Goal: Complete application form: Complete application form

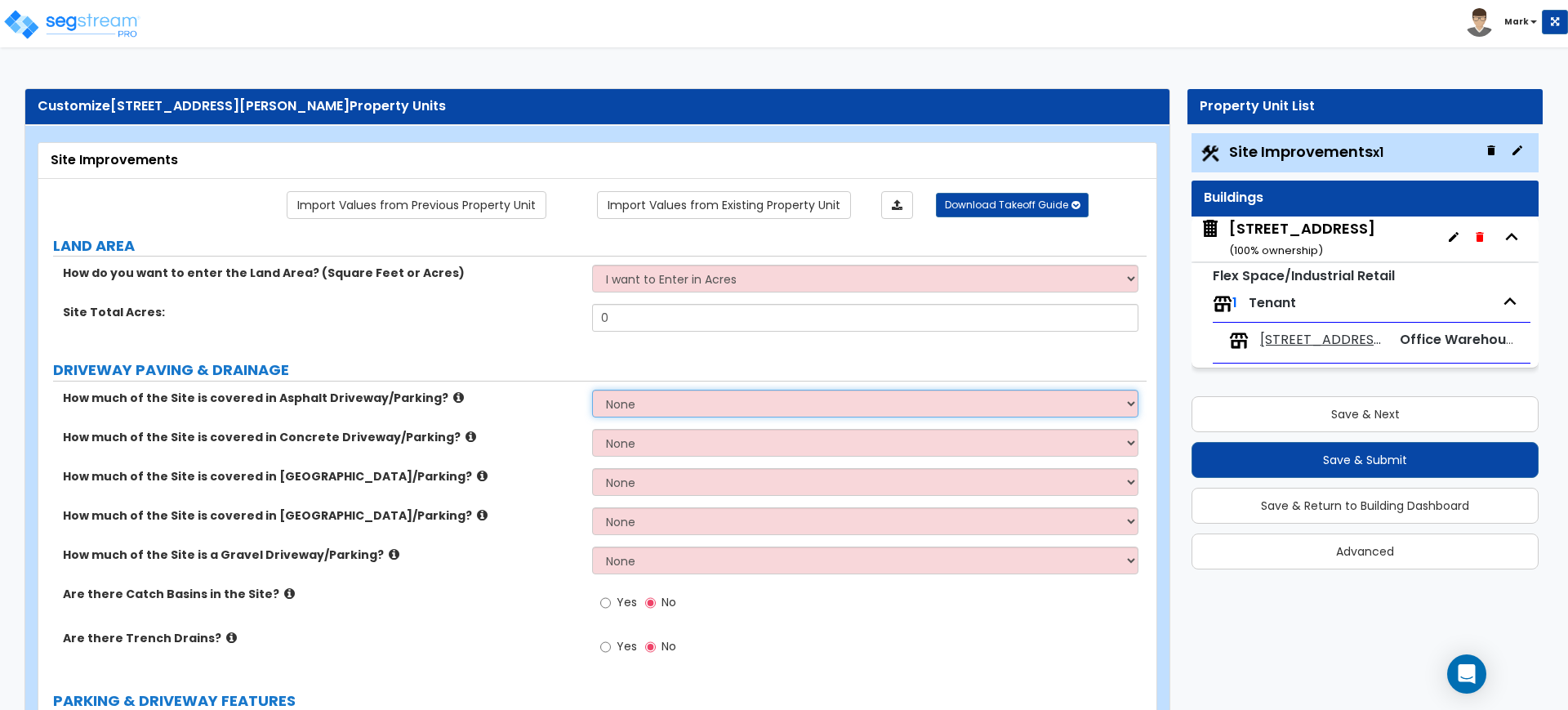
click at [605, 410] on select "None I want to Enter an Approximate Percentage I want to Enter the Square Foota…" at bounding box center [864, 403] width 545 height 28
select select "2"
click at [592, 390] on select "None I want to Enter an Approximate Percentage I want to Enter the Square Foota…" at bounding box center [864, 403] width 545 height 28
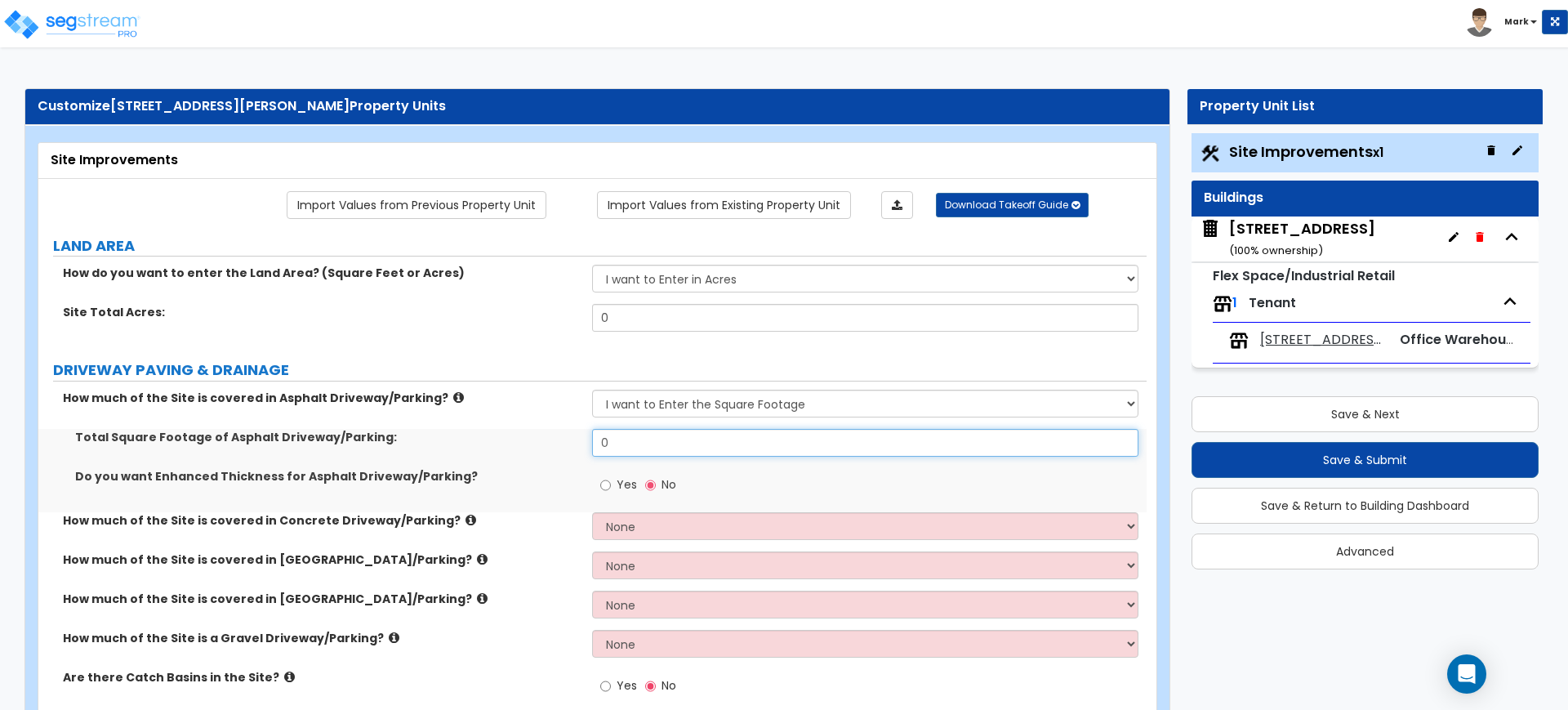
click at [650, 449] on input "0" at bounding box center [864, 442] width 545 height 28
drag, startPoint x: 1274, startPoint y: 646, endPoint x: 1087, endPoint y: 574, distance: 200.4
click at [691, 440] on input "0" at bounding box center [864, 442] width 545 height 28
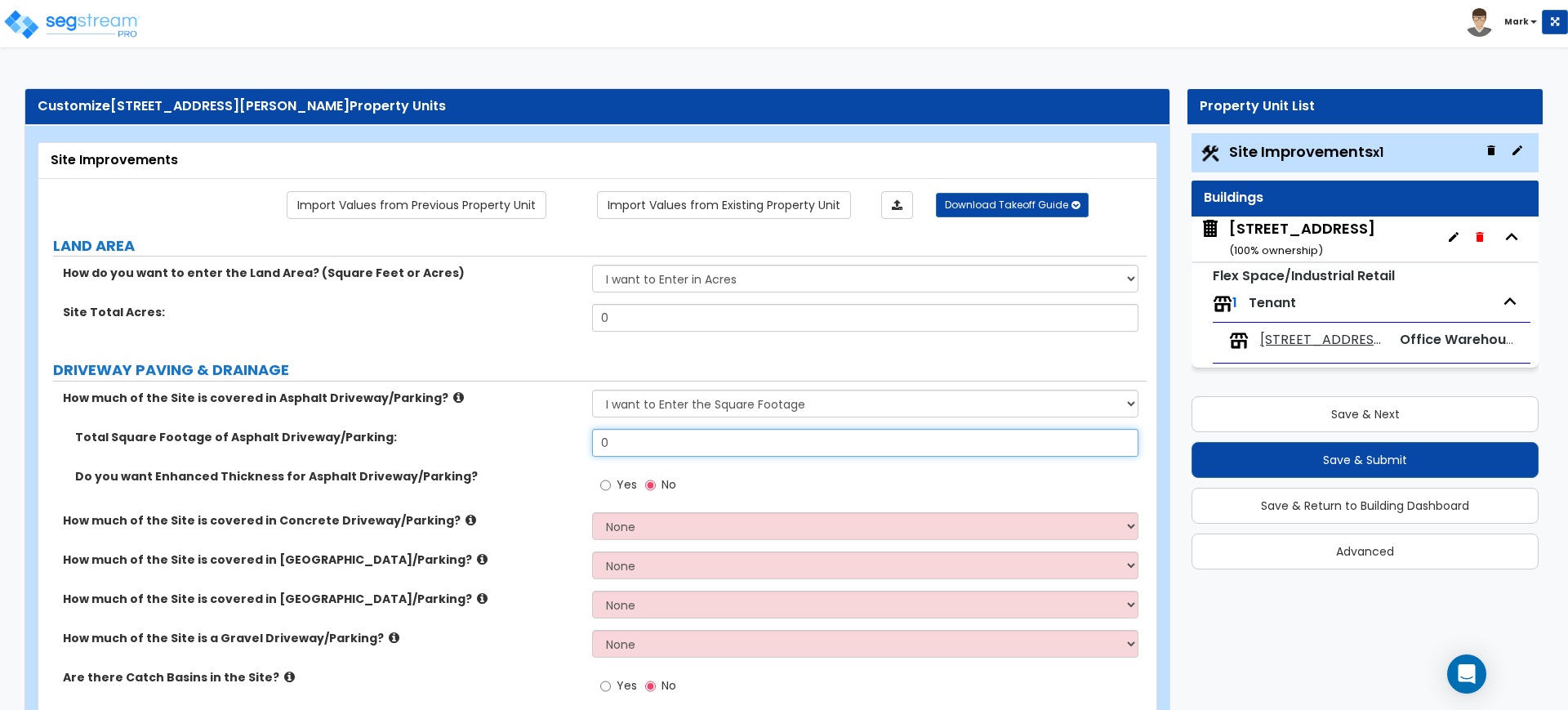
click at [691, 440] on input "0" at bounding box center [864, 442] width 545 height 28
type input "28,133"
click at [497, 486] on div "Do you want Enhanced Thickness for Asphalt Driveway/Parking? Yes No" at bounding box center [592, 490] width 1108 height 44
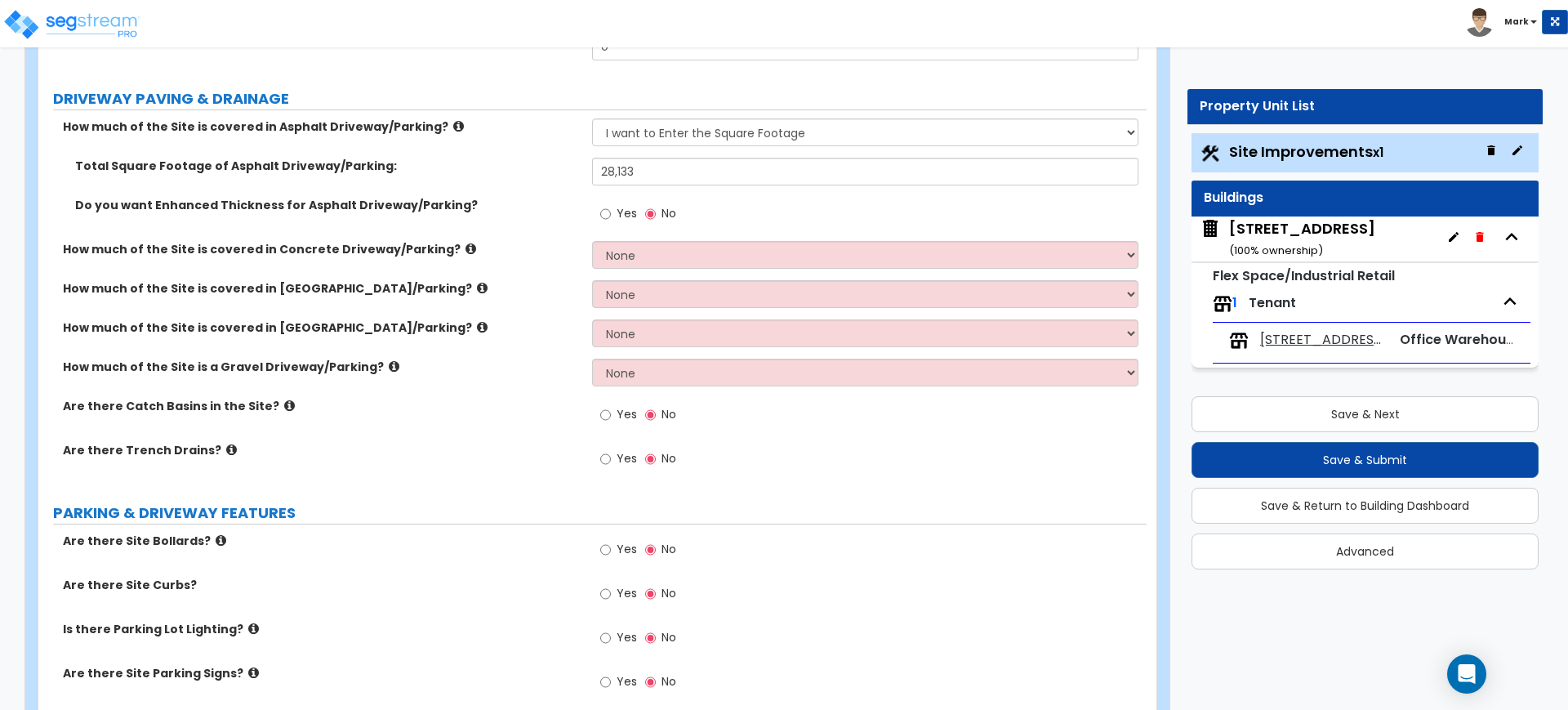
scroll to position [307, 0]
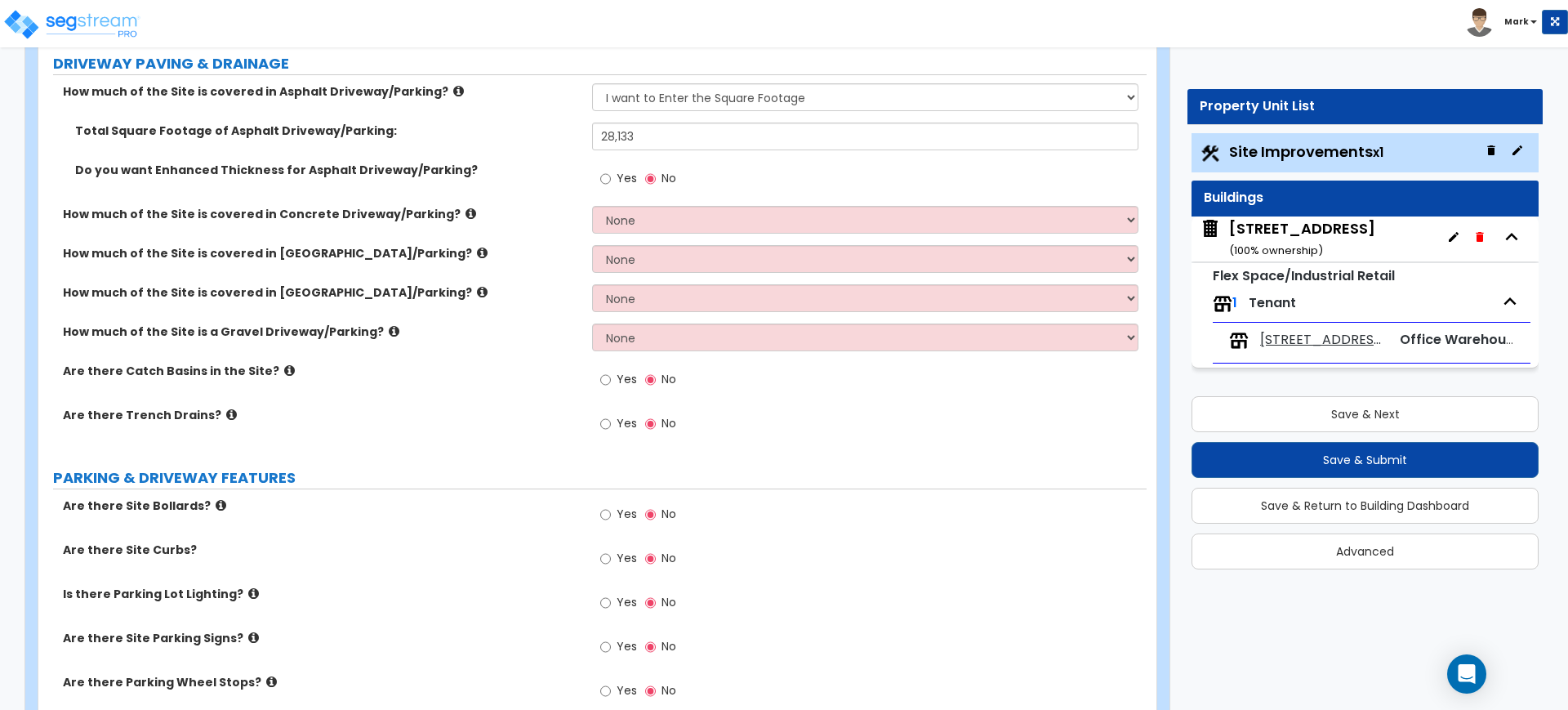
click at [201, 510] on label "Are there Site Bollards?" at bounding box center [321, 505] width 517 height 16
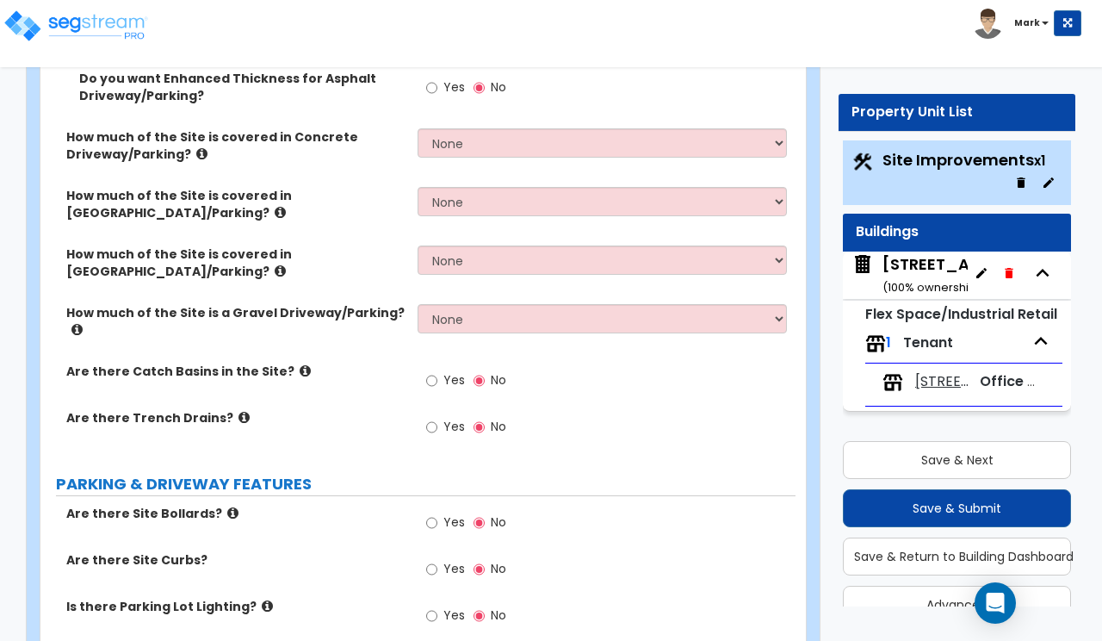
scroll to position [538, 0]
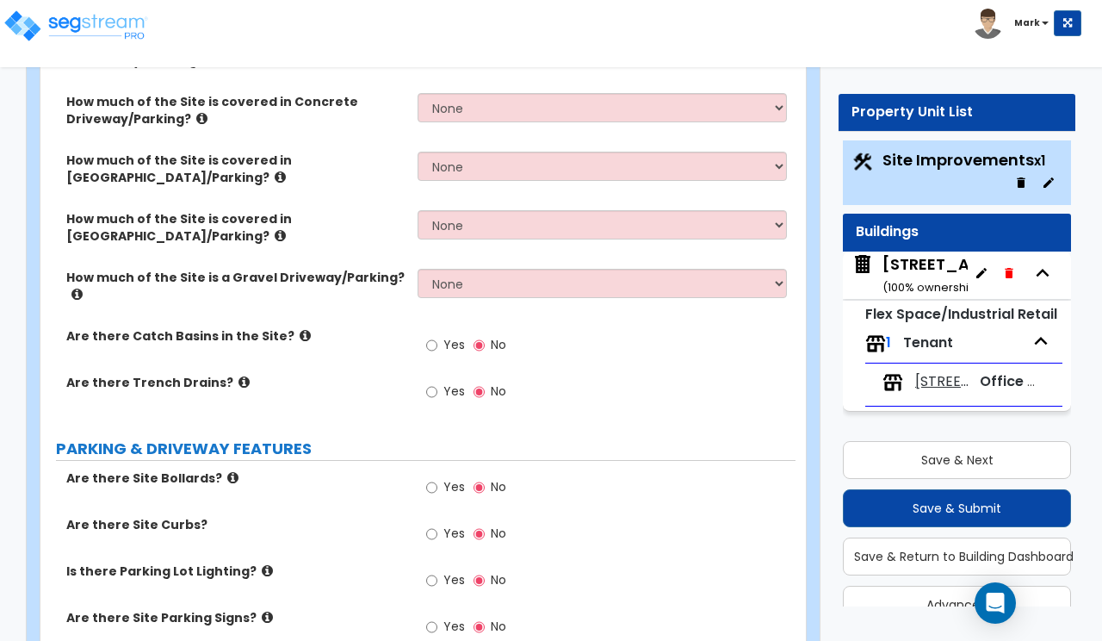
click at [234, 469] on label "Are there Site Bollards?" at bounding box center [235, 477] width 338 height 17
click at [227, 471] on icon at bounding box center [232, 477] width 11 height 13
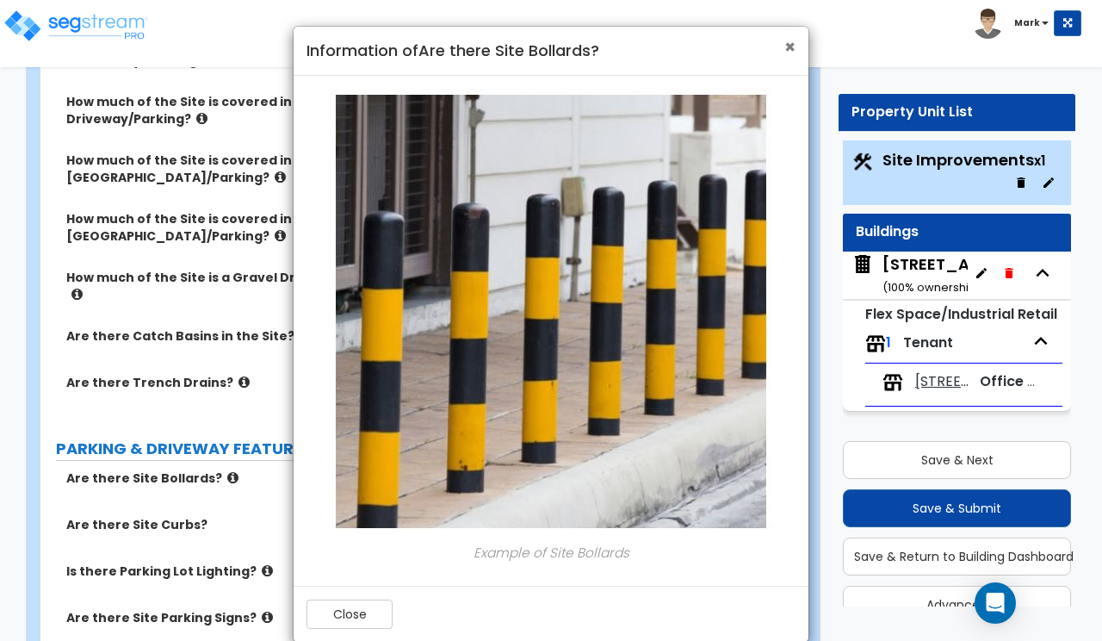
click at [787, 44] on span "×" at bounding box center [789, 46] width 11 height 25
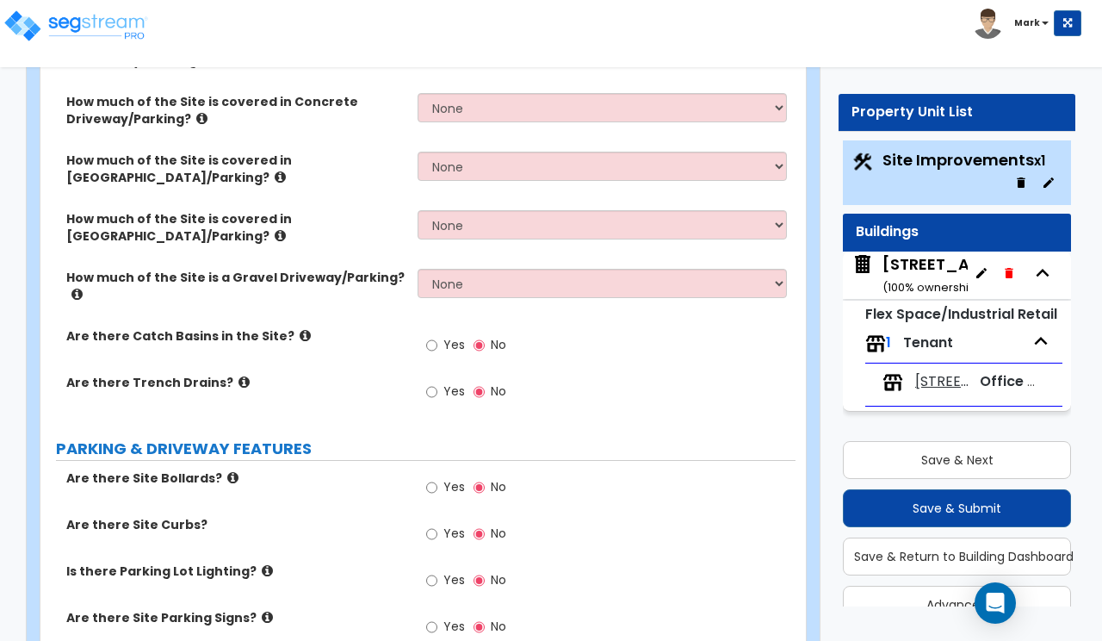
click at [449, 478] on span "Yes" at bounding box center [454, 486] width 22 height 17
click at [437, 478] on input "Yes" at bounding box center [431, 487] width 11 height 19
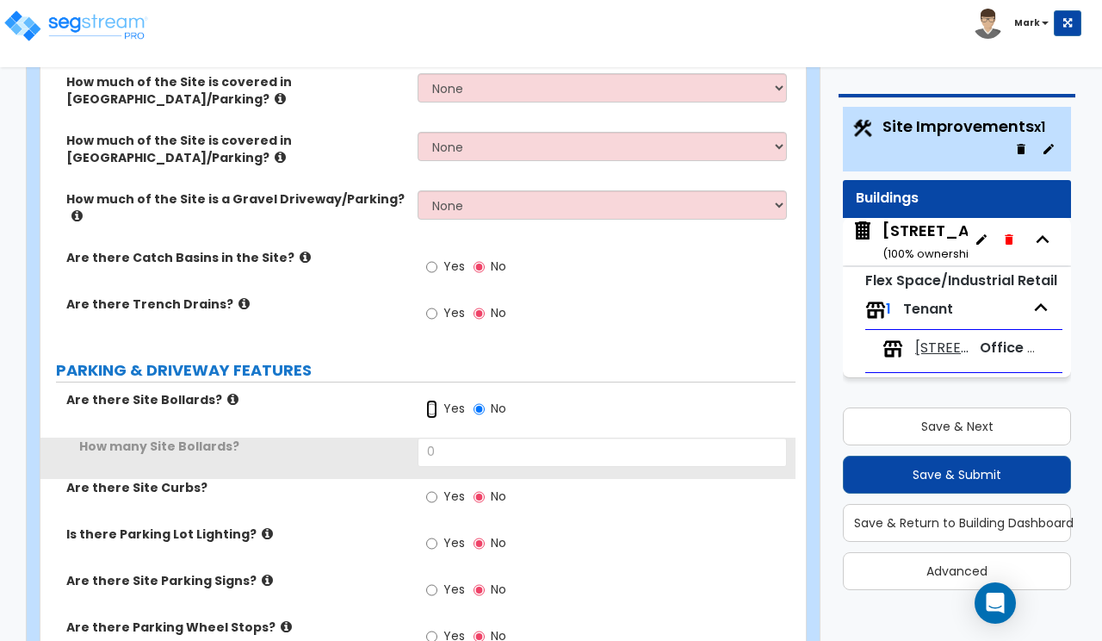
scroll to position [753, 0]
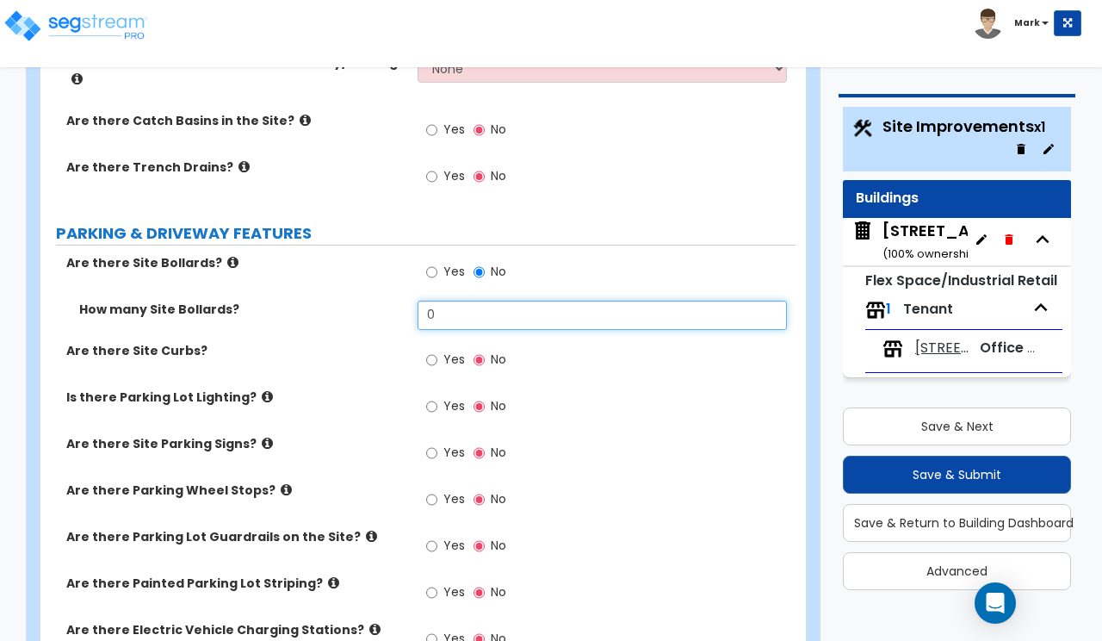
click at [508, 300] on input "0" at bounding box center [602, 314] width 369 height 29
click at [509, 300] on input "0" at bounding box center [602, 314] width 369 height 29
type input "1"
click at [356, 300] on div "How many Site Bollards? 1" at bounding box center [417, 320] width 755 height 41
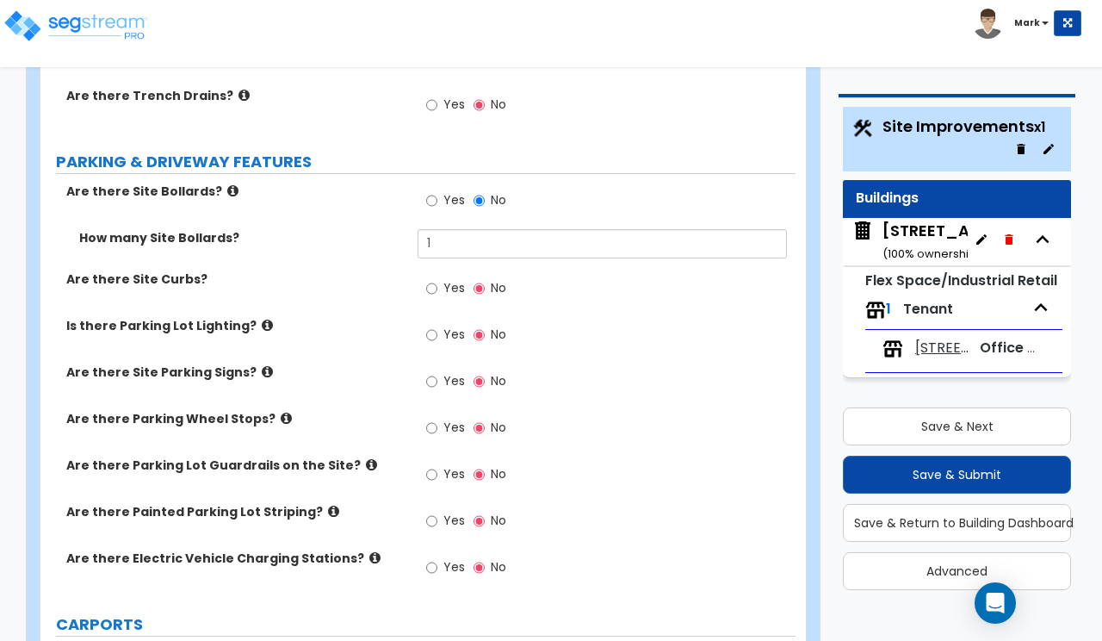
scroll to position [861, 0]
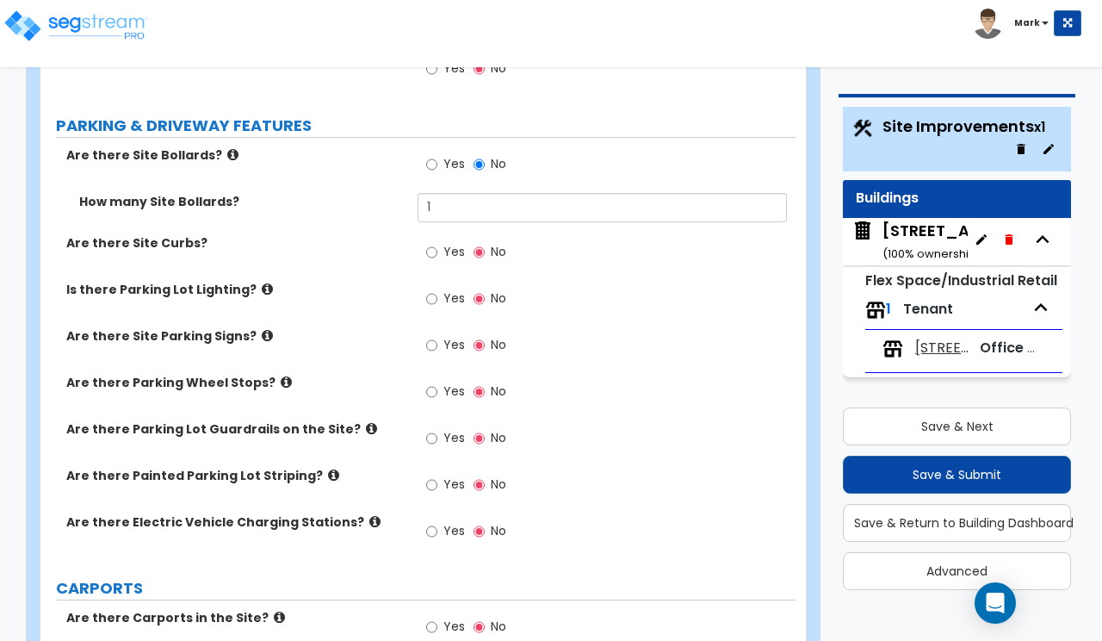
click at [444, 382] on span "Yes" at bounding box center [454, 390] width 22 height 17
click at [437, 382] on input "Yes" at bounding box center [431, 391] width 11 height 19
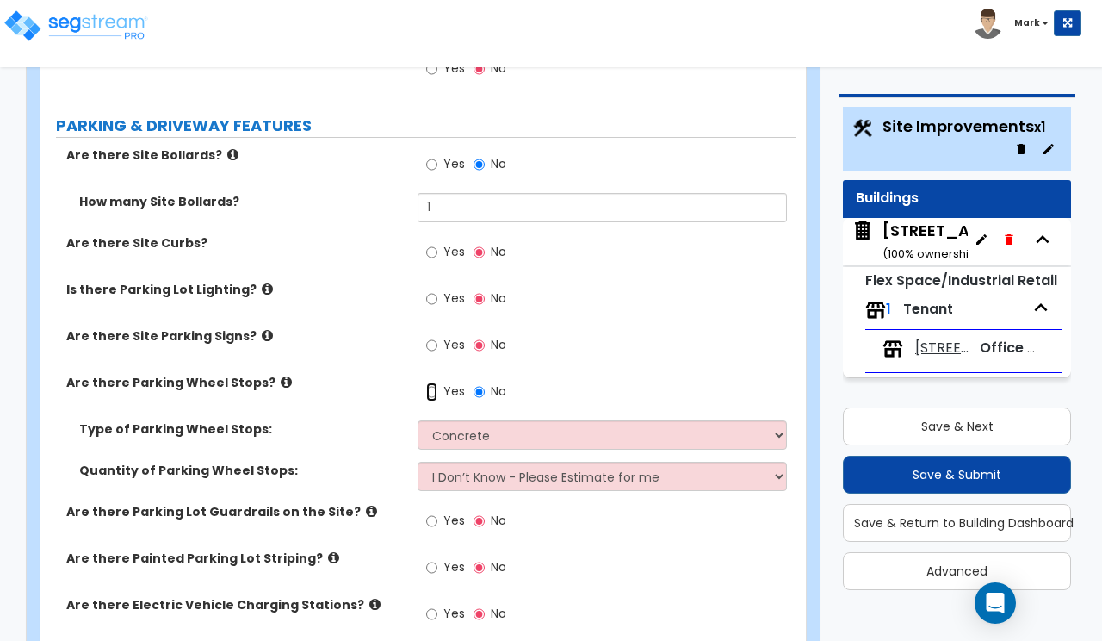
scroll to position [969, 0]
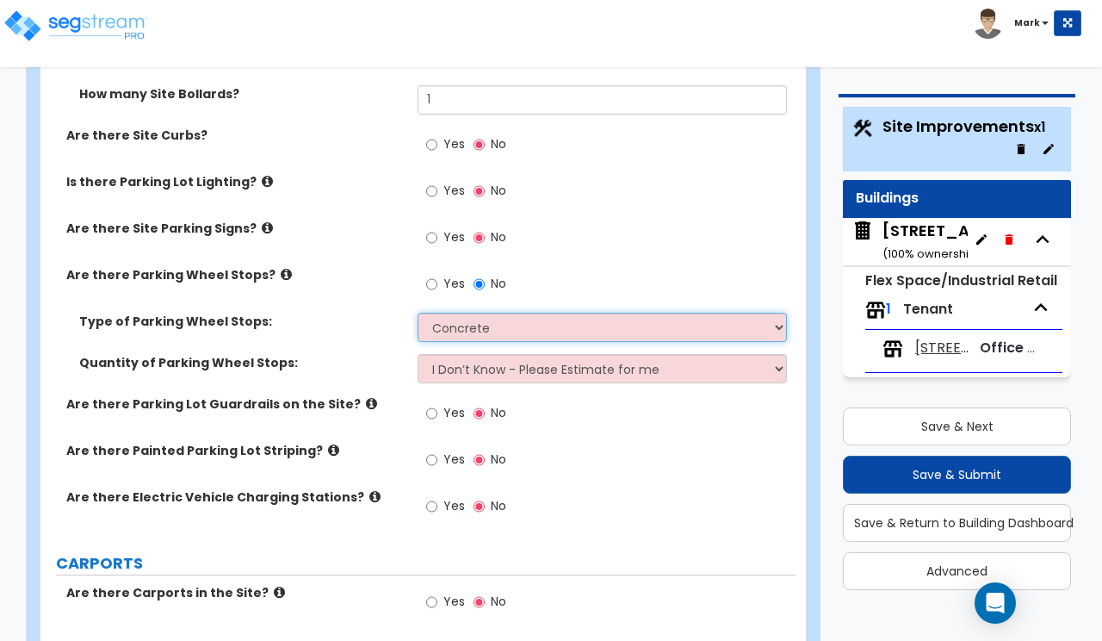
click at [435, 313] on select "Concrete Rubber/Plastic" at bounding box center [602, 327] width 369 height 29
click at [432, 313] on select "Concrete Rubber/Plastic" at bounding box center [602, 327] width 369 height 29
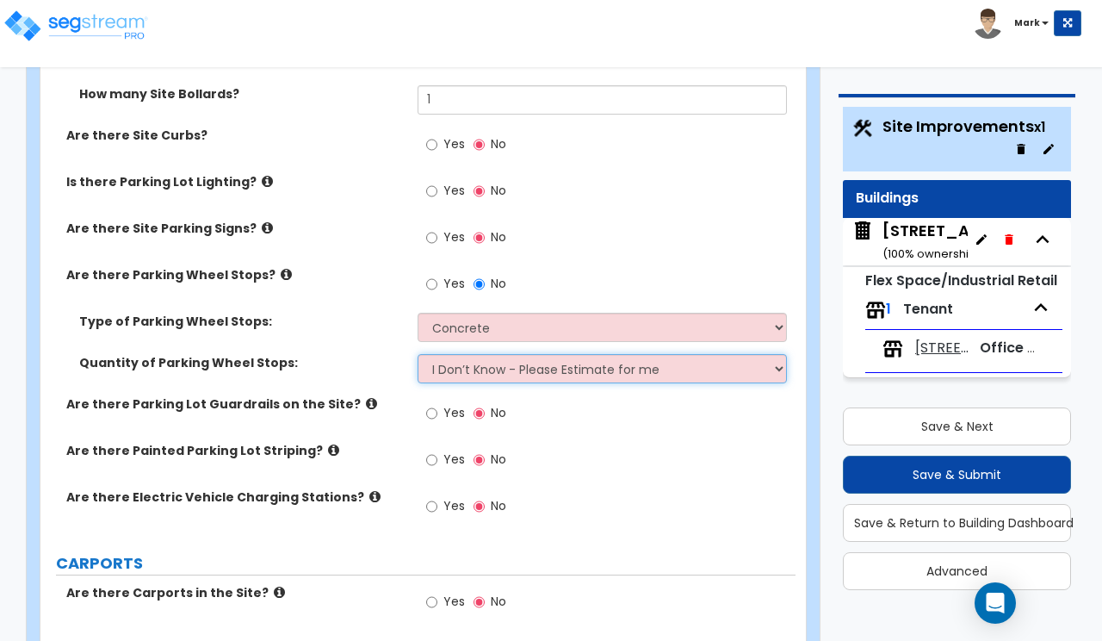
click at [460, 354] on select "I Don’t Know - Please Estimate for me I Want to Enter the Number of Wheel Stops" at bounding box center [602, 368] width 369 height 29
select select "1"
click at [418, 354] on select "I Don’t Know - Please Estimate for me I Want to Enter the Number of Wheel Stops" at bounding box center [602, 368] width 369 height 29
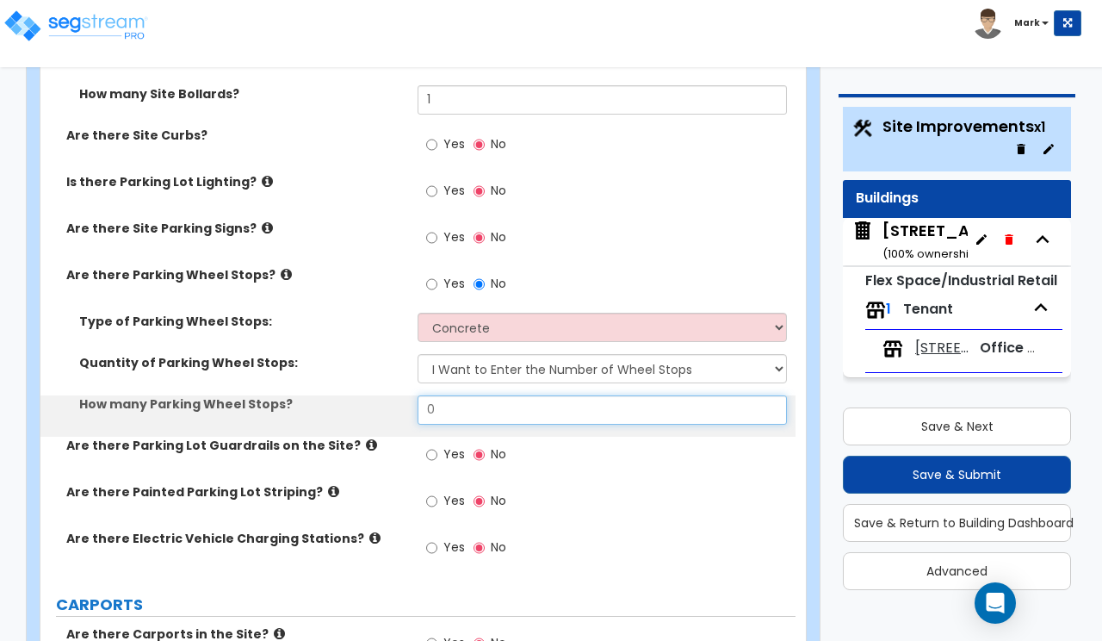
click at [442, 395] on input "0" at bounding box center [602, 409] width 369 height 29
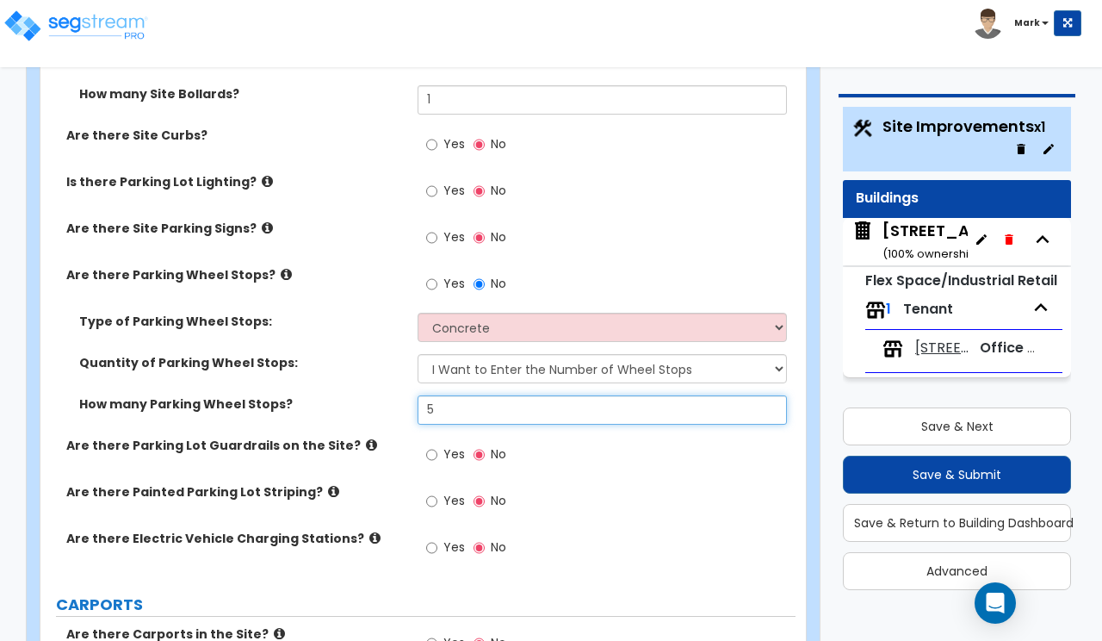
type input "5"
click at [362, 395] on label "How many Parking Wheel Stops?" at bounding box center [241, 403] width 325 height 17
click at [366, 438] on icon at bounding box center [371, 444] width 11 height 13
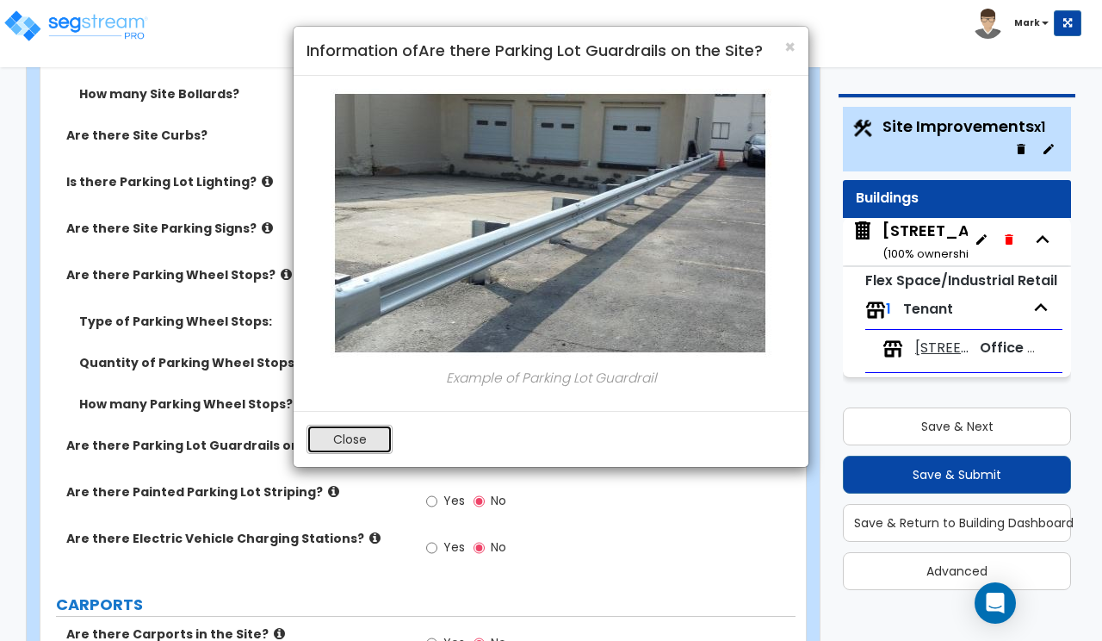
click at [350, 443] on button "Close" at bounding box center [350, 438] width 86 height 29
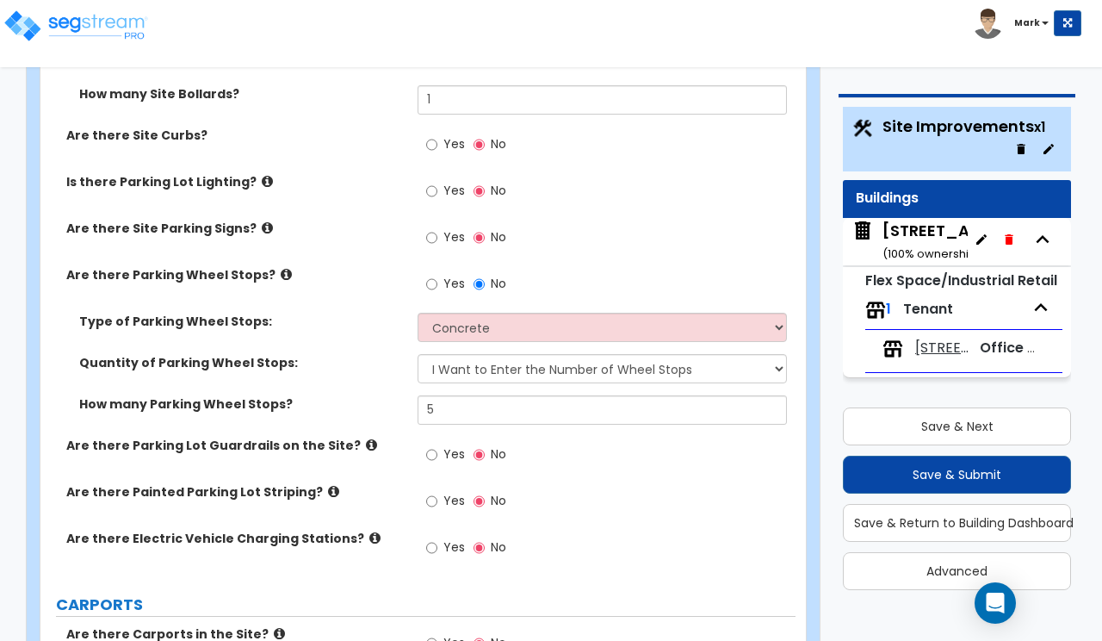
click at [435, 488] on label "Yes" at bounding box center [445, 502] width 39 height 29
drag, startPoint x: 441, startPoint y: 464, endPoint x: 420, endPoint y: 456, distance: 22.1
click at [438, 488] on label "Yes" at bounding box center [445, 502] width 39 height 29
click at [437, 492] on input "Yes" at bounding box center [431, 501] width 11 height 19
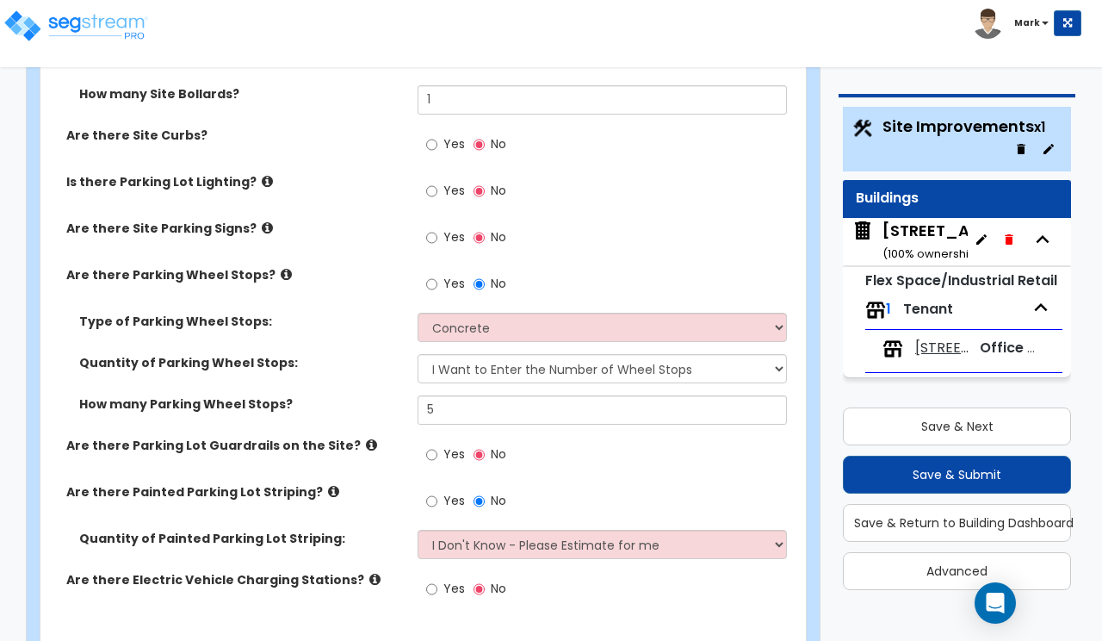
drag, startPoint x: 871, startPoint y: 34, endPoint x: 847, endPoint y: 75, distance: 47.1
click at [871, 34] on div "Toggle navigation Mark" at bounding box center [551, 25] width 1102 height 50
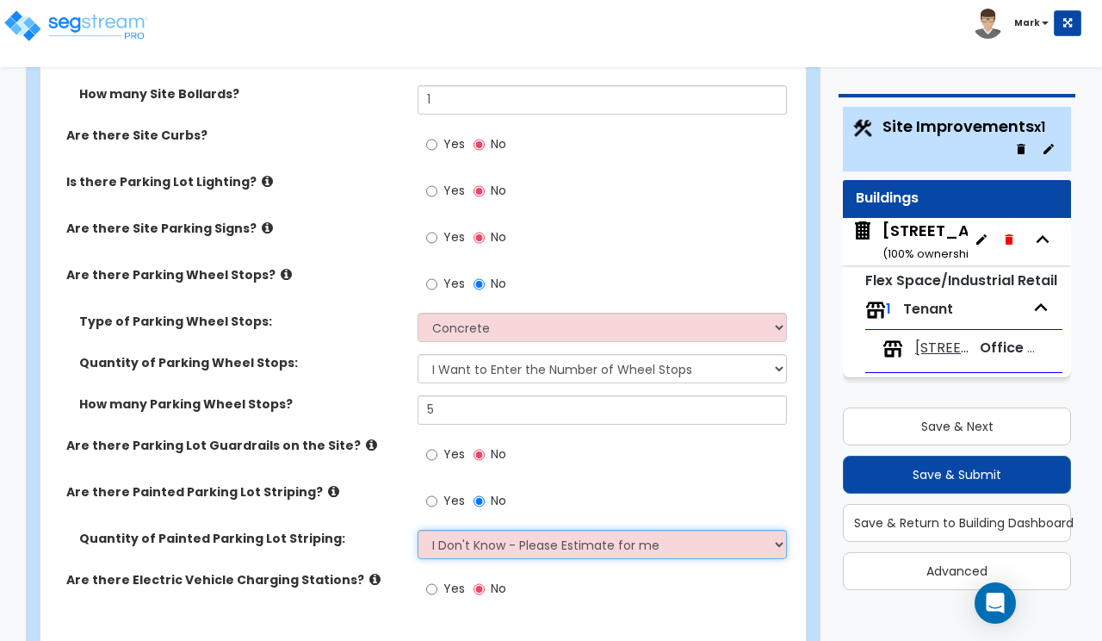
click at [498, 530] on select "I Don't Know - Please Estimate for me I Want to Enter the Number of Parking Spa…" at bounding box center [602, 544] width 369 height 29
select select "1"
click at [418, 530] on select "I Don't Know - Please Estimate for me I Want to Enter the Number of Parking Spa…" at bounding box center [602, 544] width 369 height 29
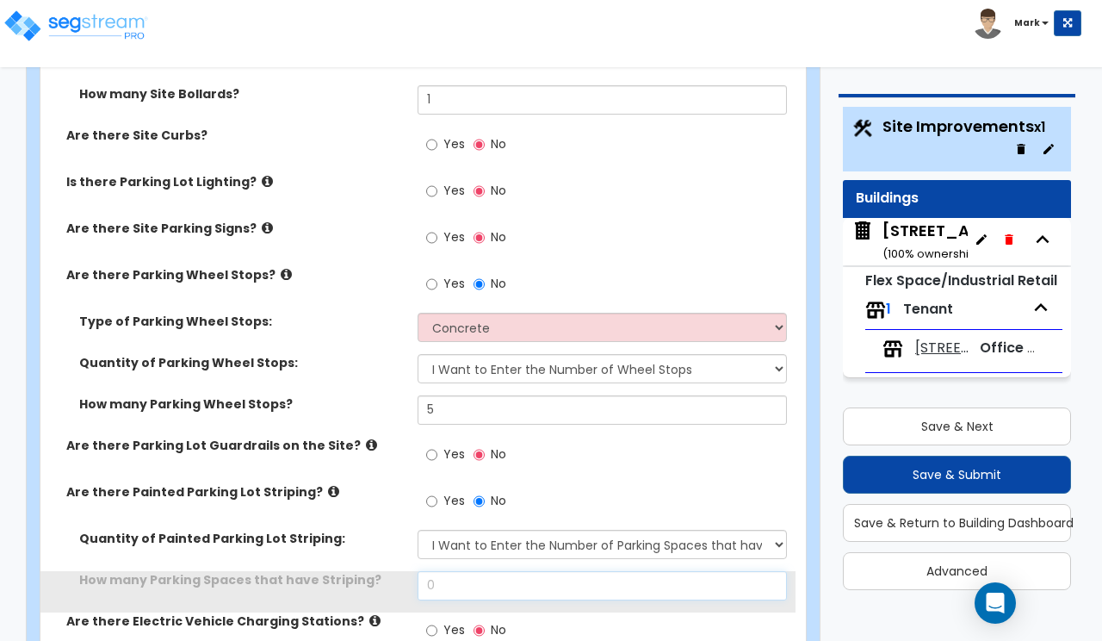
click at [500, 571] on input "0" at bounding box center [602, 585] width 369 height 29
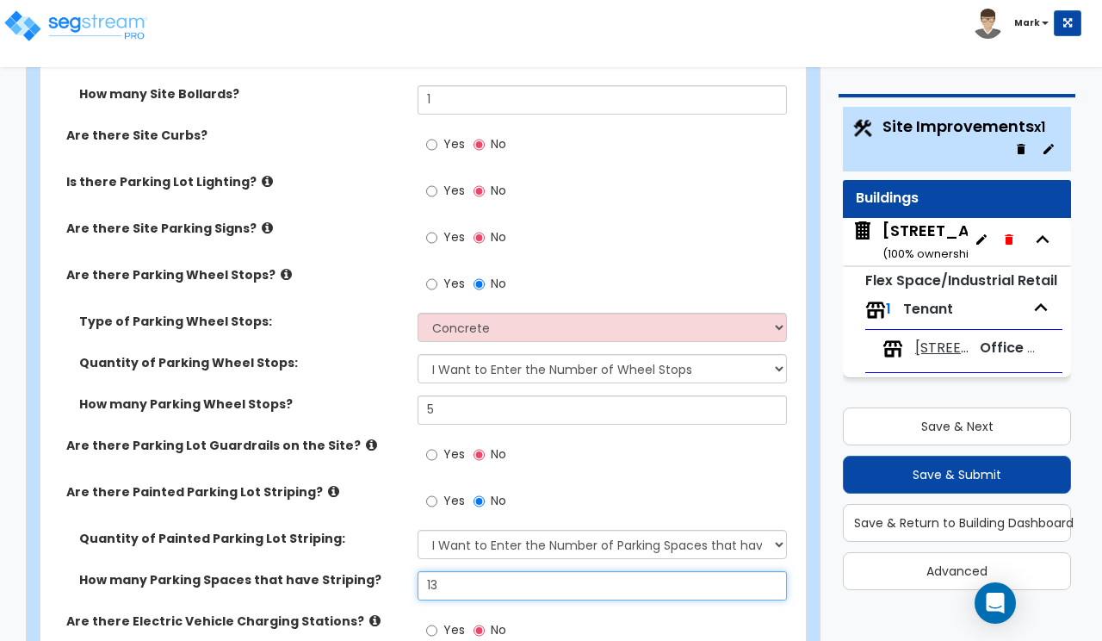
type input "13"
click at [358, 530] on label "Quantity of Painted Parking Lot Striping:" at bounding box center [241, 538] width 325 height 17
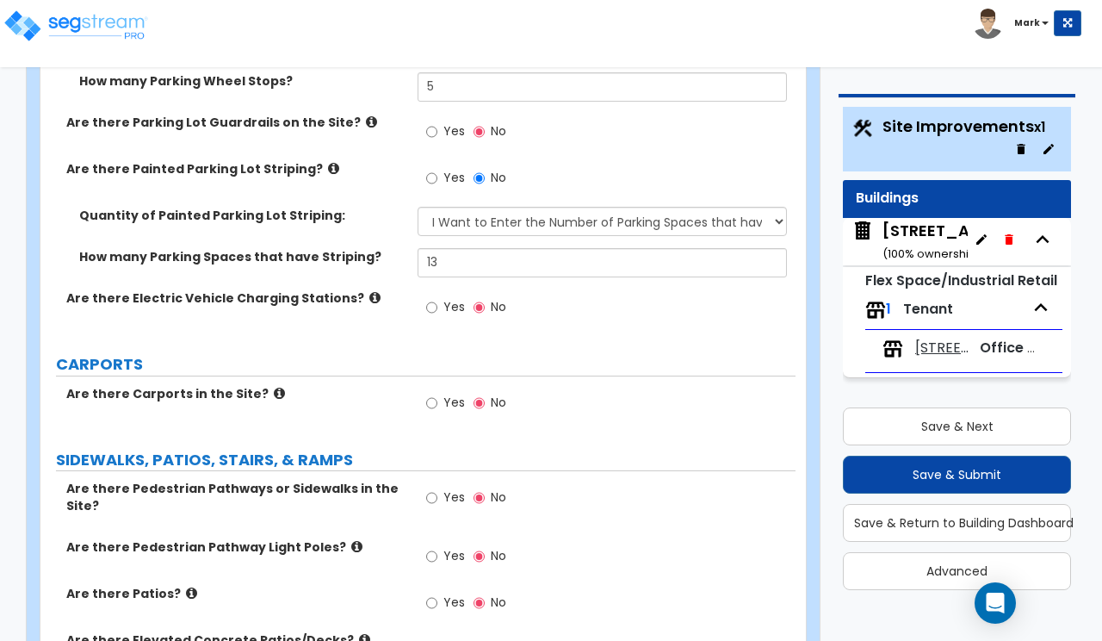
click at [345, 289] on label "Are there Electric Vehicle Charging Stations?" at bounding box center [235, 297] width 338 height 17
click at [369, 291] on icon at bounding box center [374, 297] width 11 height 13
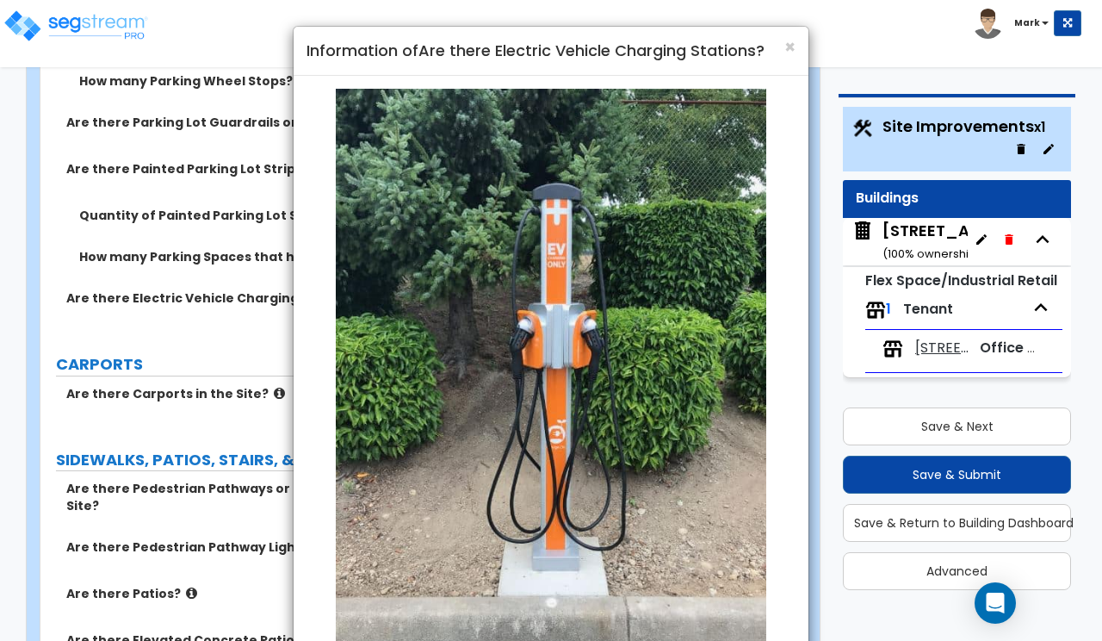
click at [798, 50] on div "× Information of Are there Electric Vehicle Charging Stations?" at bounding box center [551, 51] width 515 height 49
click at [788, 45] on span "×" at bounding box center [789, 46] width 11 height 25
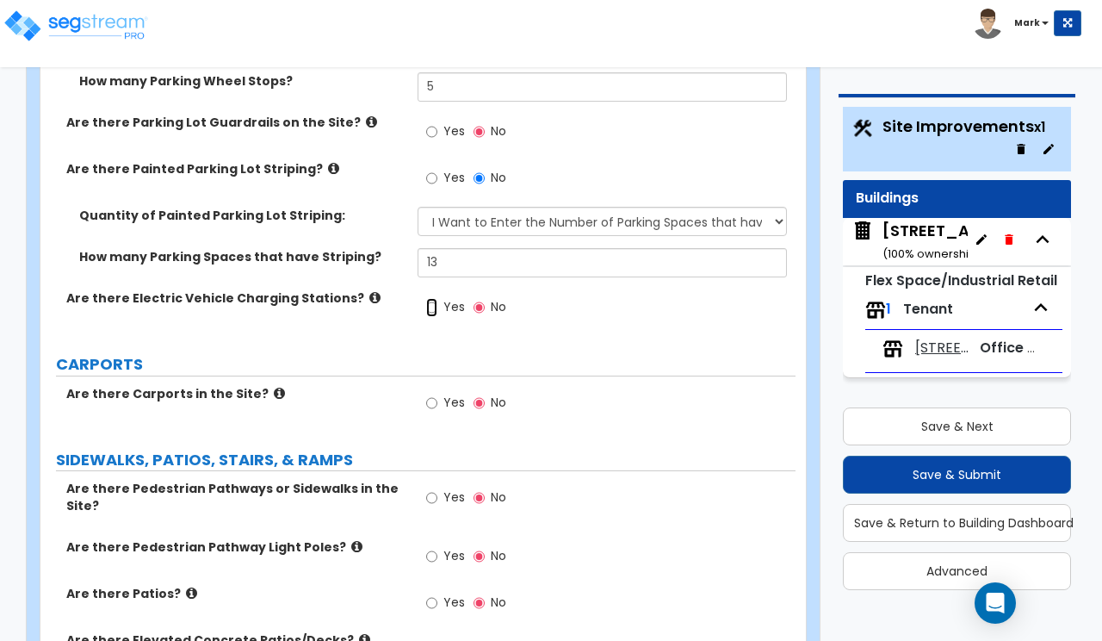
click at [432, 298] on input "Yes" at bounding box center [431, 307] width 11 height 19
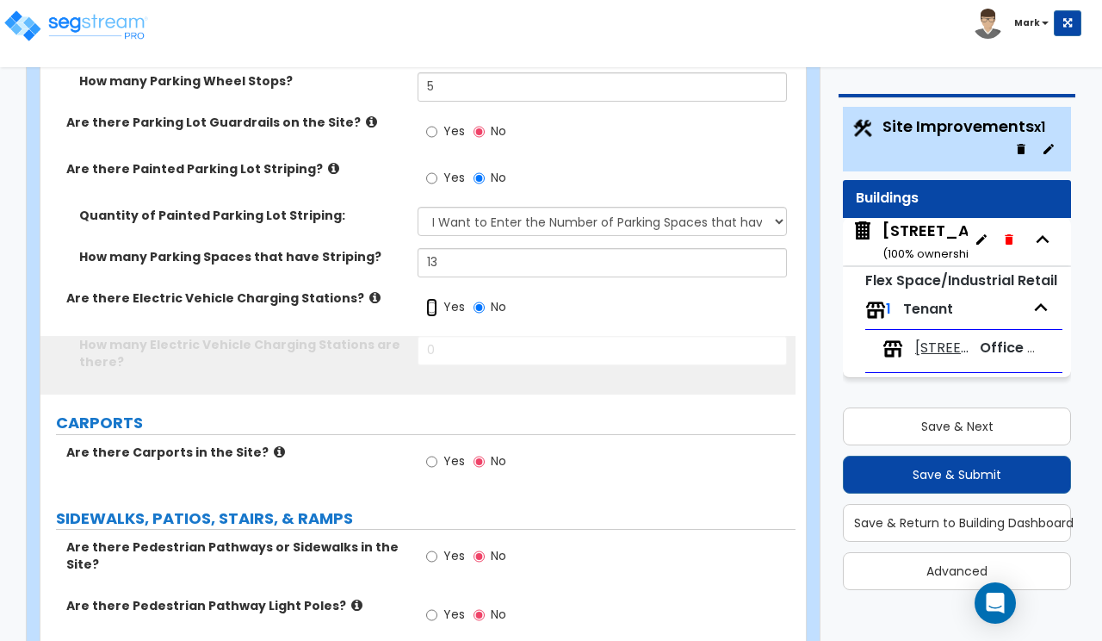
click at [433, 298] on input "Yes" at bounding box center [431, 307] width 11 height 19
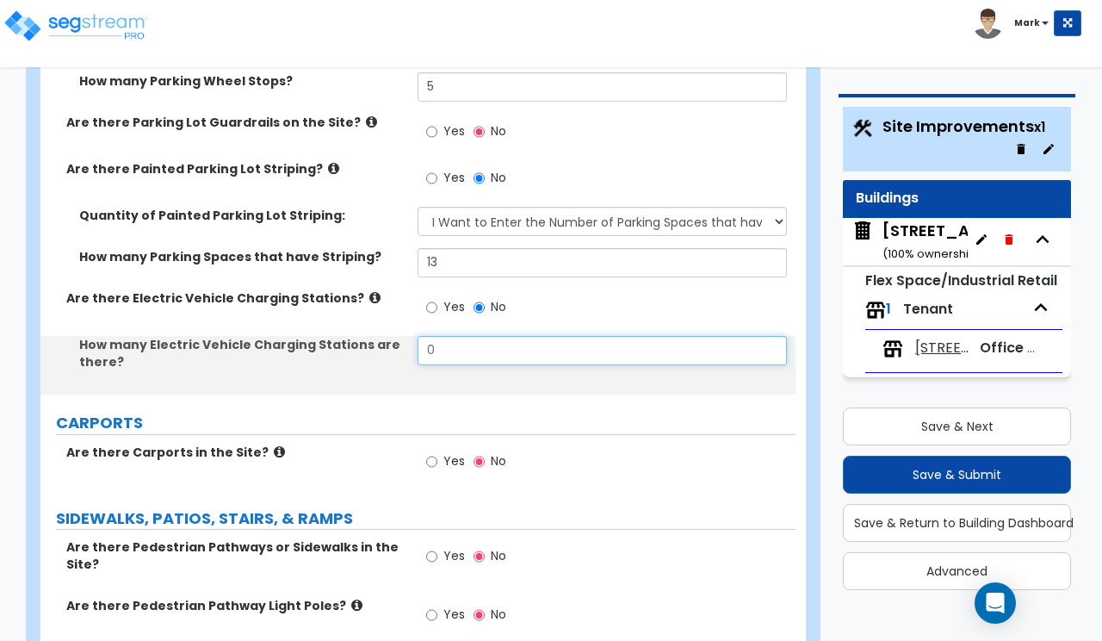
click at [449, 336] on input "0" at bounding box center [602, 350] width 369 height 29
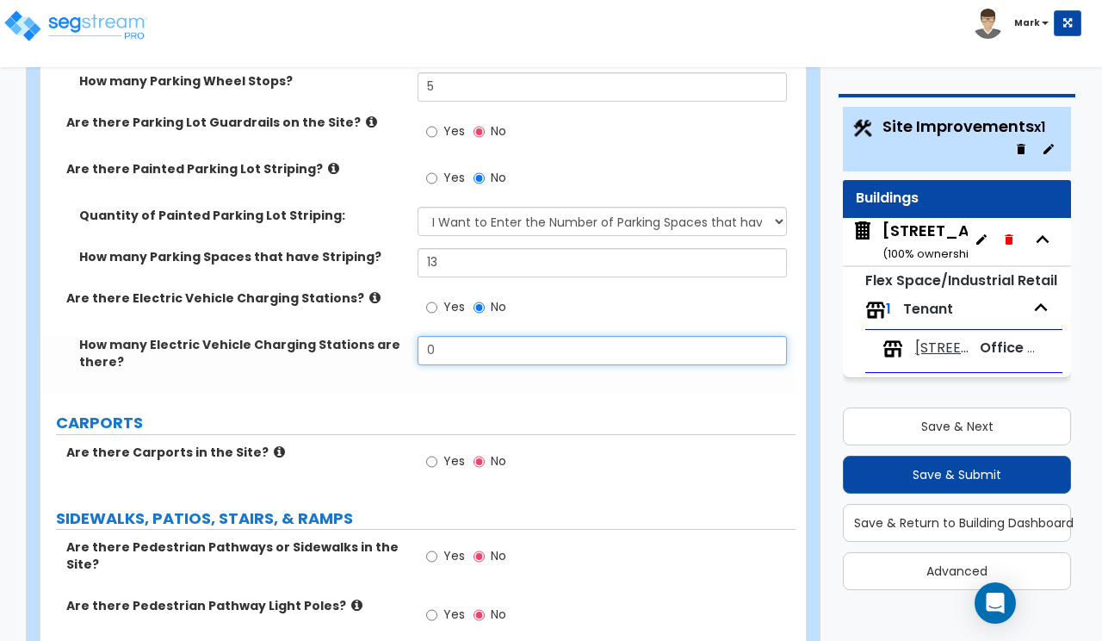
click at [449, 336] on input "0" at bounding box center [602, 350] width 369 height 29
type input "1"
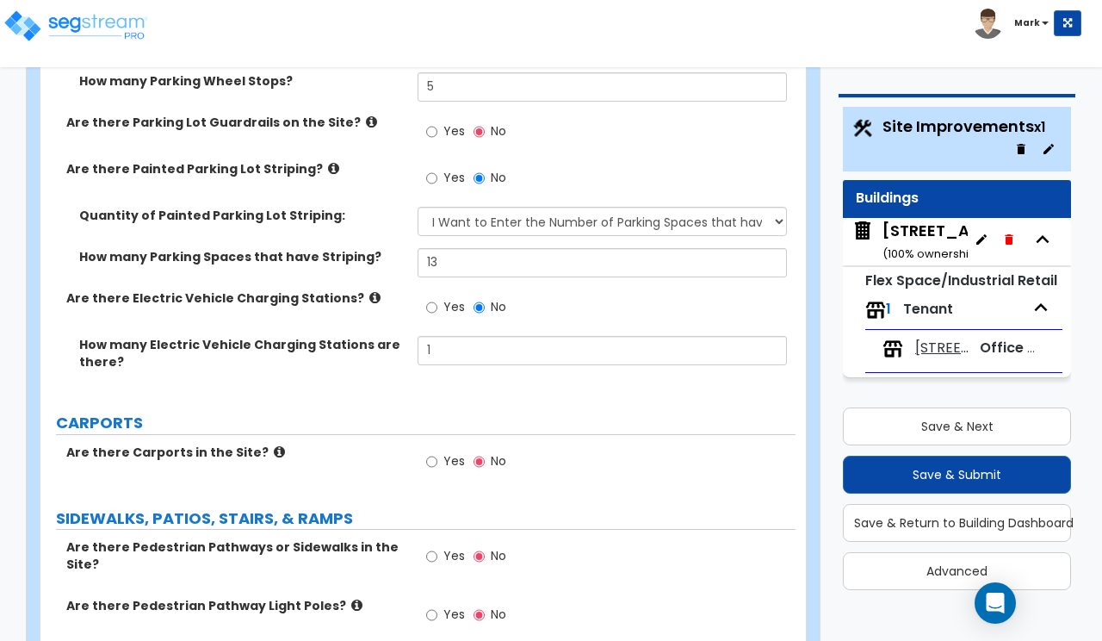
click at [268, 412] on label "CARPORTS" at bounding box center [426, 423] width 740 height 22
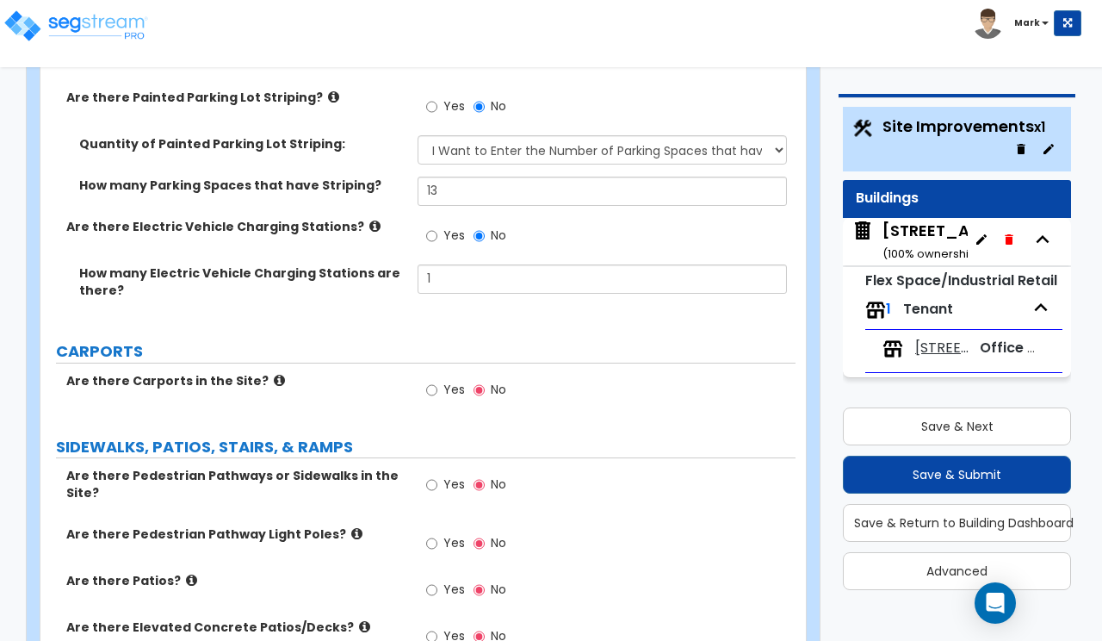
scroll to position [1399, 0]
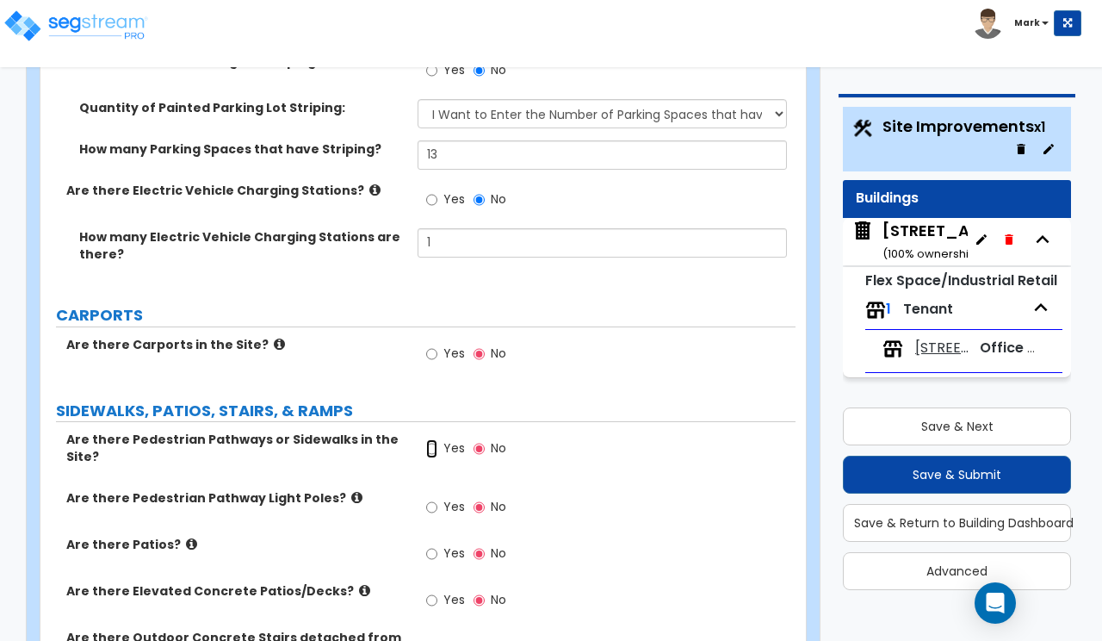
click at [432, 439] on input "Yes" at bounding box center [431, 448] width 11 height 19
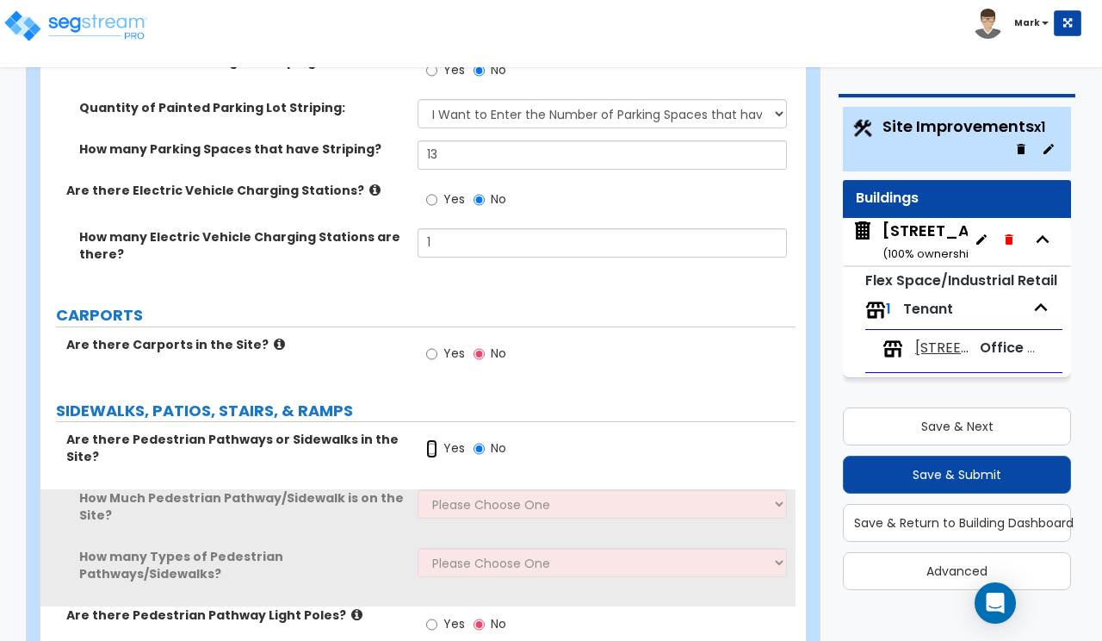
scroll to position [1507, 0]
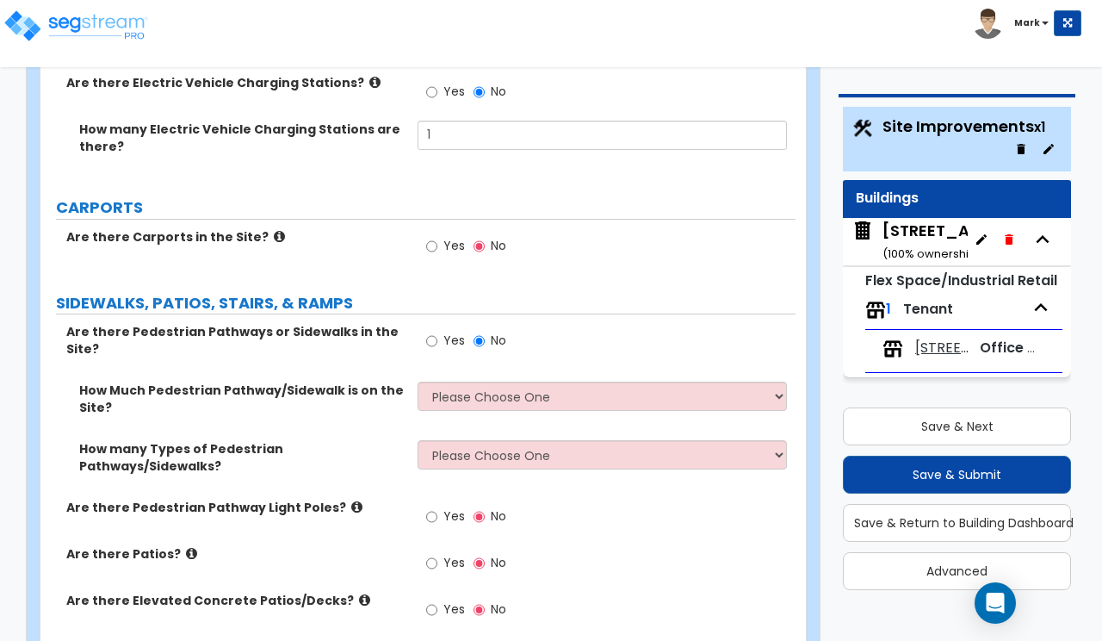
click at [752, 24] on div "Toggle navigation Mark" at bounding box center [551, 25] width 1102 height 50
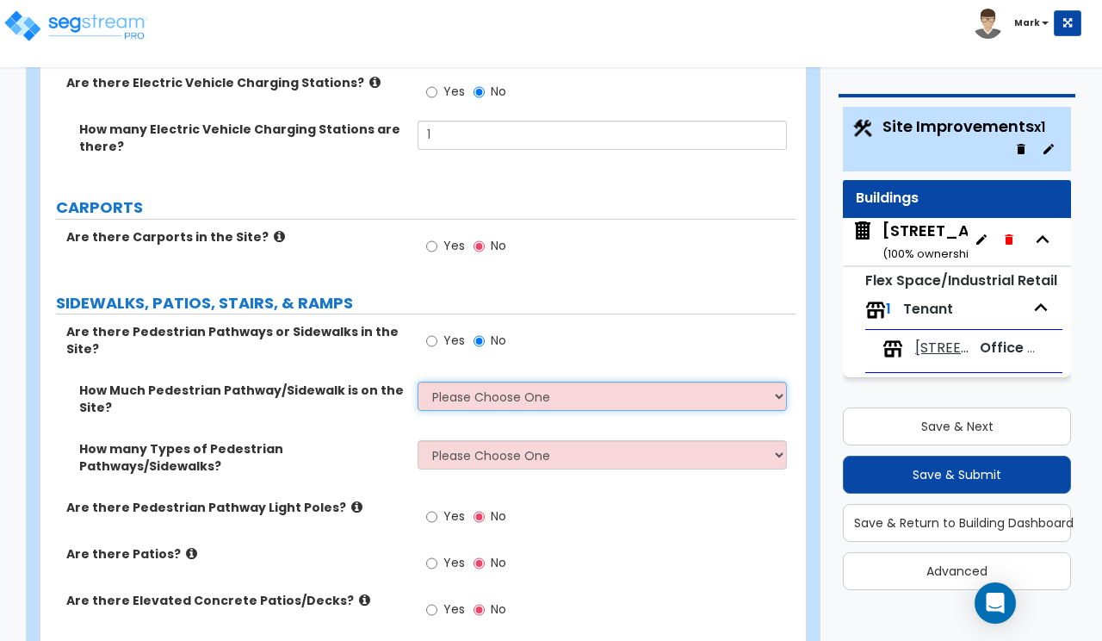
click at [463, 381] on select "Please Choose One I Don't Know, Please Estimate For Me Enter Linear Footage" at bounding box center [602, 395] width 369 height 29
select select "2"
click at [418, 381] on select "Please Choose One I Don't Know, Please Estimate For Me Enter Linear Footage" at bounding box center [602, 395] width 369 height 29
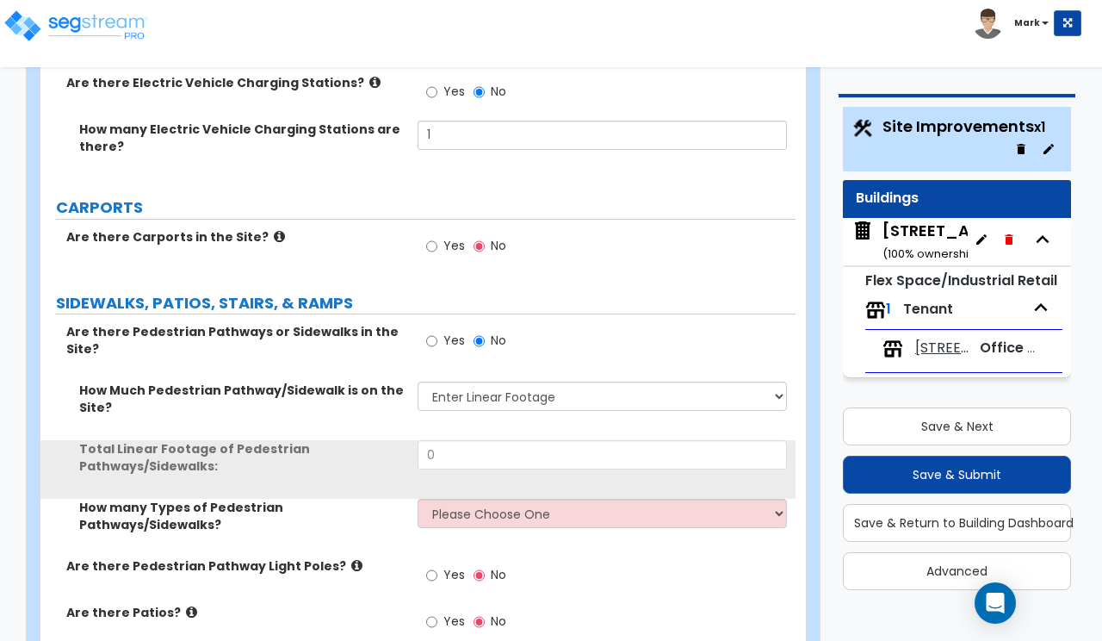
click at [451, 399] on div "How Much Pedestrian Pathway/Sidewalk is on the Site? Please Choose One I Don't …" at bounding box center [417, 410] width 755 height 59
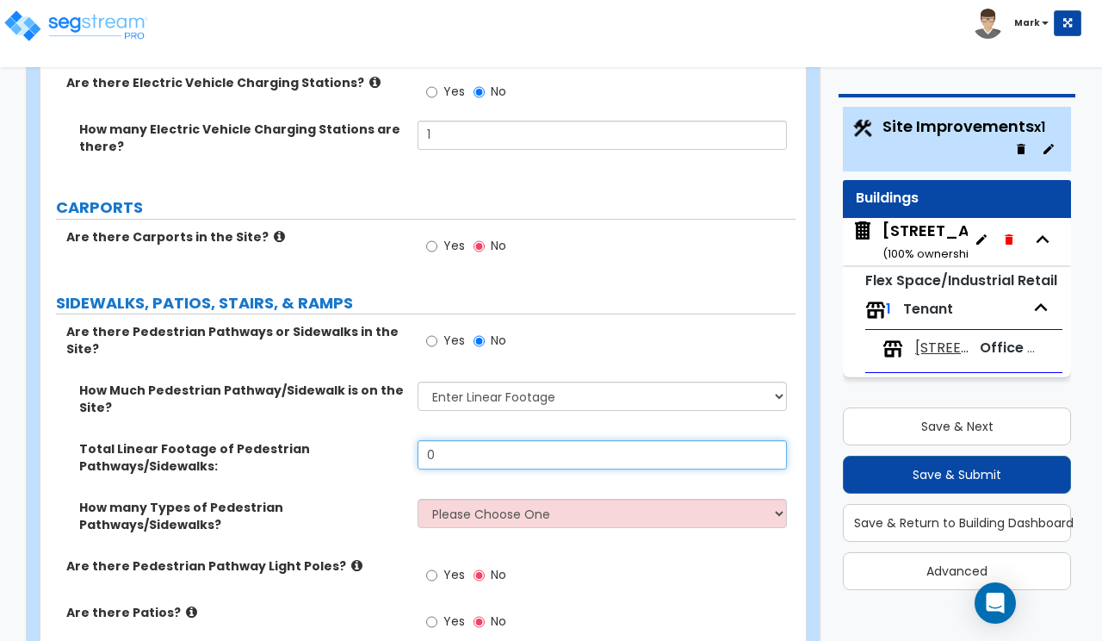
click at [450, 440] on input "0" at bounding box center [602, 454] width 369 height 29
type input "304"
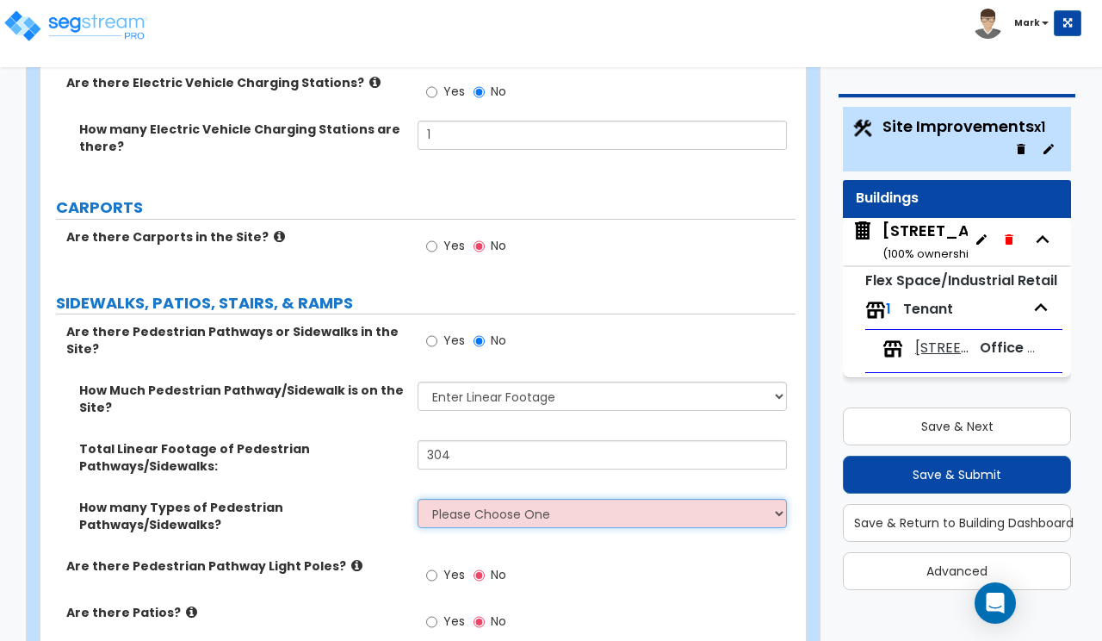
click at [451, 499] on select "Please Choose One 1 2 3" at bounding box center [602, 513] width 369 height 29
select select "1"
click at [418, 499] on select "Please Choose One 1 2 3" at bounding box center [602, 513] width 369 height 29
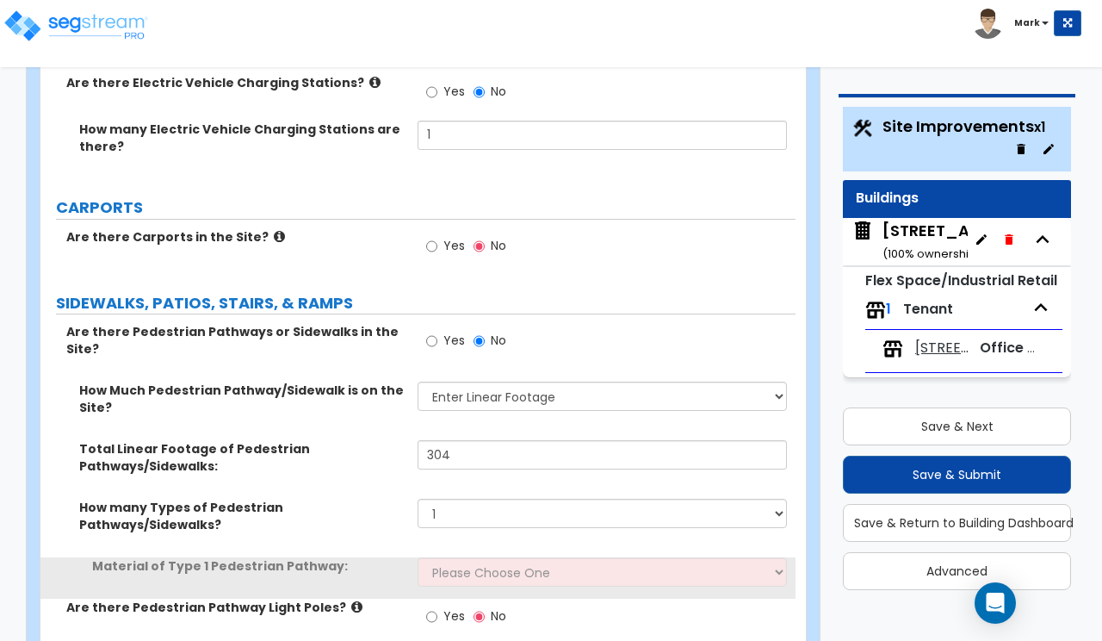
drag, startPoint x: 455, startPoint y: 518, endPoint x: 462, endPoint y: 539, distance: 21.5
click at [457, 519] on div "How many Types of Pedestrian Pathways/Sidewalks? Please Choose One 1 2 3" at bounding box center [417, 528] width 755 height 59
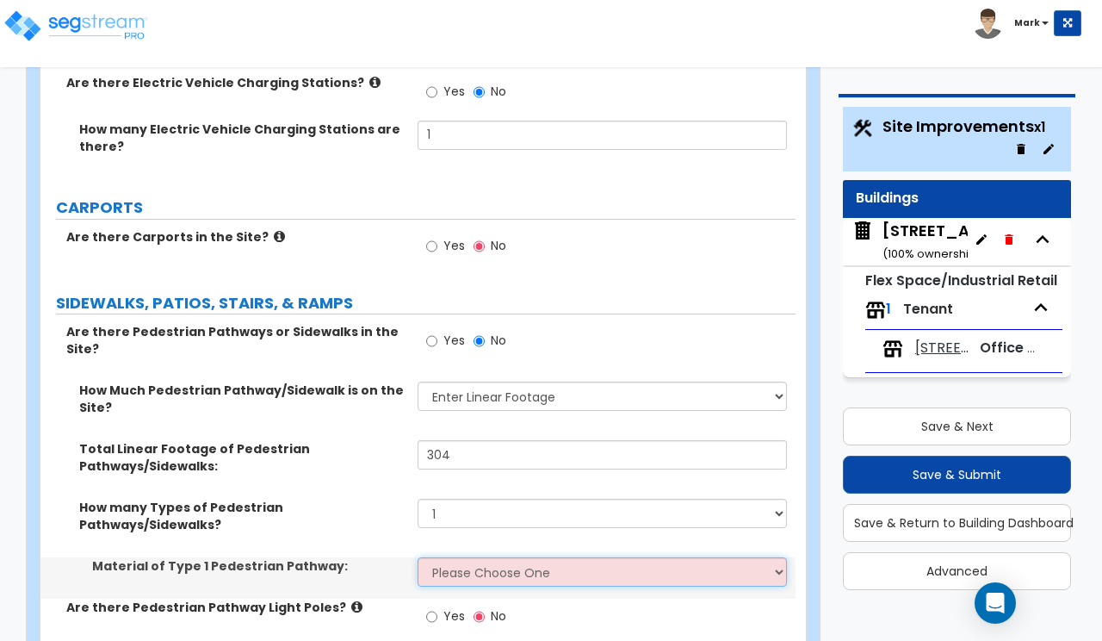
click at [462, 557] on select "Please Choose One Bare Concrete Stamped Concrete Brick Pavers Stone Pavers Wood…" at bounding box center [602, 571] width 369 height 29
select select "1"
click at [418, 557] on select "Please Choose One Bare Concrete Stamped Concrete Brick Pavers Stone Pavers Wood…" at bounding box center [602, 571] width 369 height 29
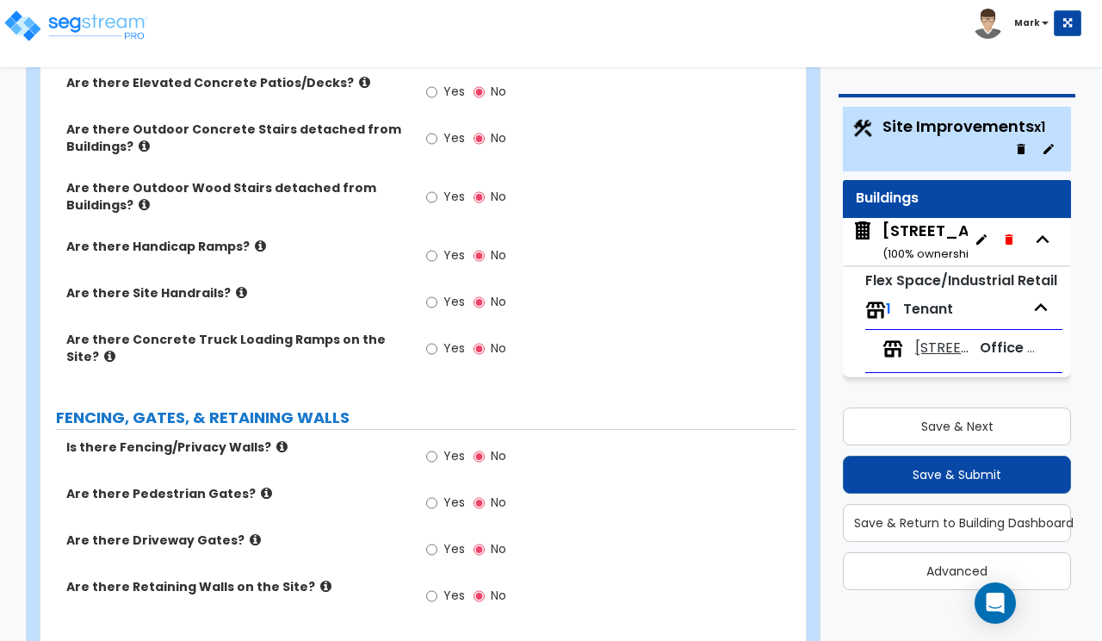
scroll to position [2260, 0]
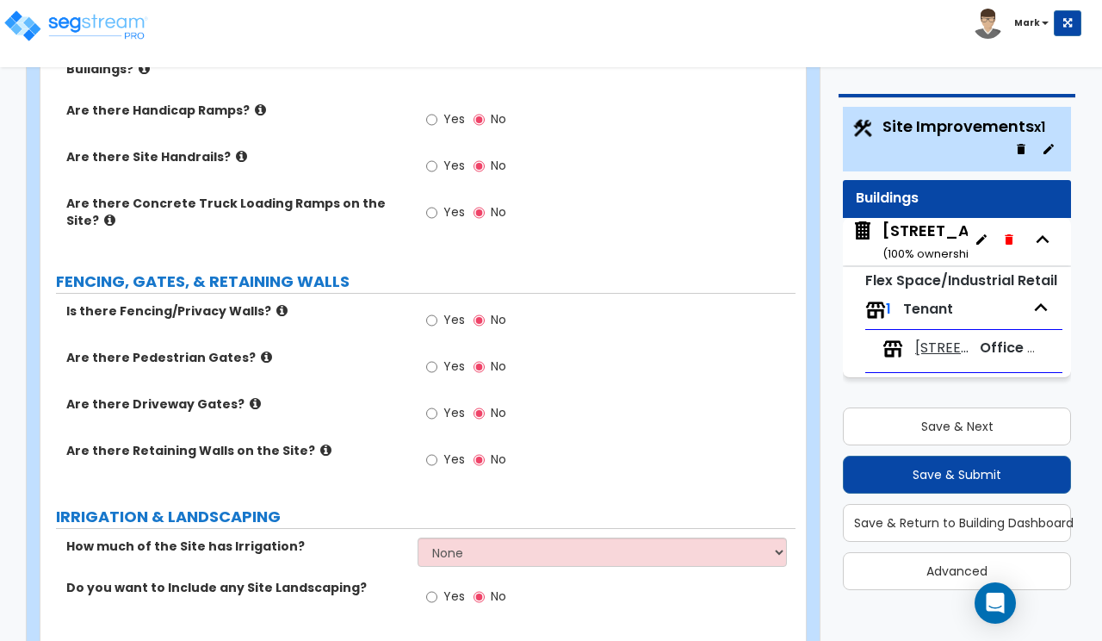
click at [440, 307] on label "Yes" at bounding box center [445, 321] width 39 height 29
click at [437, 311] on input "Yes" at bounding box center [431, 320] width 11 height 19
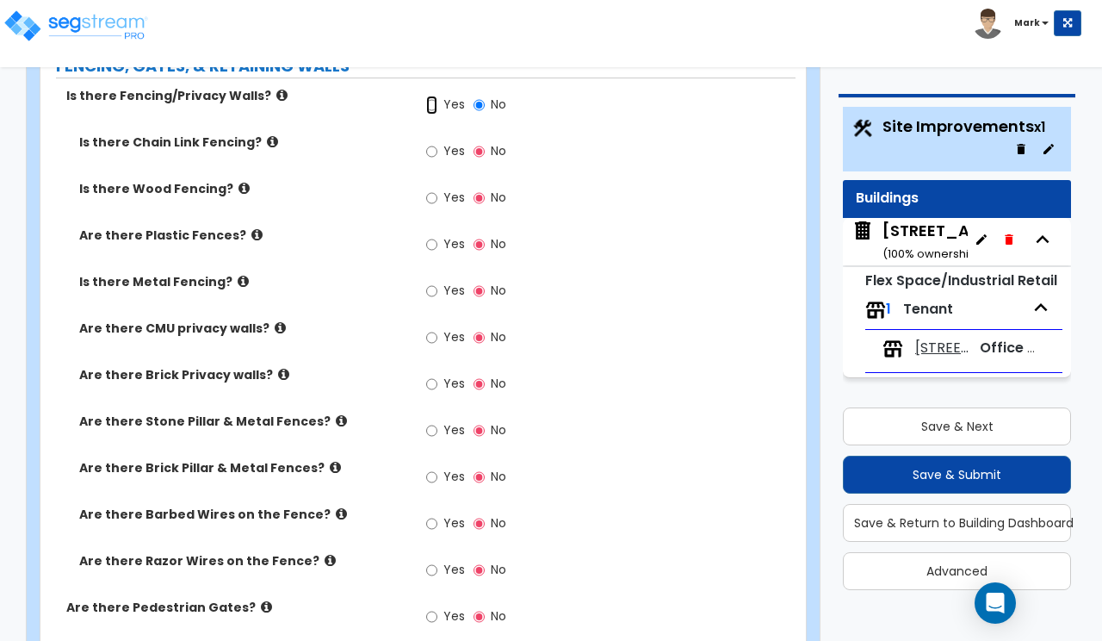
scroll to position [2368, 0]
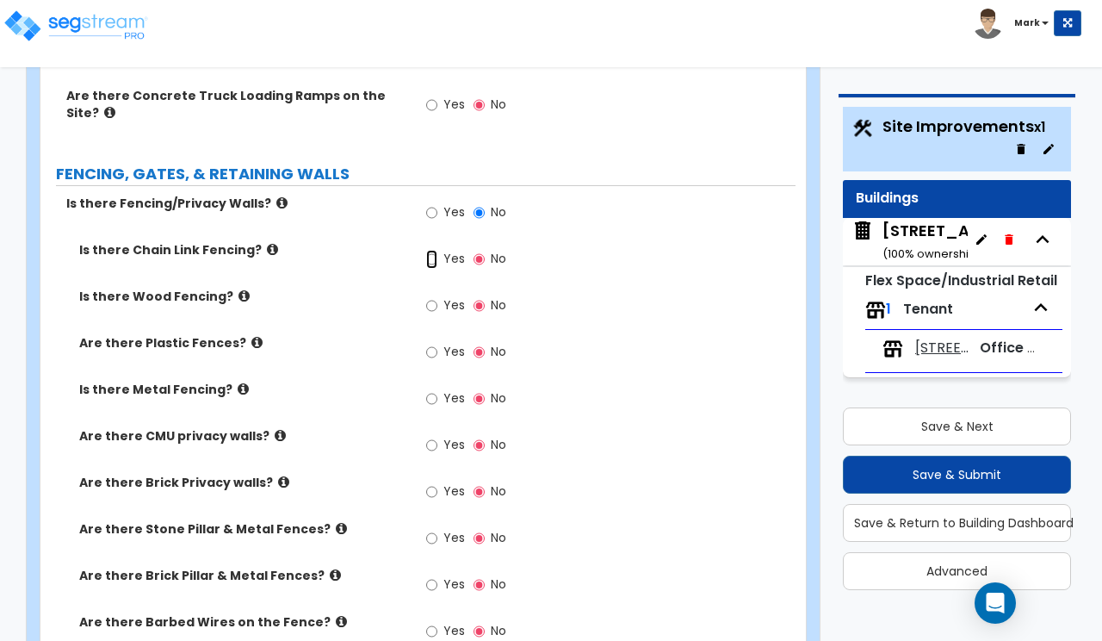
click at [437, 250] on input "Yes" at bounding box center [431, 259] width 11 height 19
radio input "true"
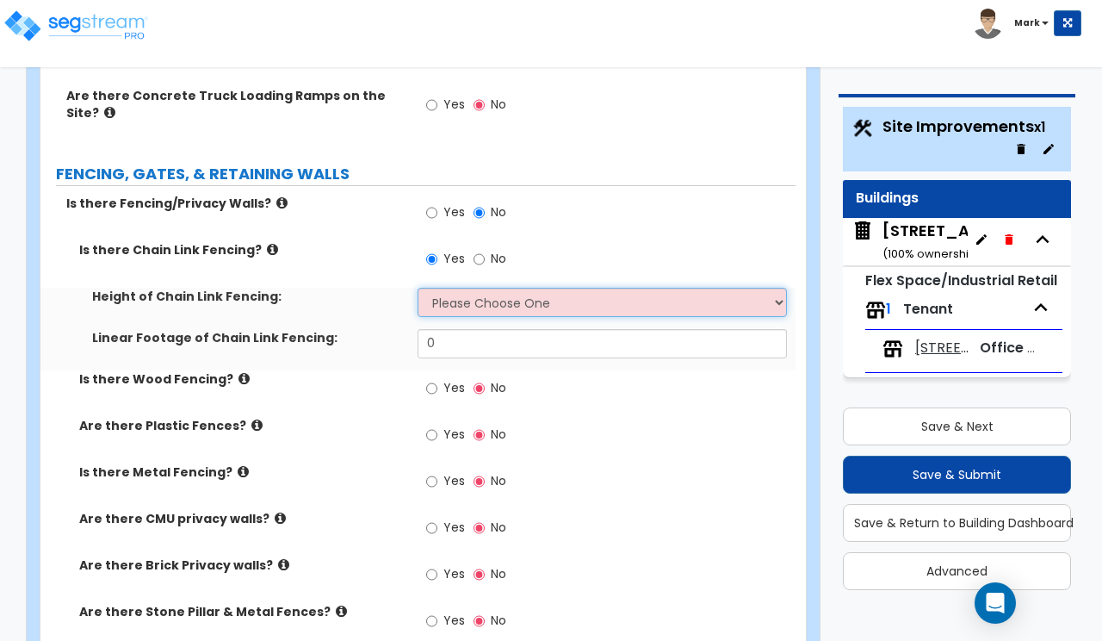
click at [454, 288] on select "Please Choose One 3 feet 4 feet 5 feet 6 feet 10 feet 12 feet" at bounding box center [602, 302] width 369 height 29
click at [418, 288] on select "Please Choose One 3 feet 4 feet 5 feet 6 feet 10 feet 12 feet" at bounding box center [602, 302] width 369 height 29
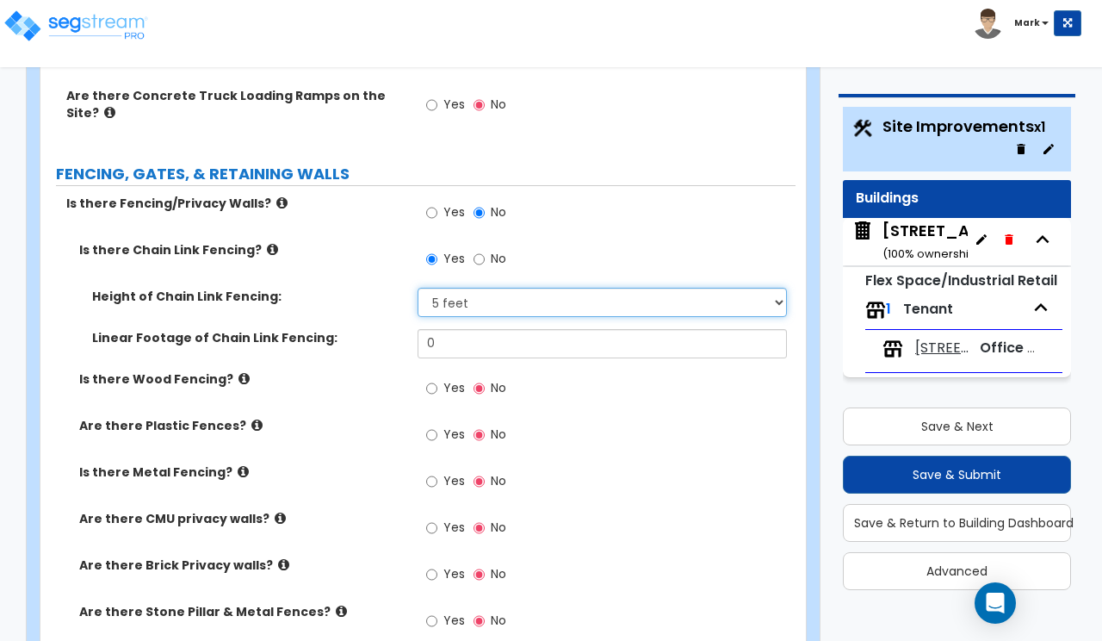
click at [461, 288] on select "Please Choose One 3 feet 4 feet 5 feet 6 feet 10 feet 12 feet" at bounding box center [602, 302] width 369 height 29
select select "4"
click at [418, 288] on select "Please Choose One 3 feet 4 feet 5 feet 6 feet 10 feet 12 feet" at bounding box center [602, 302] width 369 height 29
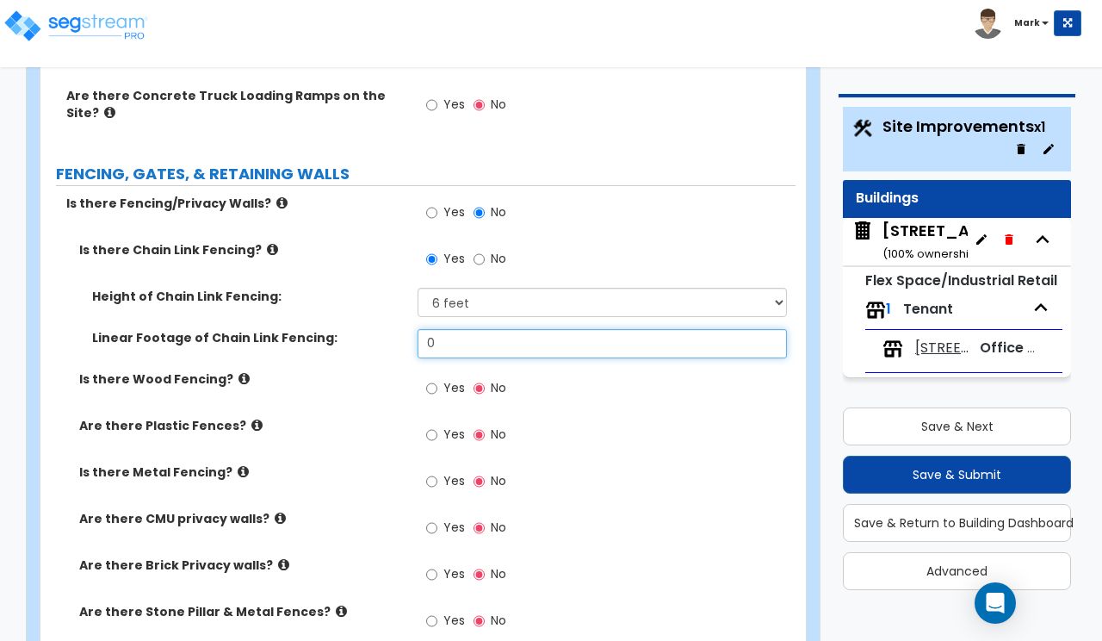
click at [452, 329] on input "0" at bounding box center [602, 343] width 369 height 29
type input "50"
click at [405, 375] on div "Is there Wood Fencing? Yes No" at bounding box center [417, 393] width 755 height 46
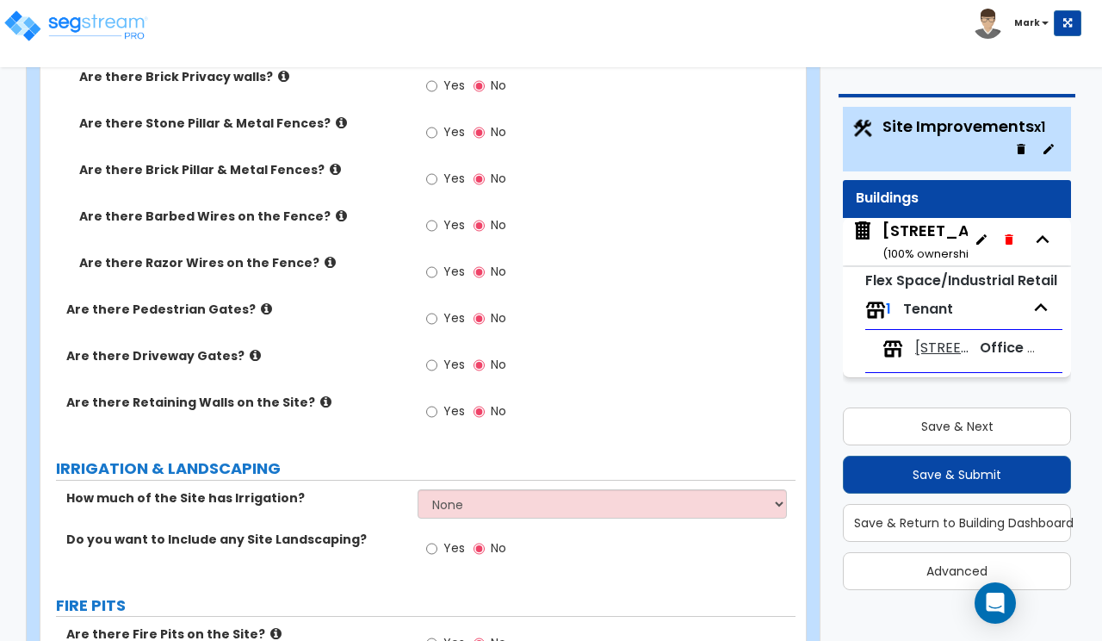
scroll to position [3014, 0]
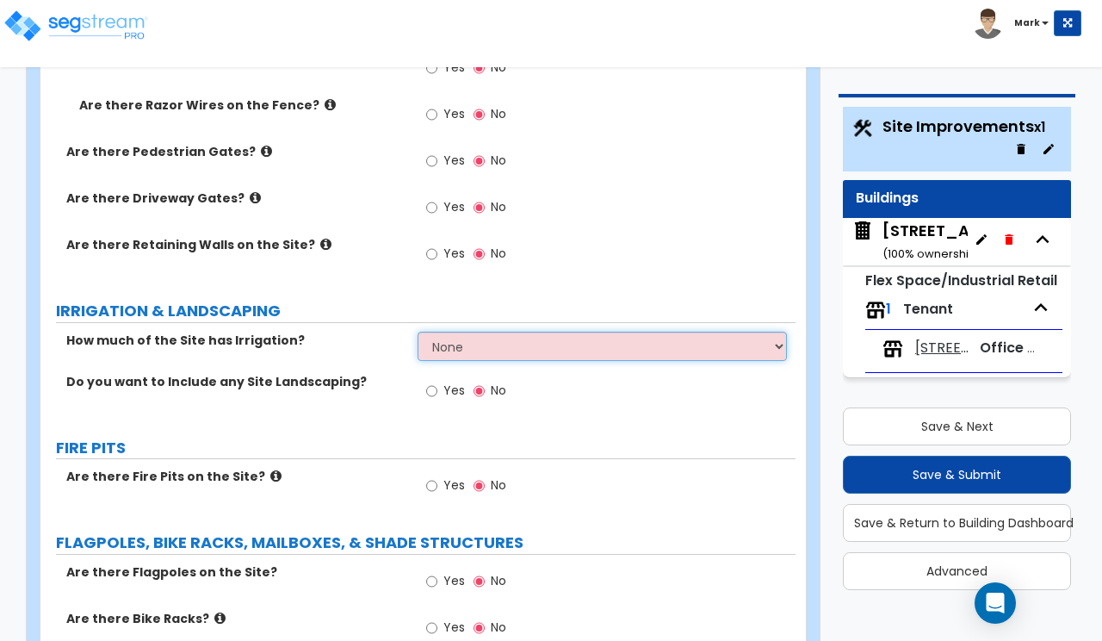
click at [455, 331] on select "None I want to Enter an Approximate Percentage I want to Enter the Square Foota…" at bounding box center [602, 345] width 369 height 29
drag, startPoint x: 294, startPoint y: 312, endPoint x: 305, endPoint y: 309, distance: 10.7
click at [296, 331] on label "How much of the Site has Irrigation?" at bounding box center [235, 339] width 338 height 17
click at [437, 381] on input "Yes" at bounding box center [431, 390] width 11 height 19
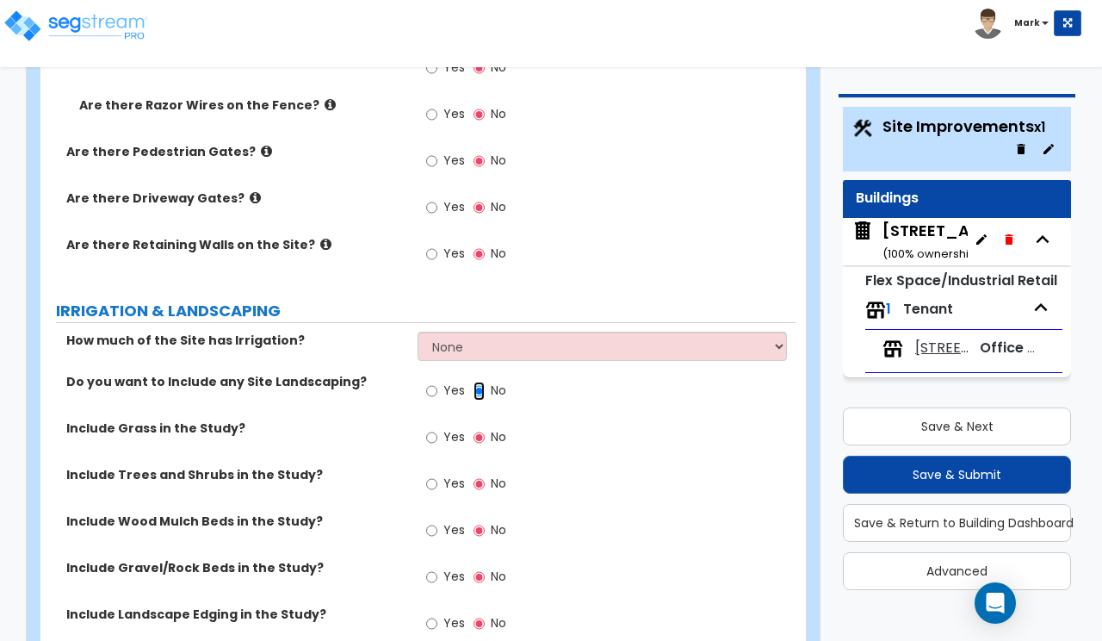
click at [480, 381] on input "No" at bounding box center [479, 390] width 11 height 19
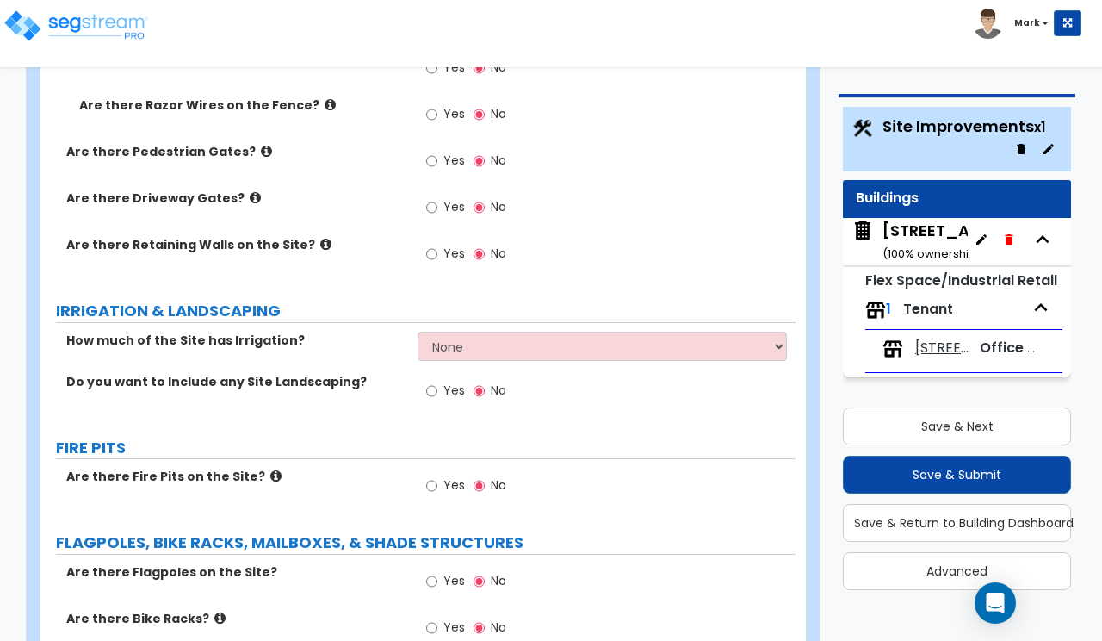
click at [448, 381] on span "Yes" at bounding box center [454, 389] width 22 height 17
click at [437, 381] on input "Yes" at bounding box center [431, 390] width 11 height 19
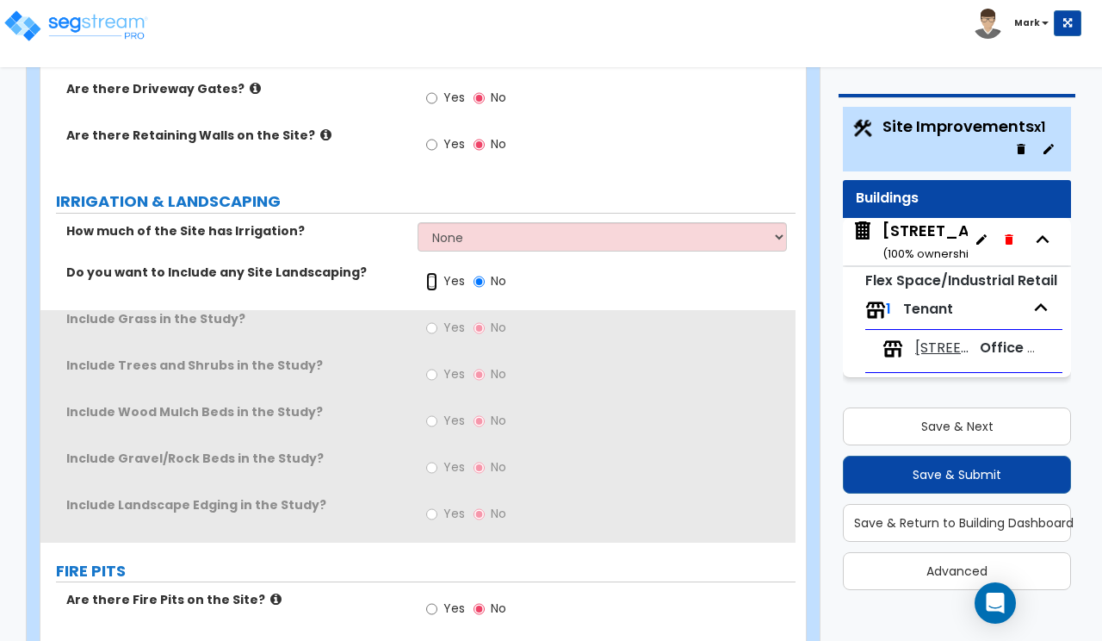
scroll to position [3229, 0]
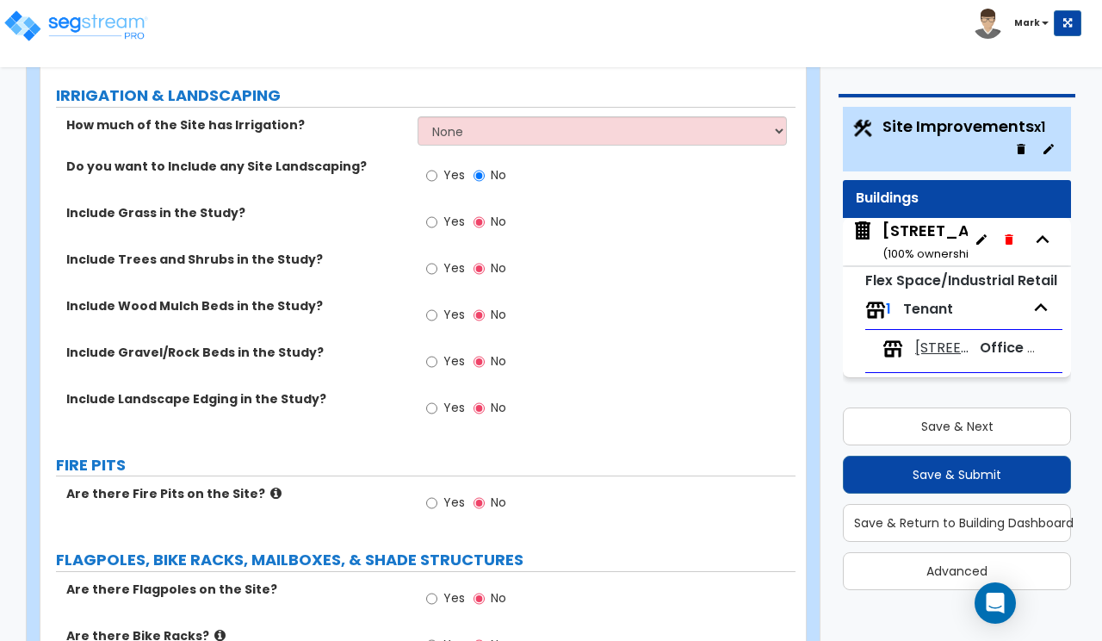
click at [447, 352] on span "Yes" at bounding box center [454, 360] width 22 height 17
click at [437, 352] on input "Yes" at bounding box center [431, 361] width 11 height 19
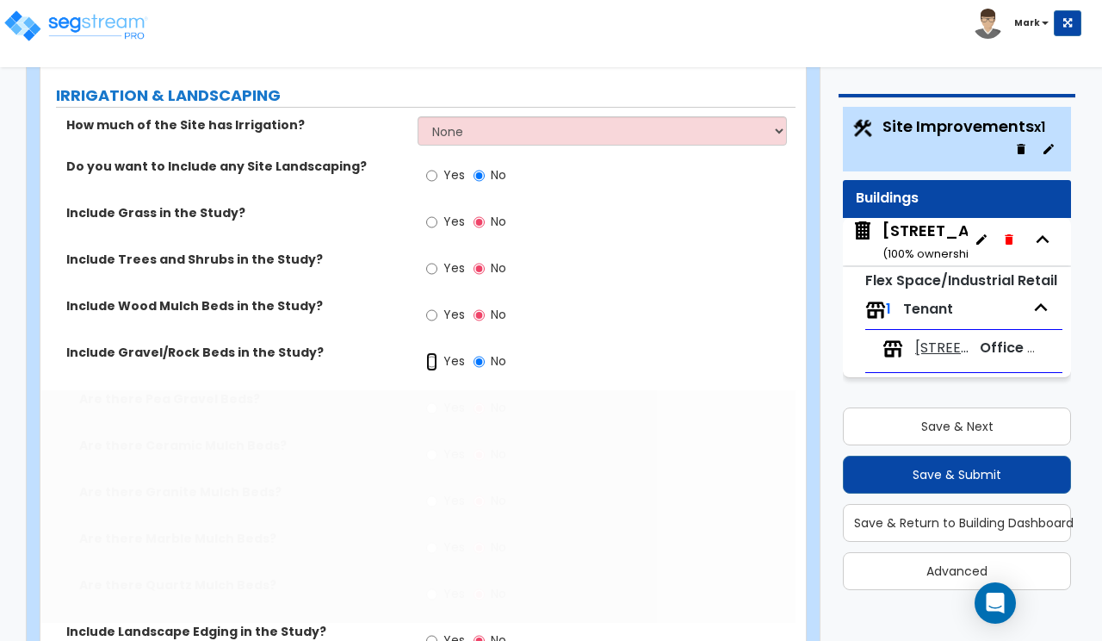
radio input "true"
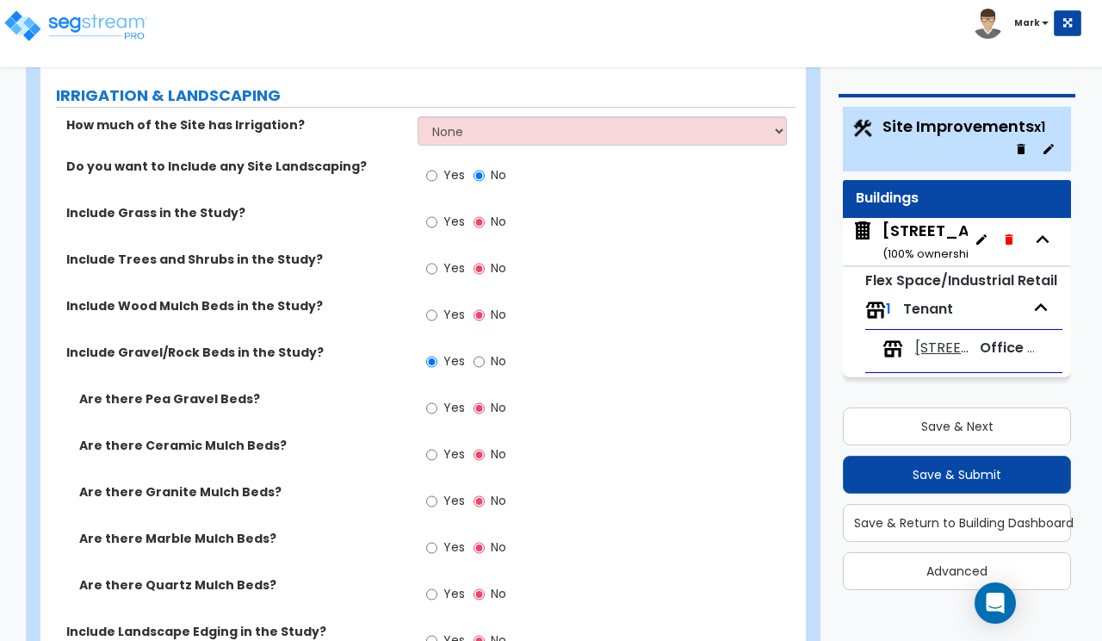
drag, startPoint x: 586, startPoint y: 40, endPoint x: 576, endPoint y: 64, distance: 26.2
click at [586, 40] on div "Toggle navigation Mark" at bounding box center [551, 25] width 1102 height 50
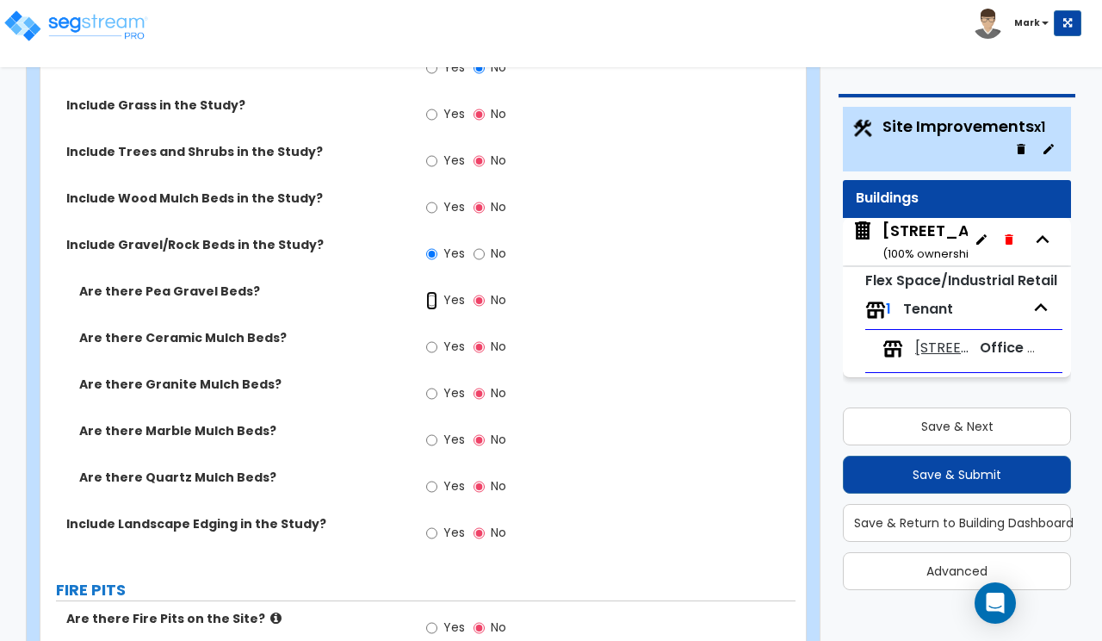
click at [430, 291] on input "Yes" at bounding box center [431, 300] width 11 height 19
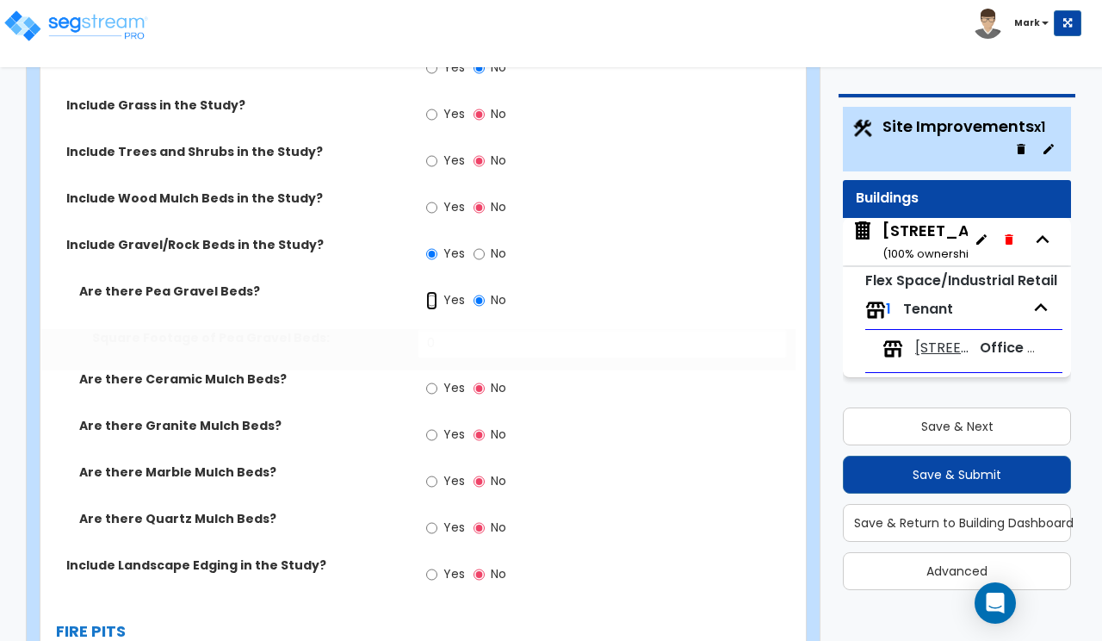
radio input "true"
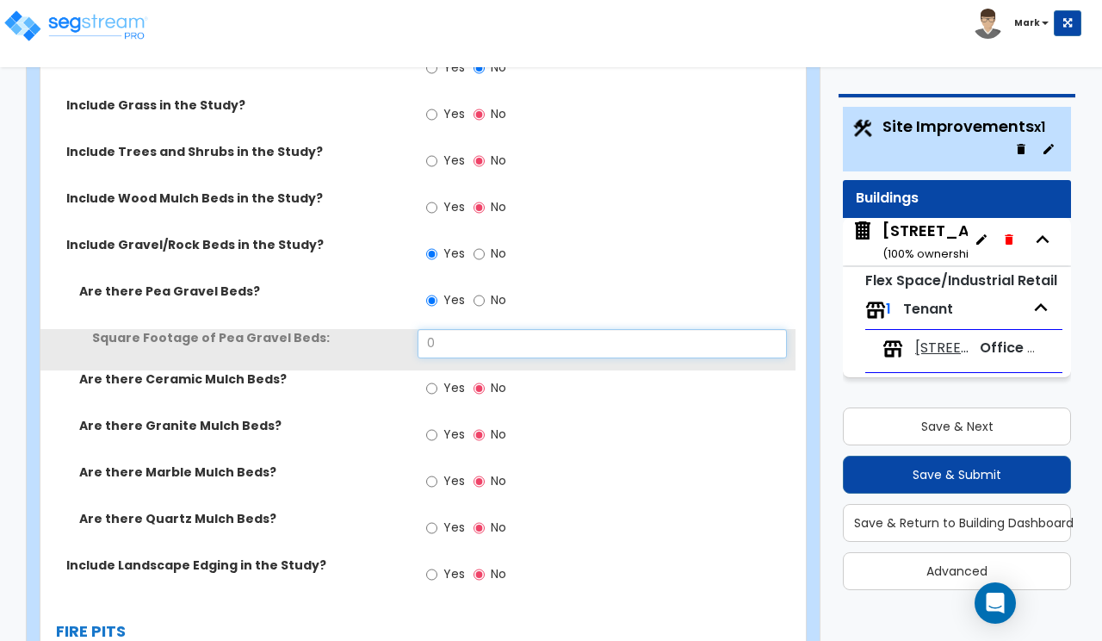
click at [437, 329] on input "0" at bounding box center [602, 343] width 369 height 29
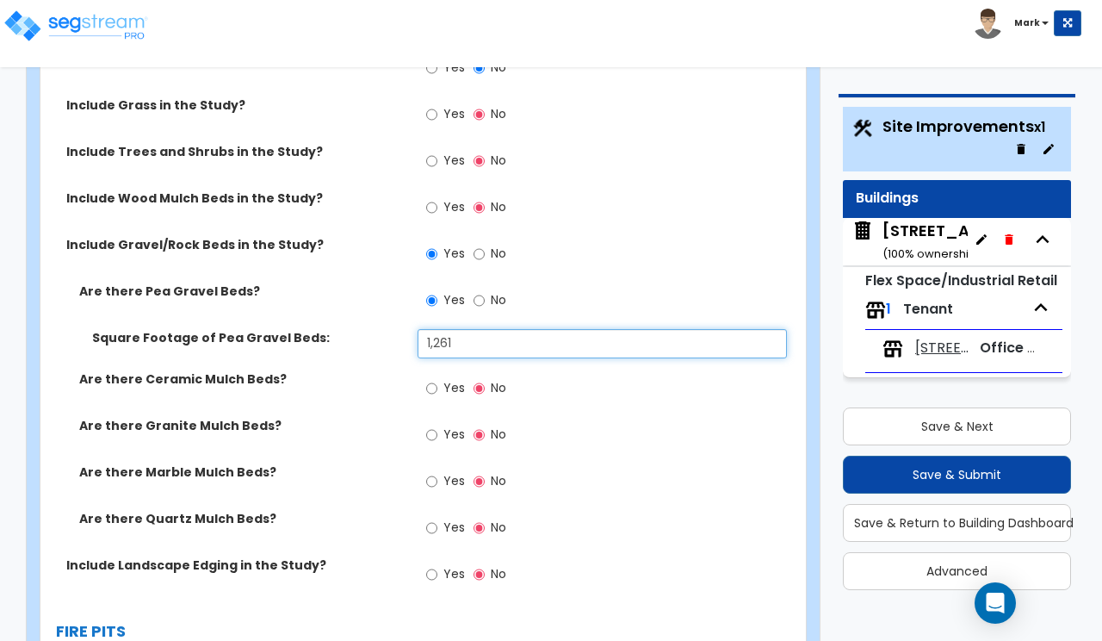
type input "1,261"
click at [355, 329] on label "Square Footage of Pea Gravel Beds:" at bounding box center [248, 337] width 313 height 17
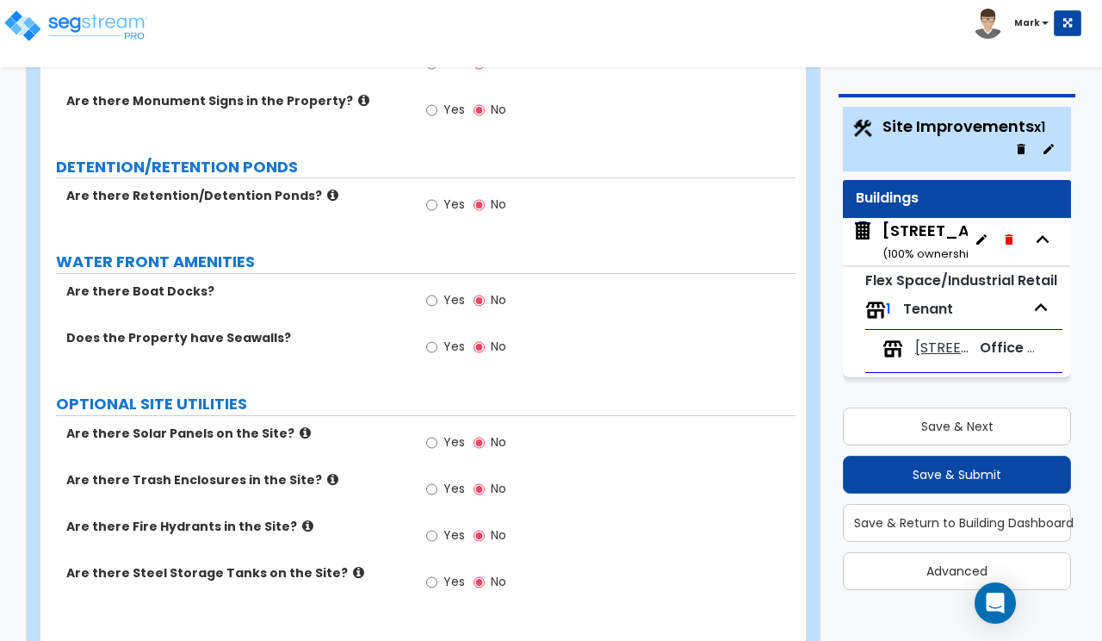
scroll to position [4397, 0]
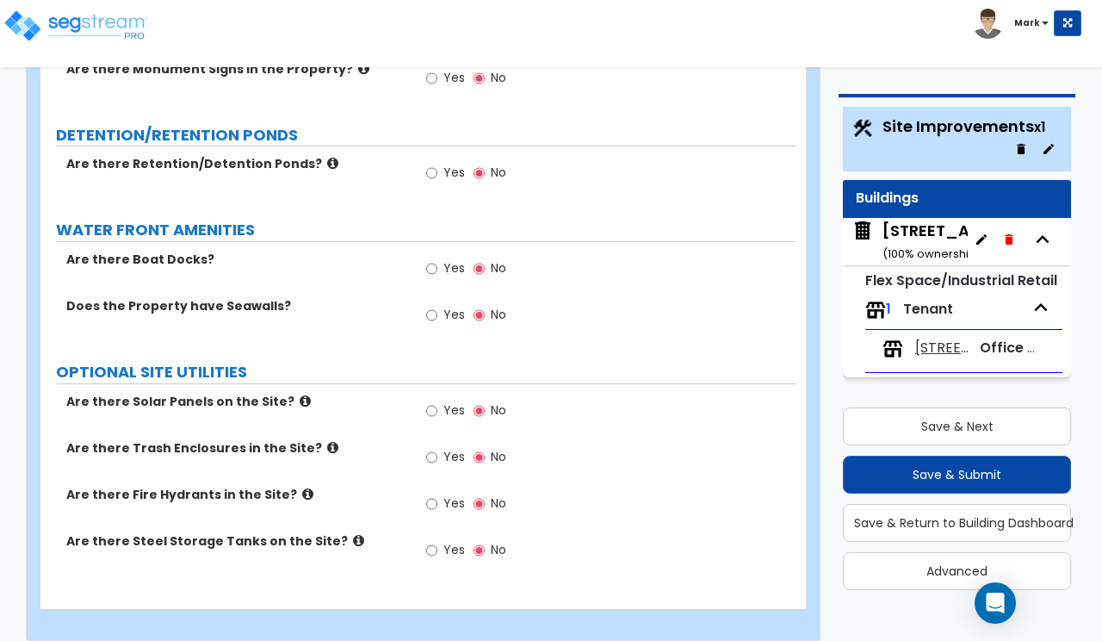
click at [438, 444] on label "Yes" at bounding box center [445, 458] width 39 height 29
click at [437, 448] on input "Yes" at bounding box center [431, 457] width 11 height 19
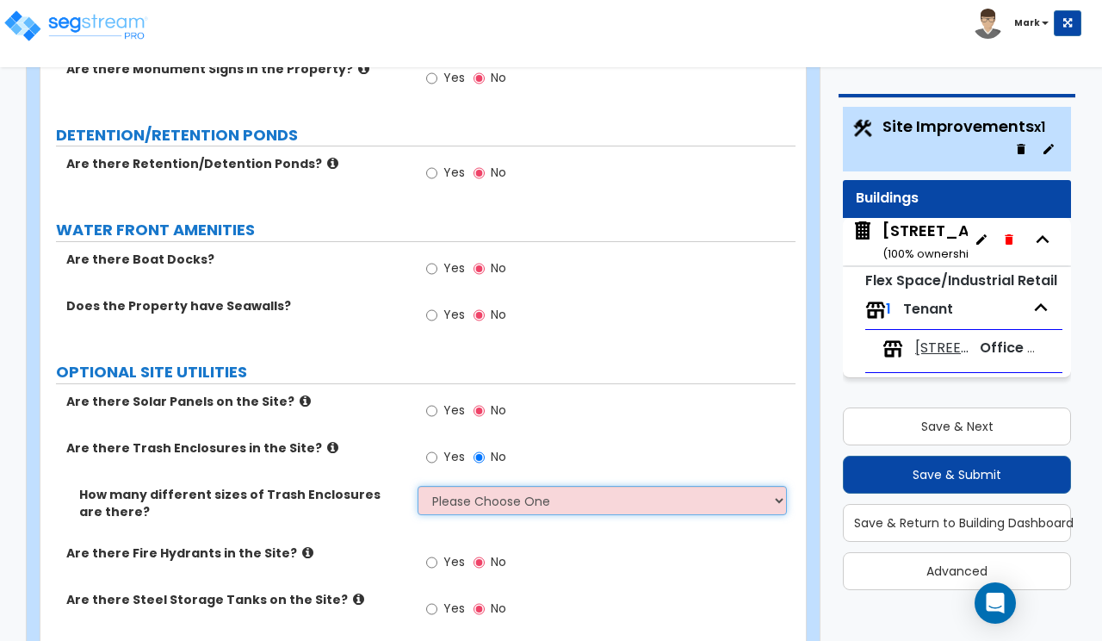
click at [491, 486] on select "Please Choose One 1 2 3" at bounding box center [602, 500] width 369 height 29
select select "1"
click at [418, 486] on select "Please Choose One 1 2 3" at bounding box center [602, 500] width 369 height 29
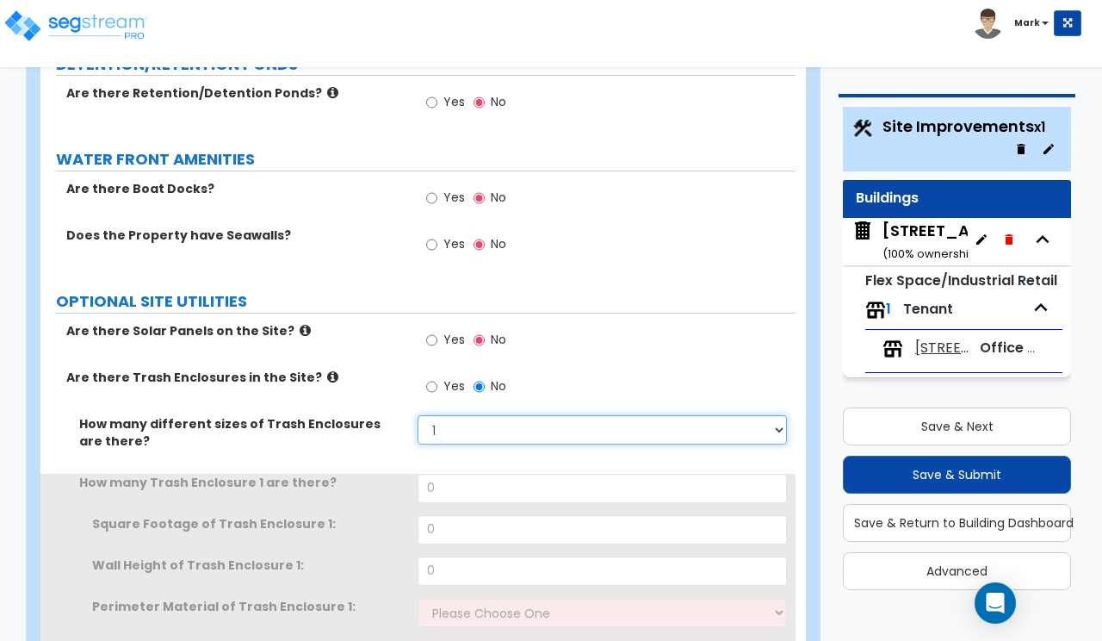
scroll to position [4505, 0]
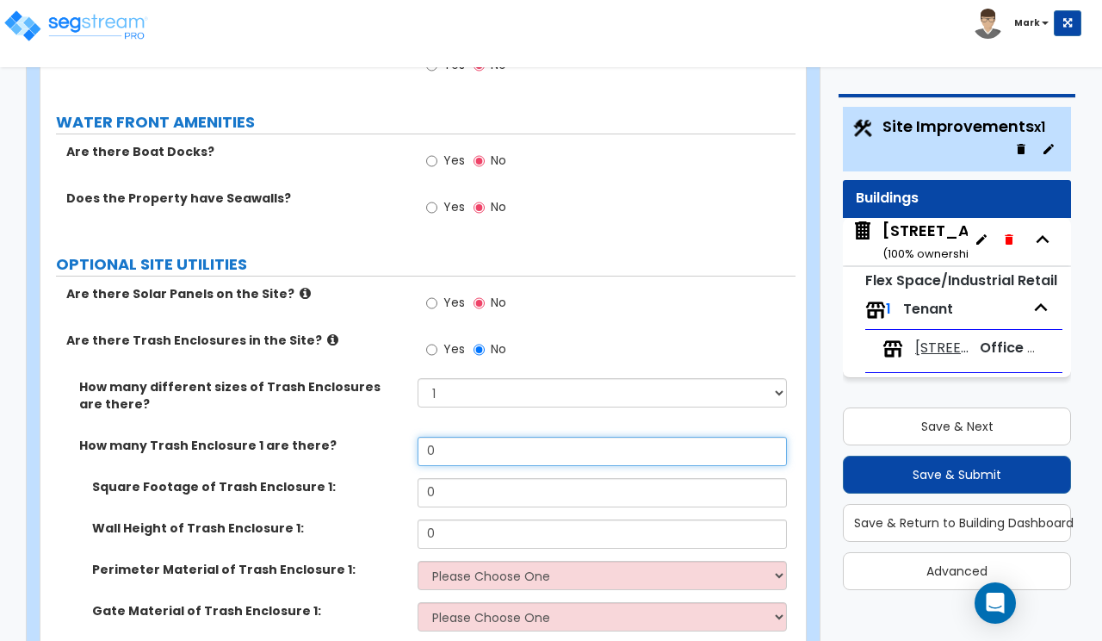
click at [455, 437] on input "0" at bounding box center [602, 451] width 369 height 29
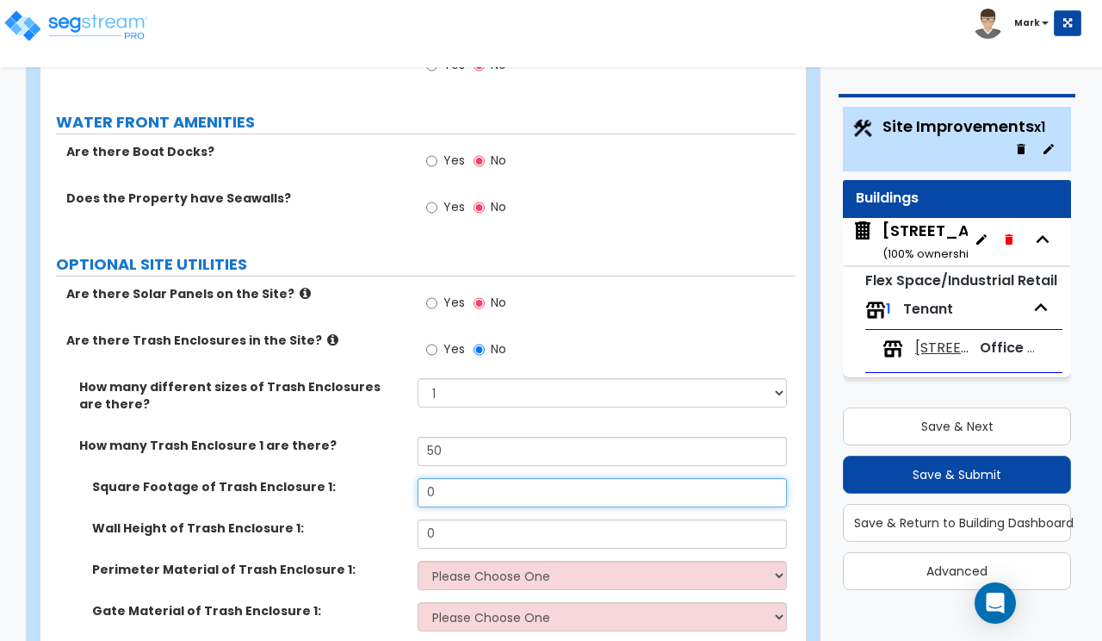
click at [468, 478] on input "0" at bounding box center [602, 492] width 369 height 29
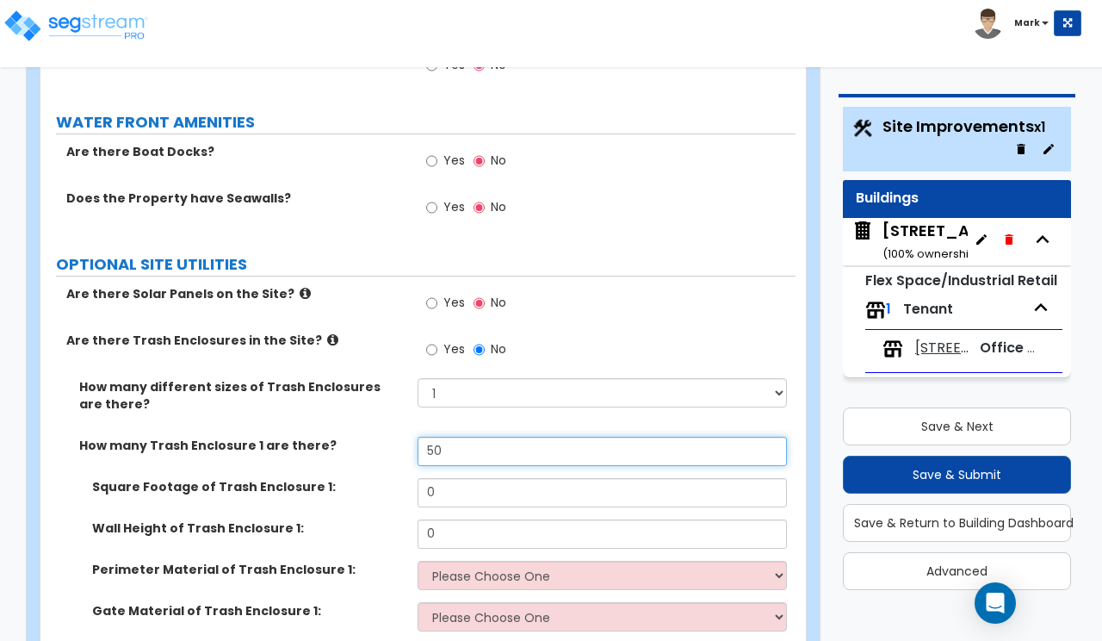
click at [449, 437] on input "50" at bounding box center [602, 451] width 369 height 29
type input "1"
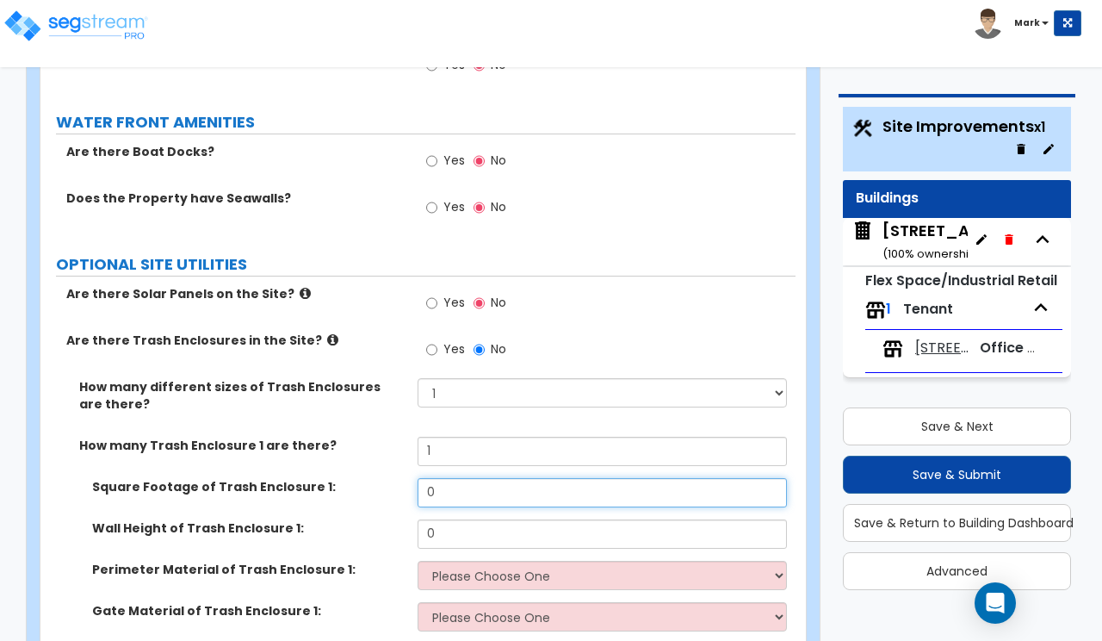
click at [444, 478] on input "0" at bounding box center [602, 492] width 369 height 29
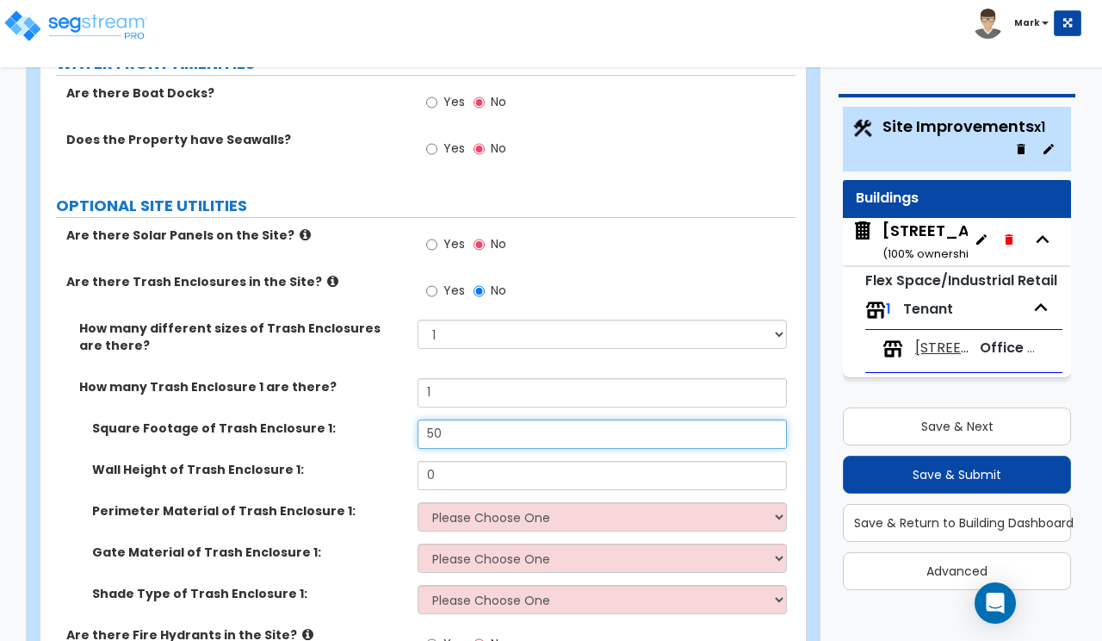
scroll to position [4613, 0]
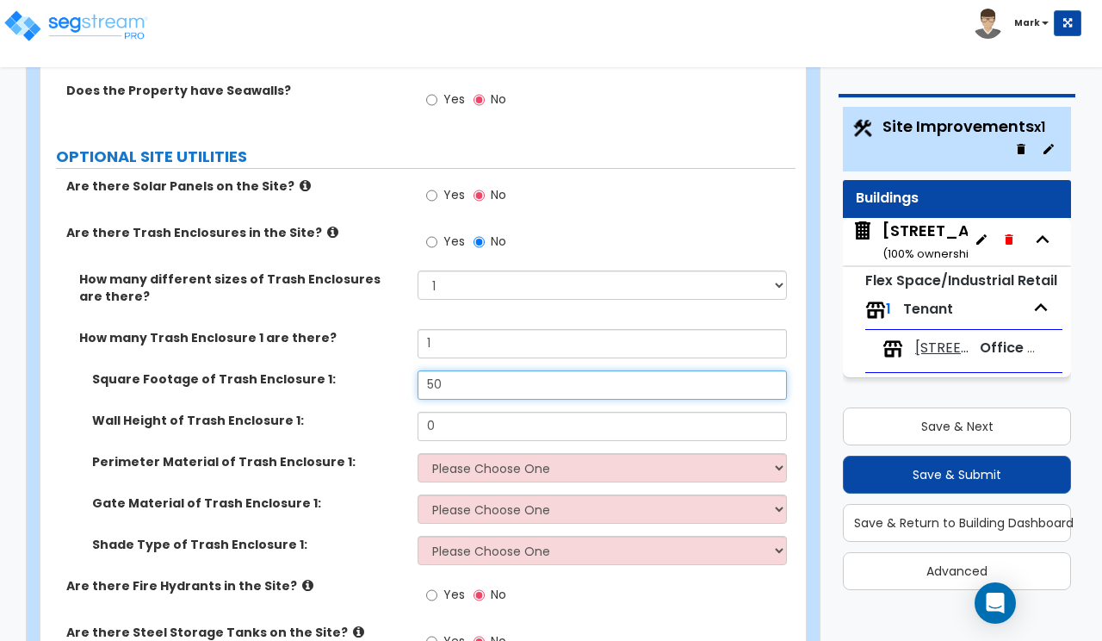
type input "50"
click at [489, 412] on input "0" at bounding box center [602, 426] width 369 height 29
type input "5"
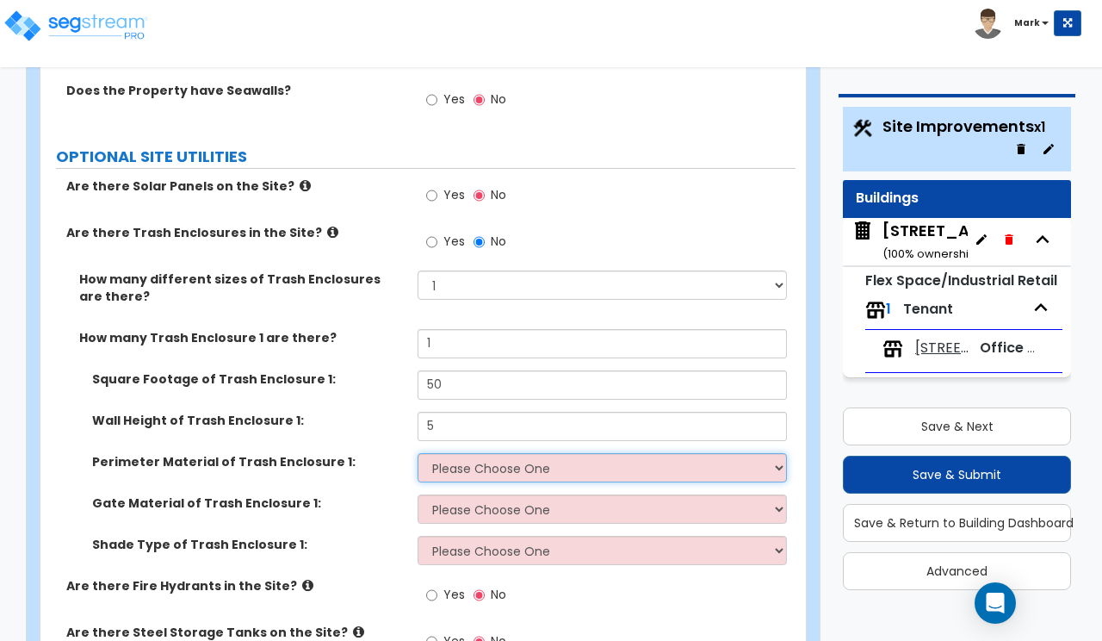
click at [481, 453] on select "Please Choose One Chain Link Wood Metal CMU" at bounding box center [602, 467] width 369 height 29
click at [418, 453] on select "Please Choose One Chain Link Wood Metal CMU" at bounding box center [602, 467] width 369 height 29
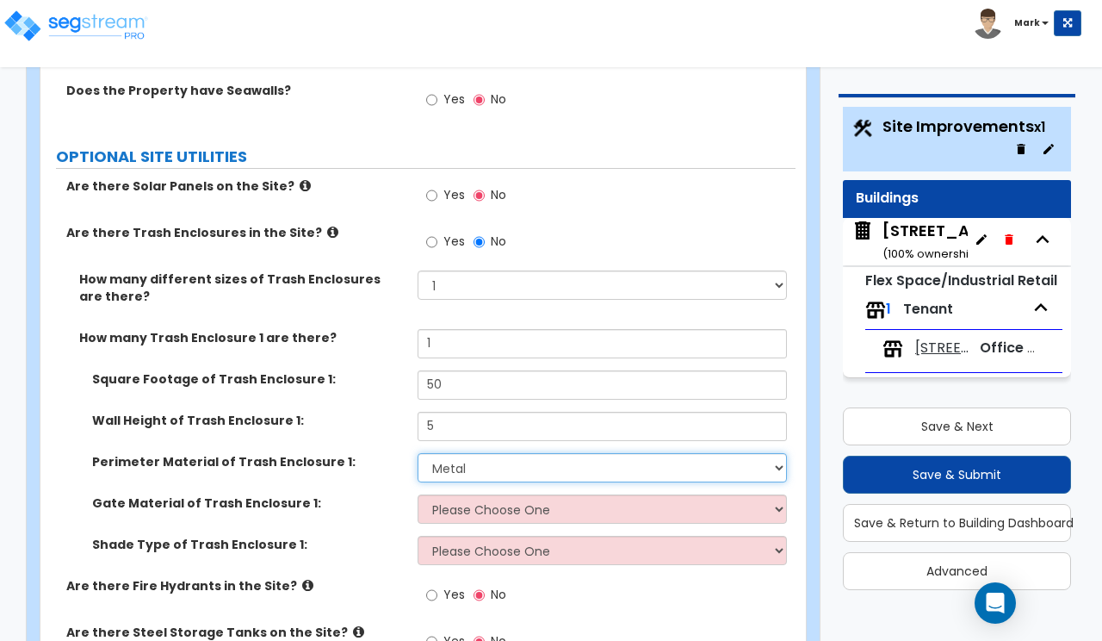
click at [483, 453] on select "Please Choose One Chain Link Wood Metal CMU" at bounding box center [602, 467] width 369 height 29
select select "1"
click at [418, 453] on select "Please Choose One Chain Link Wood Metal CMU" at bounding box center [602, 467] width 369 height 29
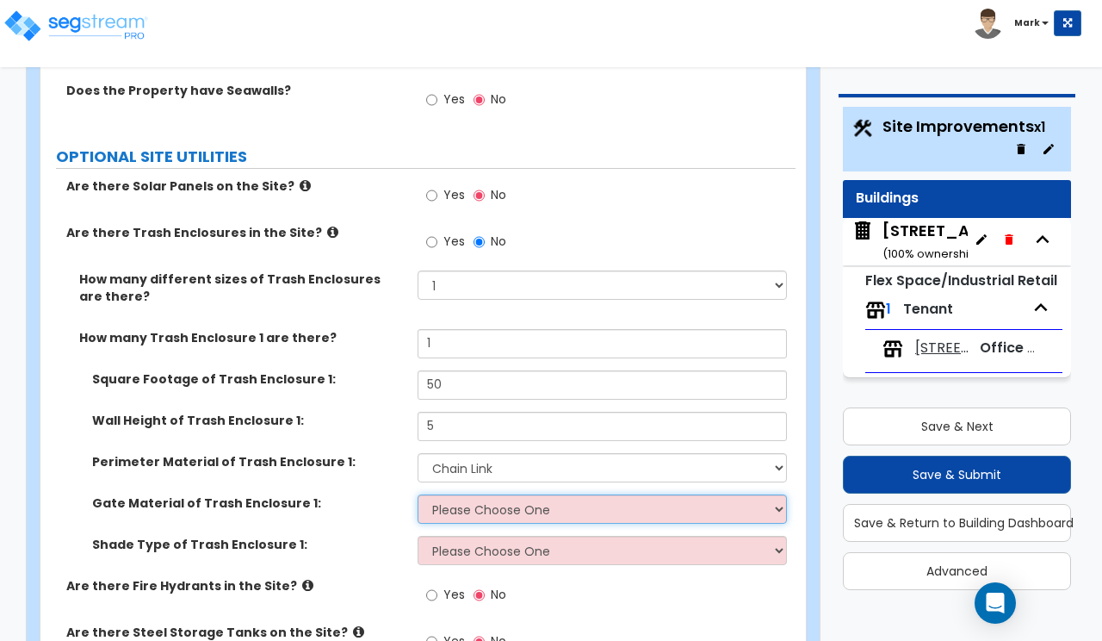
click at [485, 494] on select "Please Choose One Wood Metal" at bounding box center [602, 508] width 369 height 29
select select "2"
click at [418, 494] on select "Please Choose One Wood Metal" at bounding box center [602, 508] width 369 height 29
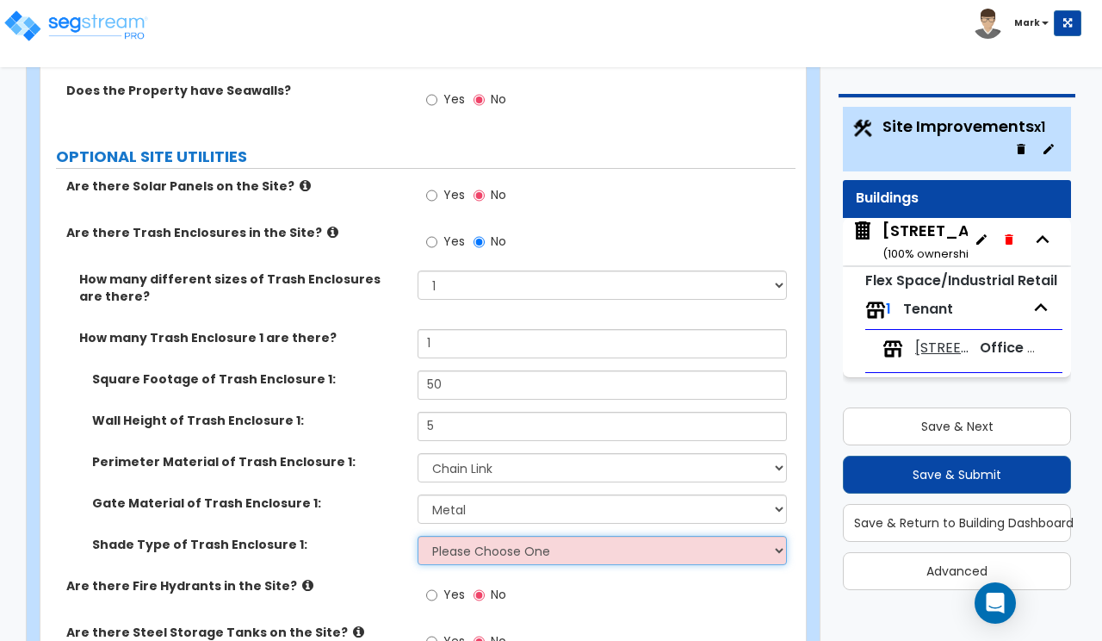
click at [459, 536] on select "Please Choose One Roof Pergola" at bounding box center [602, 550] width 369 height 29
click at [381, 540] on div "Shade Type of Trash Enclosure 1: Please Choose One Roof Pergola" at bounding box center [417, 556] width 755 height 41
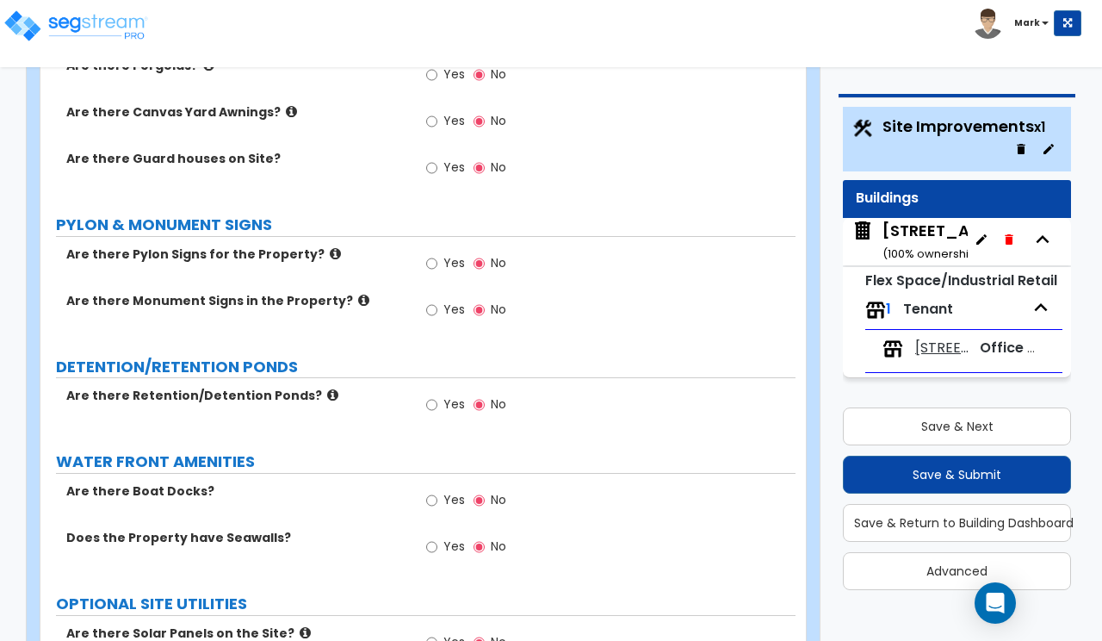
scroll to position [3628, 0]
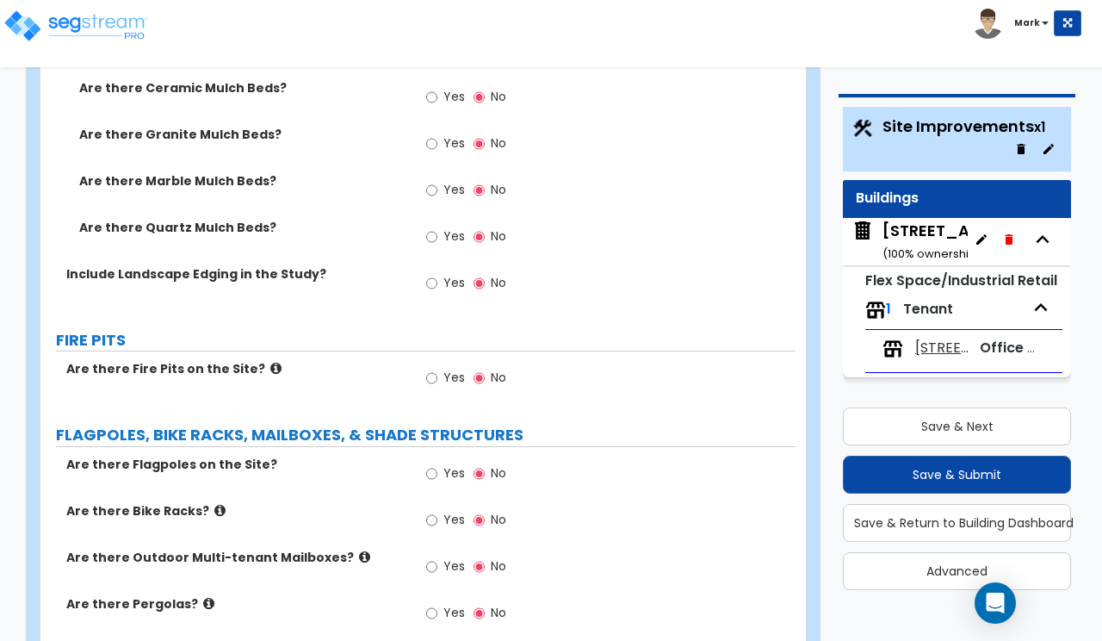
click at [405, 595] on label "Are there Pergolas?" at bounding box center [235, 603] width 338 height 17
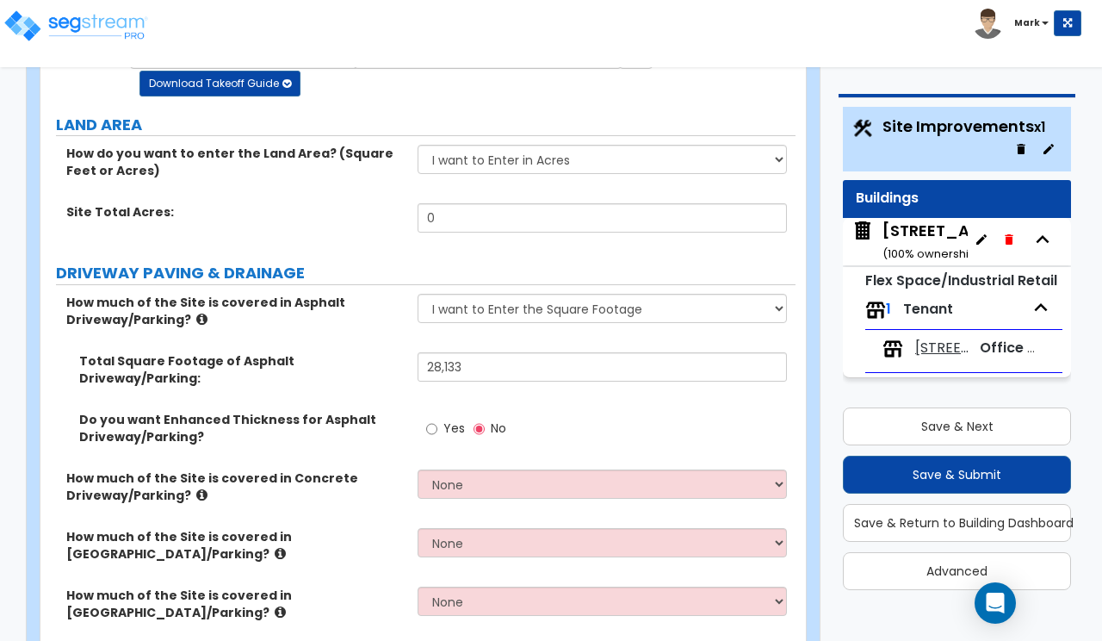
scroll to position [632, 0]
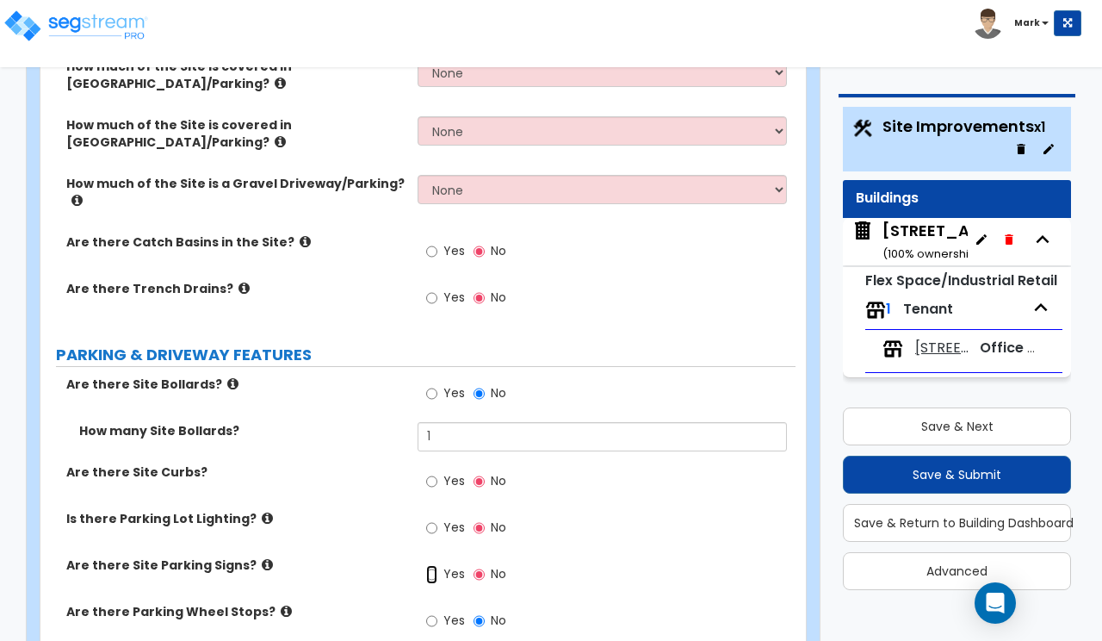
click at [437, 565] on input "Yes" at bounding box center [431, 574] width 11 height 19
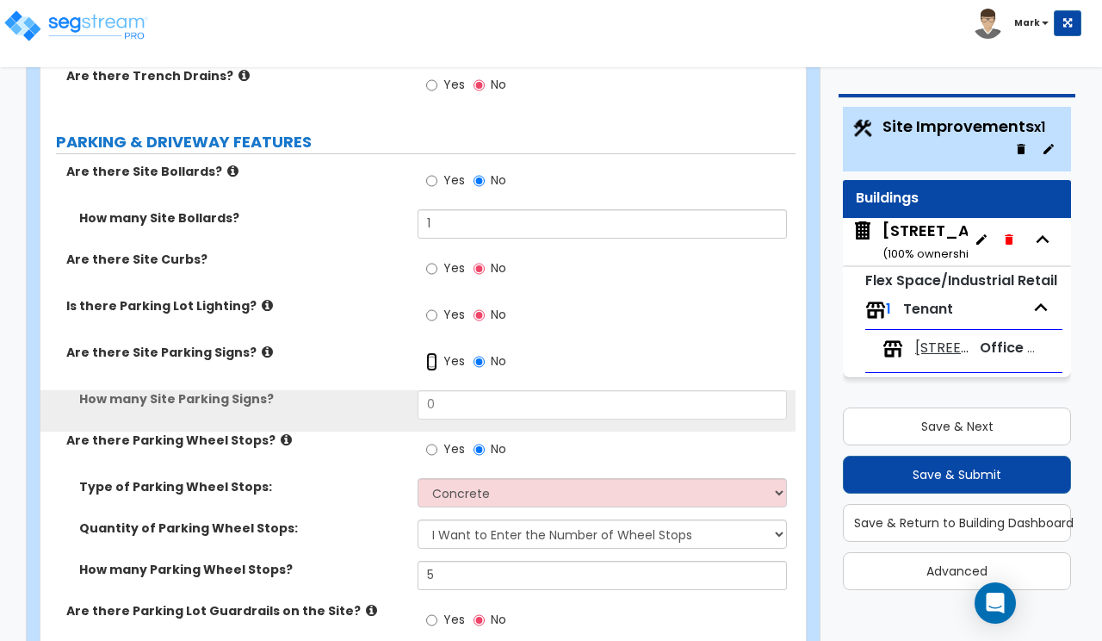
scroll to position [847, 0]
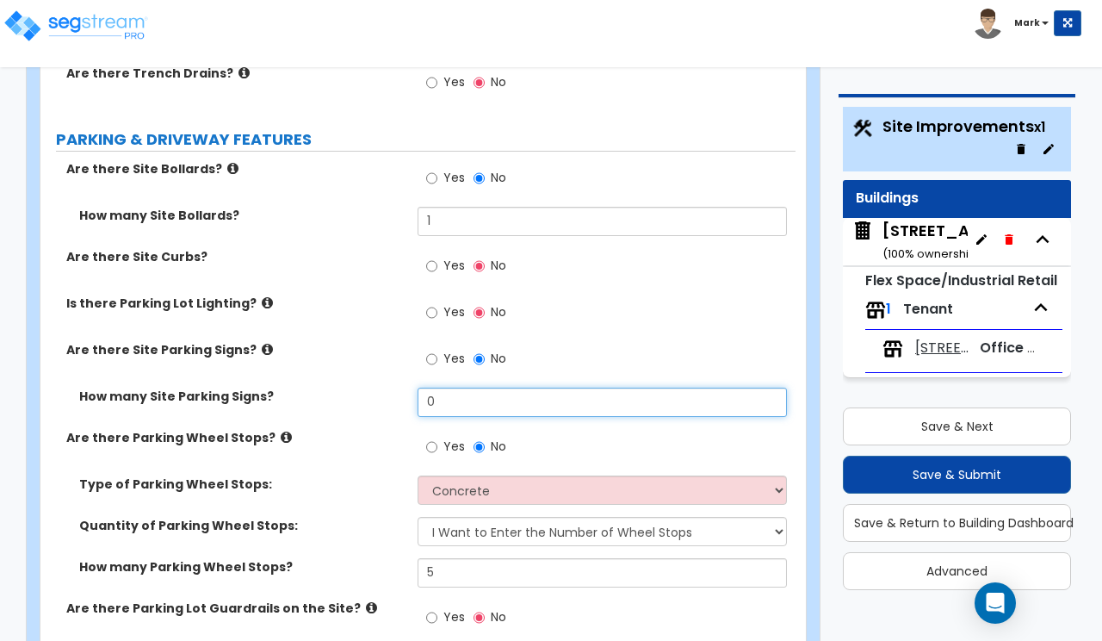
click at [490, 387] on input "0" at bounding box center [602, 401] width 369 height 29
type input "1"
click at [694, 294] on div "Yes No" at bounding box center [606, 317] width 377 height 46
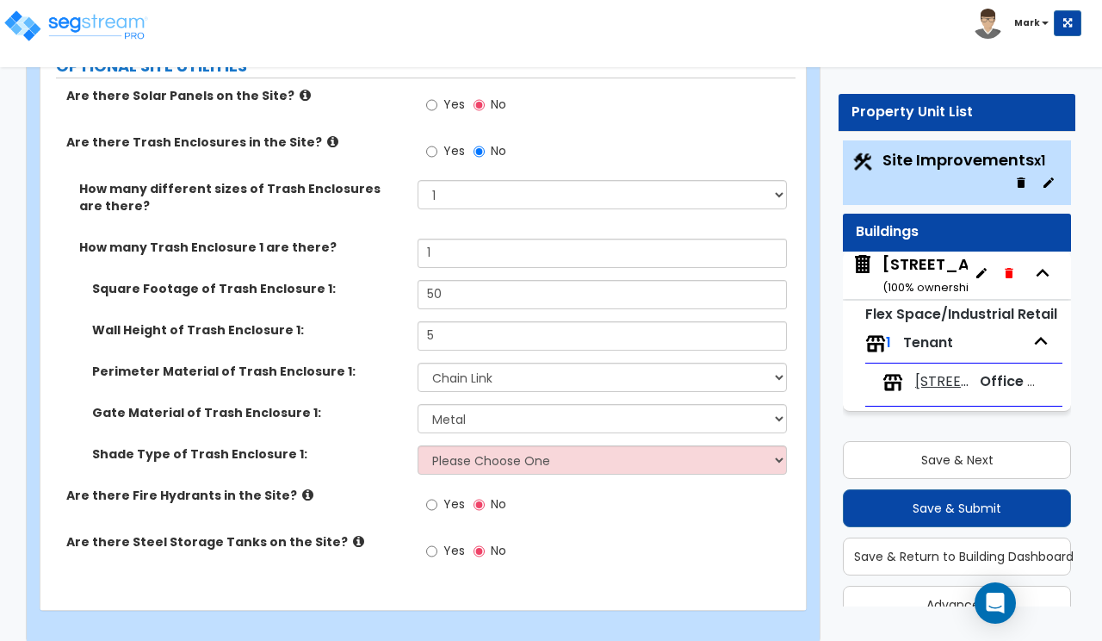
scroll to position [4745, 0]
click at [476, 448] on div "Shade Type of Trash Enclosure 1: Please Choose One Roof Pergola" at bounding box center [417, 464] width 755 height 41
click at [486, 444] on select "Please Choose One Roof Pergola" at bounding box center [602, 458] width 369 height 29
click at [492, 444] on select "Please Choose One Roof Pergola" at bounding box center [602, 458] width 369 height 29
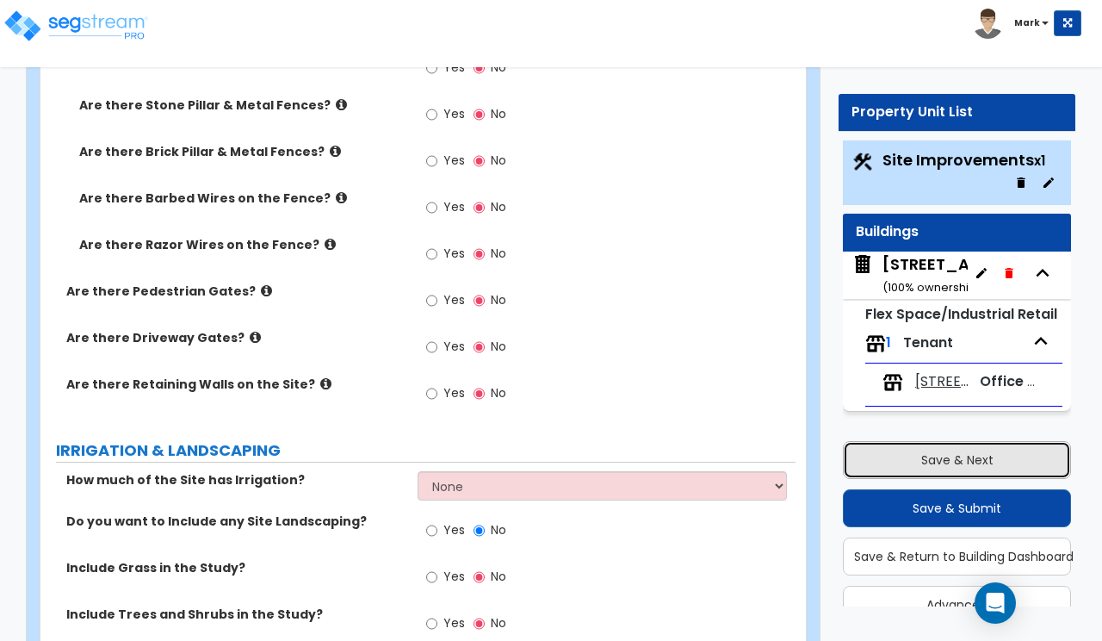
click at [920, 462] on button "Save & Next" at bounding box center [957, 460] width 228 height 38
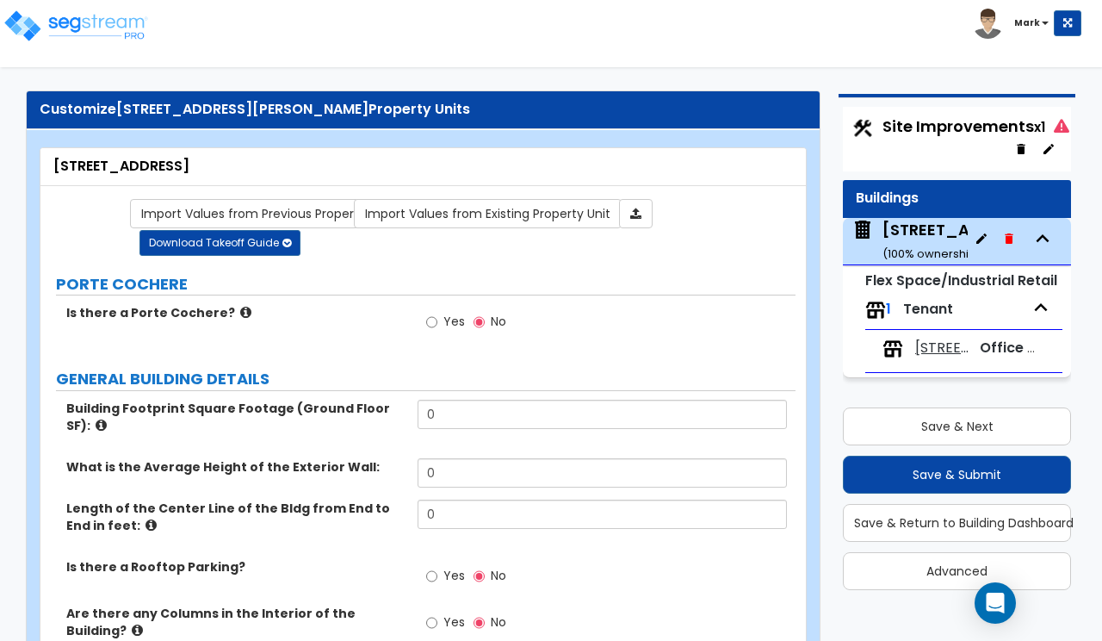
scroll to position [0, 0]
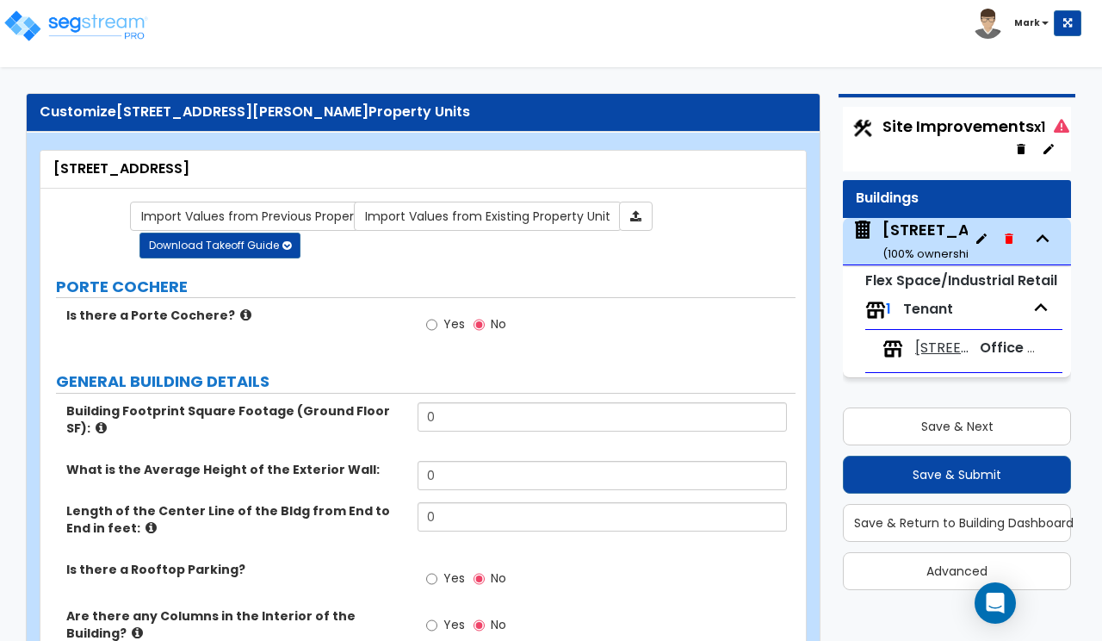
click at [771, 351] on div "Yes No" at bounding box center [606, 330] width 377 height 46
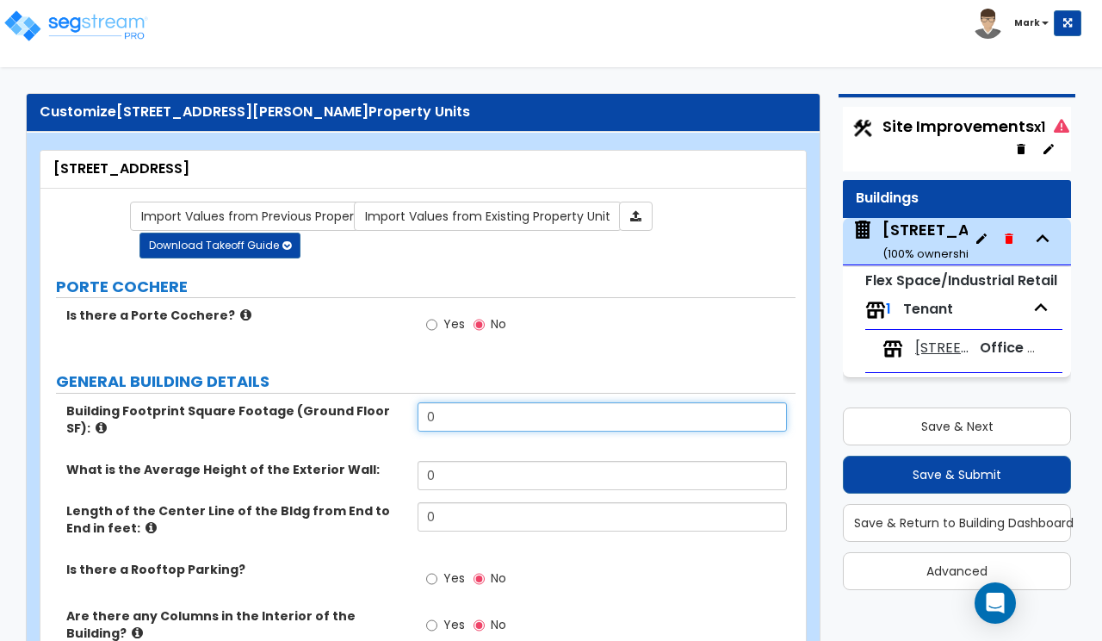
click at [445, 412] on input "0" at bounding box center [602, 416] width 369 height 29
type input "7,527"
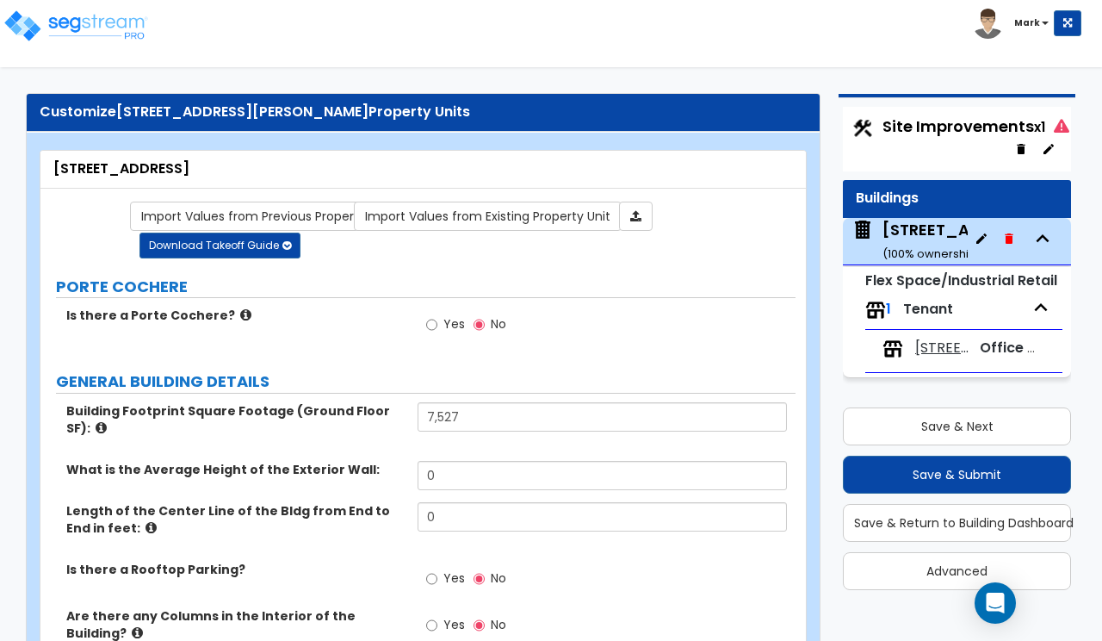
click at [276, 463] on label "What is the Average Height of the Exterior Wall:" at bounding box center [235, 469] width 338 height 17
click at [423, 477] on input "0" at bounding box center [602, 475] width 369 height 29
click at [424, 477] on input "0" at bounding box center [602, 475] width 369 height 29
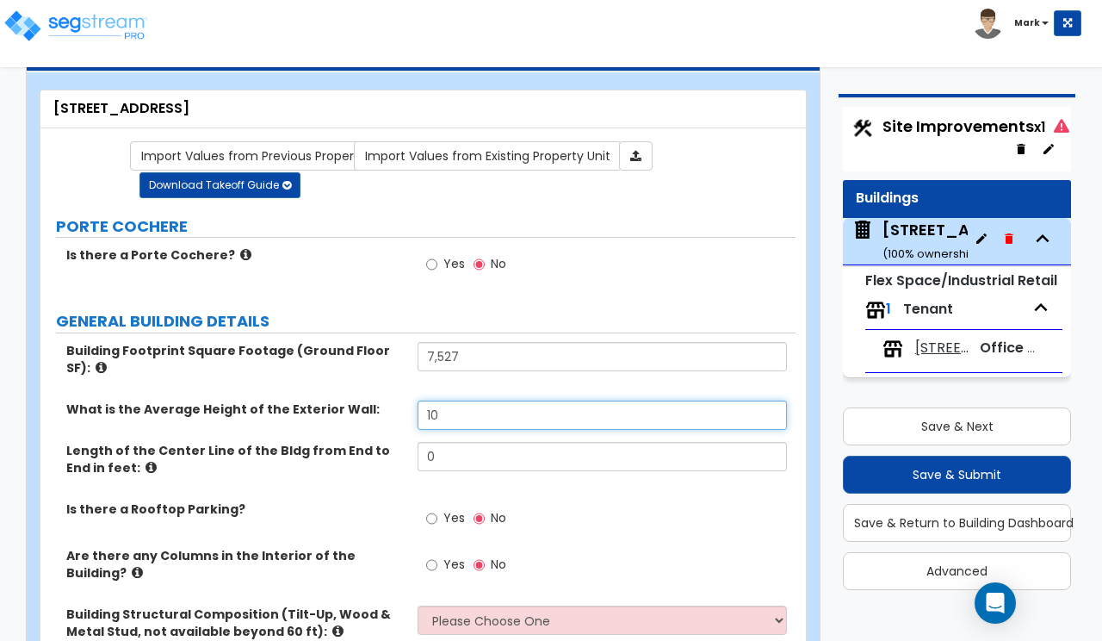
scroll to position [108, 0]
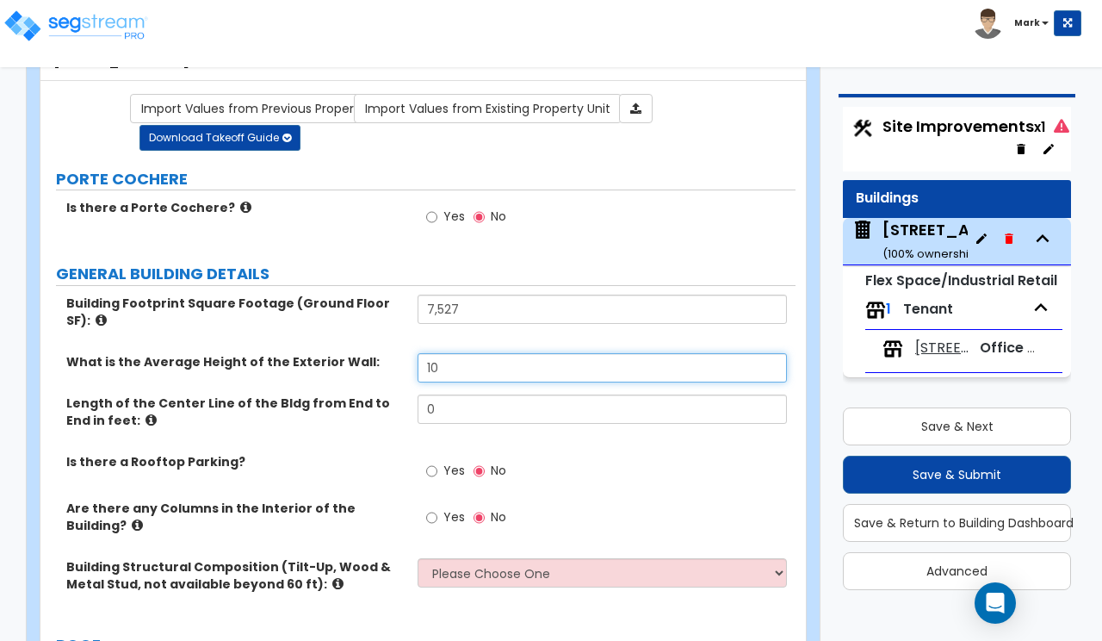
type input "10"
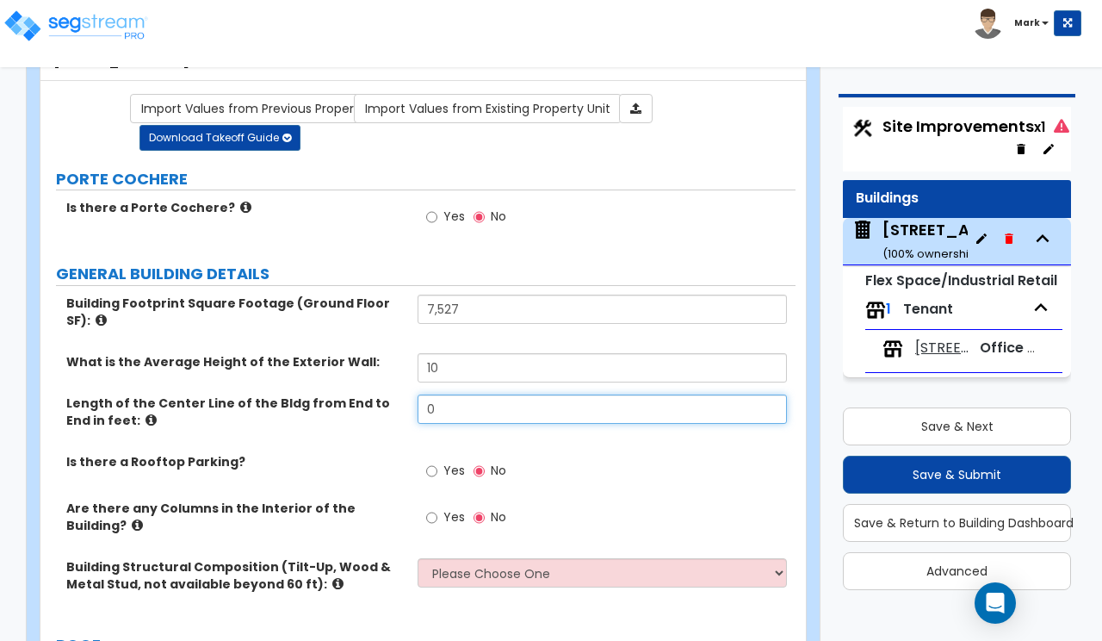
click at [462, 403] on input "0" at bounding box center [602, 408] width 369 height 29
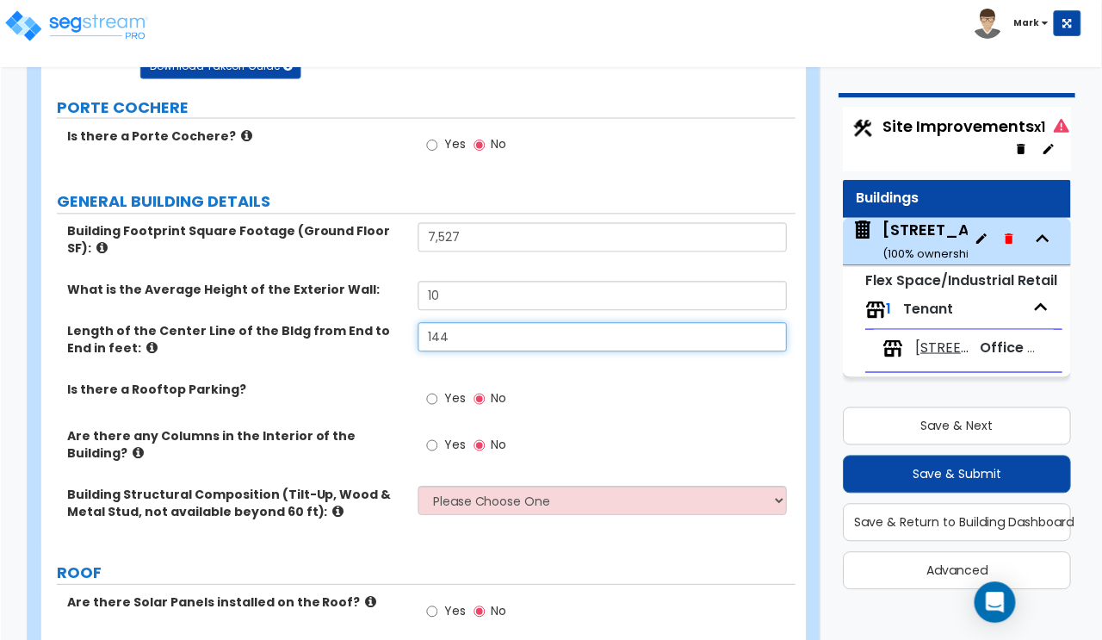
scroll to position [215, 0]
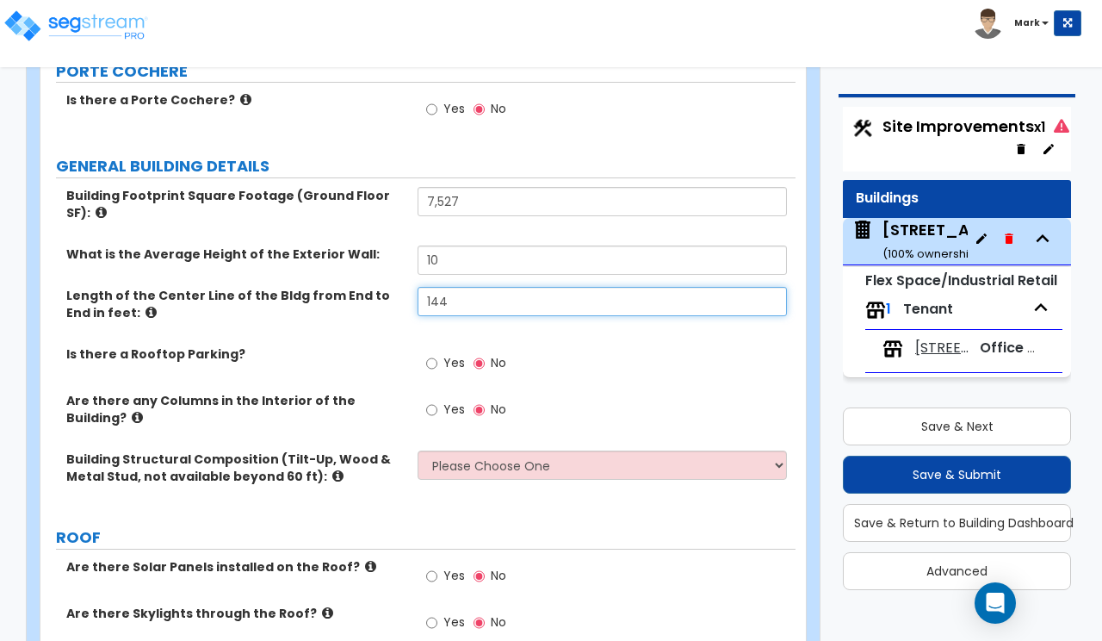
type input "144"
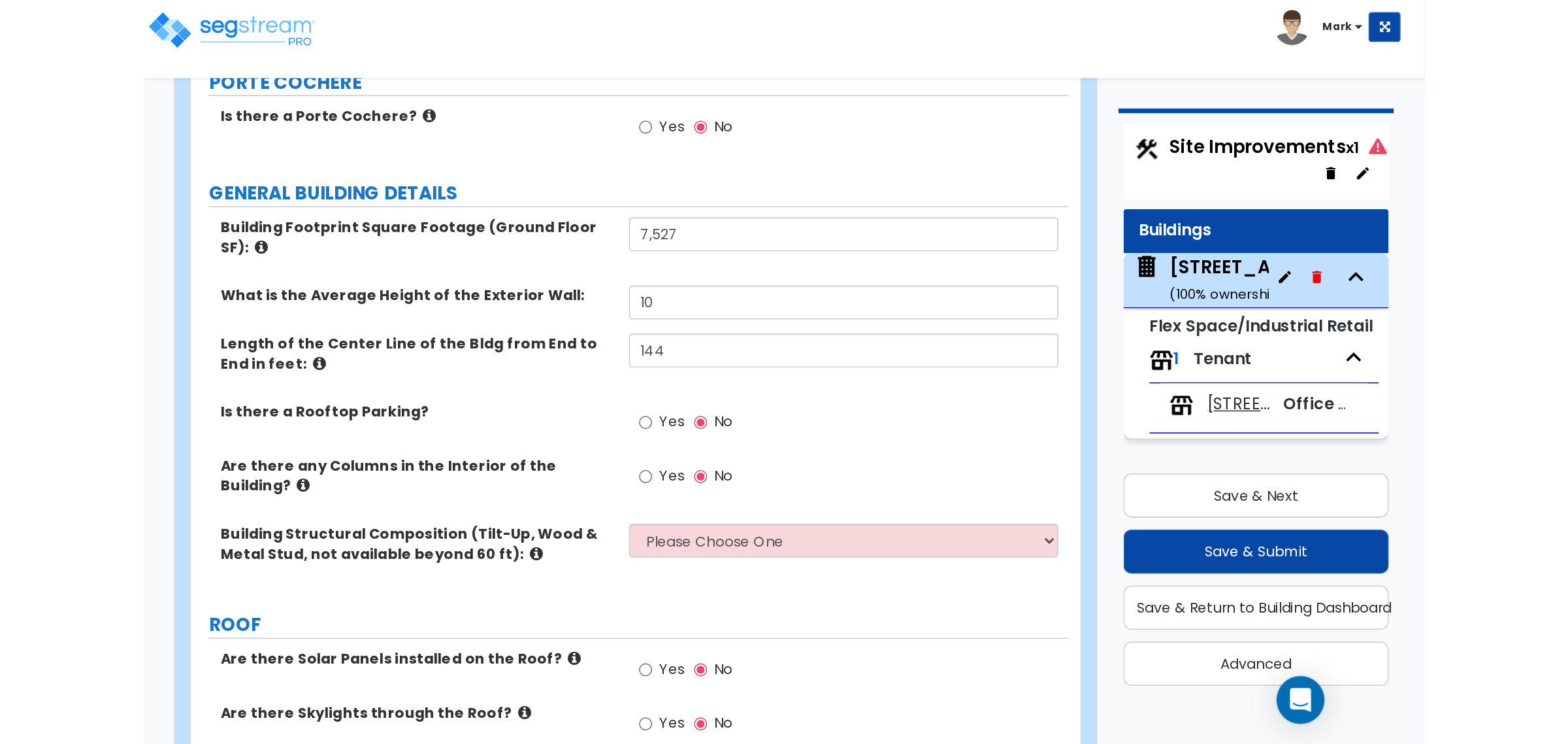
scroll to position [0, 0]
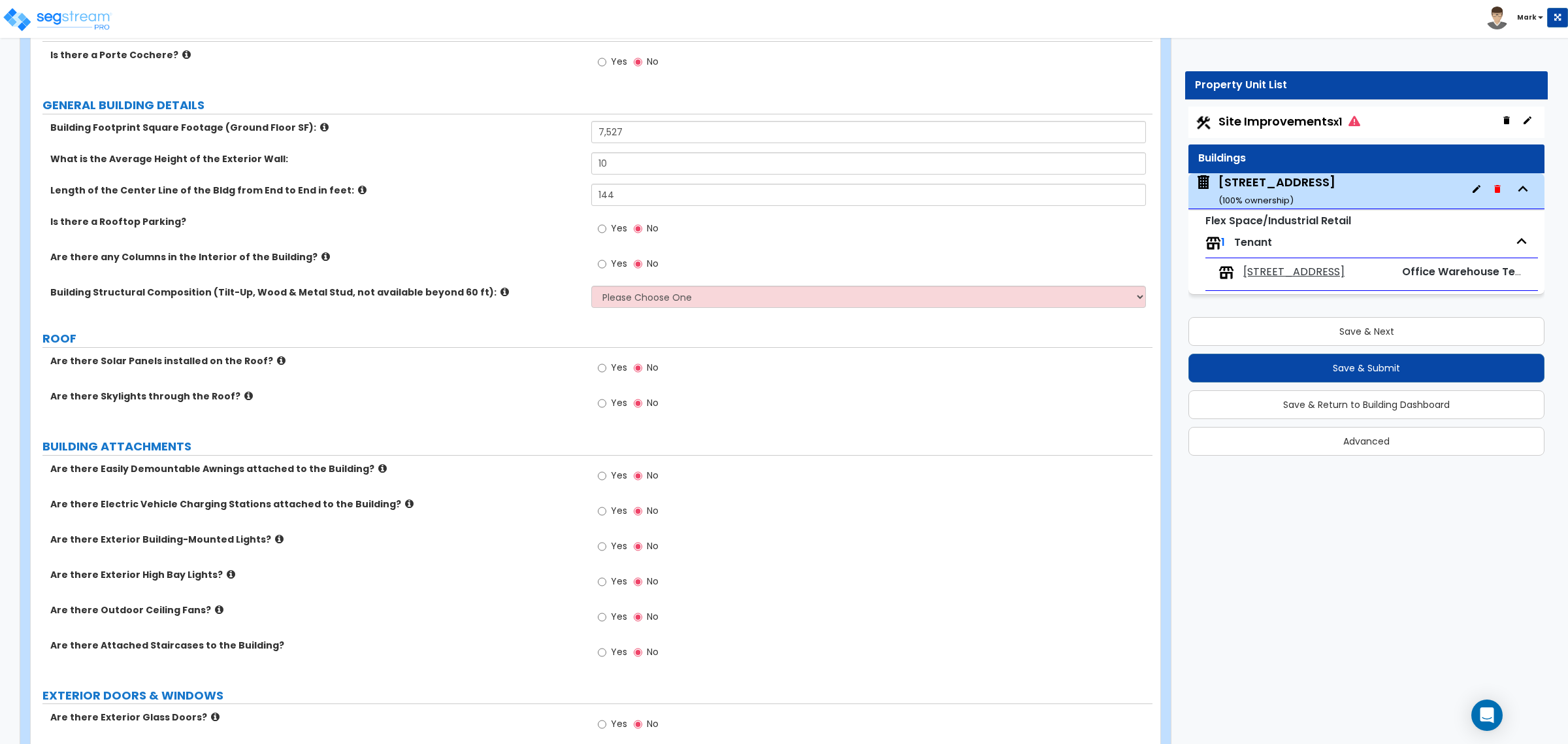
drag, startPoint x: 1286, startPoint y: 123, endPoint x: 1275, endPoint y: 132, distance: 14.2
click at [1254, 123] on span "Site Improvements x1" at bounding box center [1289, 121] width 142 height 17
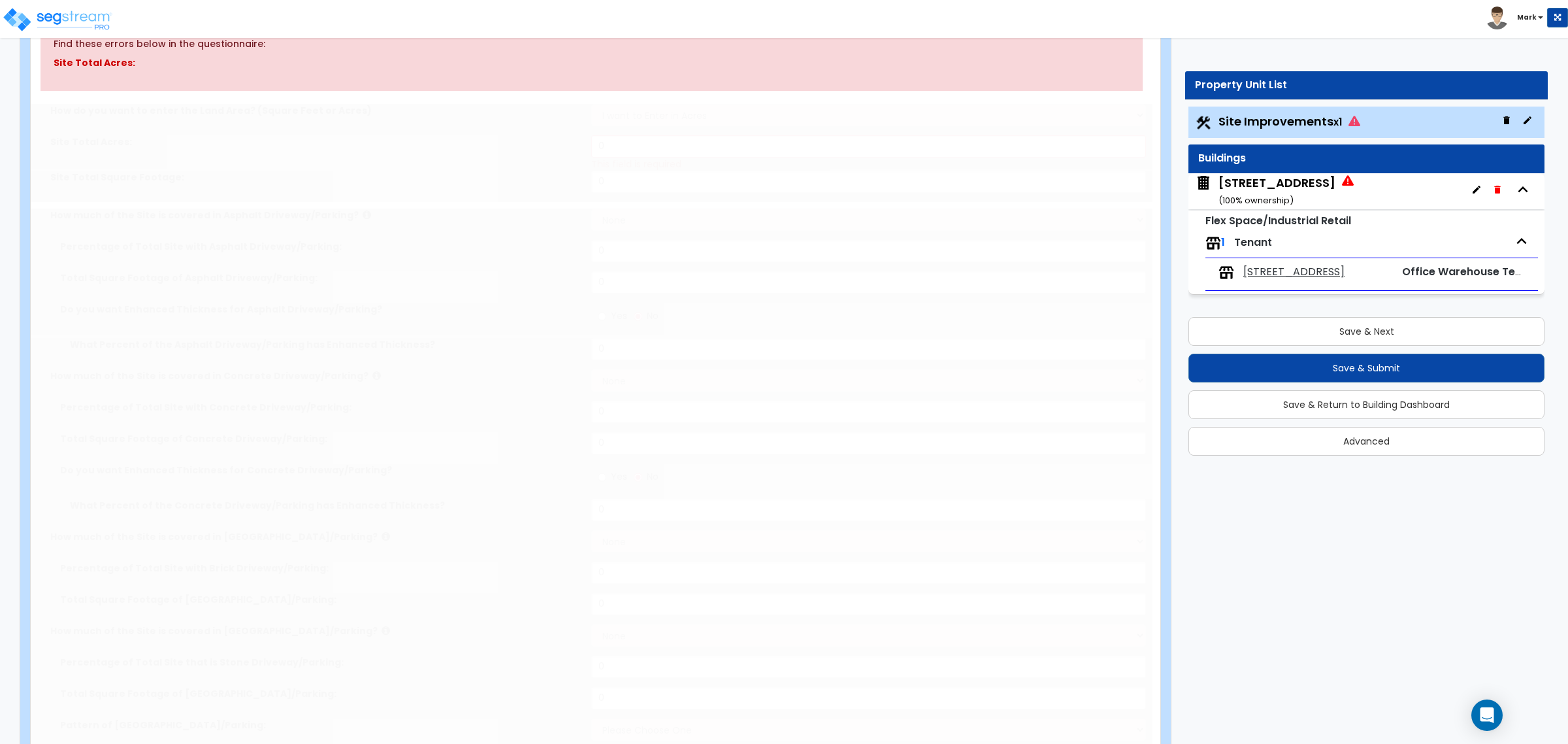
select select "2"
type input "28133"
radio input "true"
type input "1"
radio input "true"
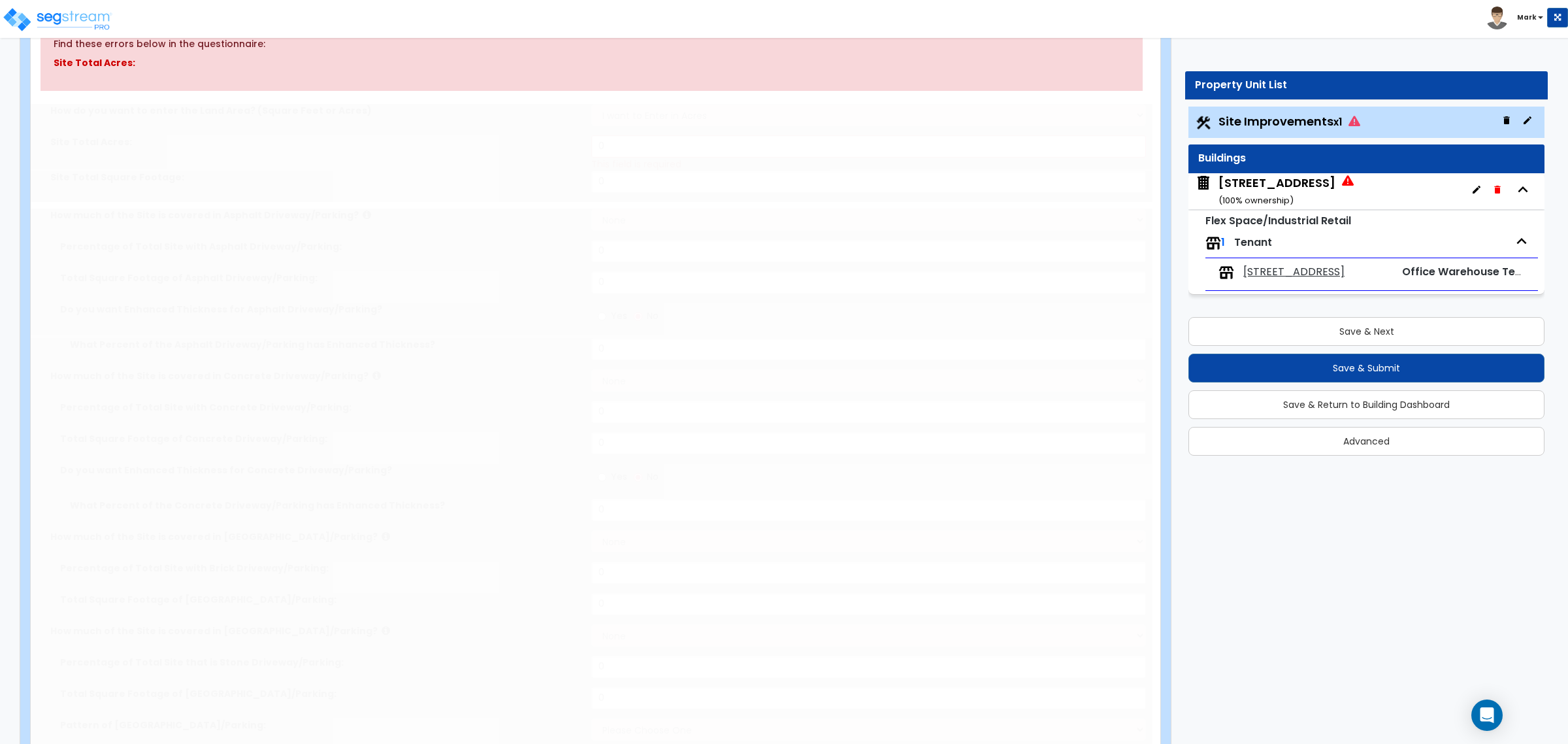
type input "1"
radio input "true"
select select "1"
type input "13"
radio input "true"
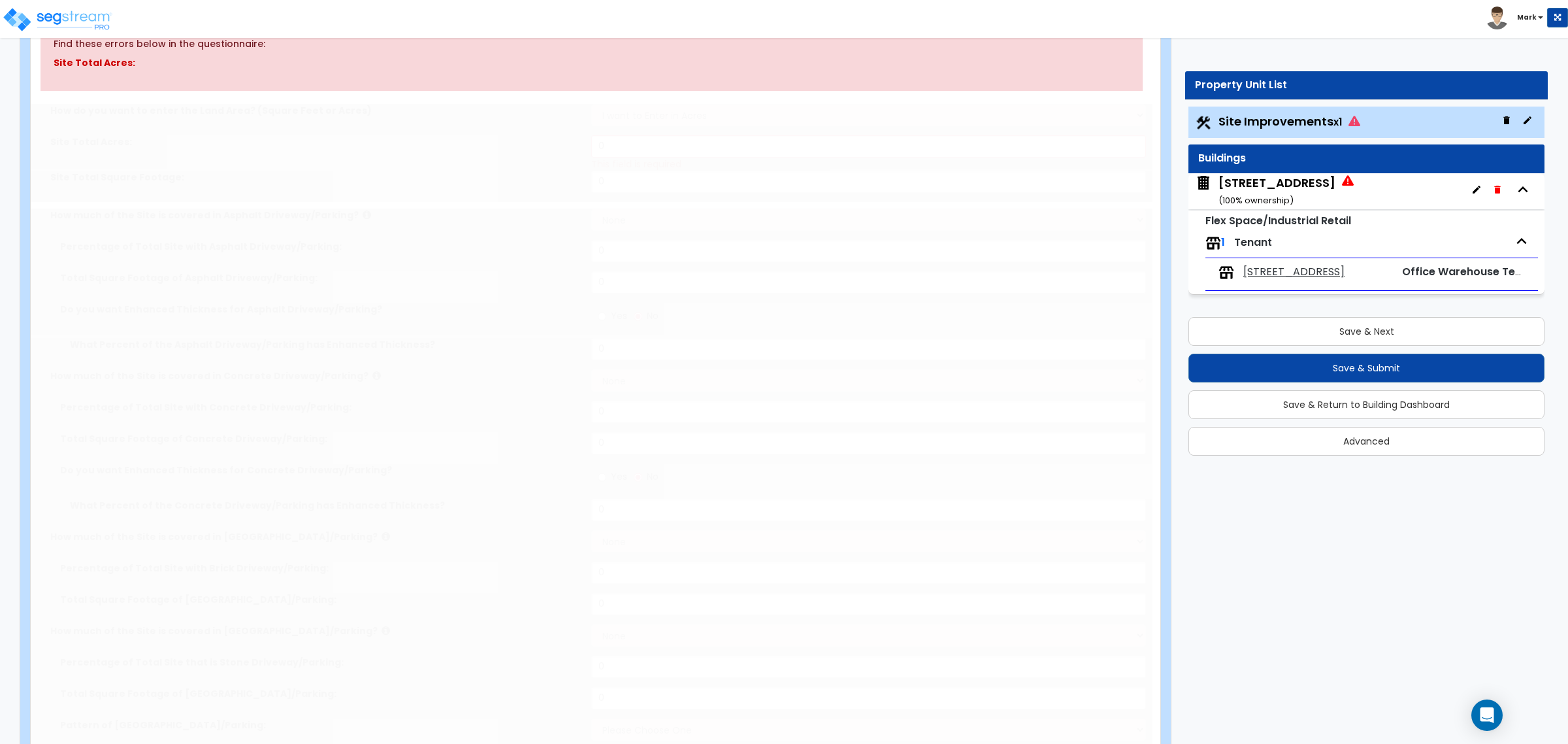
type input "1"
radio input "true"
select select "2"
type input "304"
select select "1"
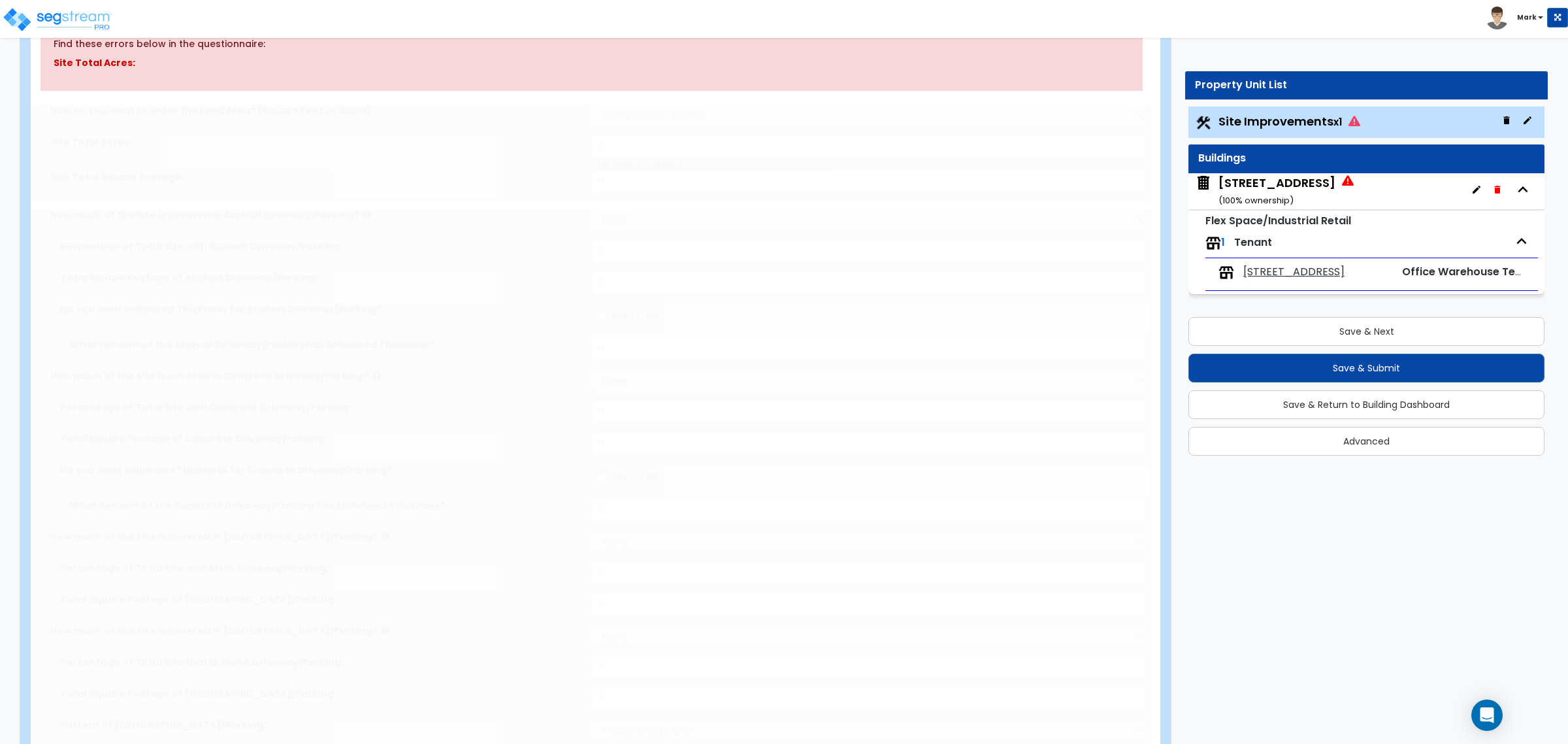
select select "1"
radio input "true"
select select "4"
type input "50"
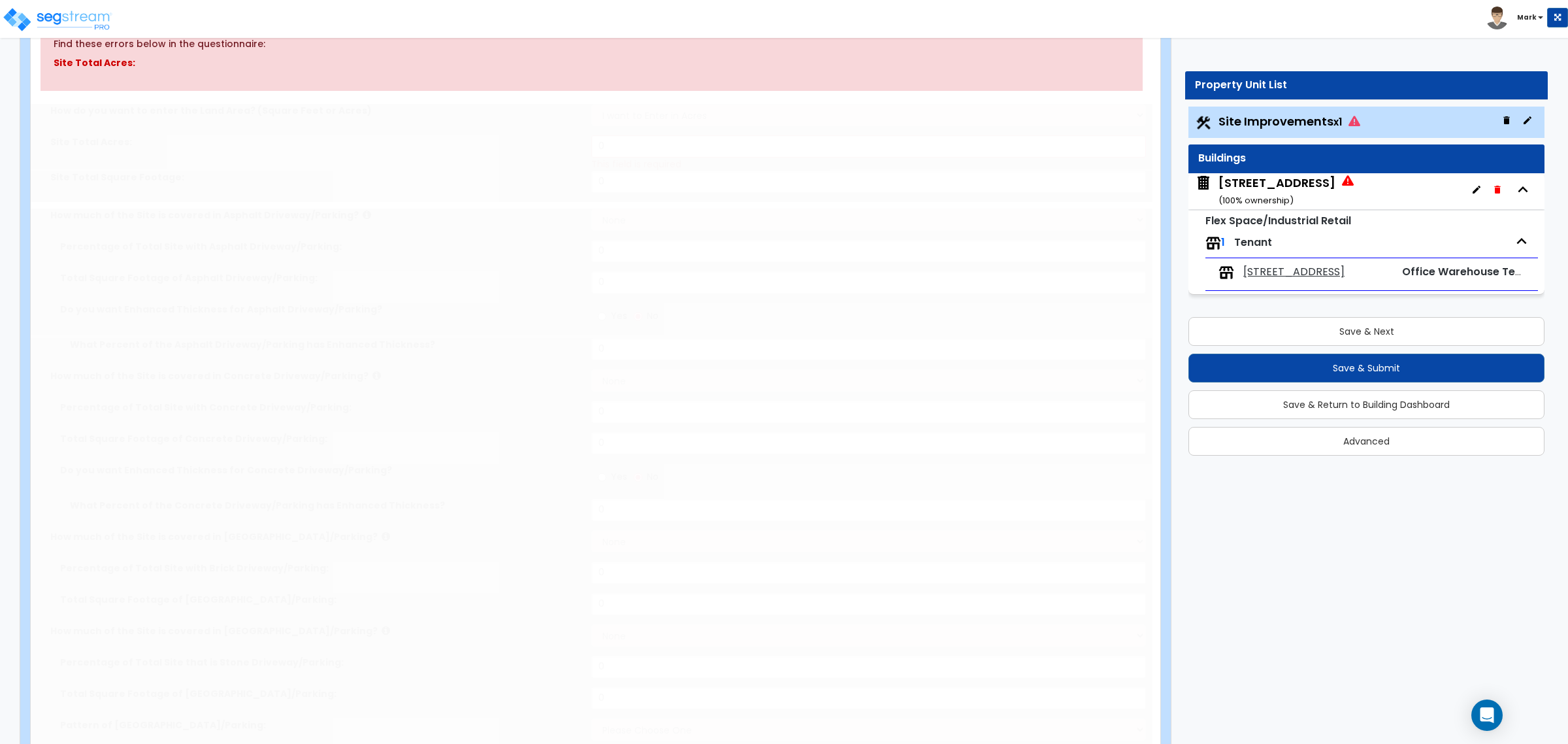
radio input "true"
type input "1261"
radio input "true"
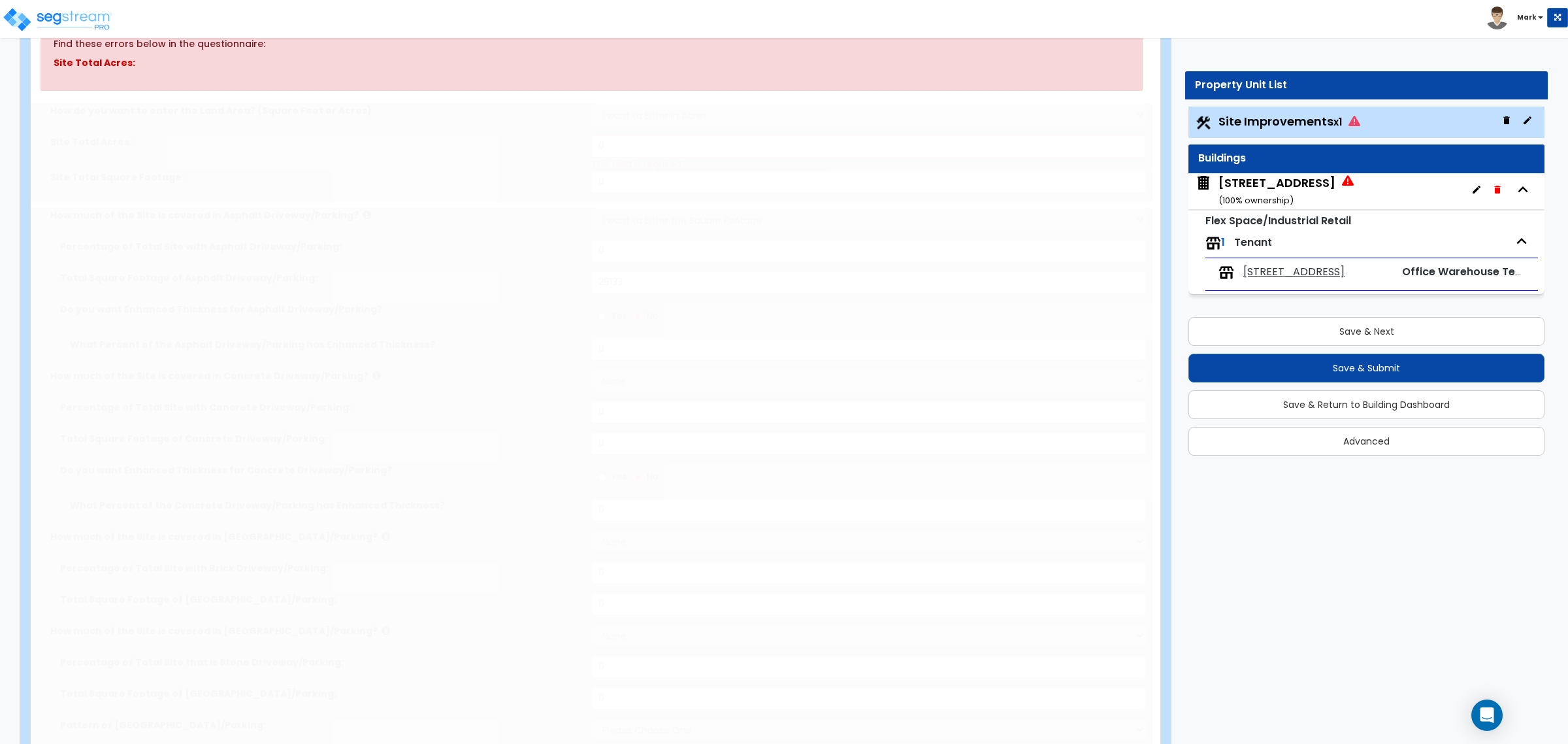
select select "1"
type input "1"
type input "50"
type input "5"
select select "1"
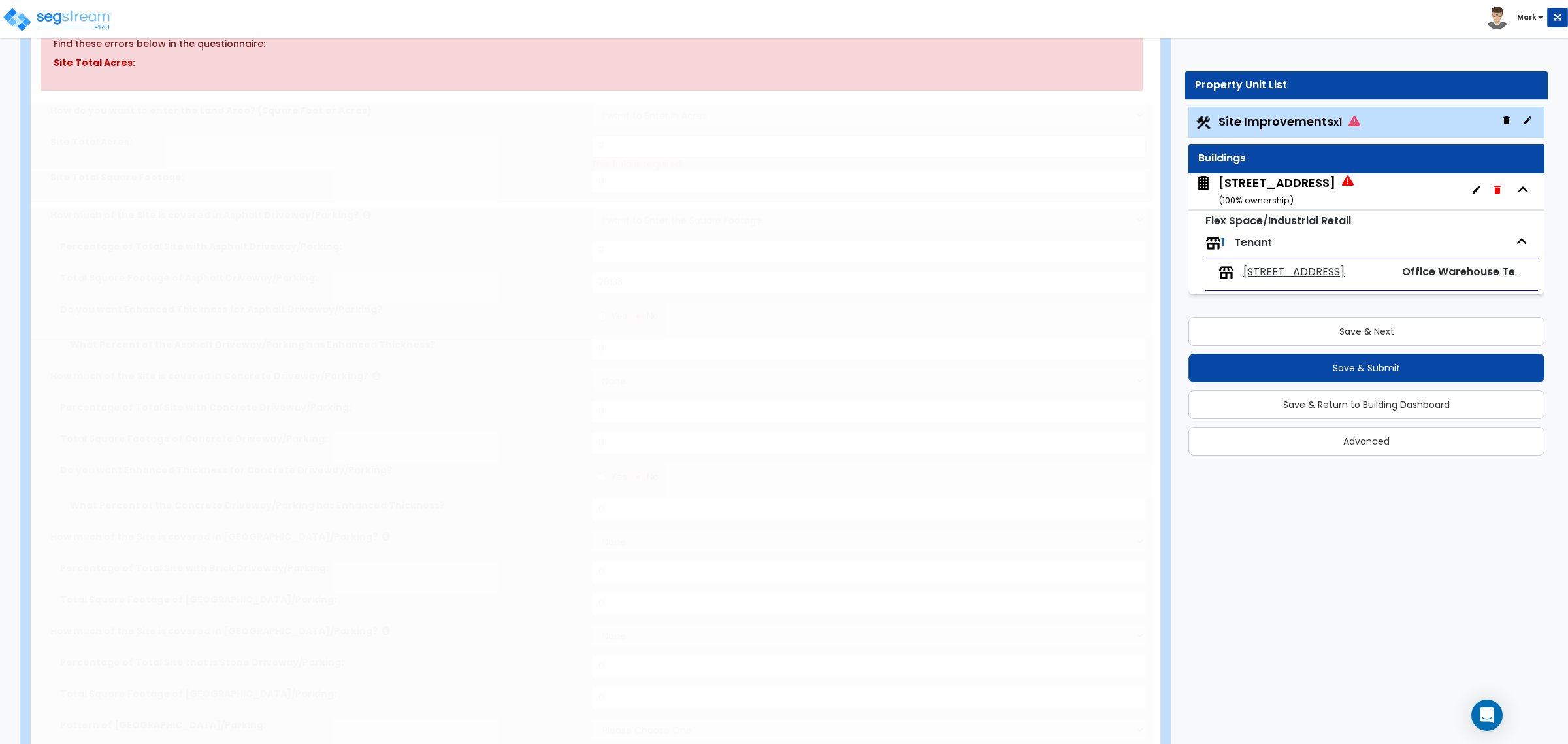
select select "2"
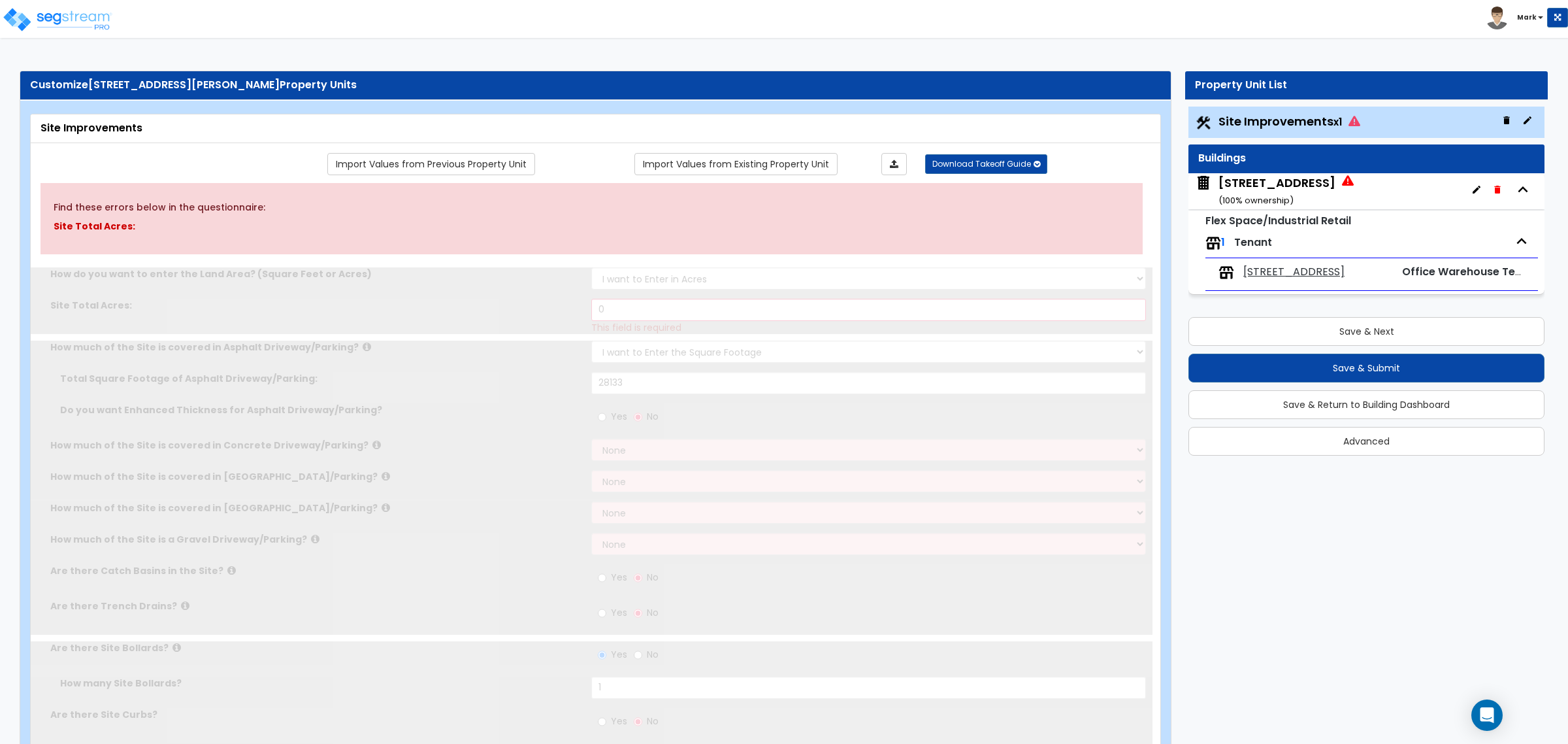
radio input "true"
select select "1"
type input "5"
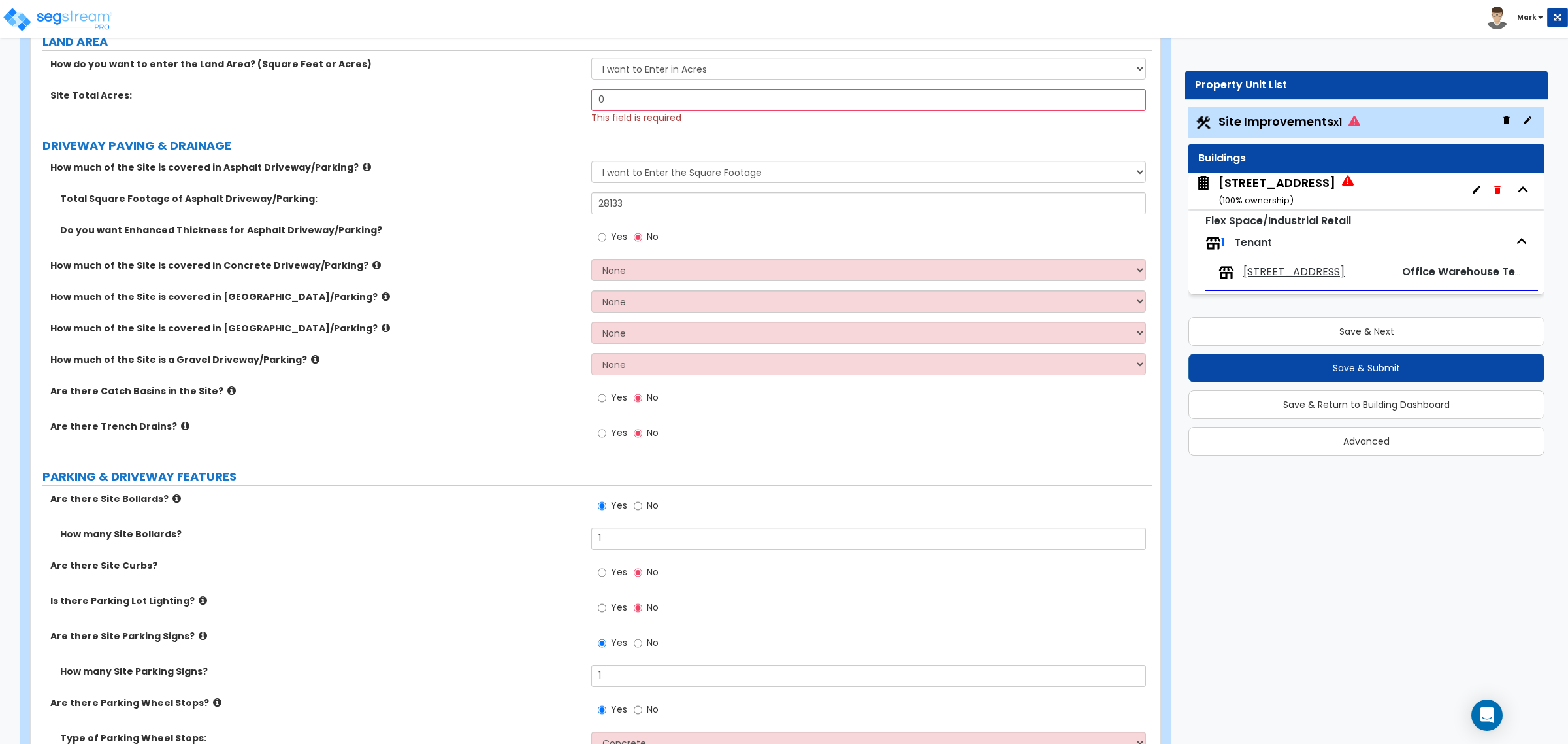
scroll to position [82, 0]
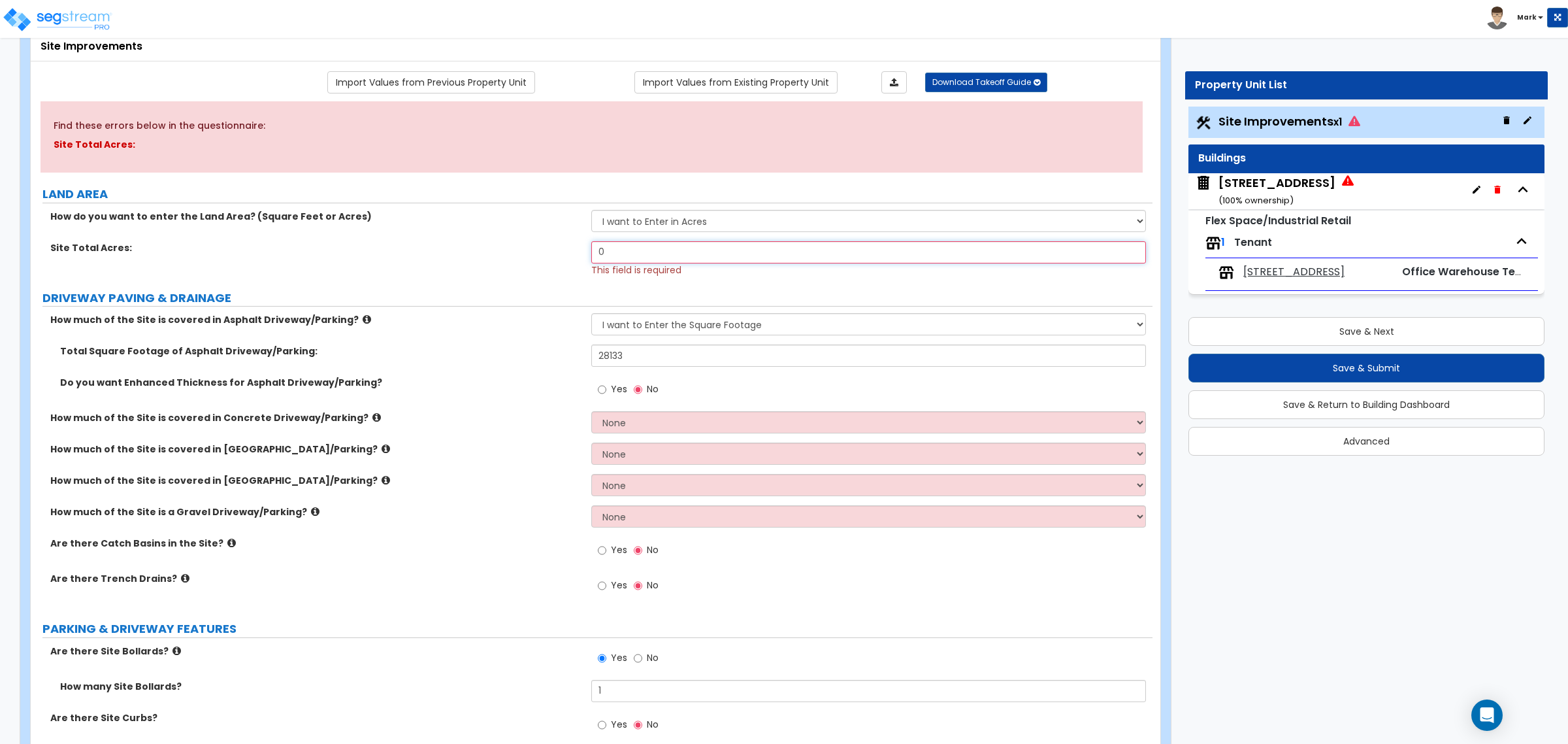
click at [647, 242] on input "0" at bounding box center [868, 252] width 554 height 22
type input "0.42"
click at [482, 348] on label "Total Square Footage of Asphalt Driveway/Parking:" at bounding box center [320, 351] width 521 height 13
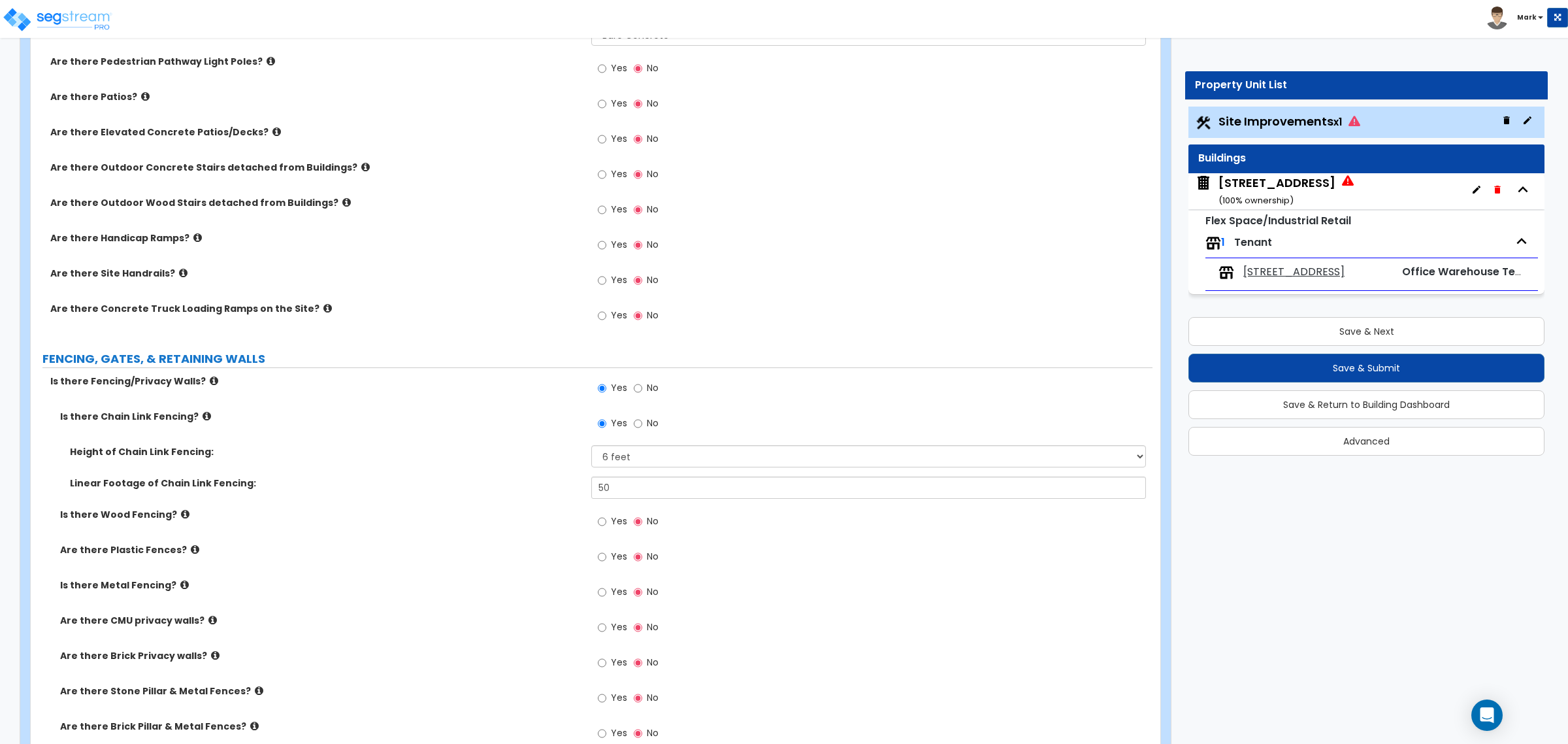
scroll to position [1553, 0]
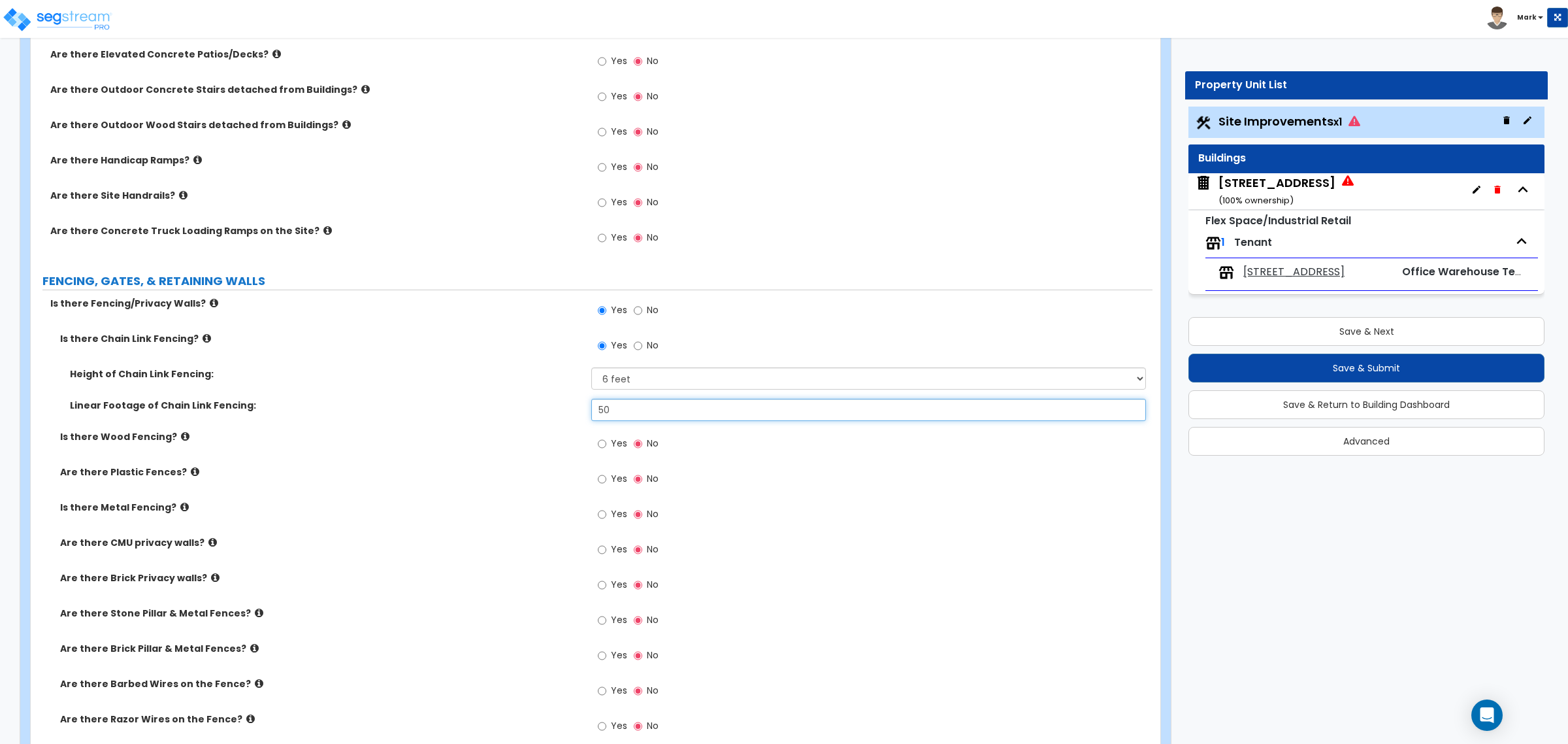
click at [618, 403] on input "50" at bounding box center [868, 409] width 554 height 22
type input "100"
click at [478, 471] on label "Are there Plastic Fences?" at bounding box center [320, 471] width 521 height 13
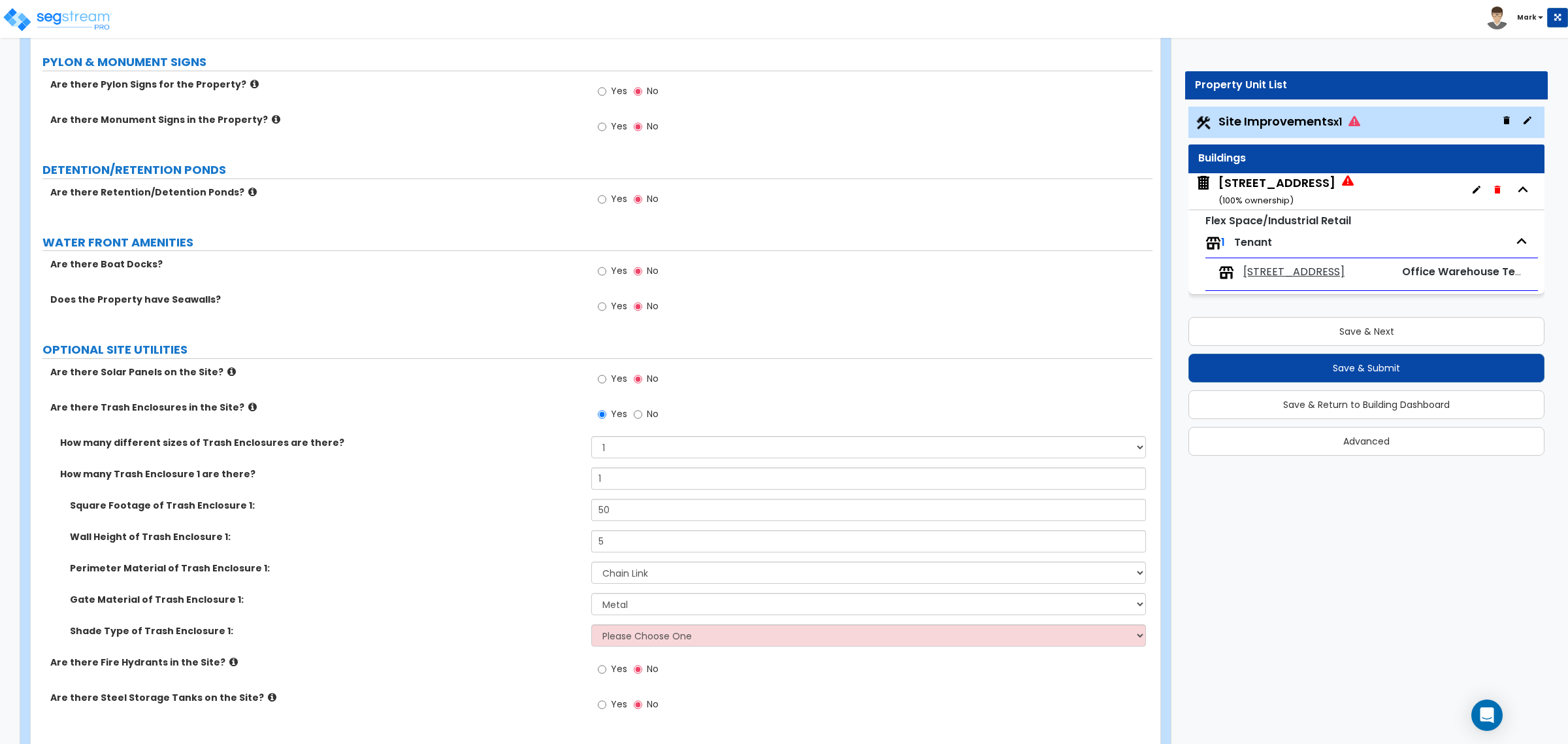
scroll to position [3187, 0]
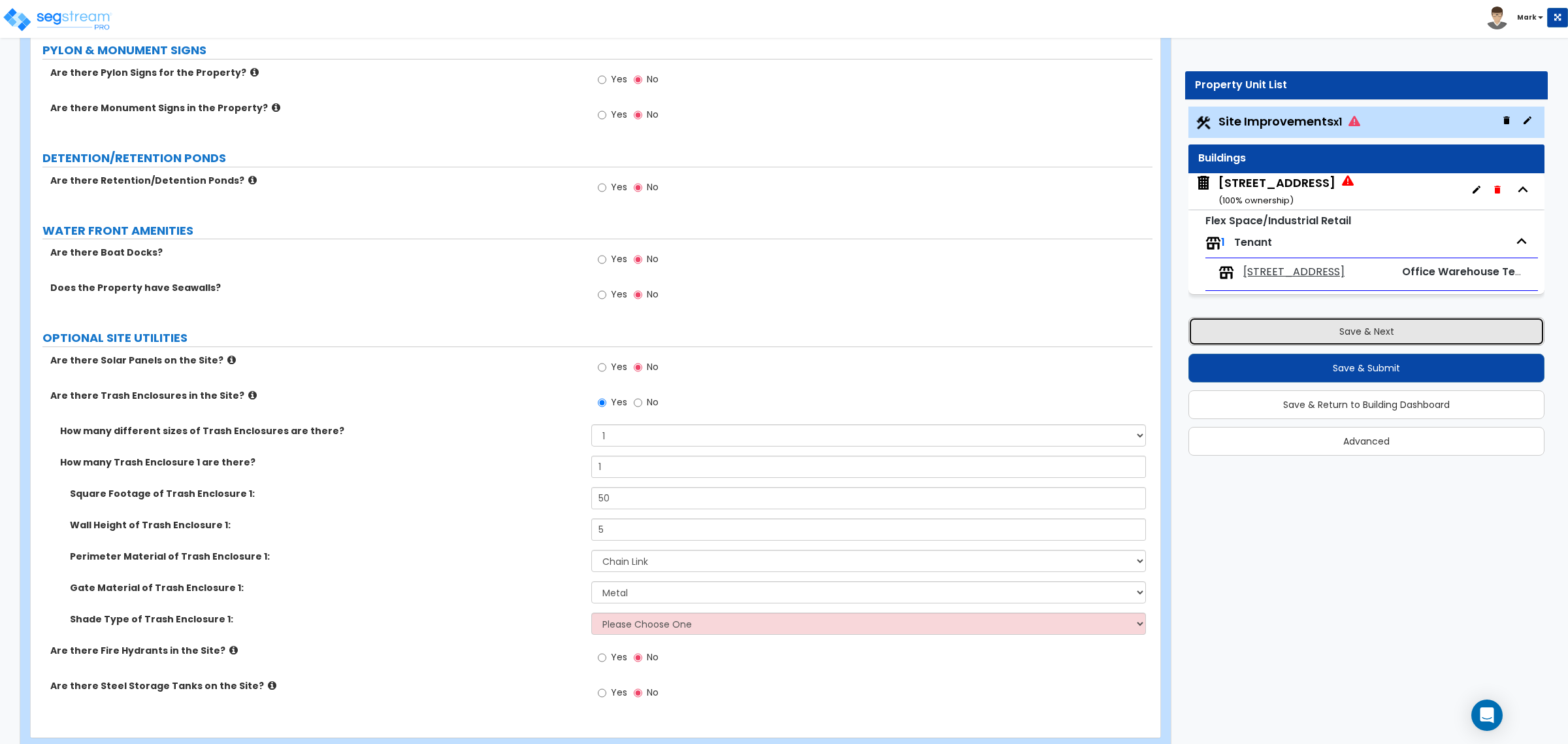
click at [1254, 336] on button "Save & Next" at bounding box center [1366, 332] width 356 height 29
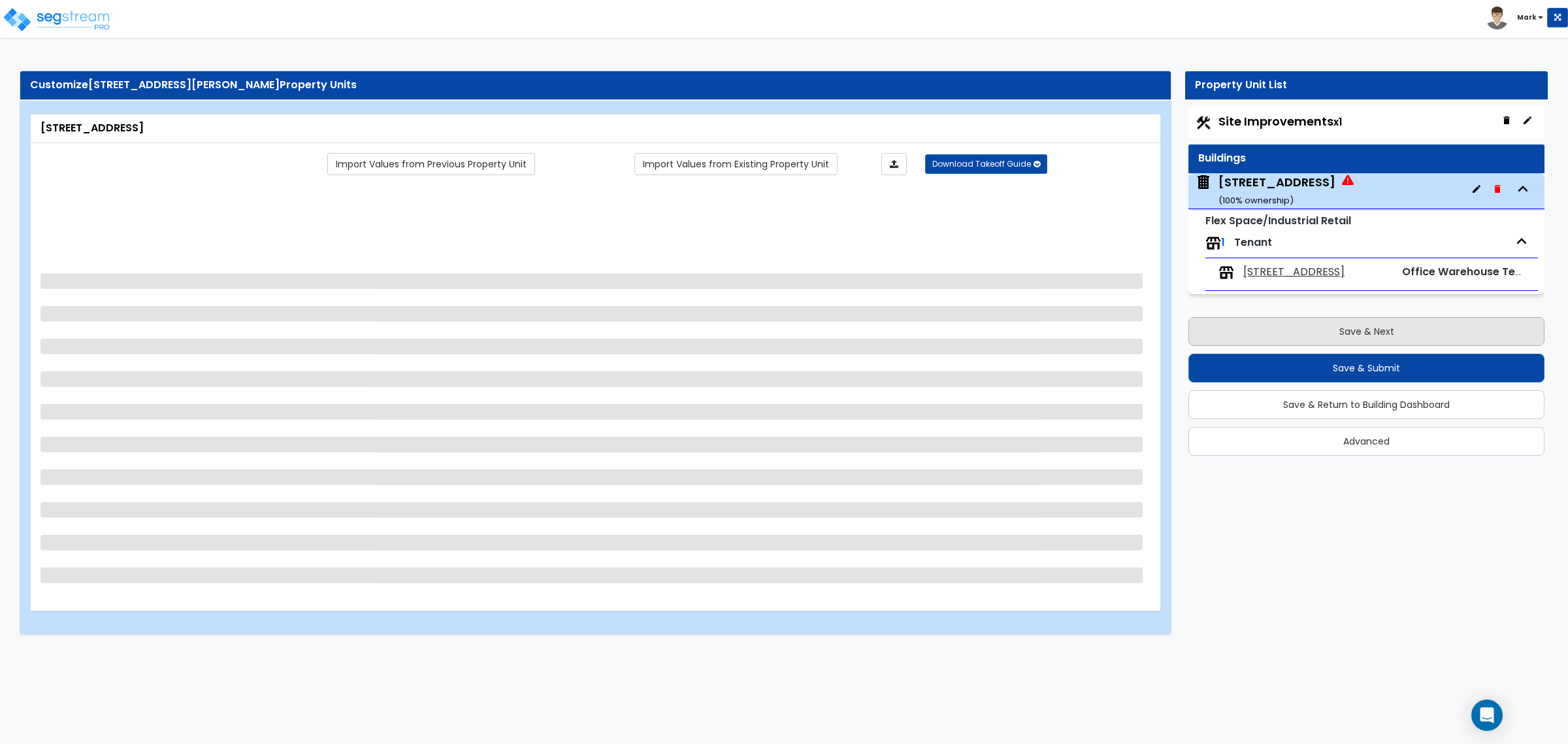
scroll to position [0, 0]
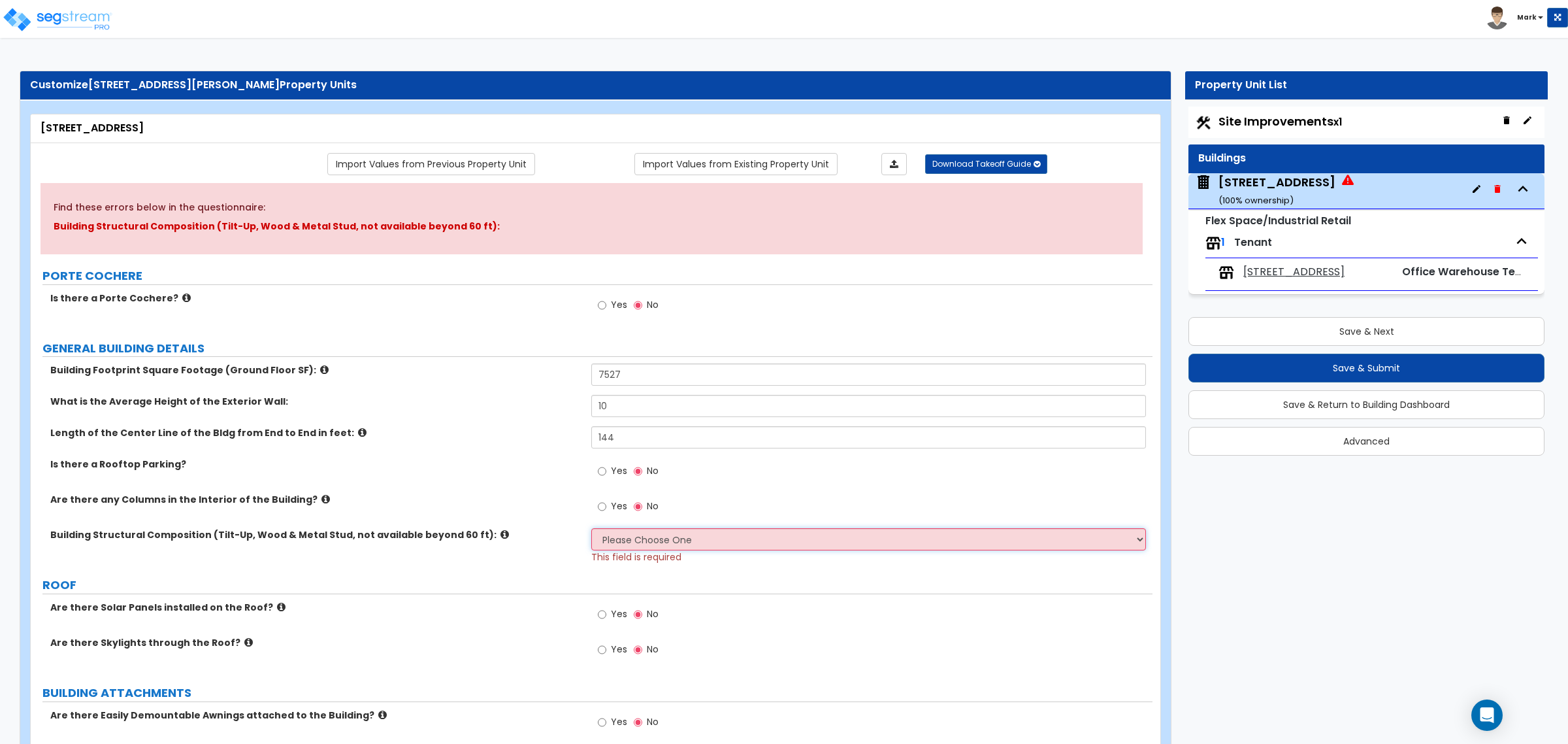
click at [603, 544] on select "Please Choose One Pre-Engineered Metal Building Tilt-up Wall Construction Reinf…" at bounding box center [868, 539] width 554 height 22
drag, startPoint x: 465, startPoint y: 583, endPoint x: 501, endPoint y: 574, distance: 37.1
click at [465, 567] on label "ROOF" at bounding box center [597, 585] width 1110 height 17
click at [698, 544] on select "Please Choose One Pre-Engineered Metal Building Tilt-up Wall Construction Reinf…" at bounding box center [868, 539] width 554 height 22
select select "5"
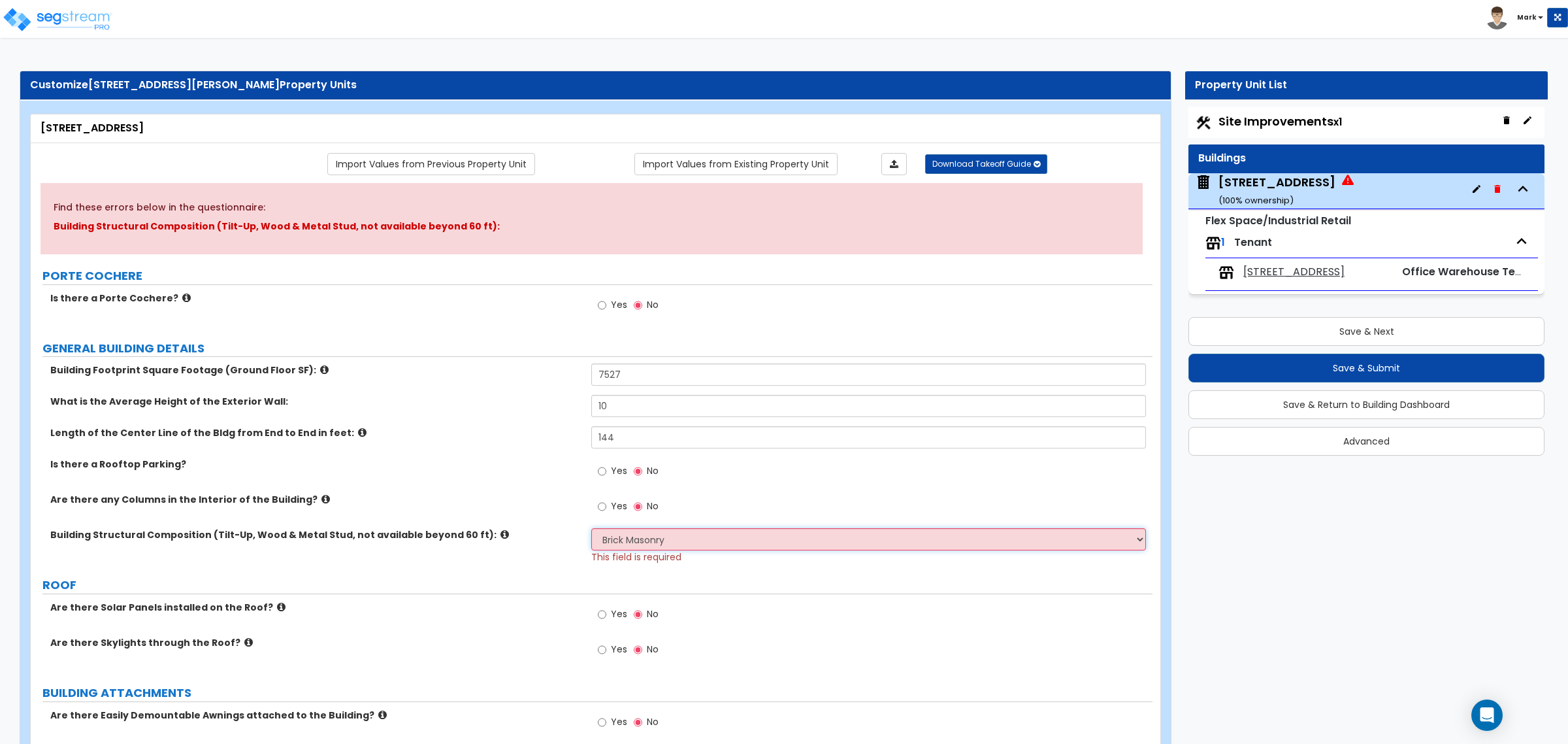
click at [591, 529] on select "Please Choose One Pre-Engineered Metal Building Tilt-up Wall Construction Reinf…" at bounding box center [868, 539] width 554 height 22
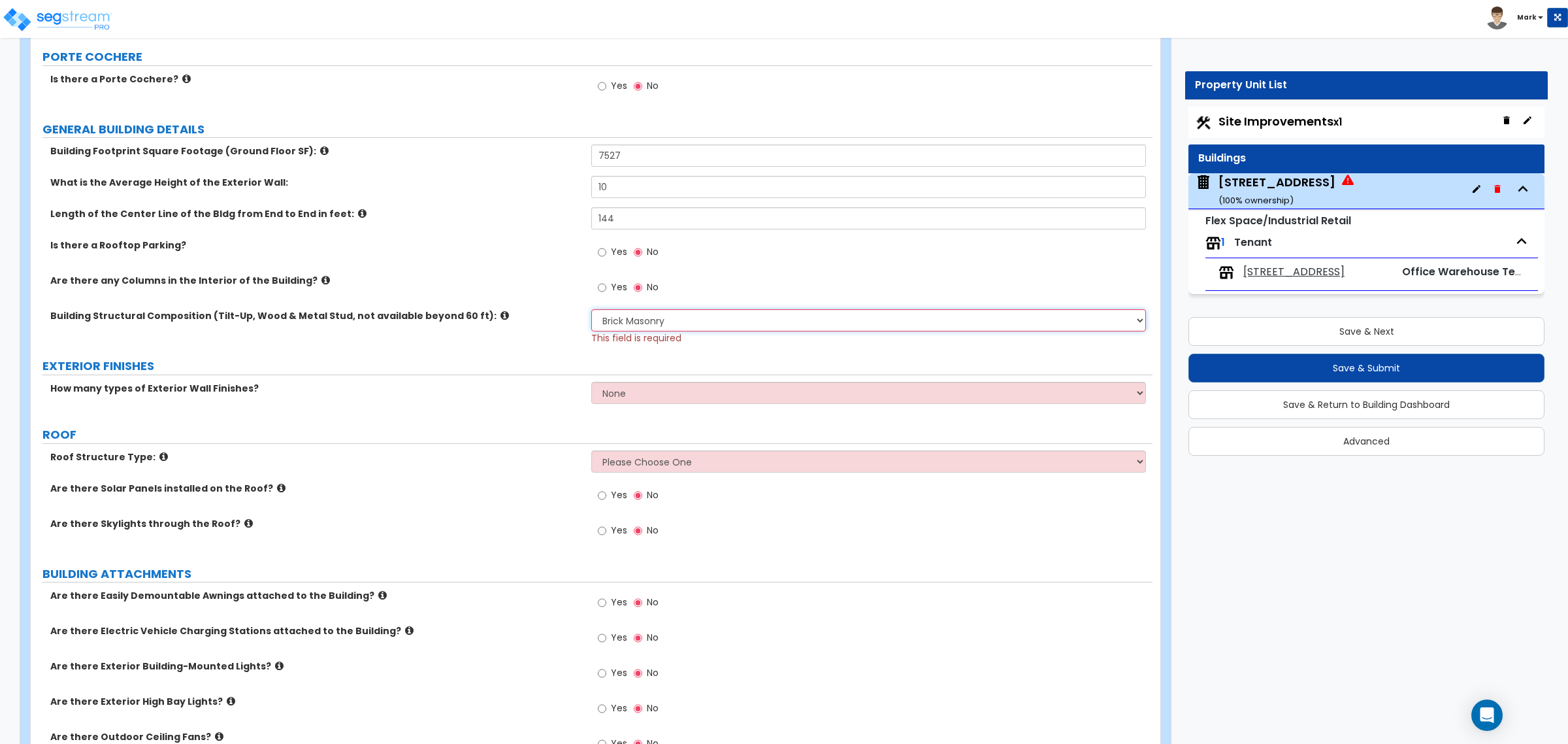
scroll to position [245, 0]
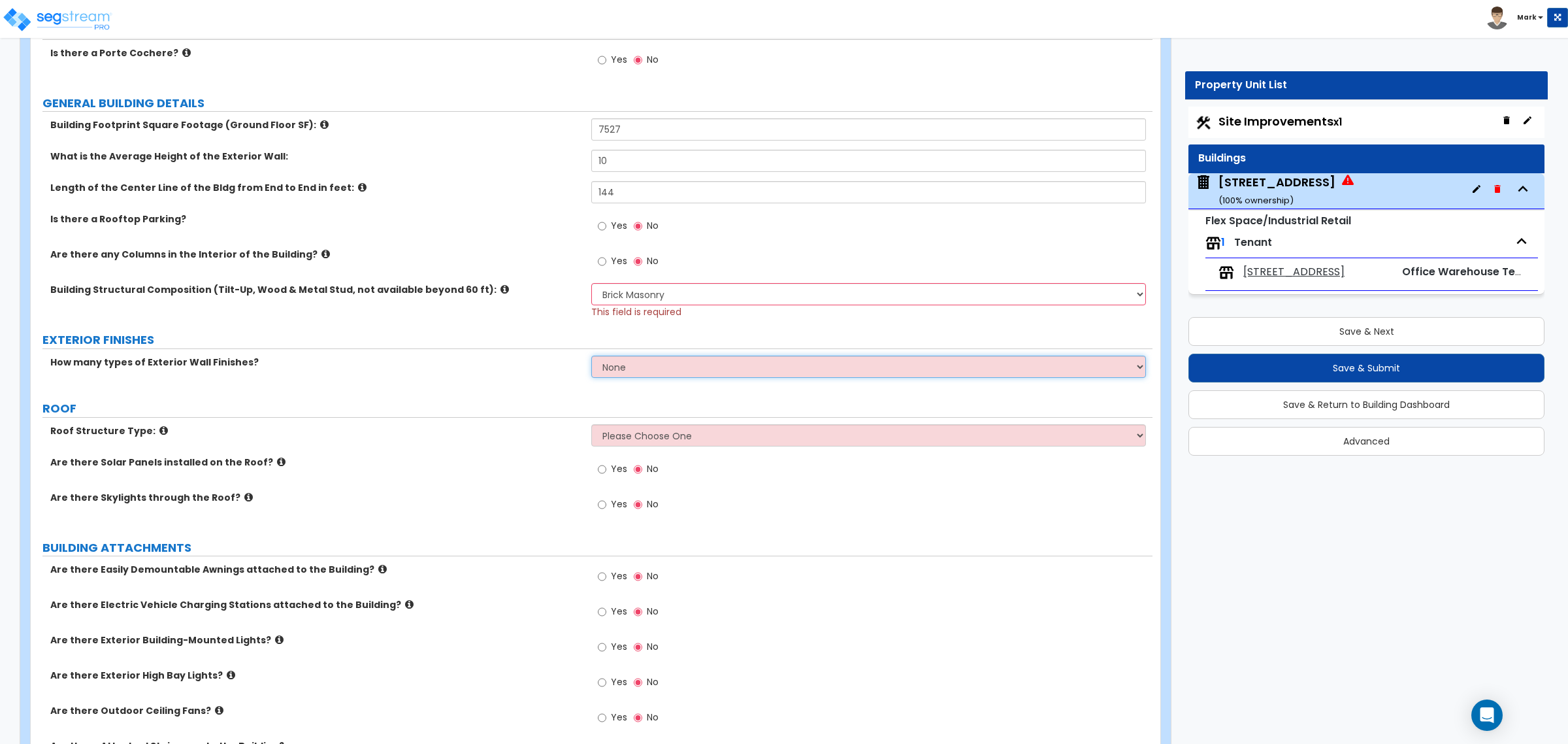
click at [622, 377] on select "None 1 2 3" at bounding box center [868, 366] width 554 height 22
select select "1"
click at [591, 357] on select "None 1 2 3" at bounding box center [868, 366] width 554 height 22
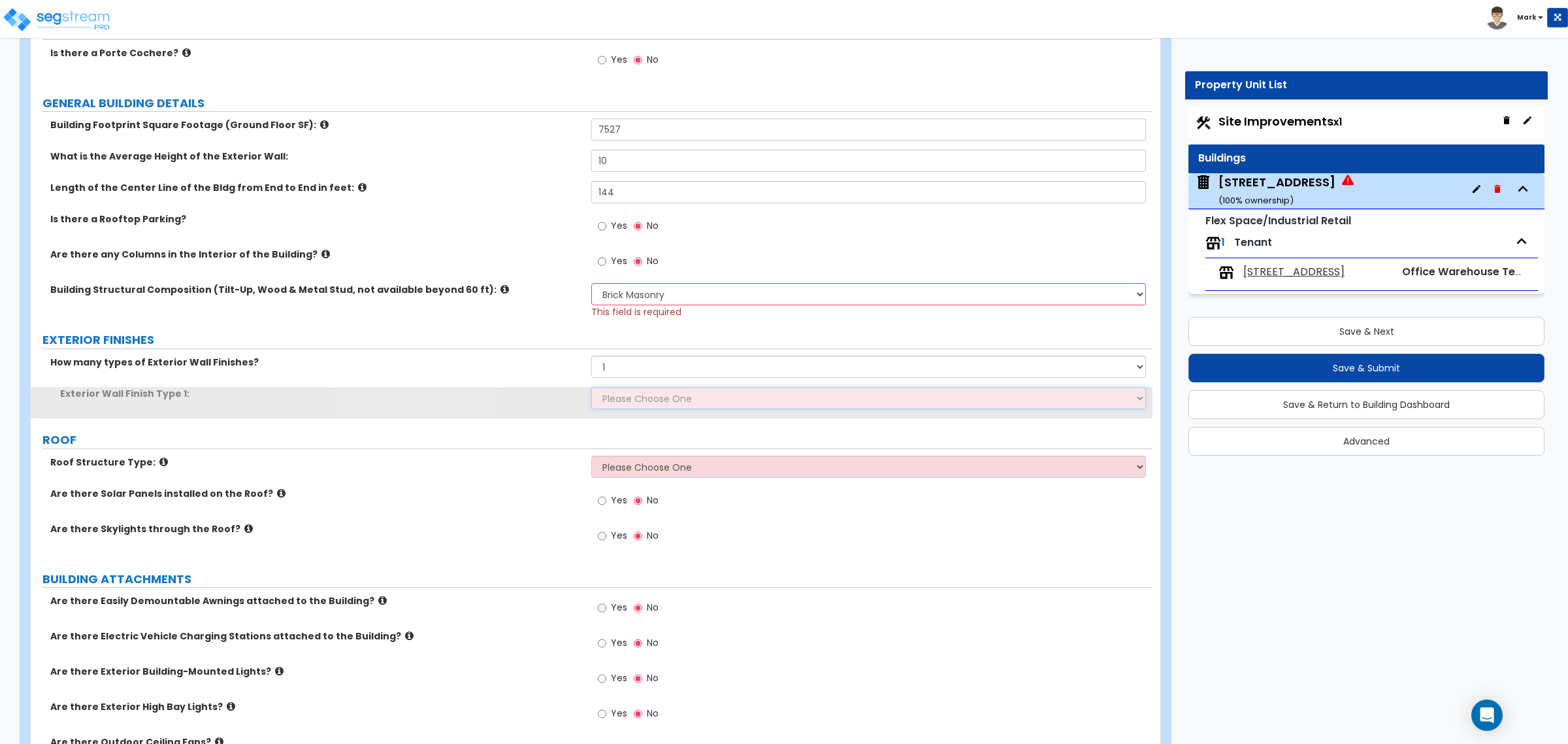
click at [612, 401] on select "Please Choose One No Finish/Shared Wall No Wall Stone Veneer Wood Siding Vinyl …" at bounding box center [868, 398] width 554 height 22
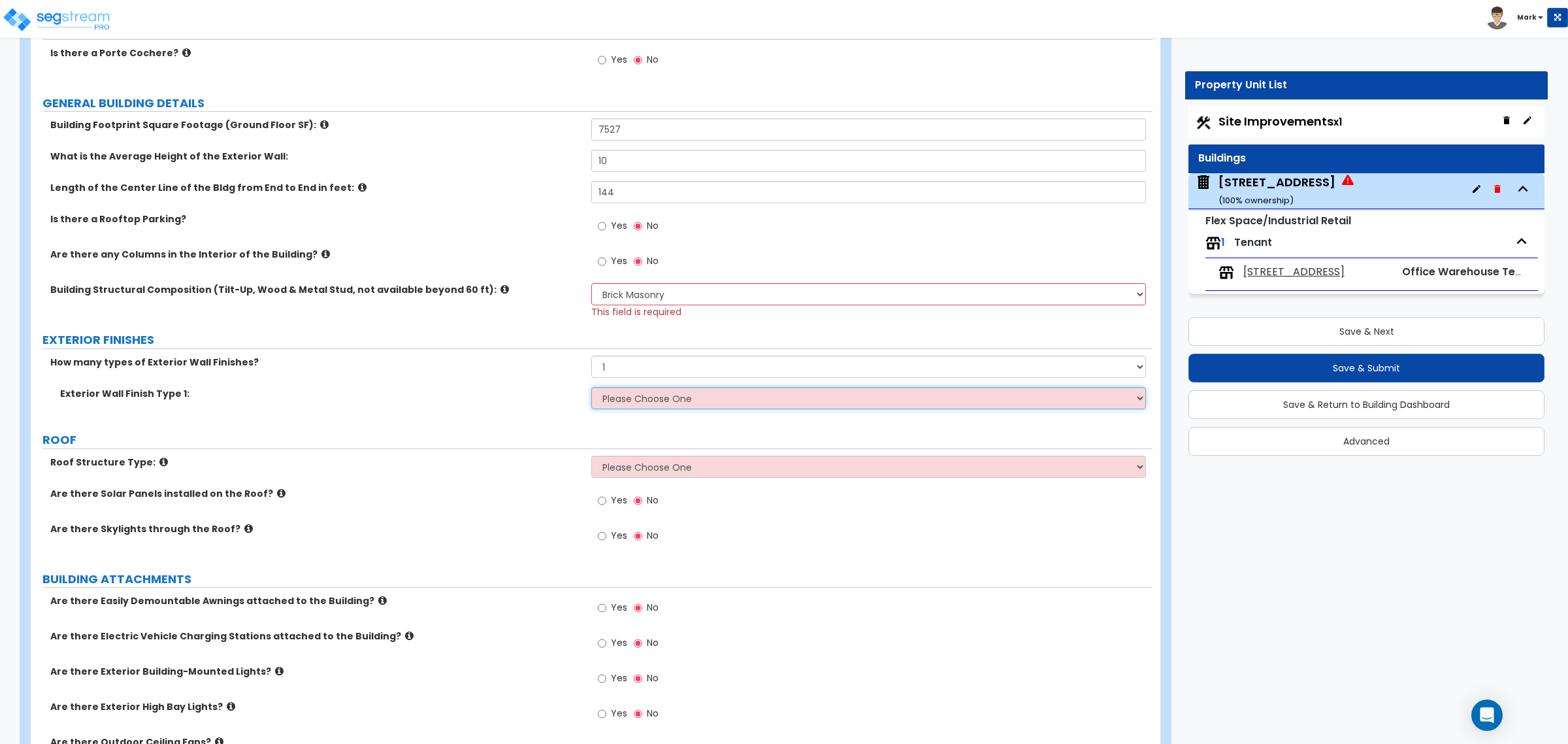
select select "1"
click at [591, 388] on select "Please Choose One No Finish/Shared Wall No Wall Stone Veneer Wood Siding Vinyl …" at bounding box center [868, 398] width 554 height 22
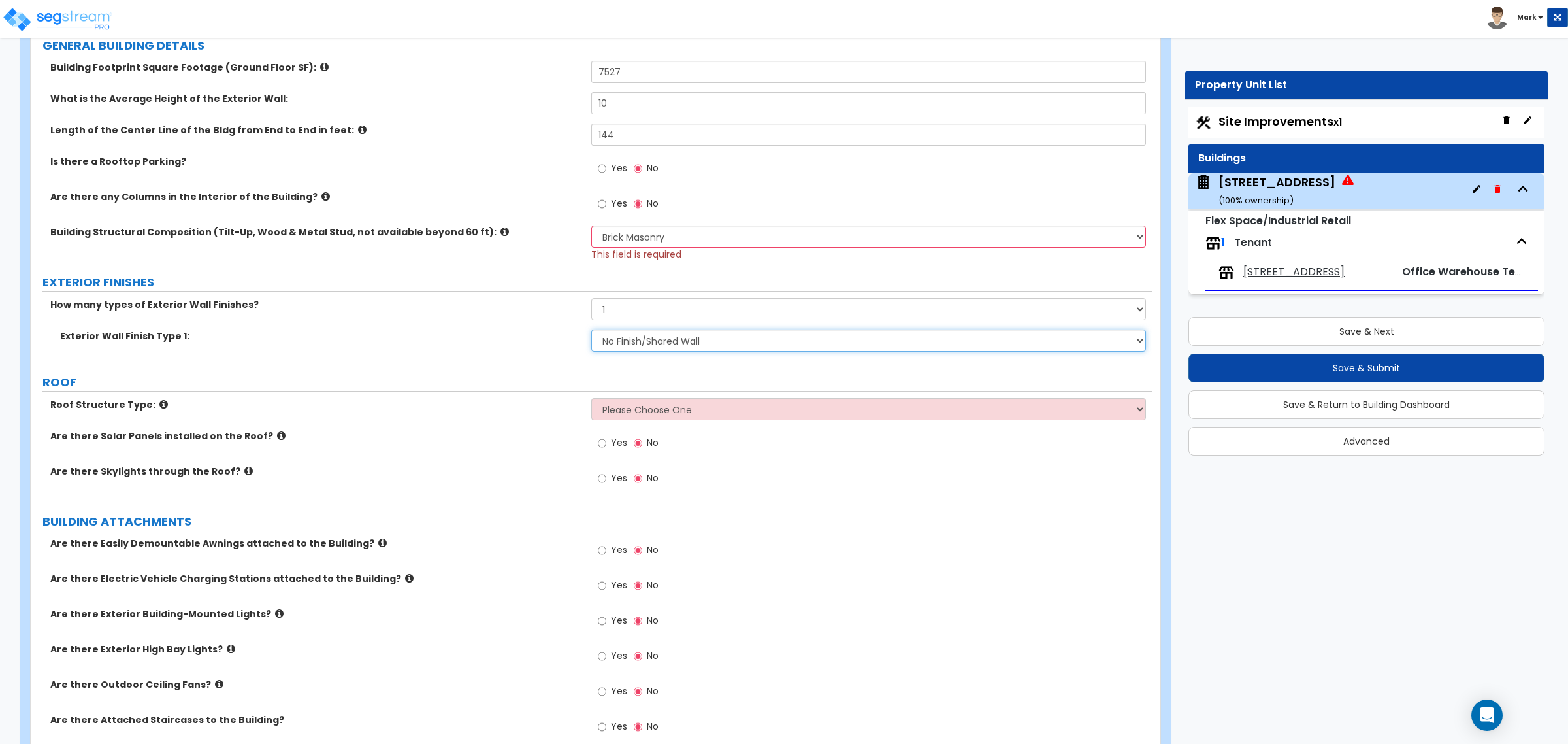
scroll to position [327, 0]
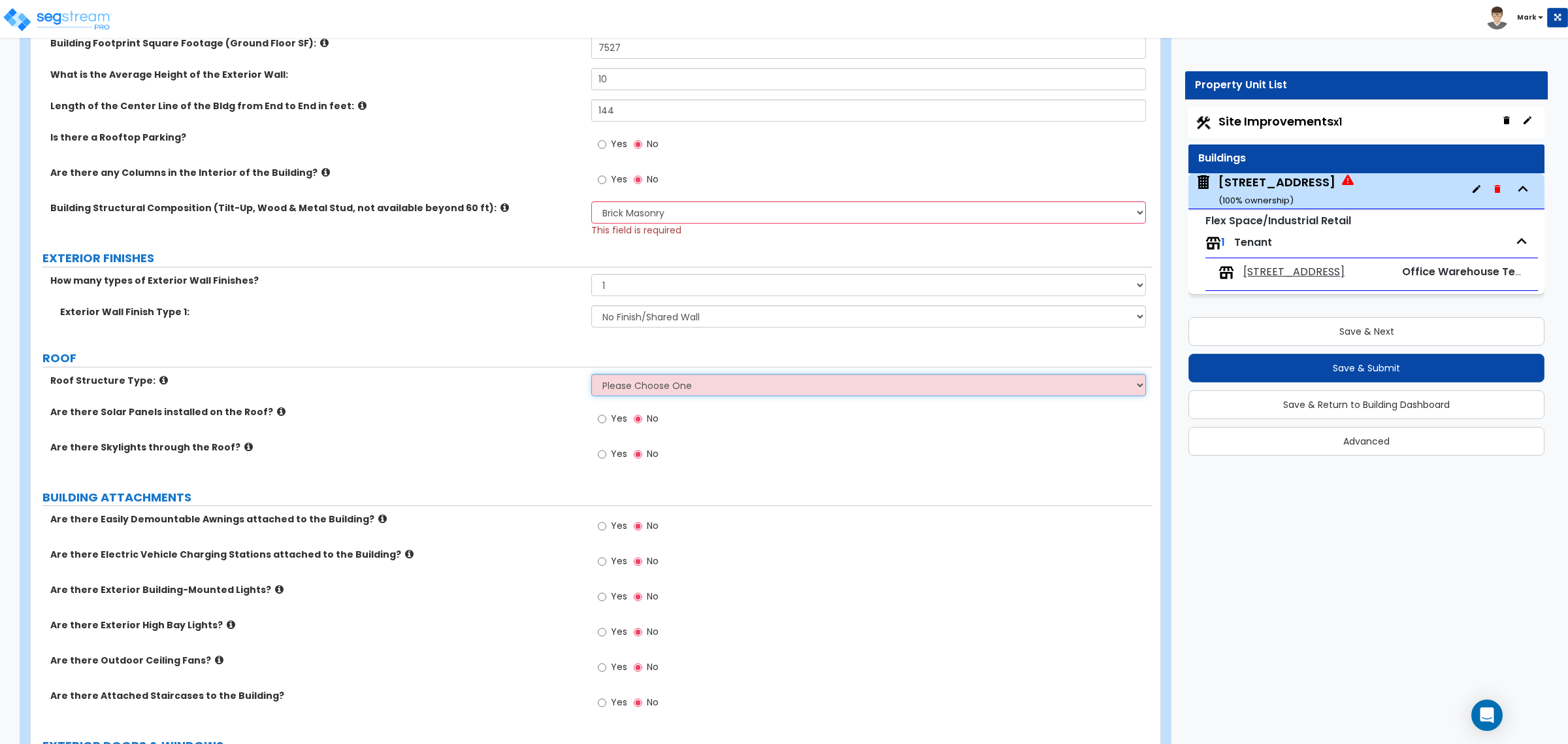
drag, startPoint x: 685, startPoint y: 387, endPoint x: 679, endPoint y: 392, distance: 7.8
click at [684, 388] on select "Please Choose One [PERSON_NAME] Roof Flat Roof Hybrid [PERSON_NAME] & Flat Roof" at bounding box center [868, 385] width 554 height 22
select select "2"
click at [591, 375] on select "Please Choose One [PERSON_NAME] Roof Flat Roof Hybrid [PERSON_NAME] & Flat Roof" at bounding box center [868, 385] width 554 height 22
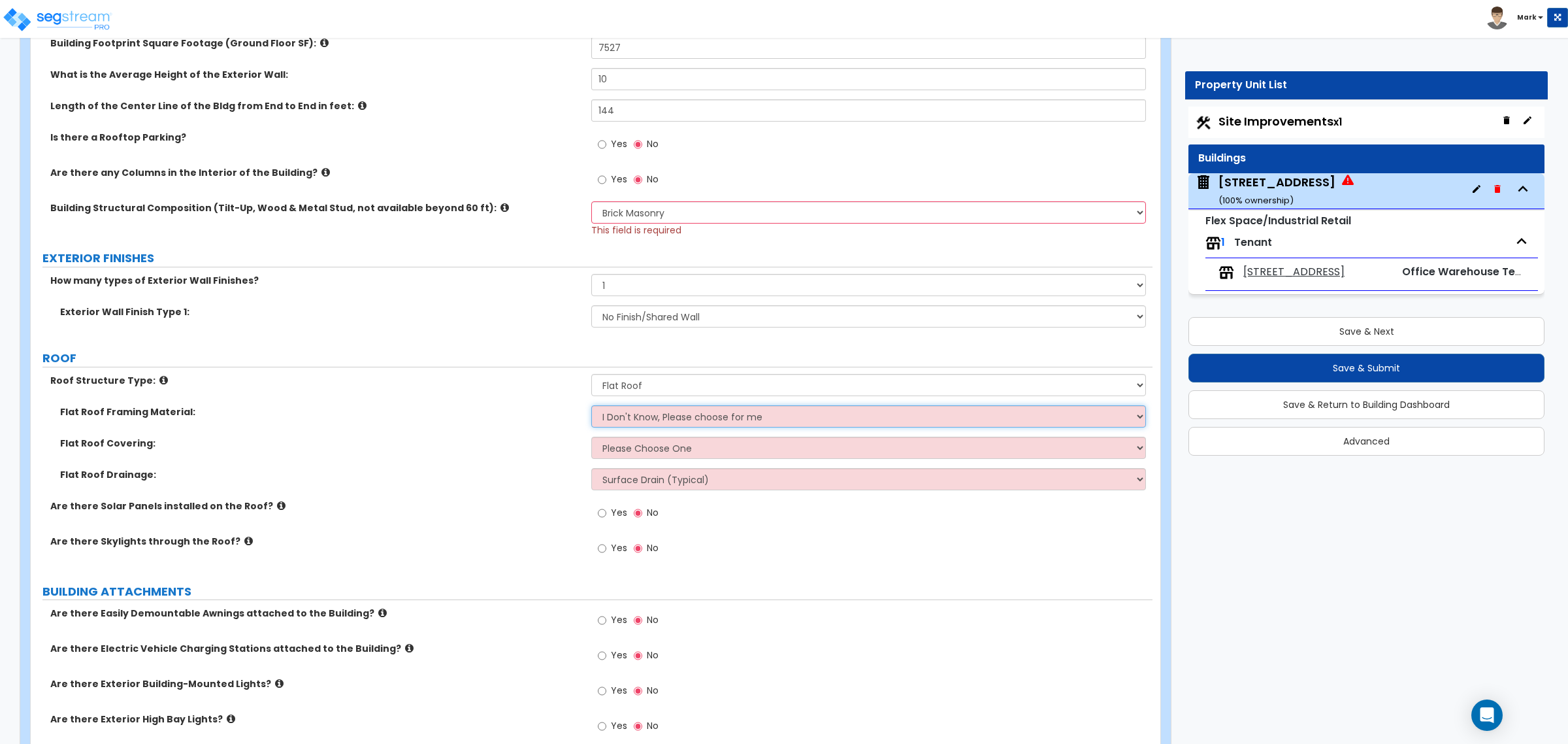
click at [663, 423] on select "I Don't Know, Please choose for me Metal Wood" at bounding box center [868, 416] width 554 height 22
select select "1"
click at [591, 407] on select "I Don't Know, Please choose for me Metal Wood" at bounding box center [868, 416] width 554 height 22
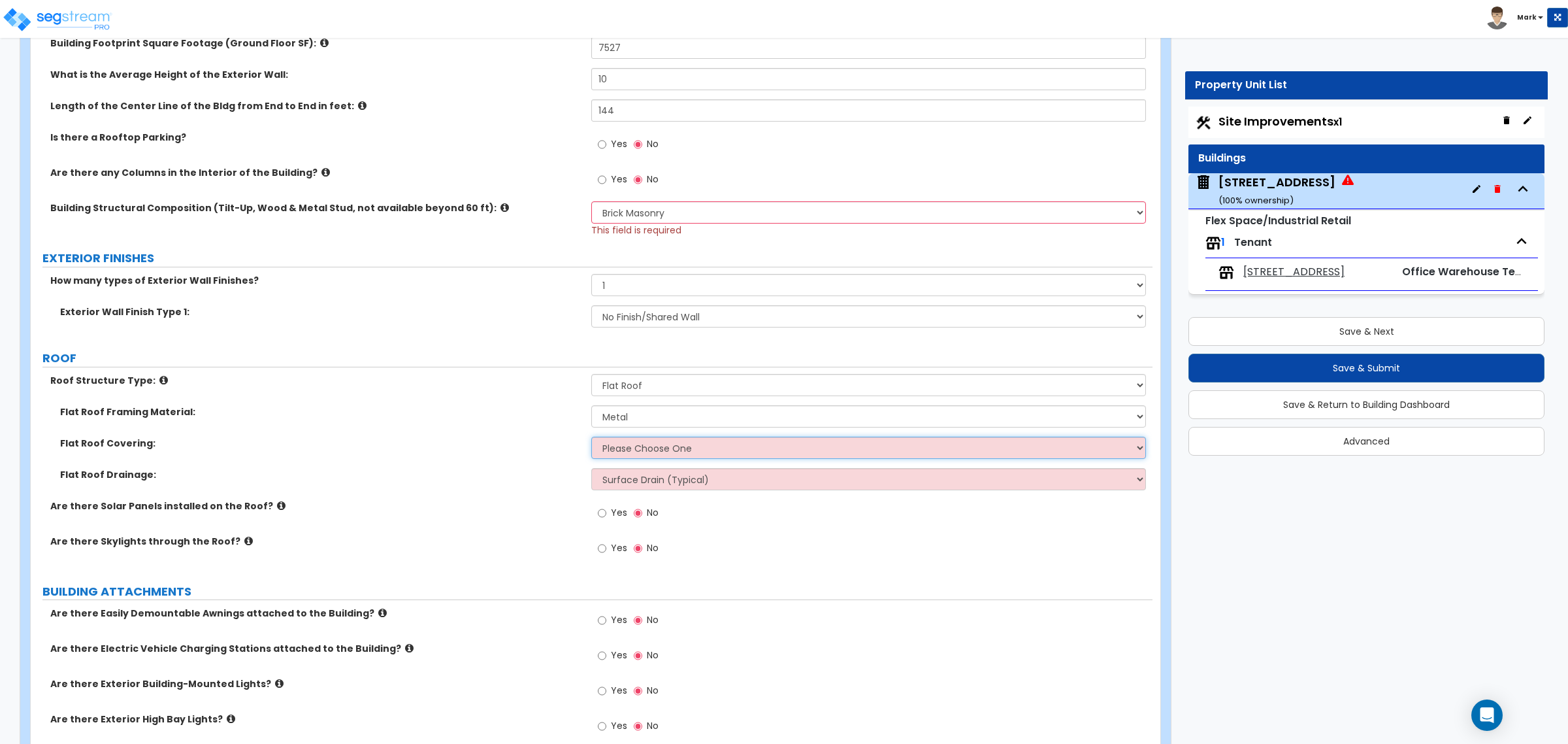
click at [641, 449] on select "Please Choose One Rolled Asphalt PVC Membrane Plastic (EPDM) Membrane Asphalt F…" at bounding box center [868, 447] width 554 height 22
click at [867, 440] on select "Please Choose One Rolled Asphalt PVC Membrane Plastic (EPDM) Membrane Asphalt F…" at bounding box center [868, 447] width 554 height 22
select select "3"
click at [591, 438] on select "Please Choose One Rolled Asphalt PVC Membrane Plastic (EPDM) Membrane Asphalt F…" at bounding box center [868, 447] width 554 height 22
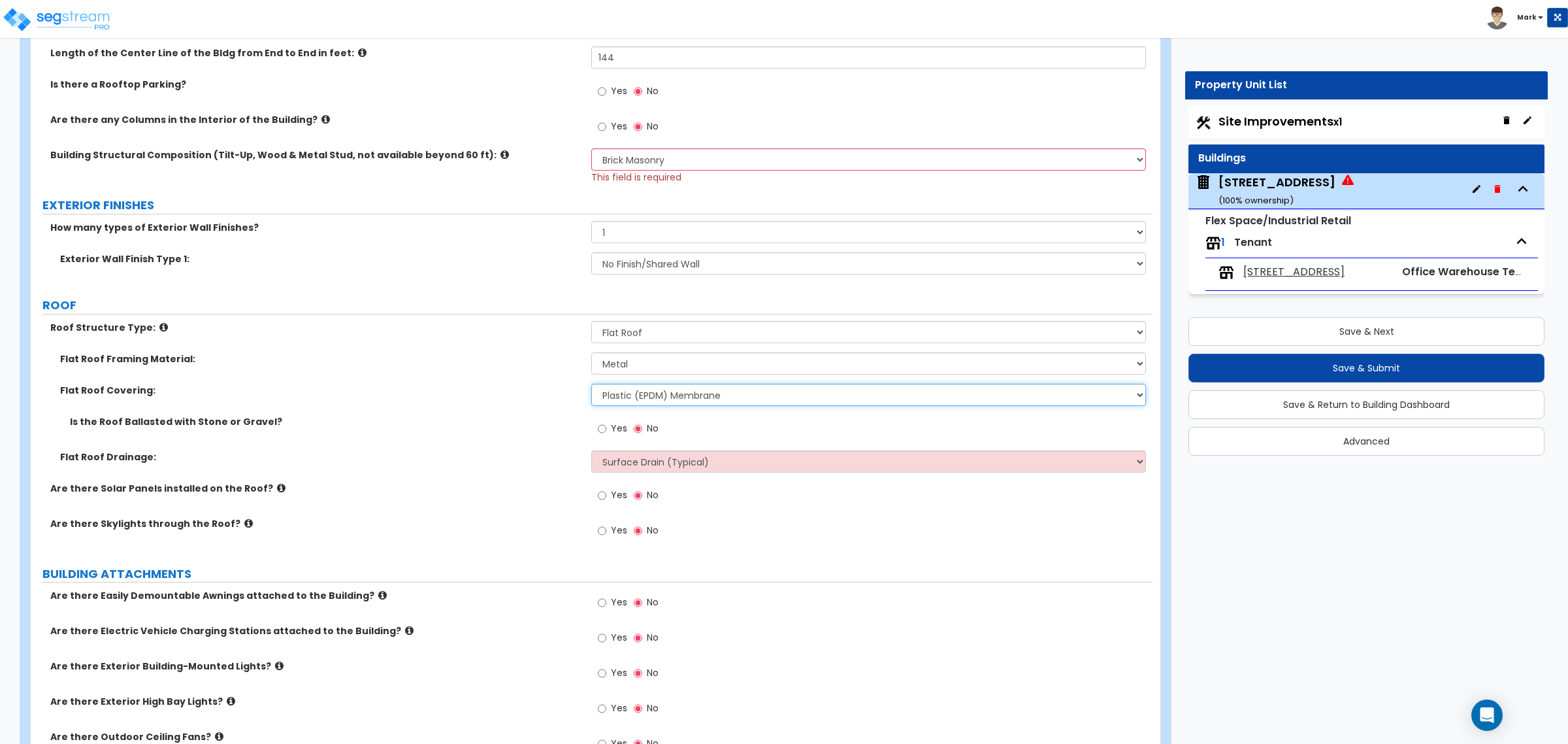
scroll to position [408, 0]
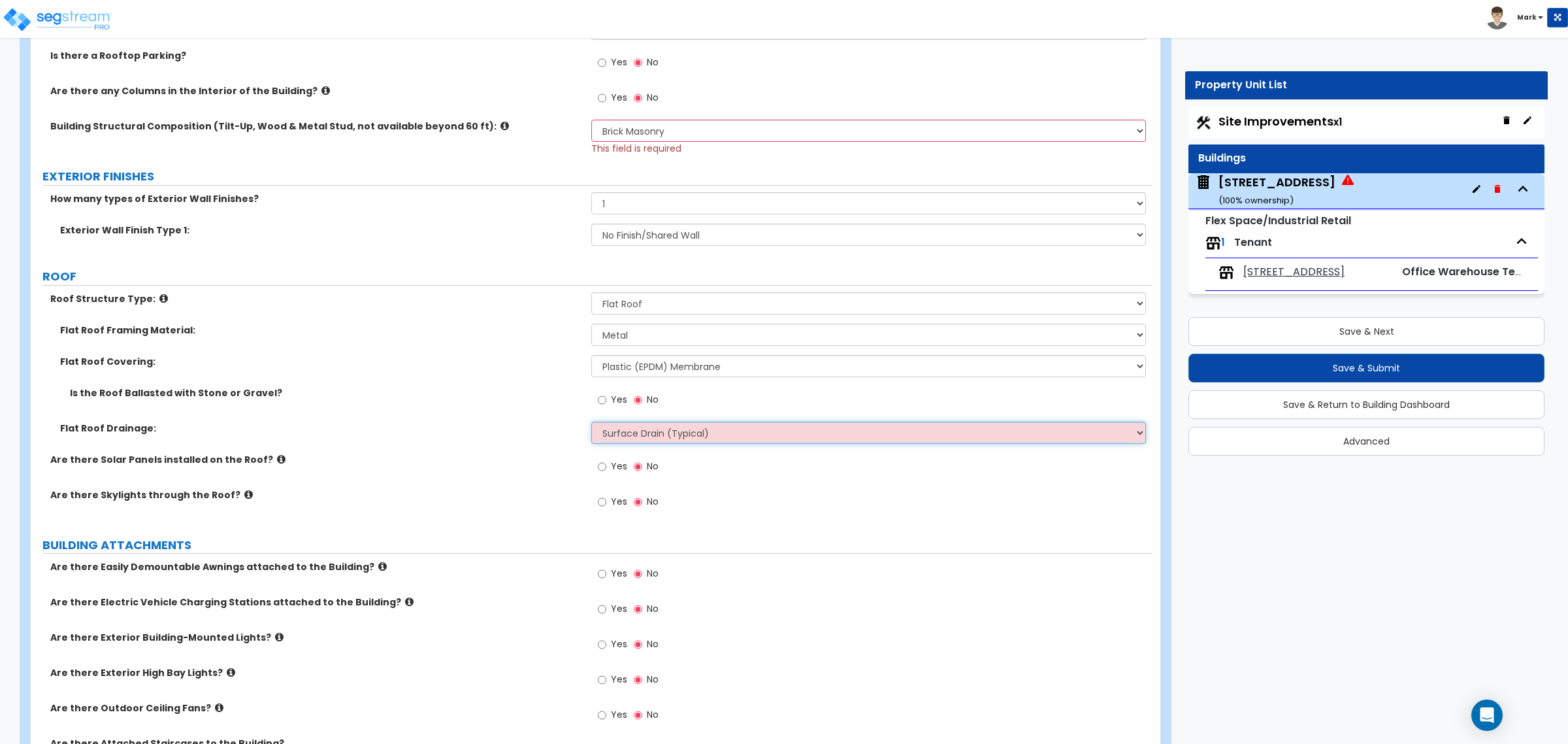
click at [667, 433] on select "Surface Drain (Typical) Gutters Downspout Only" at bounding box center [868, 432] width 554 height 22
select select "2"
click at [591, 423] on select "Surface Drain (Typical) Gutters Downspout Only" at bounding box center [868, 432] width 554 height 22
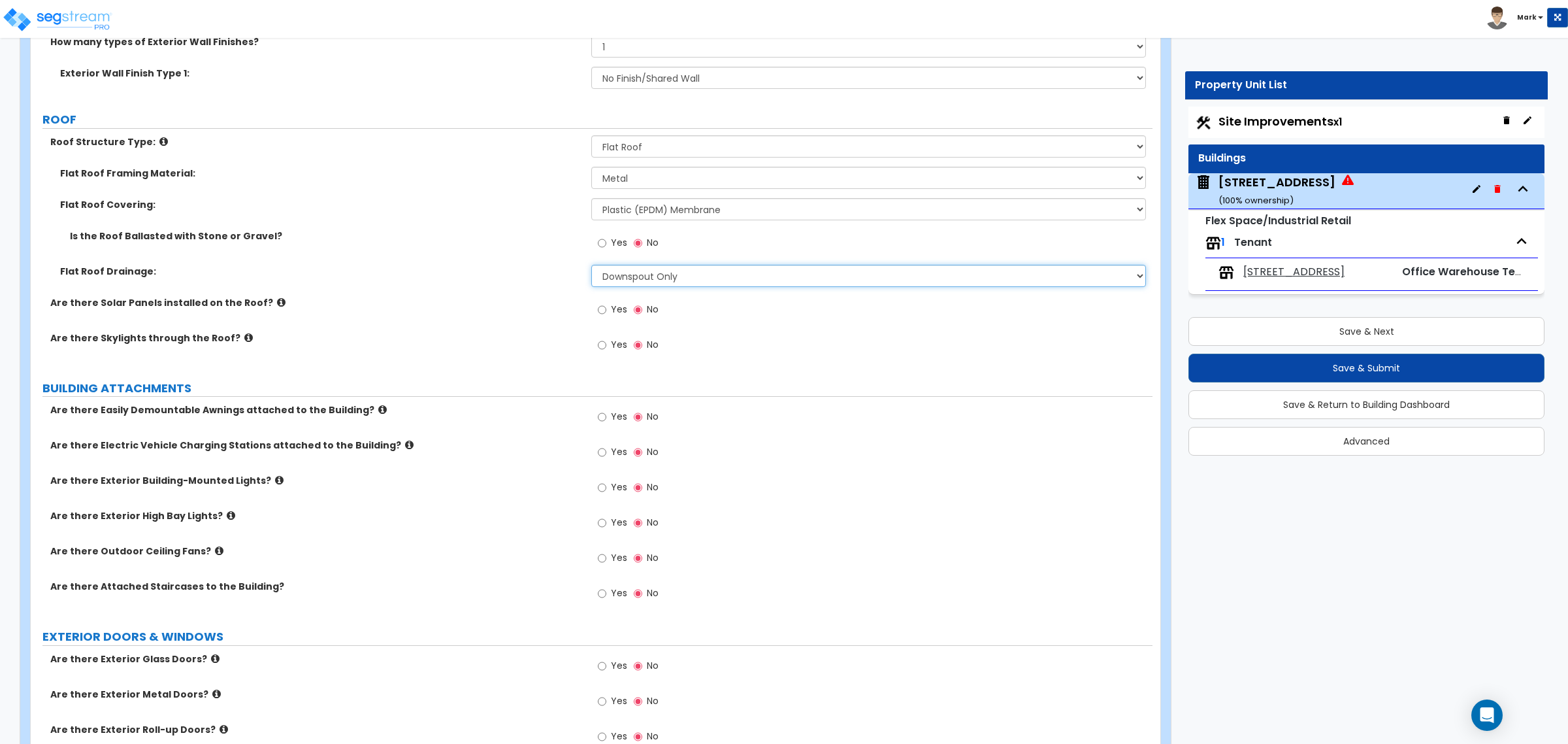
scroll to position [572, 0]
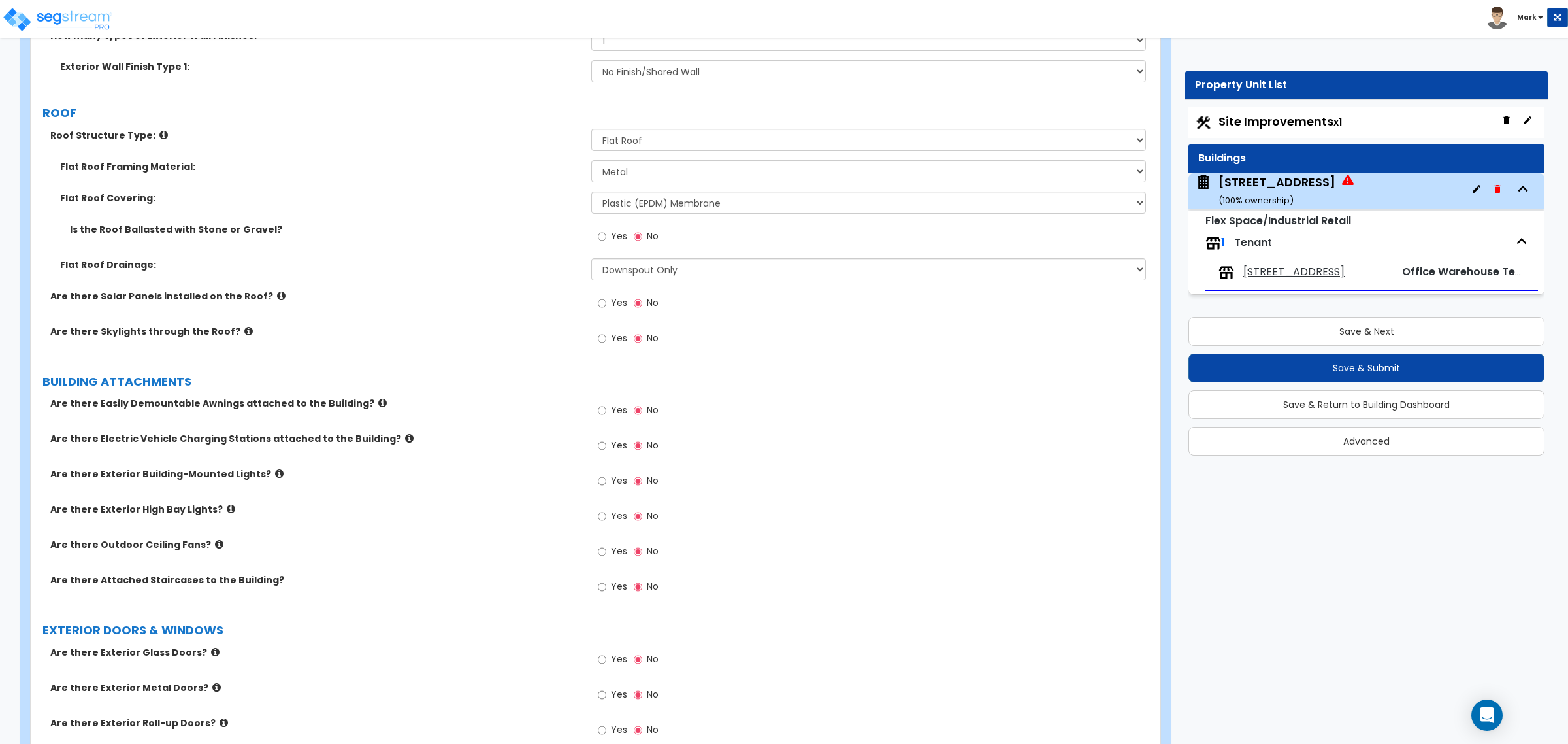
click at [405, 440] on icon at bounding box center [409, 438] width 8 height 10
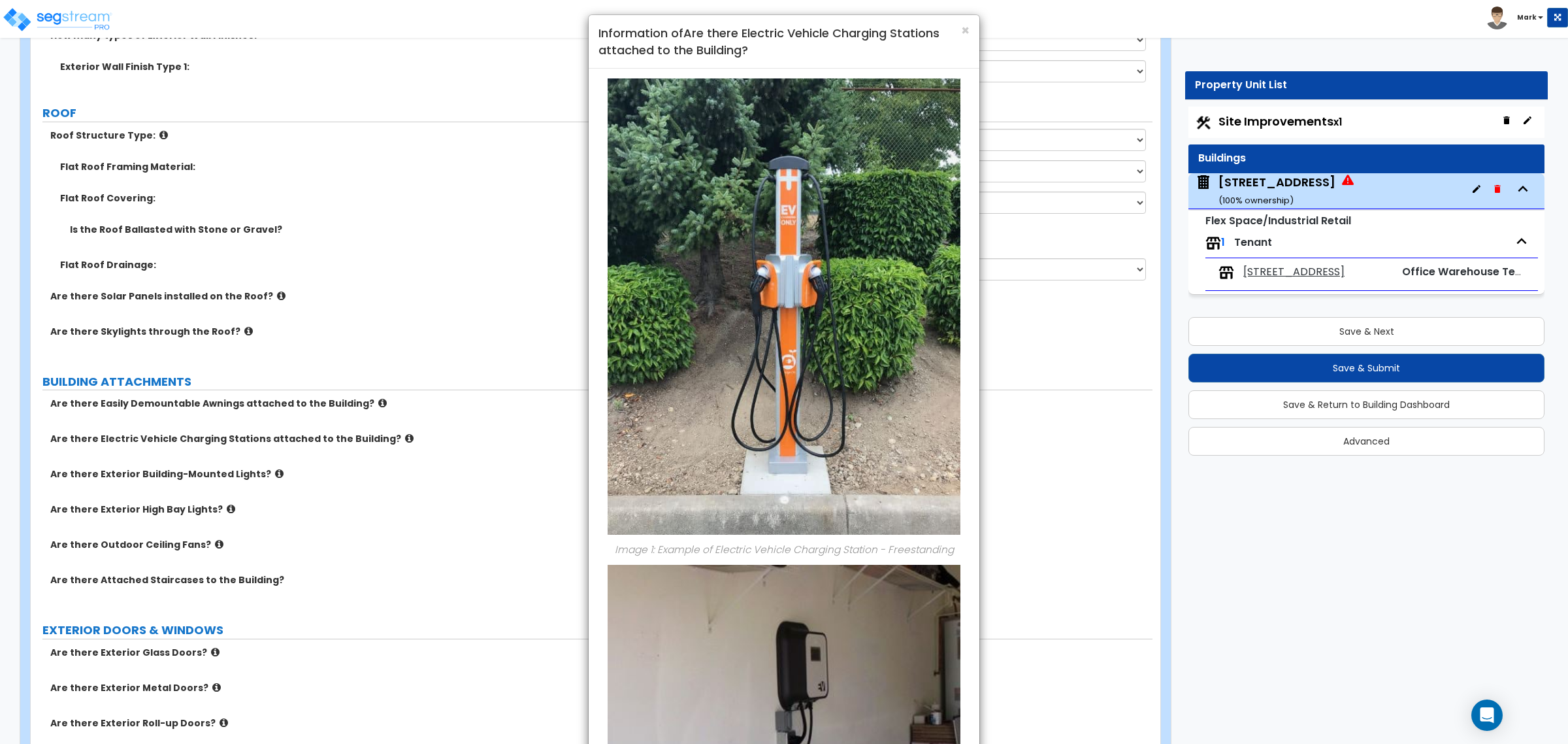
scroll to position [0, 0]
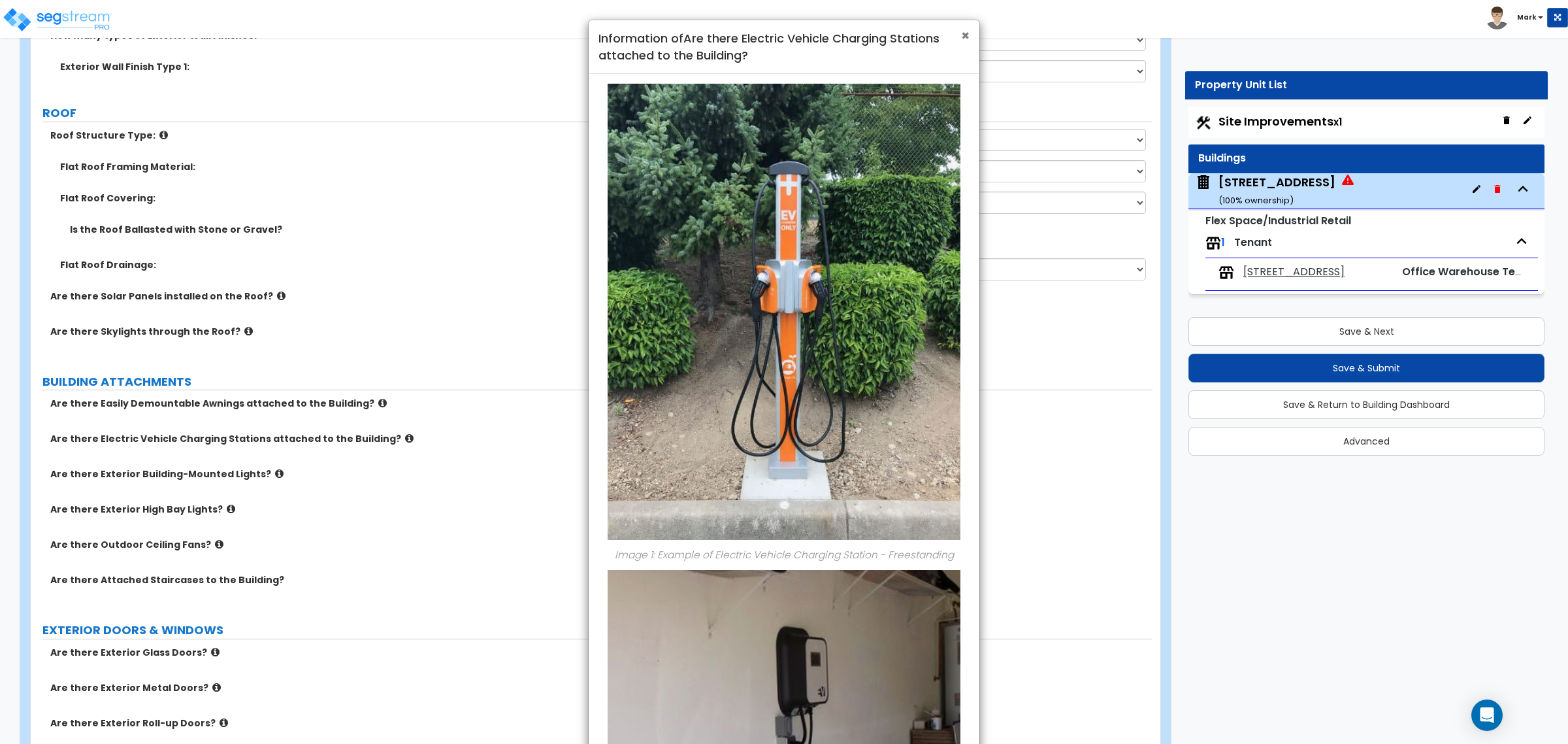
click at [965, 43] on span "×" at bounding box center [965, 35] width 8 height 19
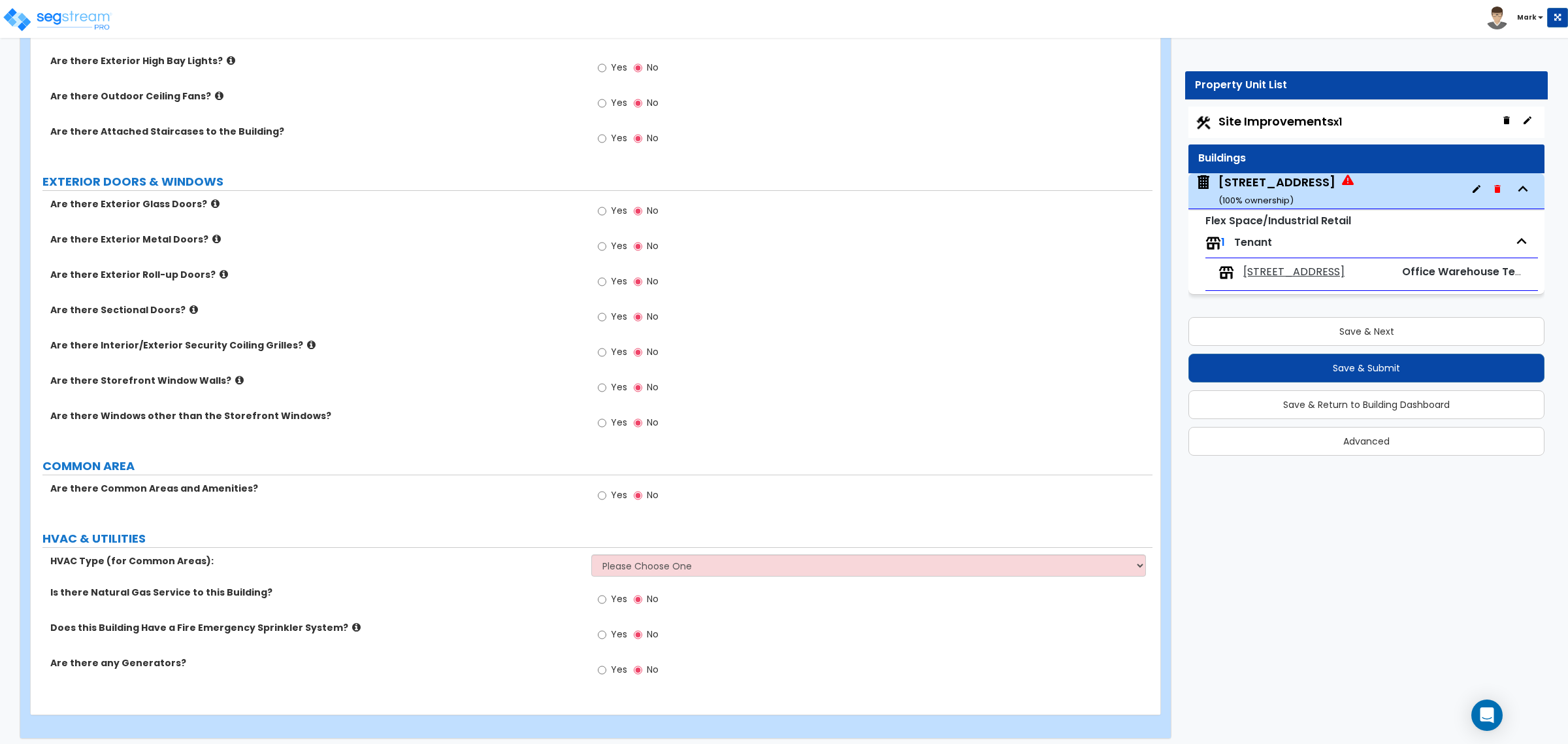
scroll to position [1029, 0]
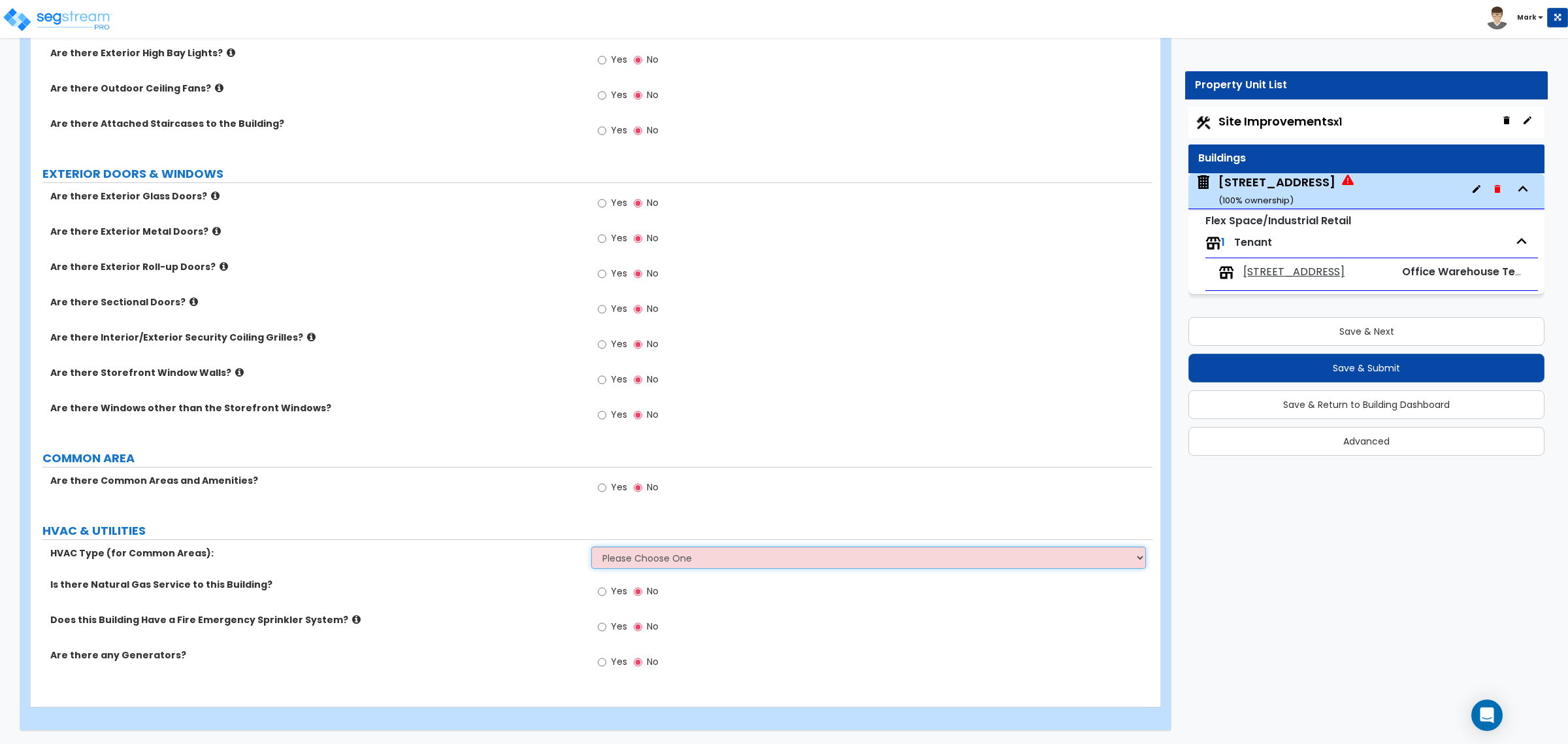
click at [659, 562] on select "Please Choose One Rooftop Unit Furnace-Condenser Forced Air Split Heating/Cooli…" at bounding box center [868, 557] width 554 height 22
select select "1"
click at [591, 547] on select "Please Choose One Rooftop Unit Furnace-Condenser Forced Air Split Heating/Cooli…" at bounding box center [868, 557] width 554 height 22
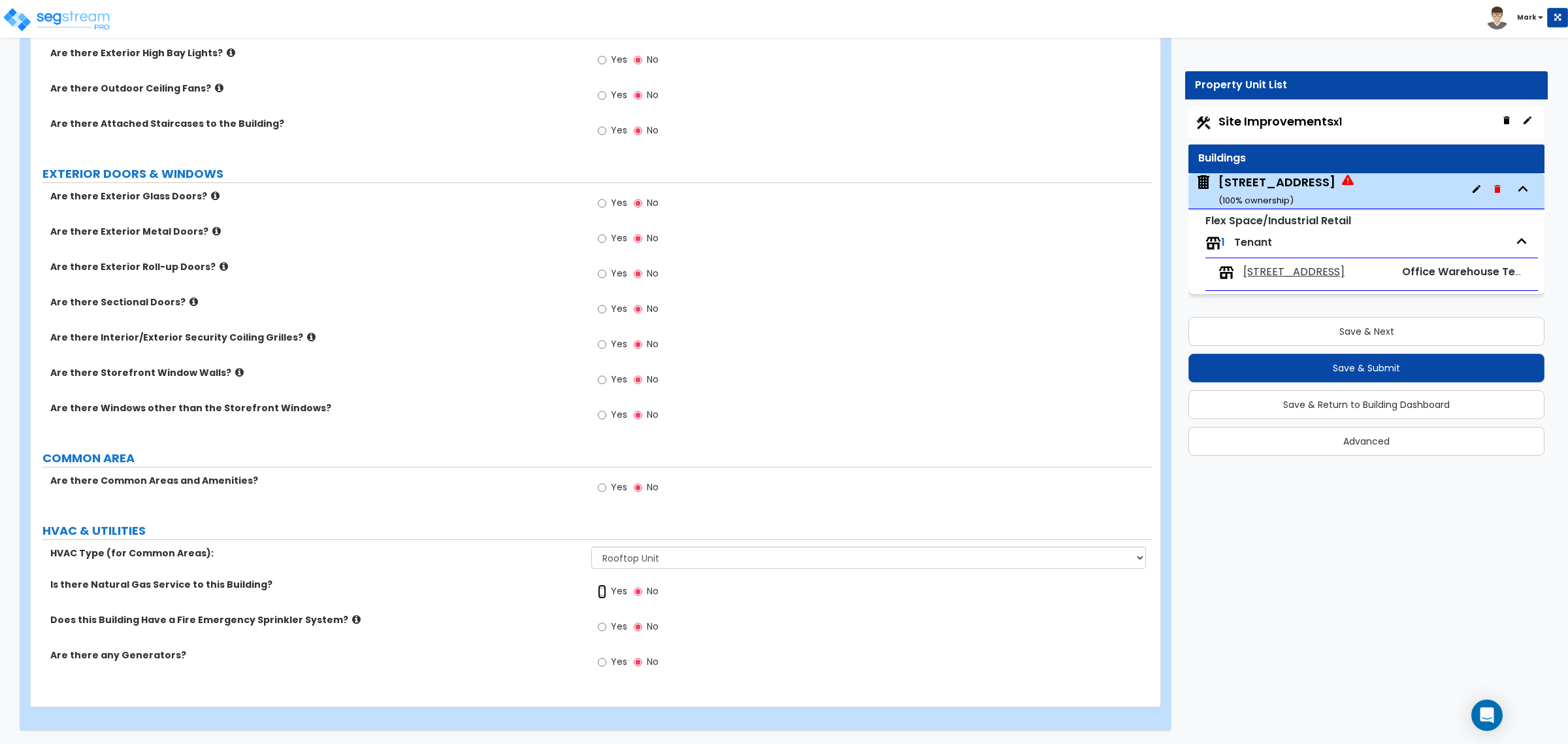
click at [601, 567] on input "Yes" at bounding box center [602, 591] width 8 height 14
radio input "true"
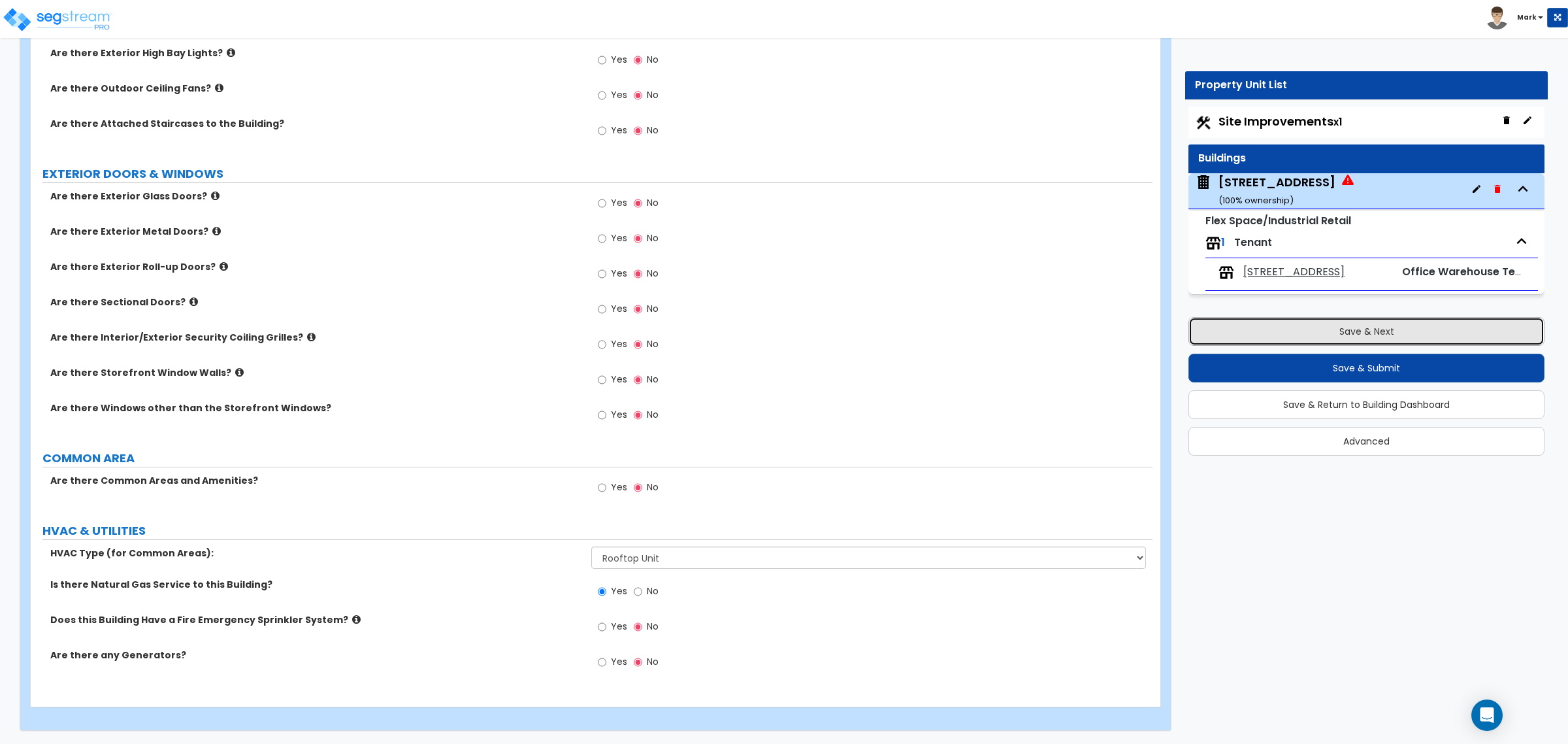
click at [1254, 330] on button "Save & Next" at bounding box center [1366, 332] width 356 height 29
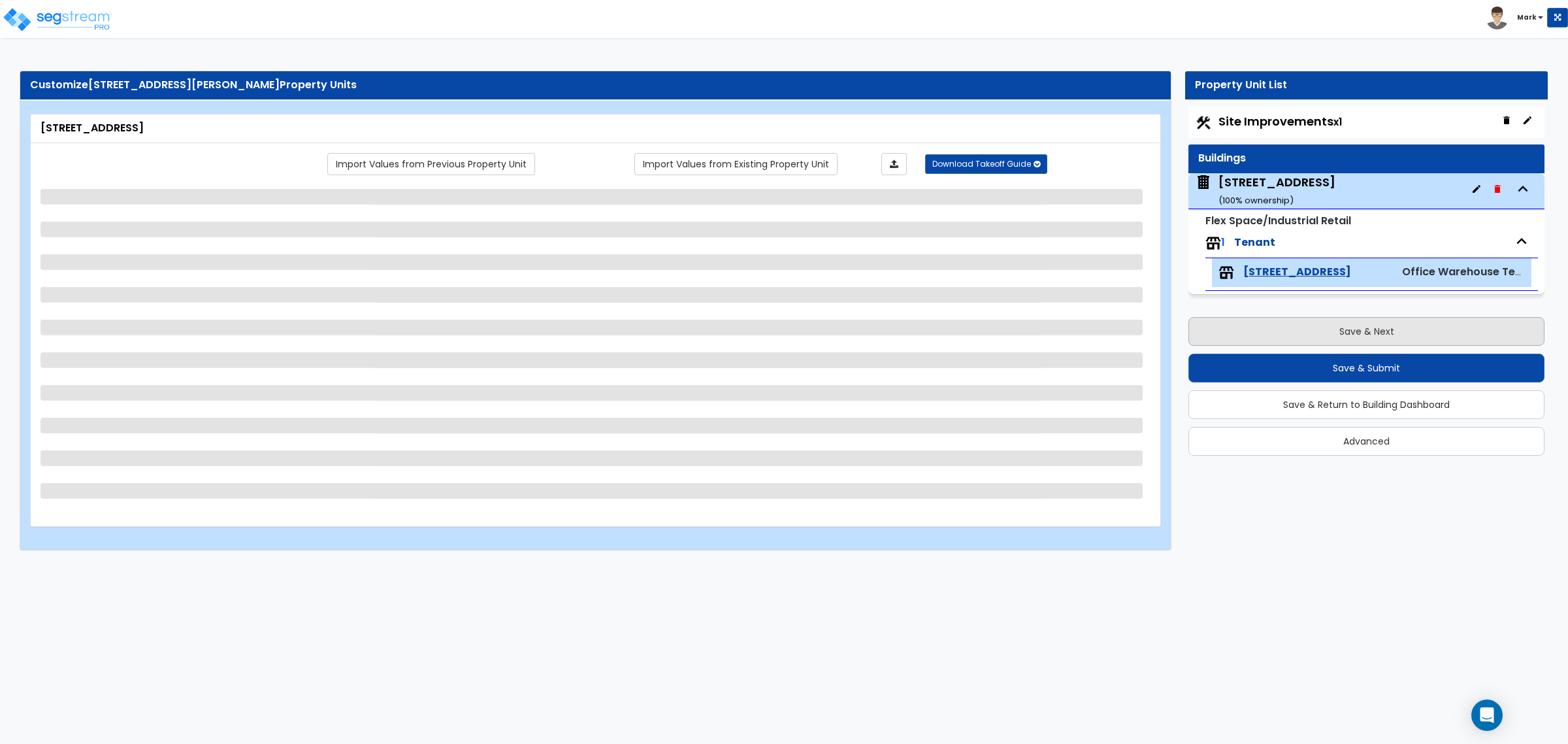
scroll to position [0, 0]
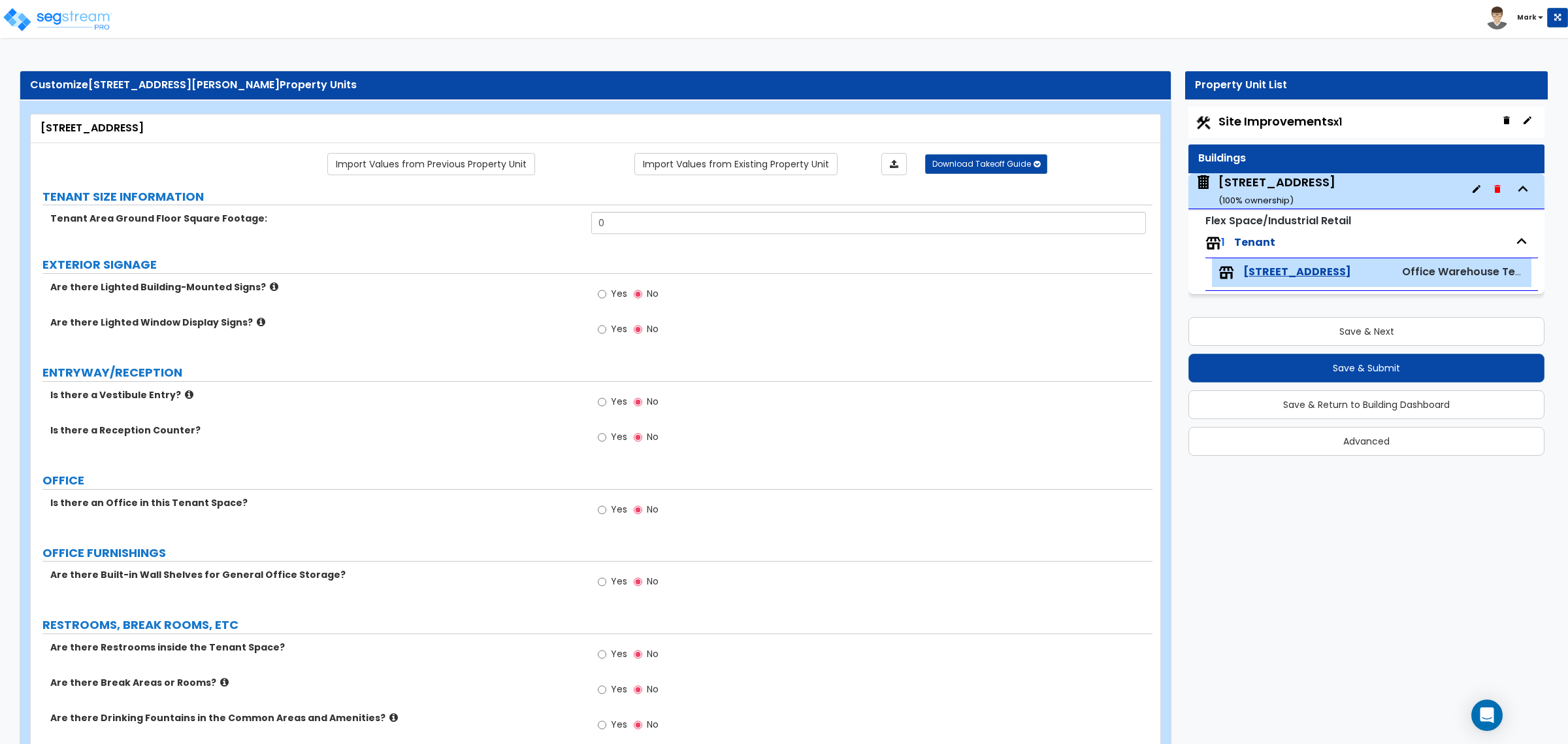
click at [1254, 191] on div "[STREET_ADDRESS] ( 100 % ownership)" at bounding box center [1277, 191] width 117 height 33
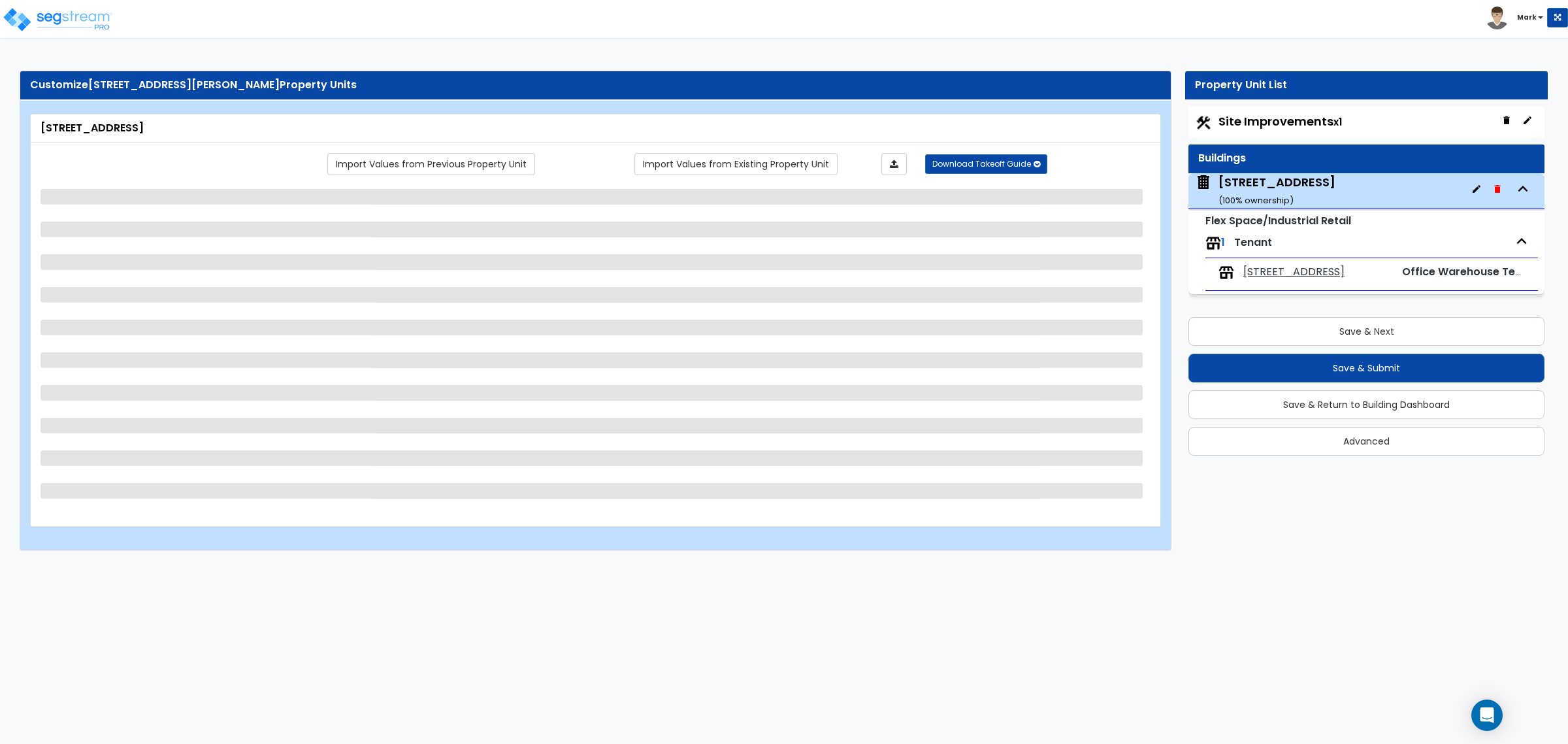
select select "5"
select select "1"
select select "2"
select select "1"
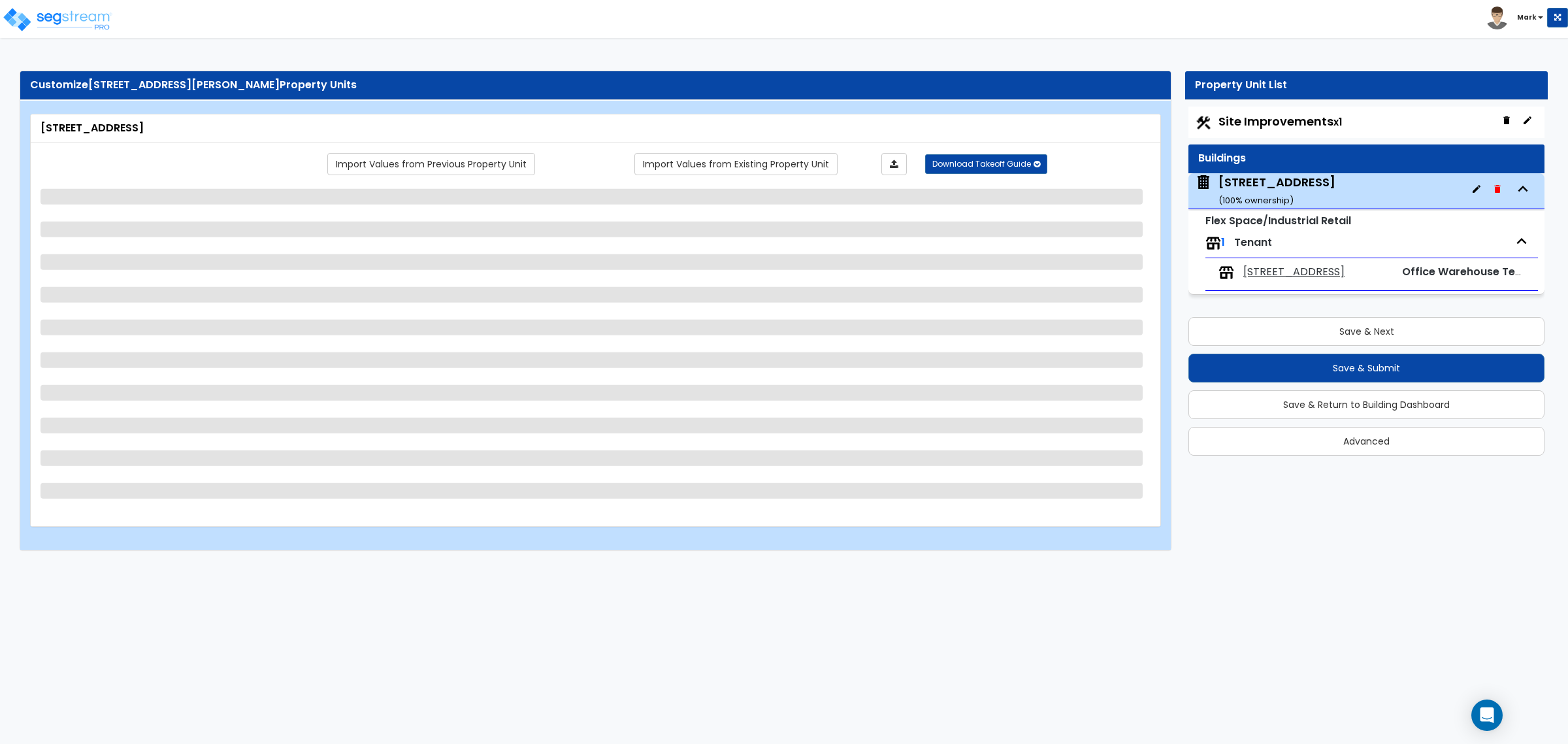
select select "3"
select select "2"
select select "1"
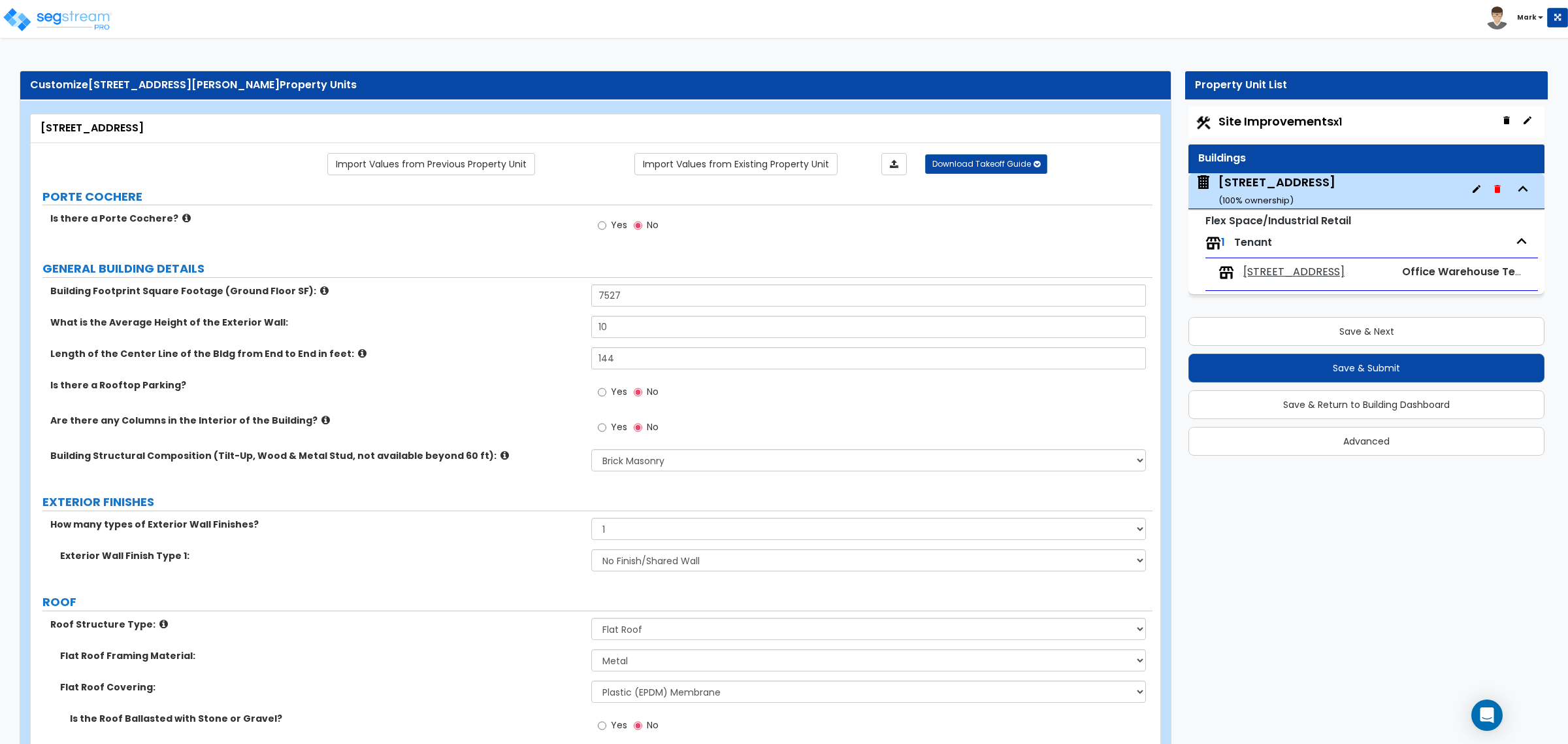
click at [1242, 197] on small "( 100 % ownership)" at bounding box center [1256, 200] width 75 height 12
click at [1232, 216] on small "Flex Space/Industrial Retail" at bounding box center [1279, 221] width 146 height 15
click at [1249, 242] on span "Tenant" at bounding box center [1253, 242] width 38 height 15
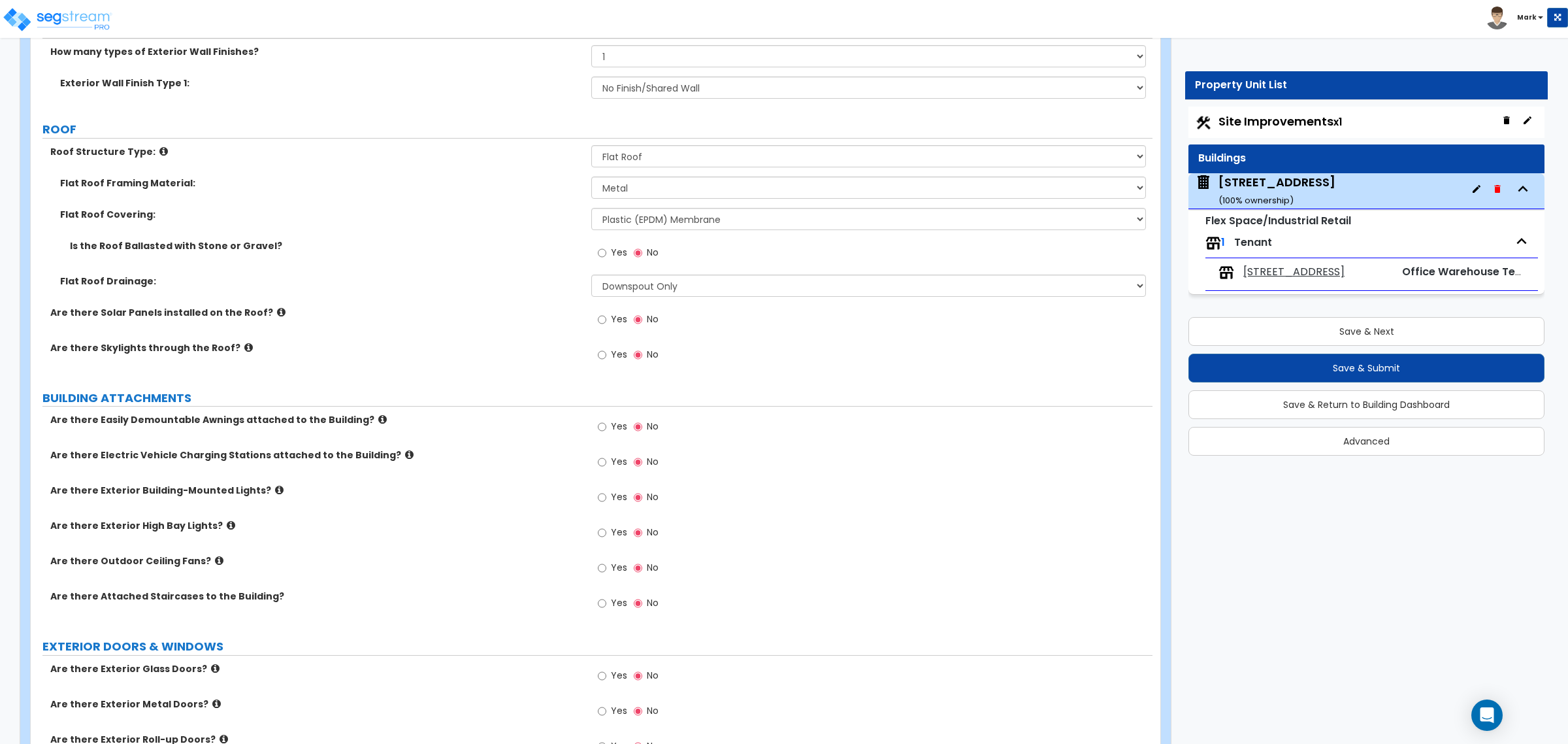
scroll to position [374, 0]
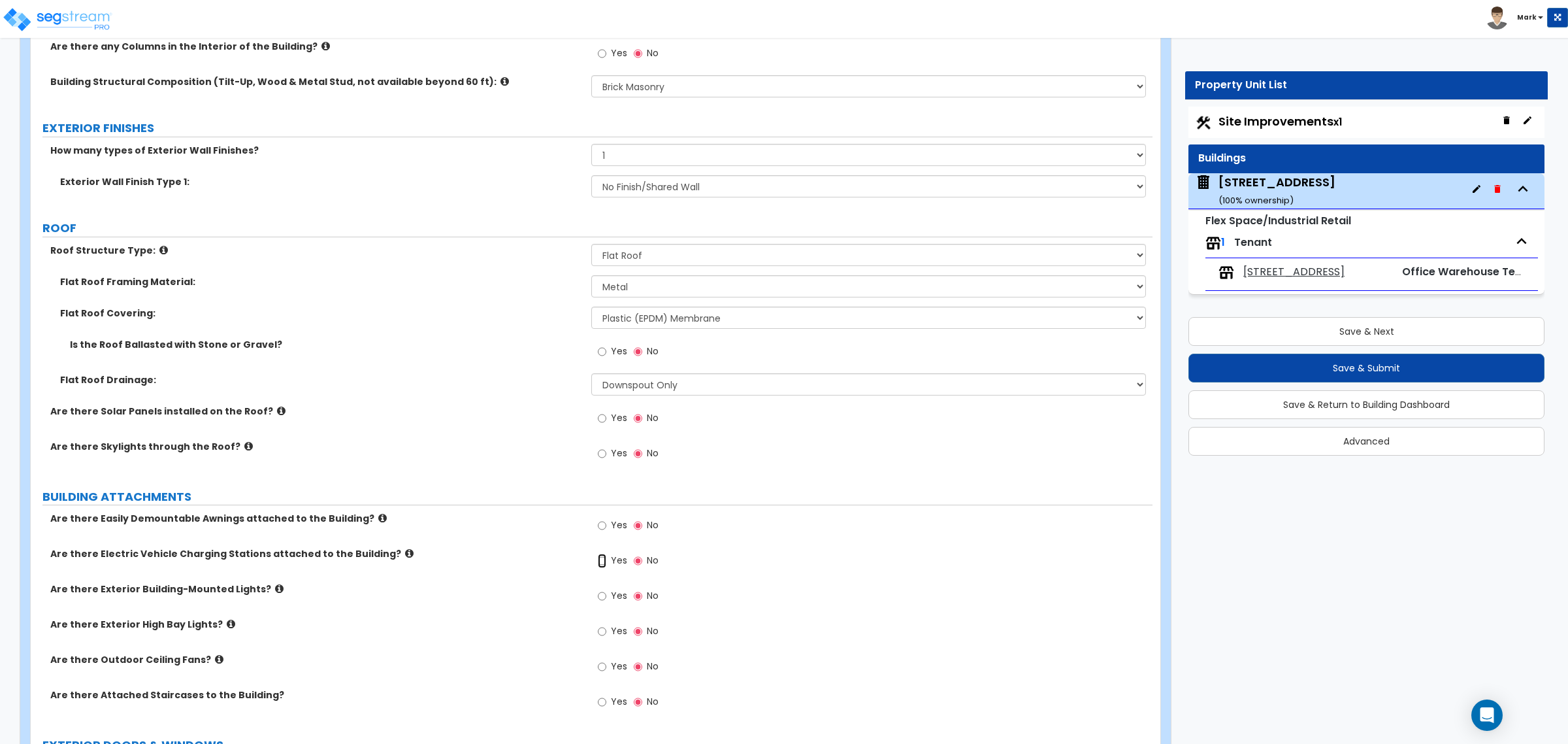
click at [606, 567] on input "Yes" at bounding box center [602, 560] width 8 height 14
radio input "true"
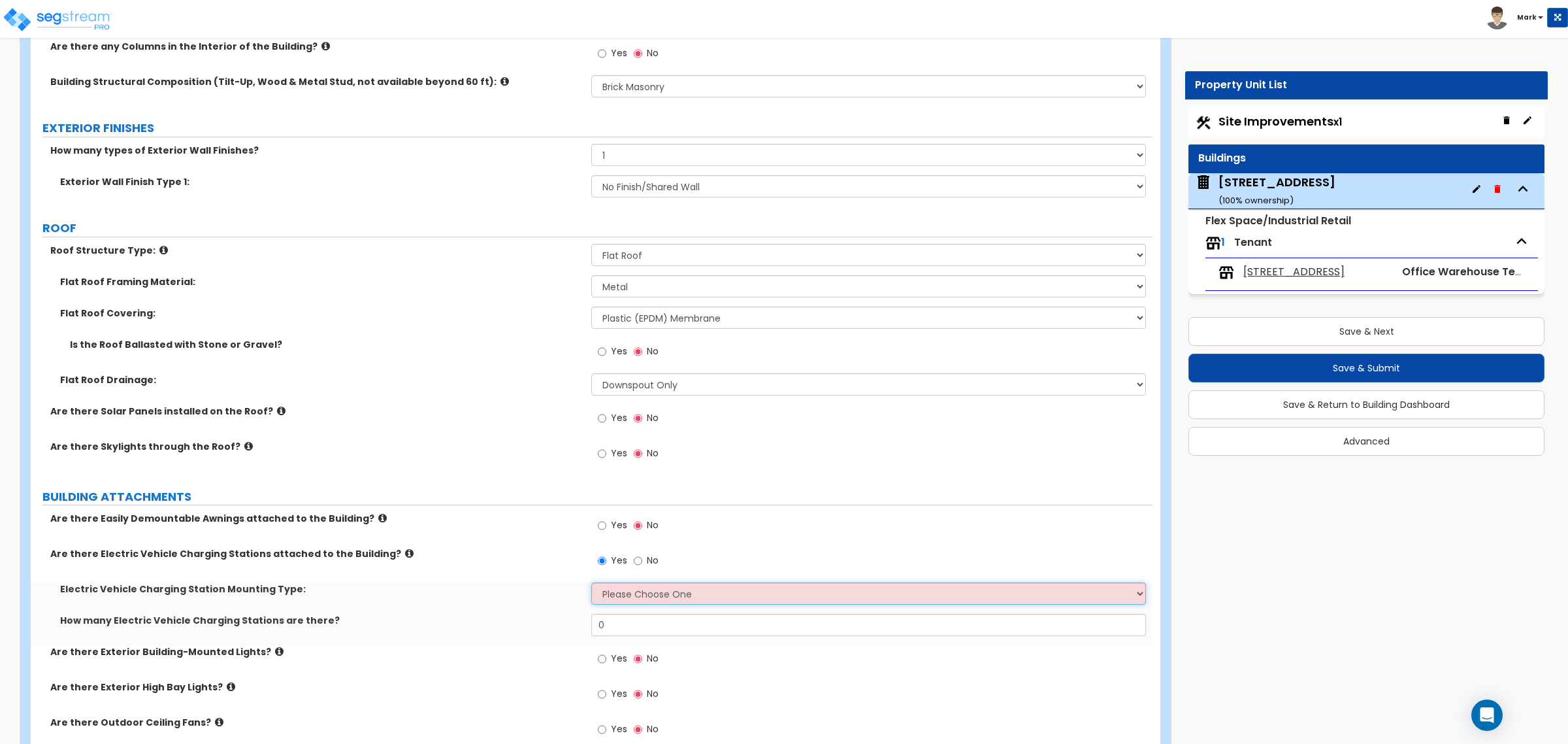
click at [631, 567] on select "Please Choose One Freestanding Wall-mounted" at bounding box center [868, 593] width 554 height 22
select select "2"
click at [591, 567] on select "Please Choose One Freestanding Wall-mounted" at bounding box center [868, 593] width 554 height 22
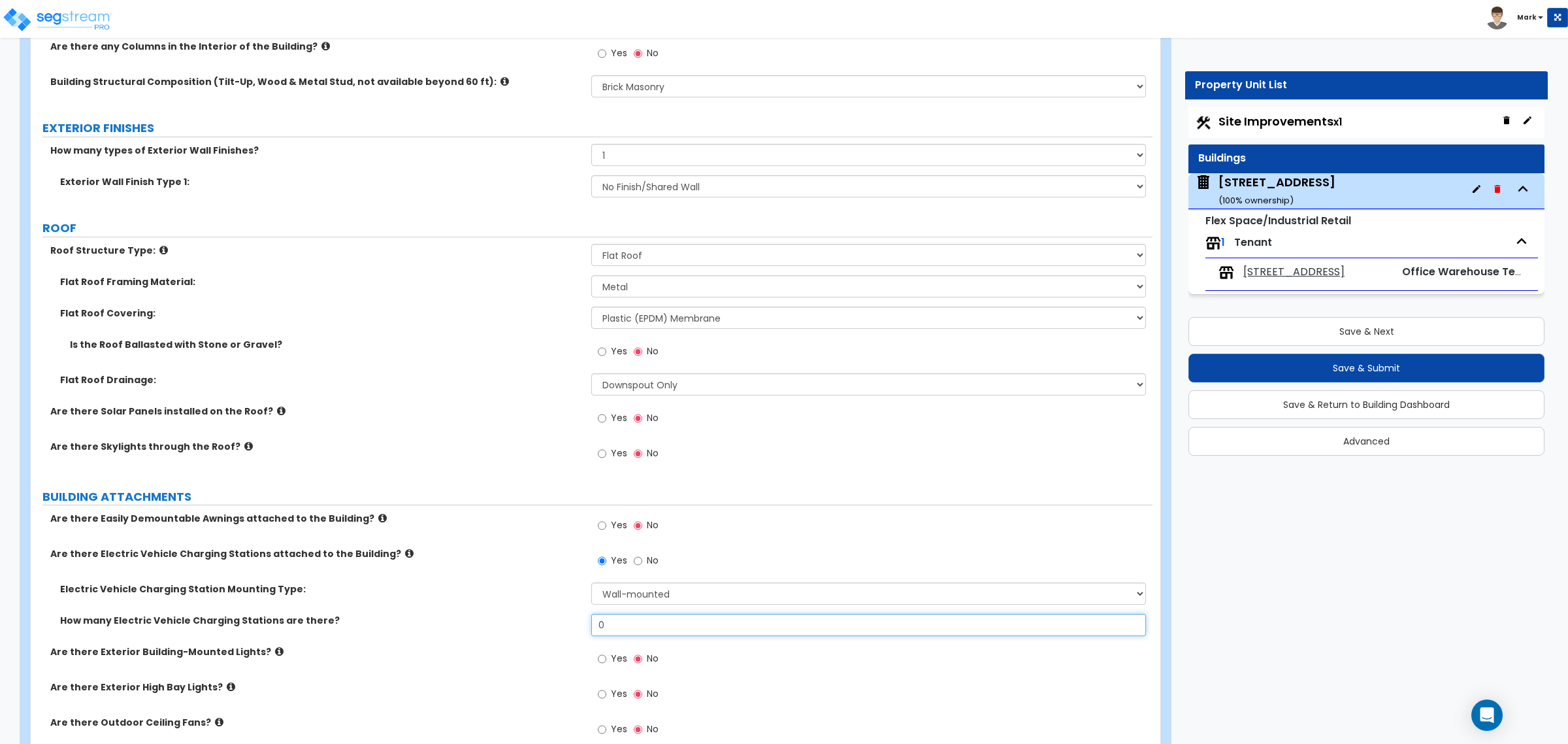
click at [648, 567] on input "0" at bounding box center [868, 625] width 554 height 22
type input "1"
click at [1254, 121] on span "Site Improvements x1" at bounding box center [1280, 121] width 124 height 17
select select "2"
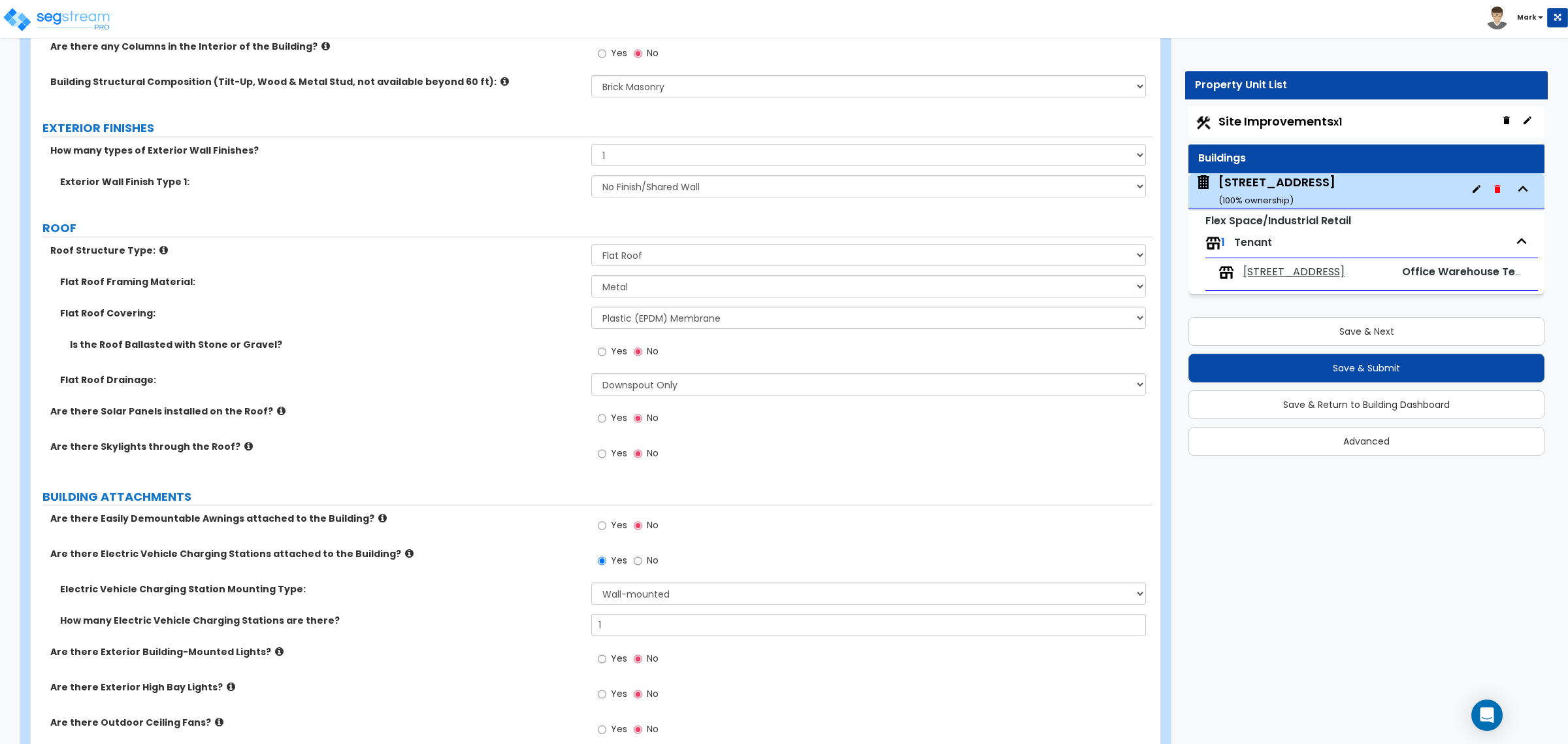
select select "1"
select select "2"
select select "1"
select select "4"
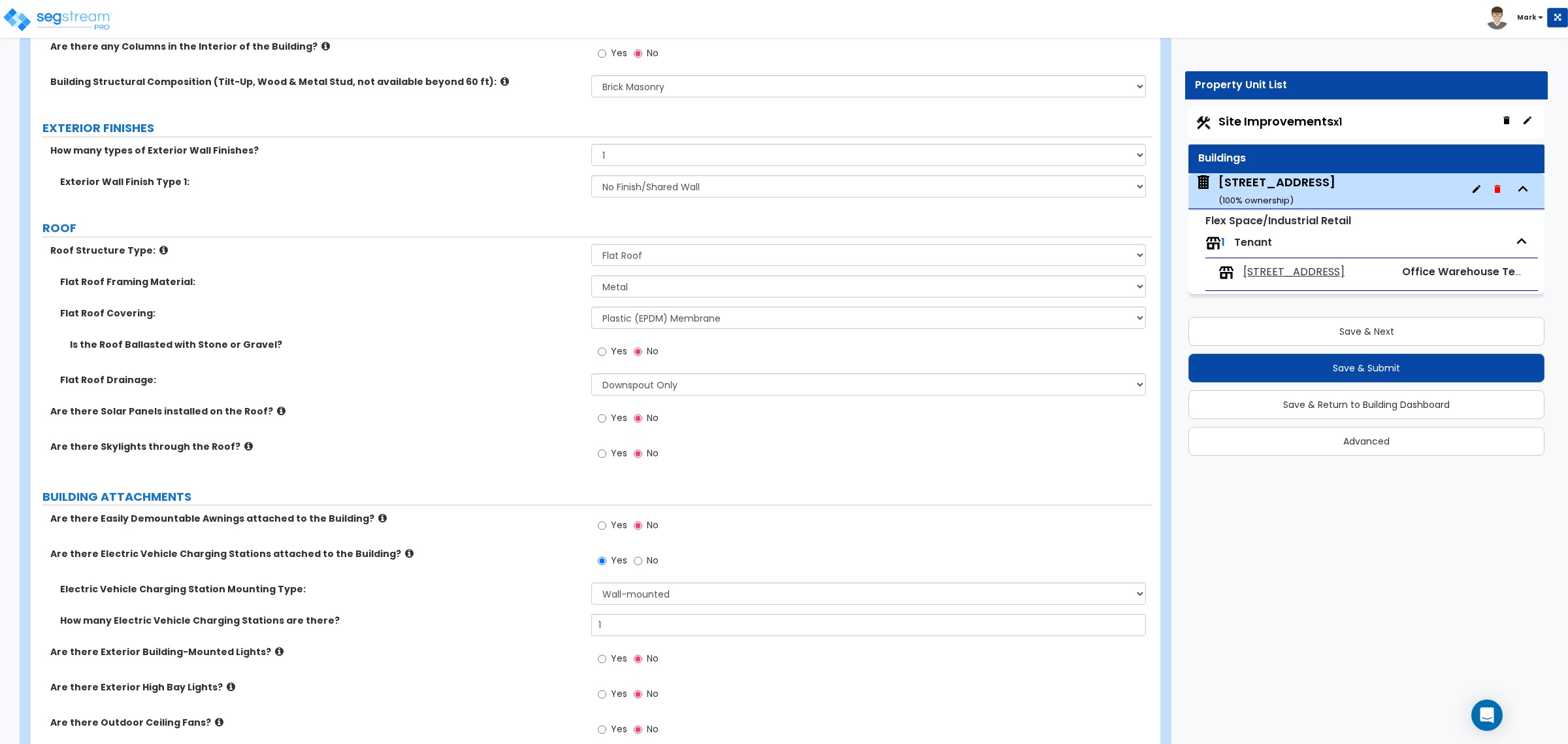
select select "1"
select select "2"
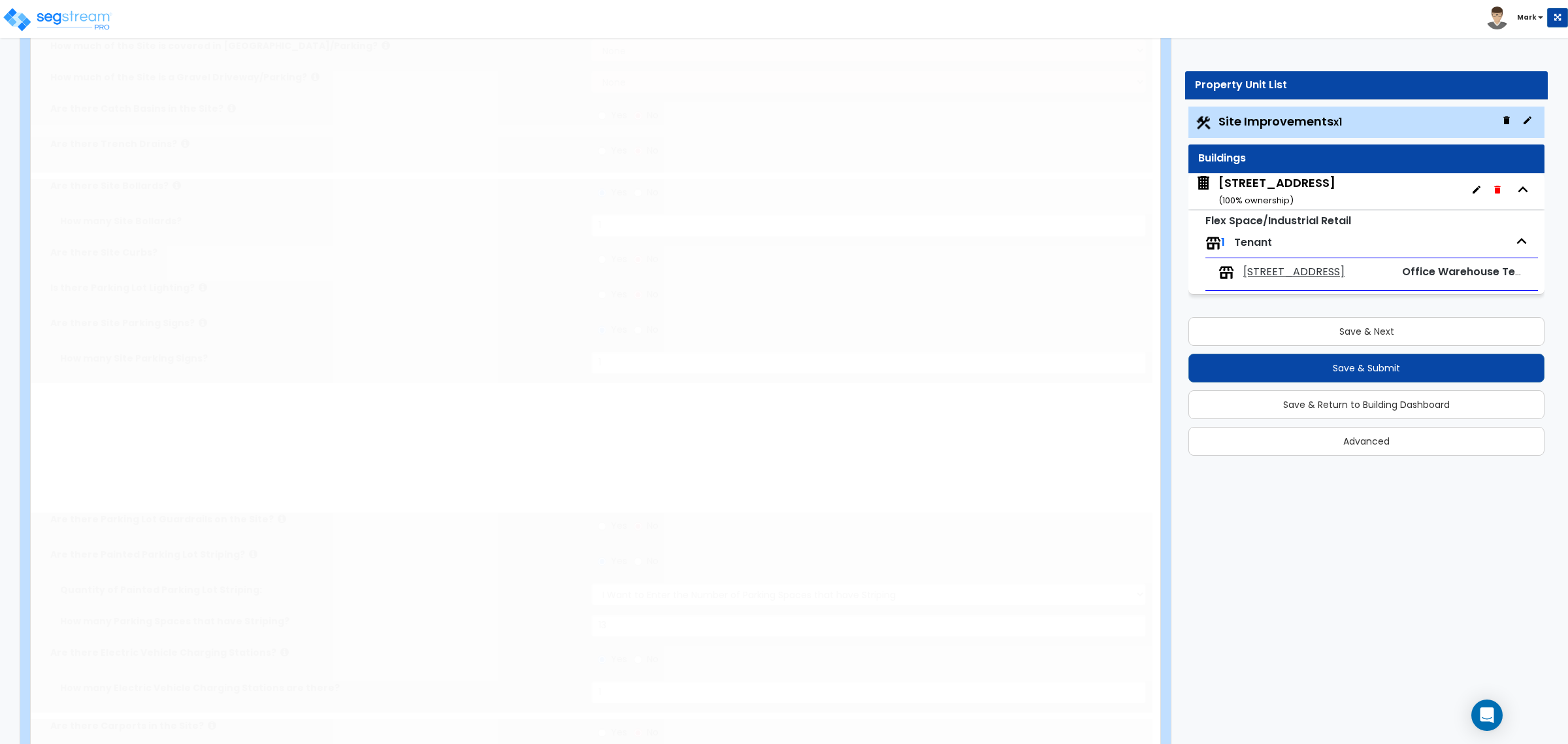
scroll to position [0, 0]
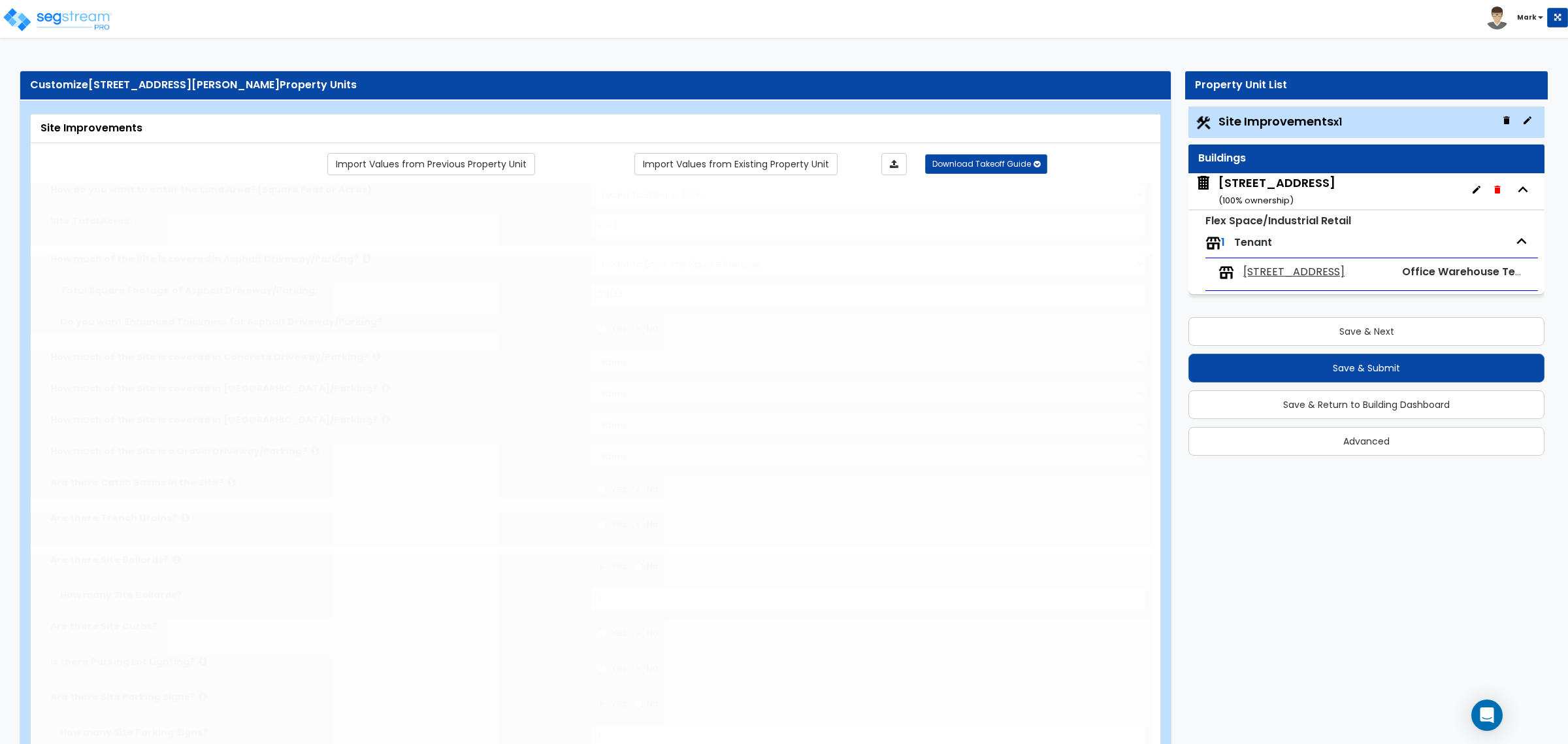
radio input "true"
select select "1"
type input "5"
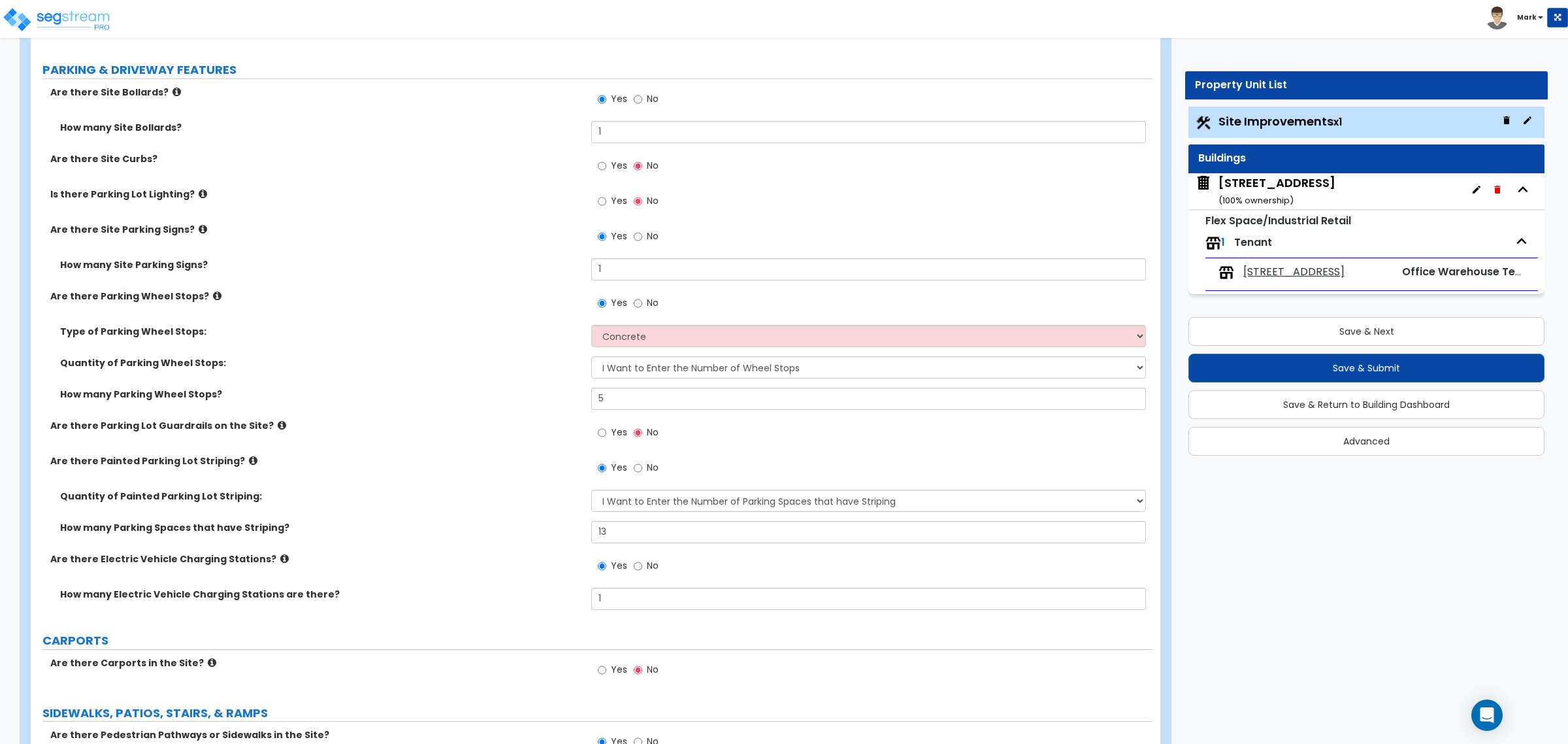
scroll to position [572, 0]
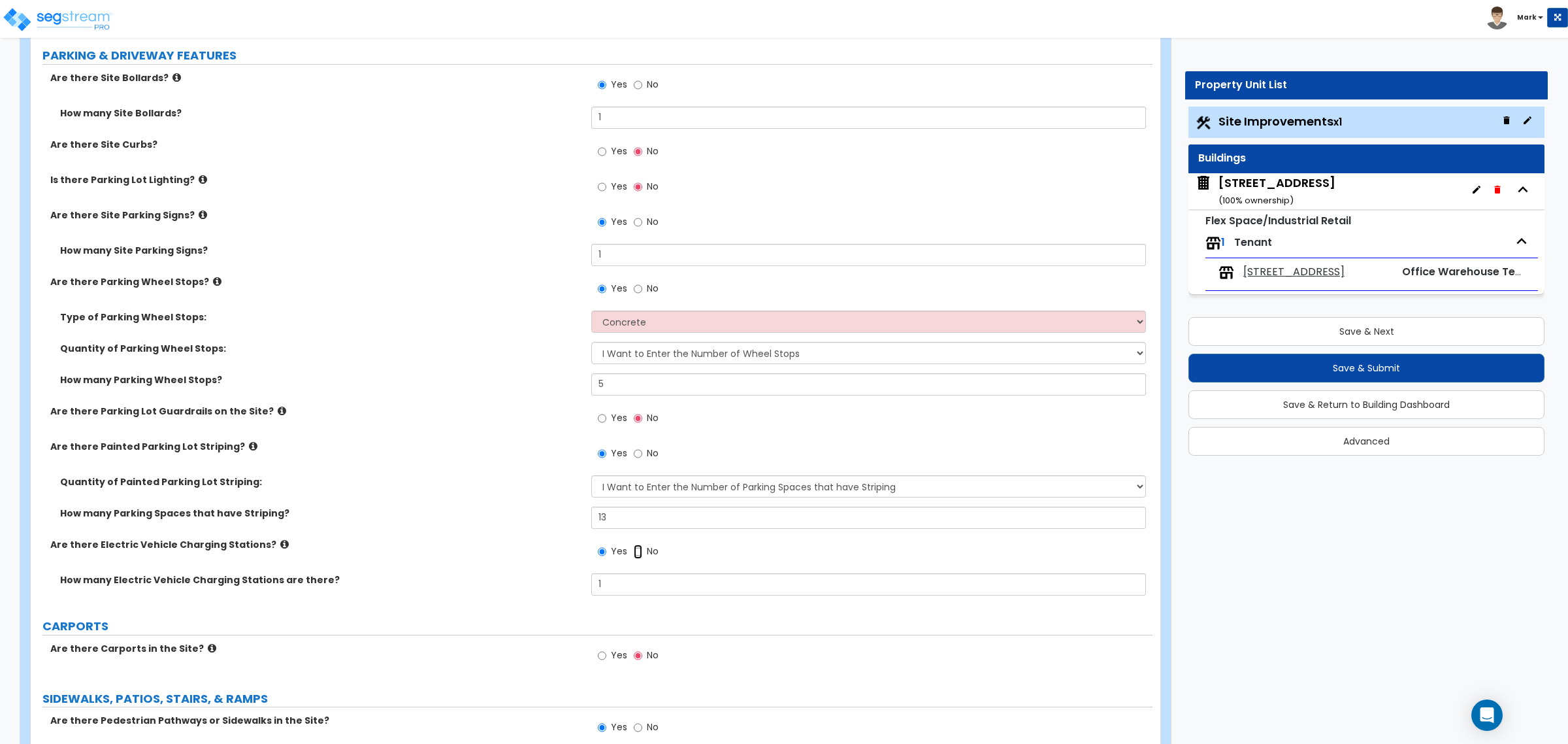
click at [641, 553] on input "No" at bounding box center [638, 551] width 8 height 14
radio input "false"
radio input "true"
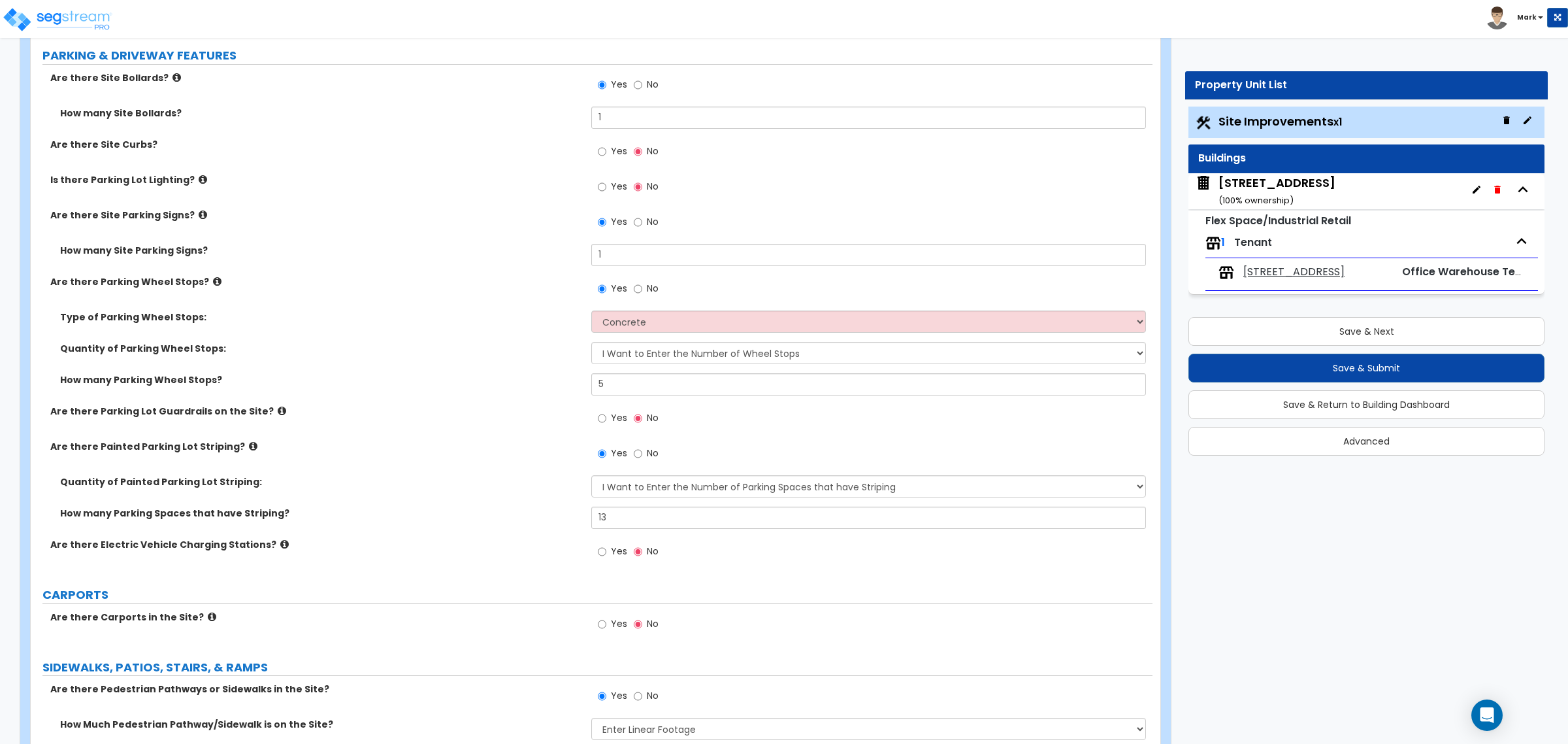
click at [1254, 175] on div "[STREET_ADDRESS] ( 100 % ownership)" at bounding box center [1277, 191] width 117 height 33
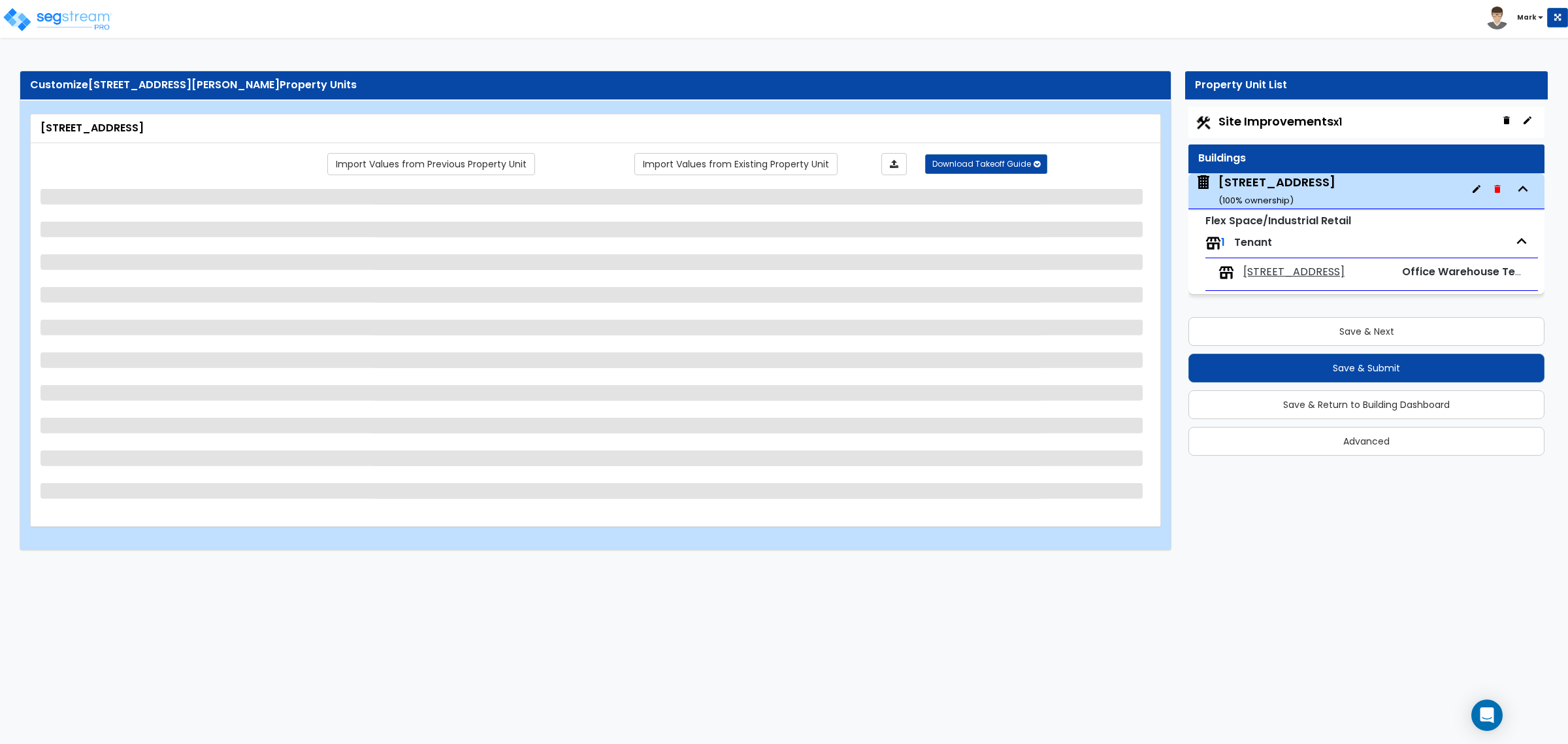
scroll to position [0, 0]
select select "5"
select select "1"
select select "2"
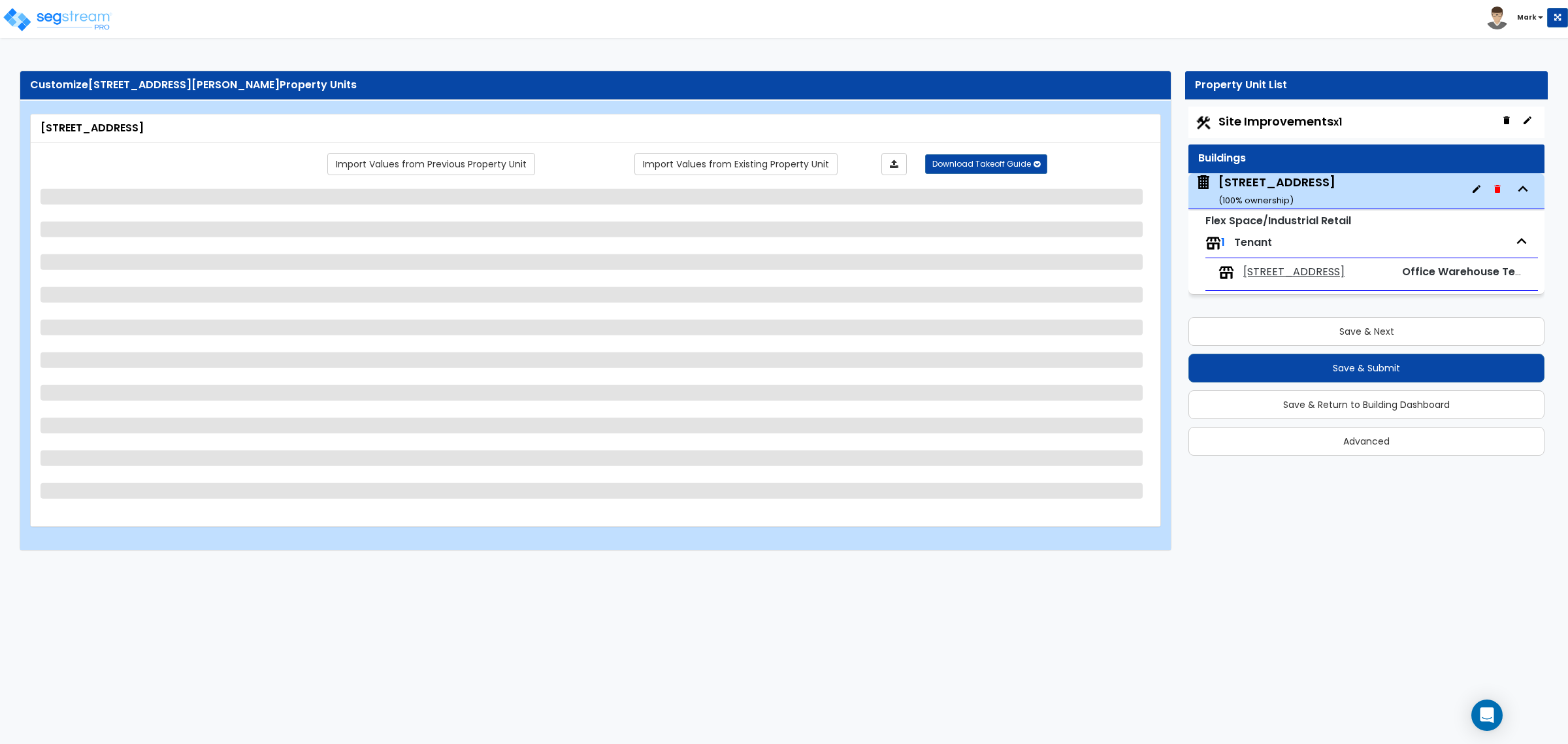
select select "1"
select select "3"
select select "2"
select select "1"
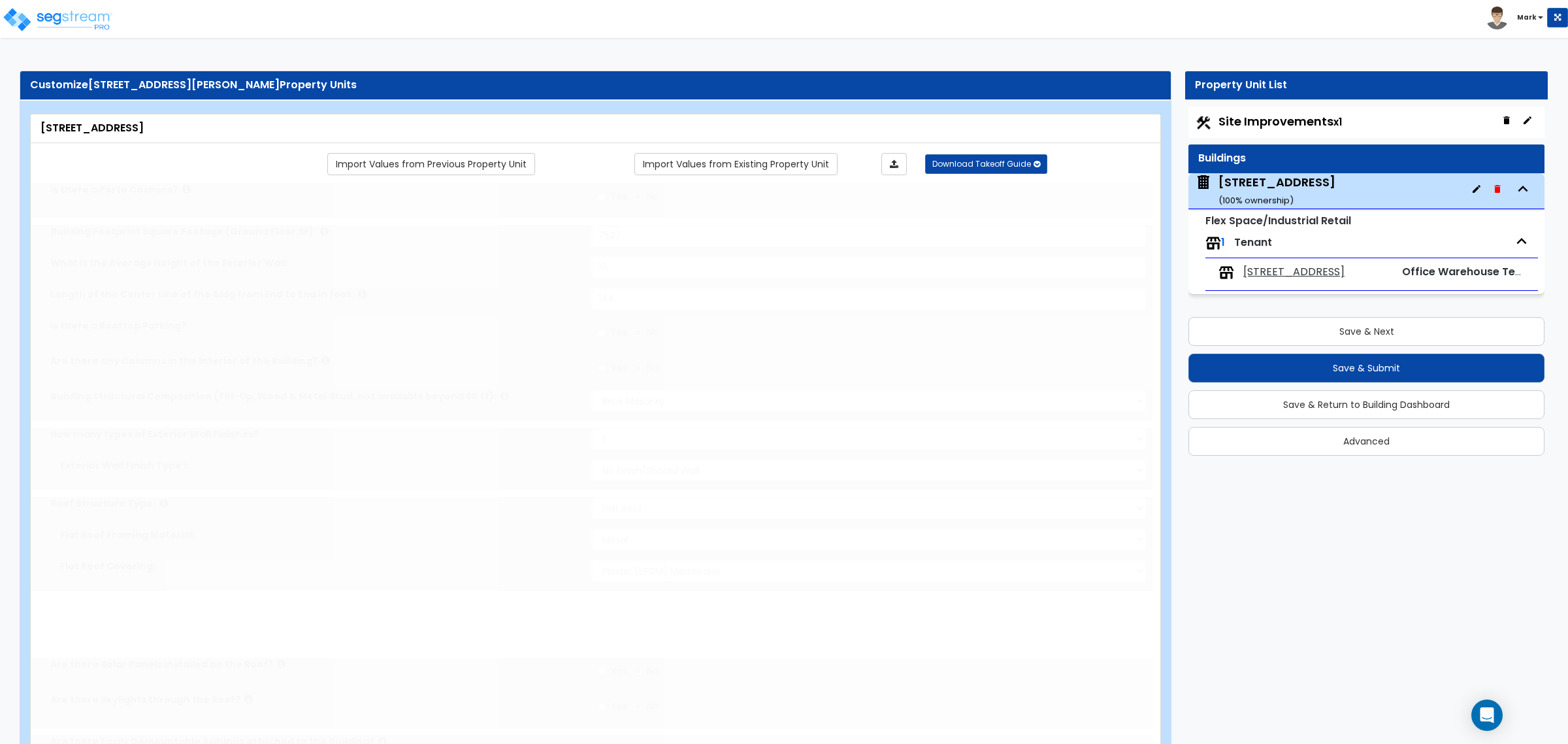
select select "2"
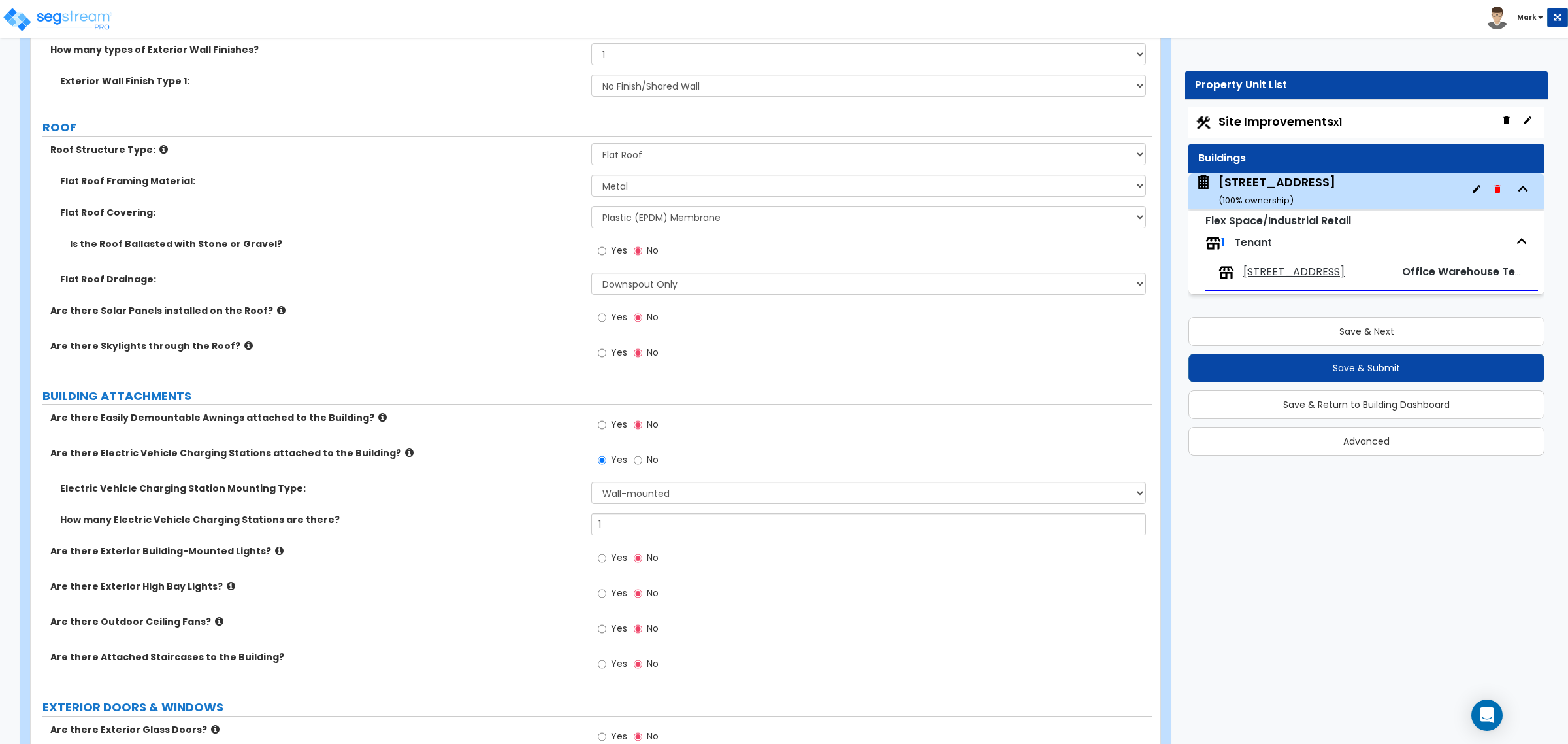
scroll to position [490, 0]
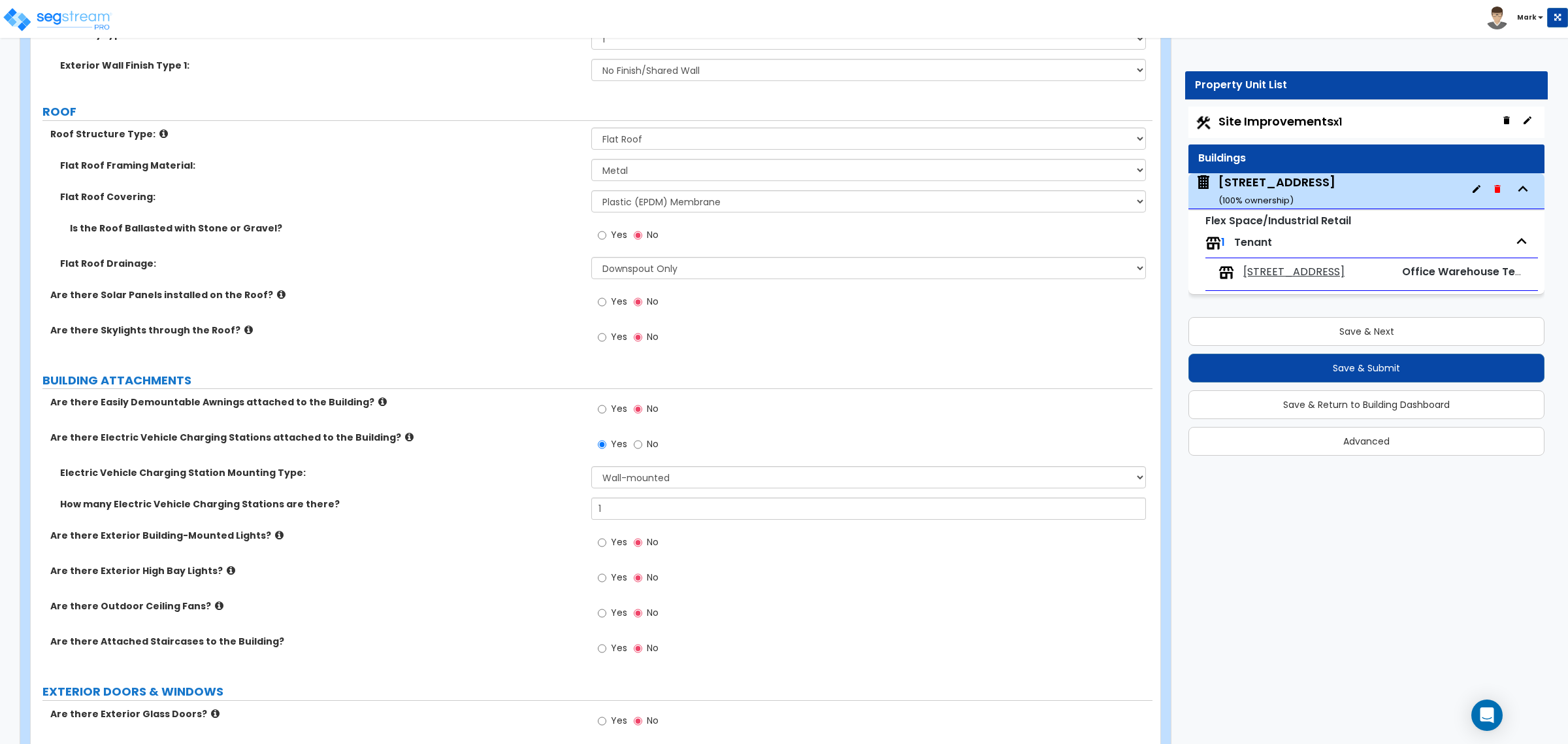
click at [609, 551] on label "Yes" at bounding box center [612, 544] width 30 height 22
click at [606, 550] on input "Yes" at bounding box center [602, 542] width 8 height 14
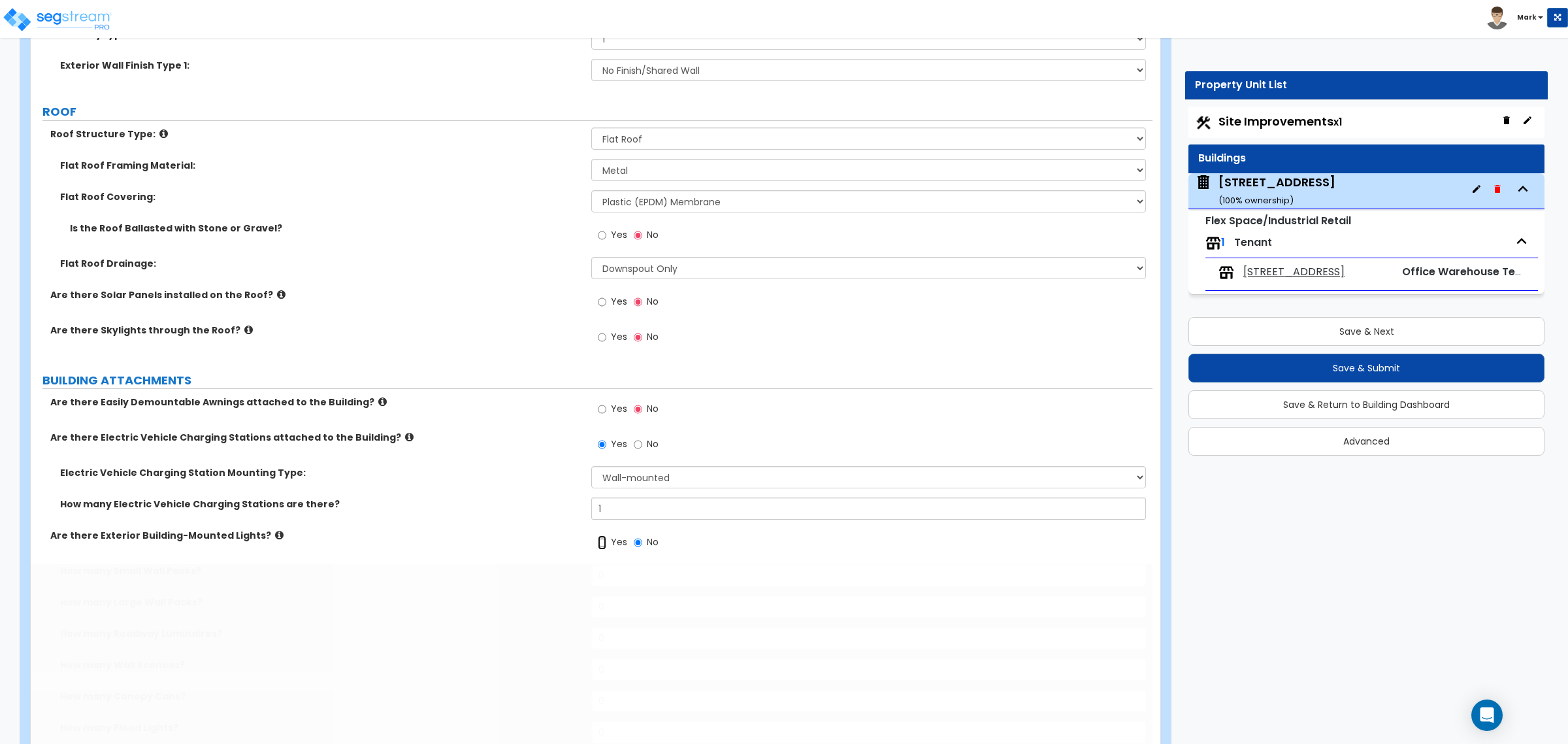
radio input "true"
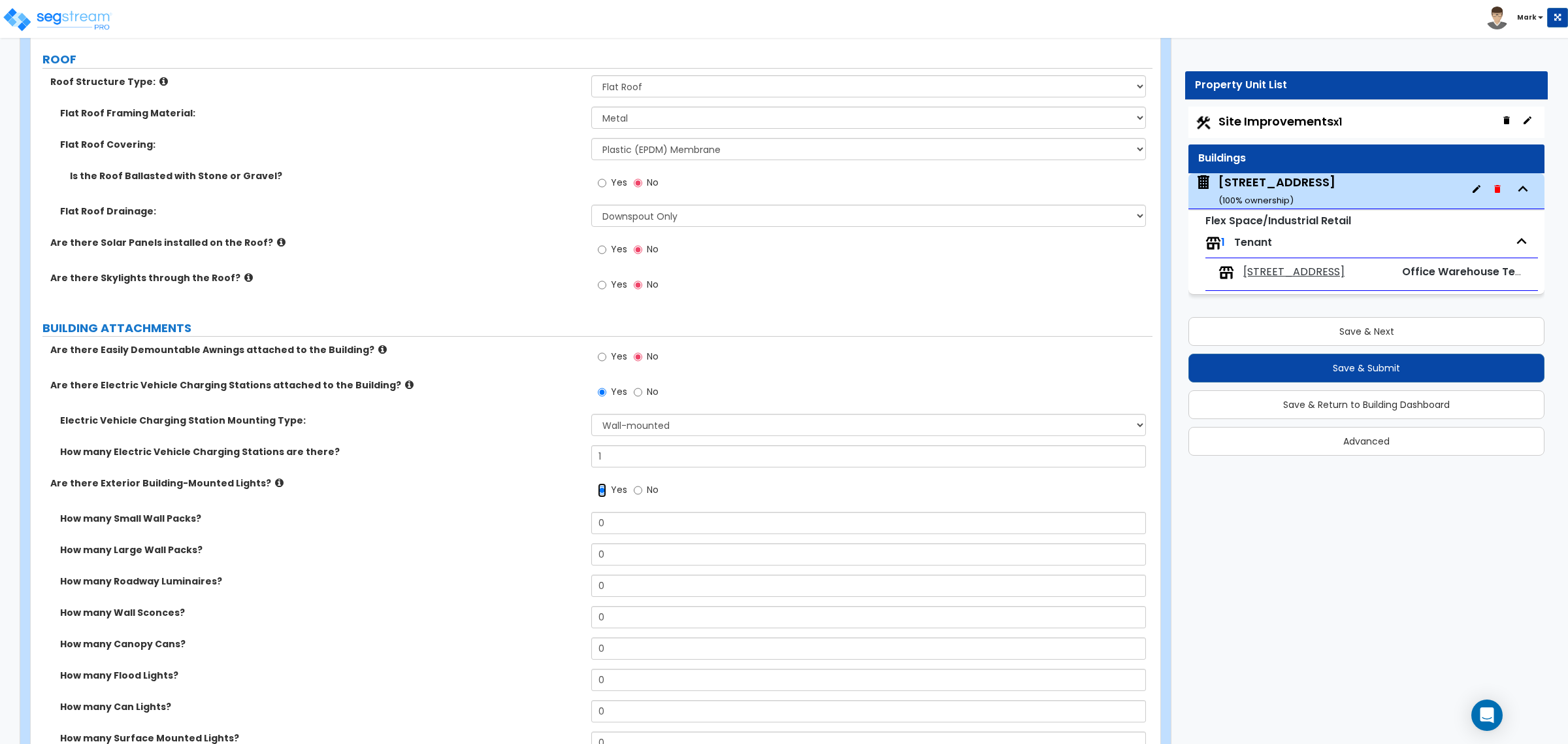
scroll to position [572, 0]
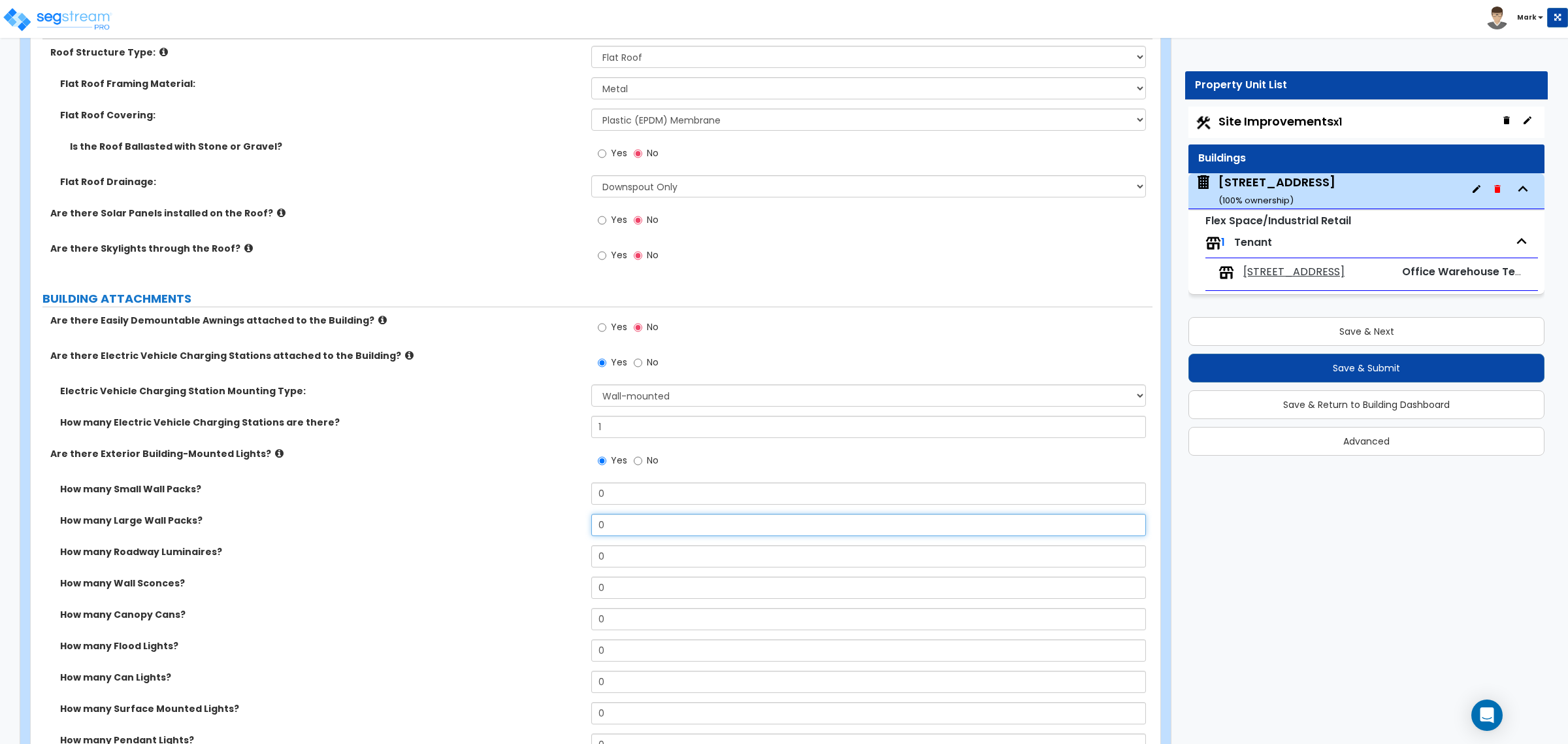
click at [632, 536] on input "0" at bounding box center [868, 525] width 554 height 22
type input "4"
click at [432, 529] on div "How many Large Wall Packs? 4" at bounding box center [591, 529] width 1122 height 31
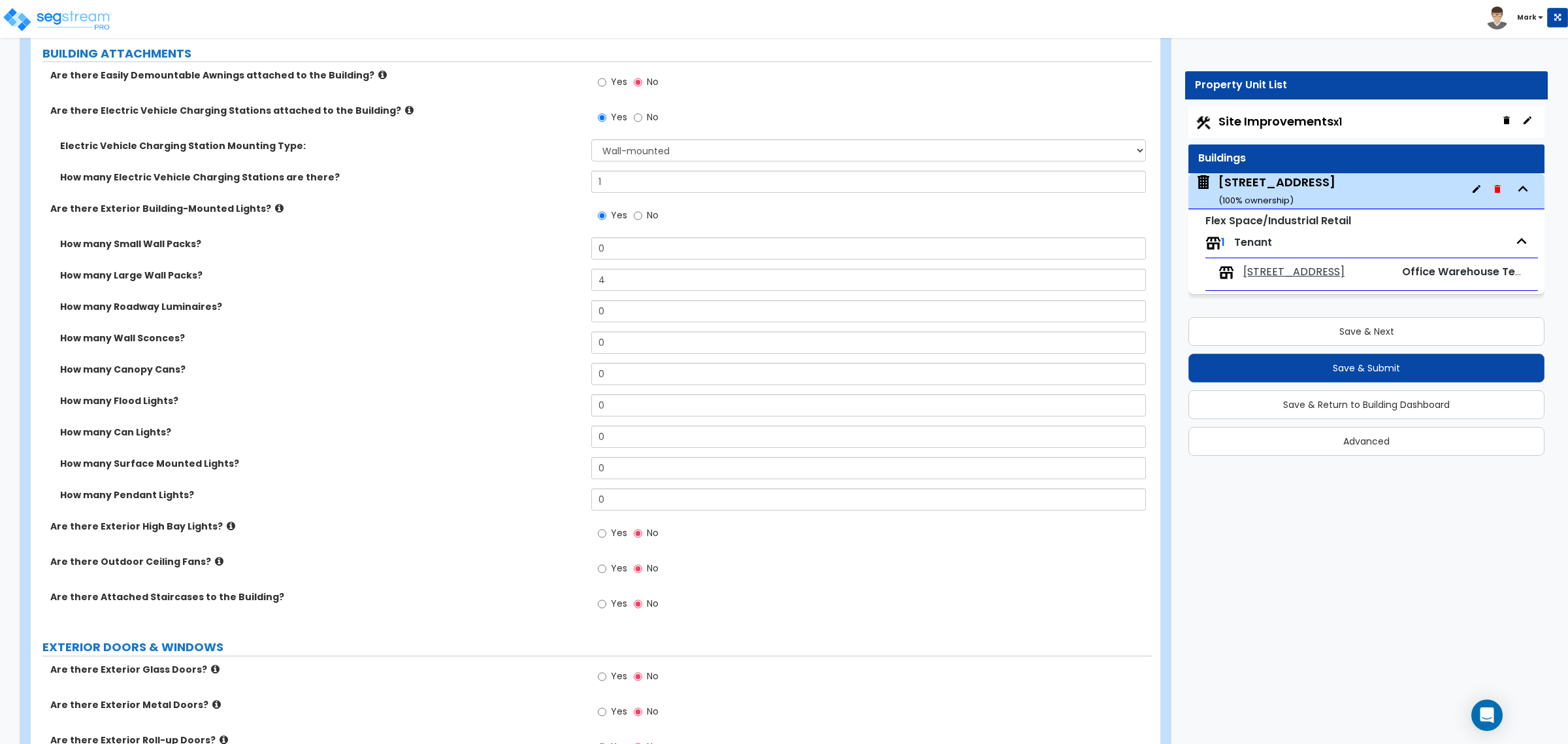
scroll to position [899, 0]
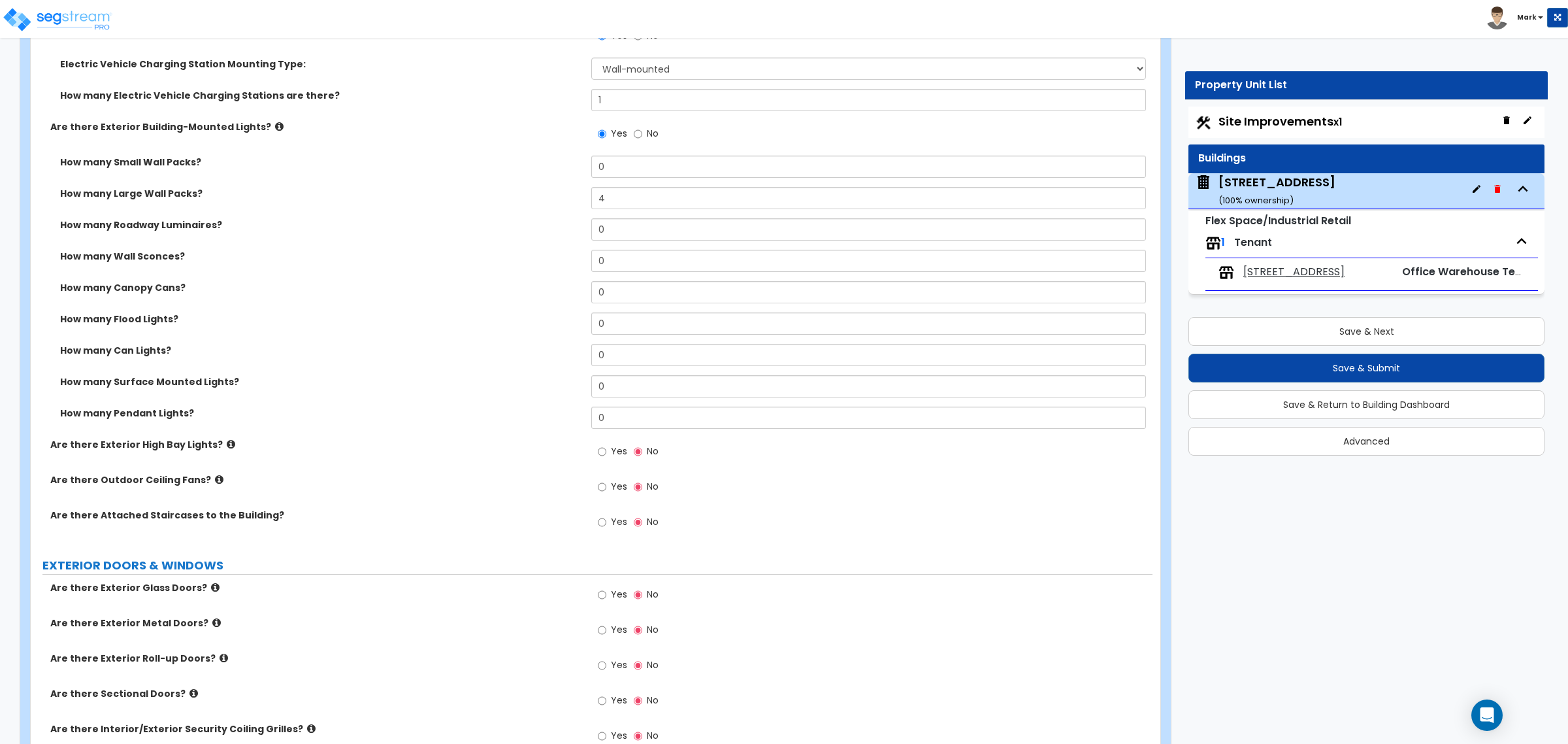
click at [612, 567] on span "Yes" at bounding box center [619, 594] width 17 height 13
click at [606, 567] on input "Yes" at bounding box center [602, 594] width 8 height 14
radio input "true"
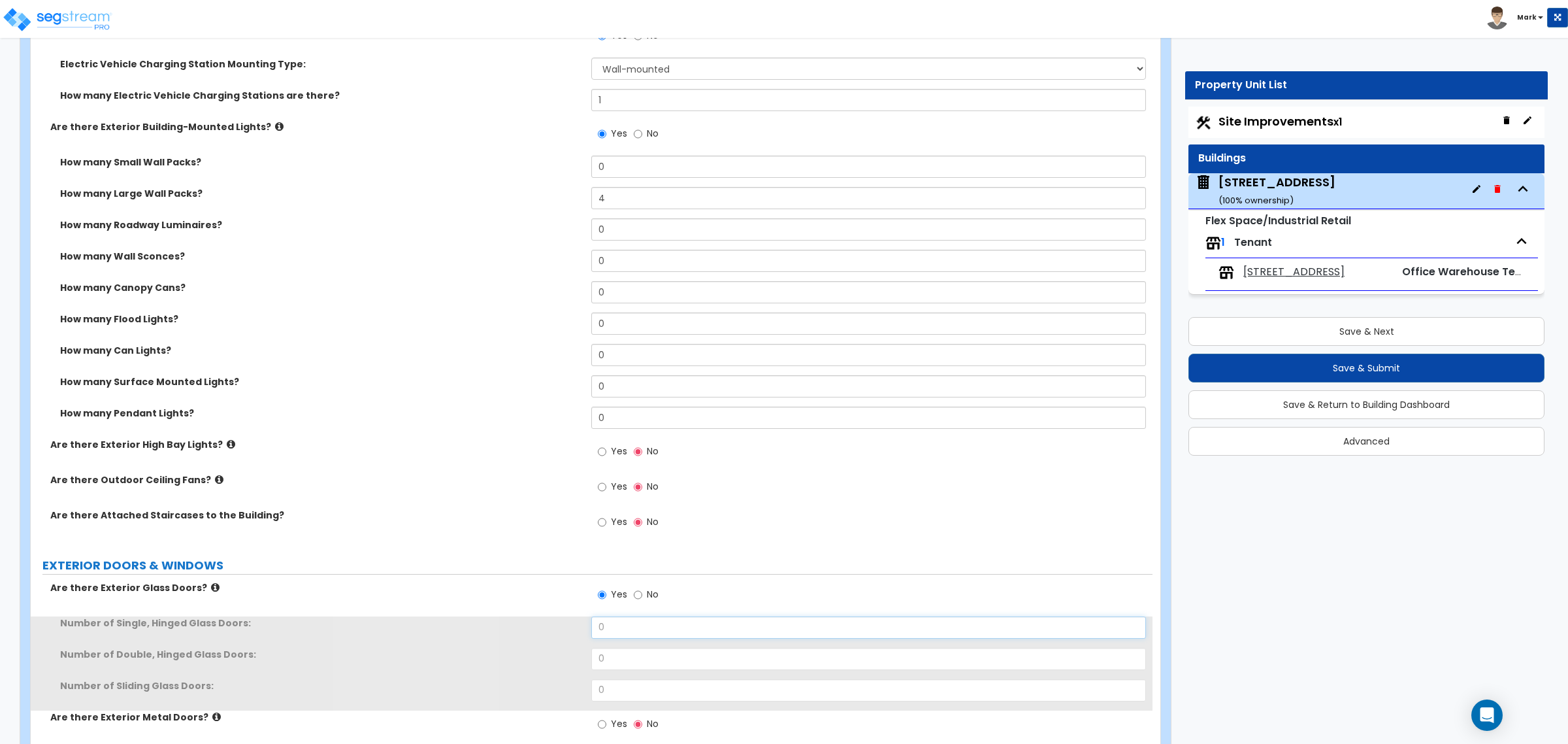
click at [598, 567] on input "0" at bounding box center [868, 627] width 554 height 22
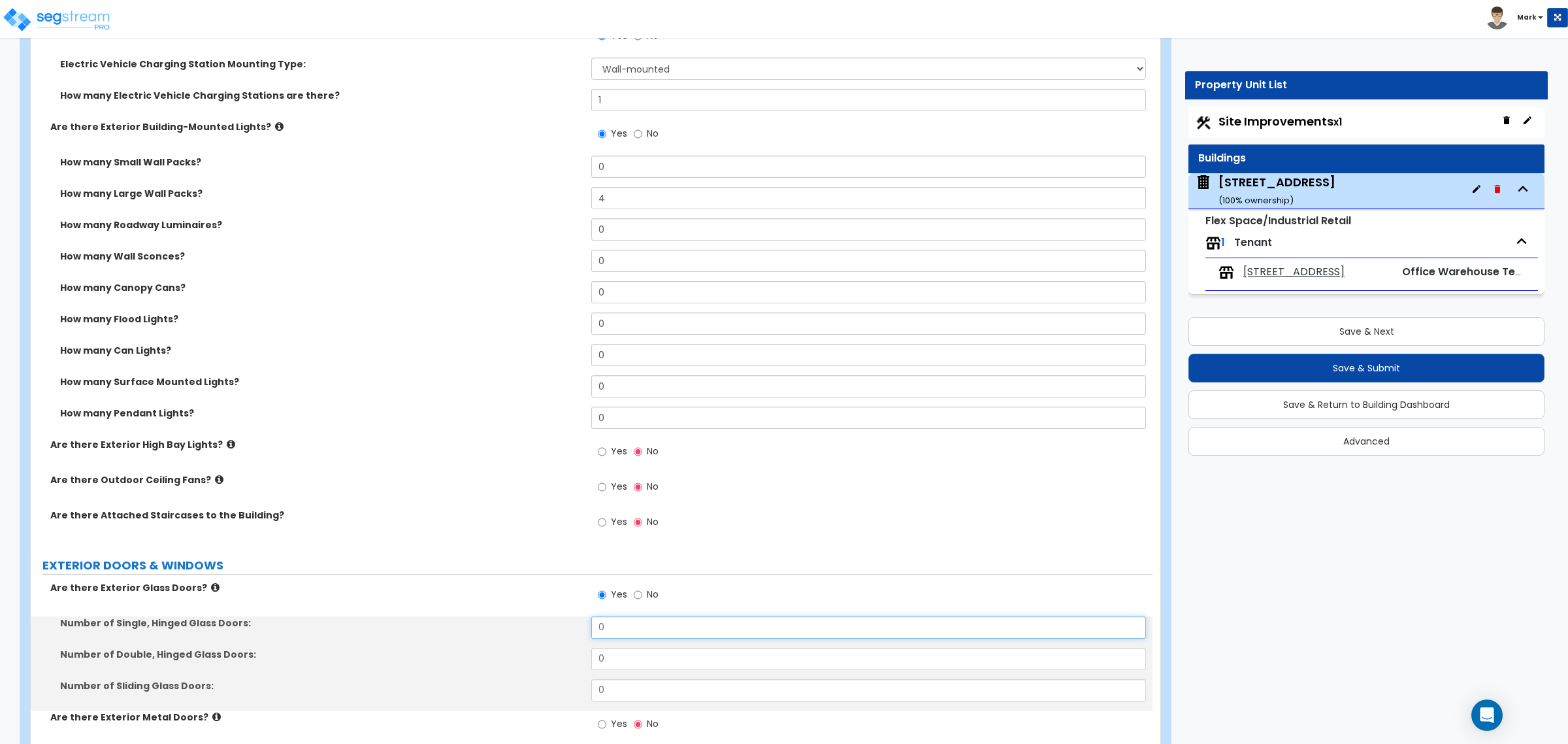
click at [598, 567] on input "0" at bounding box center [868, 627] width 554 height 22
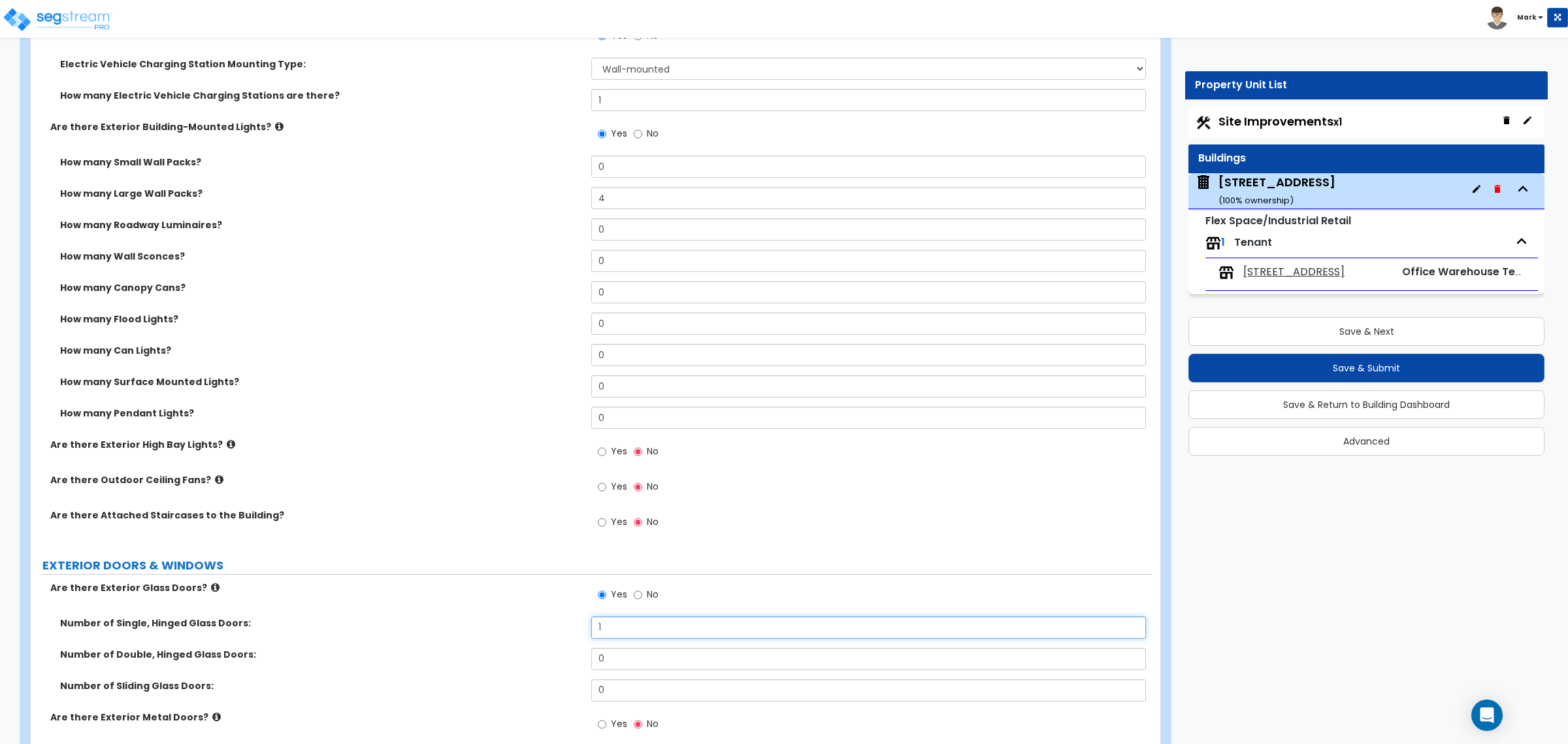
type input "1"
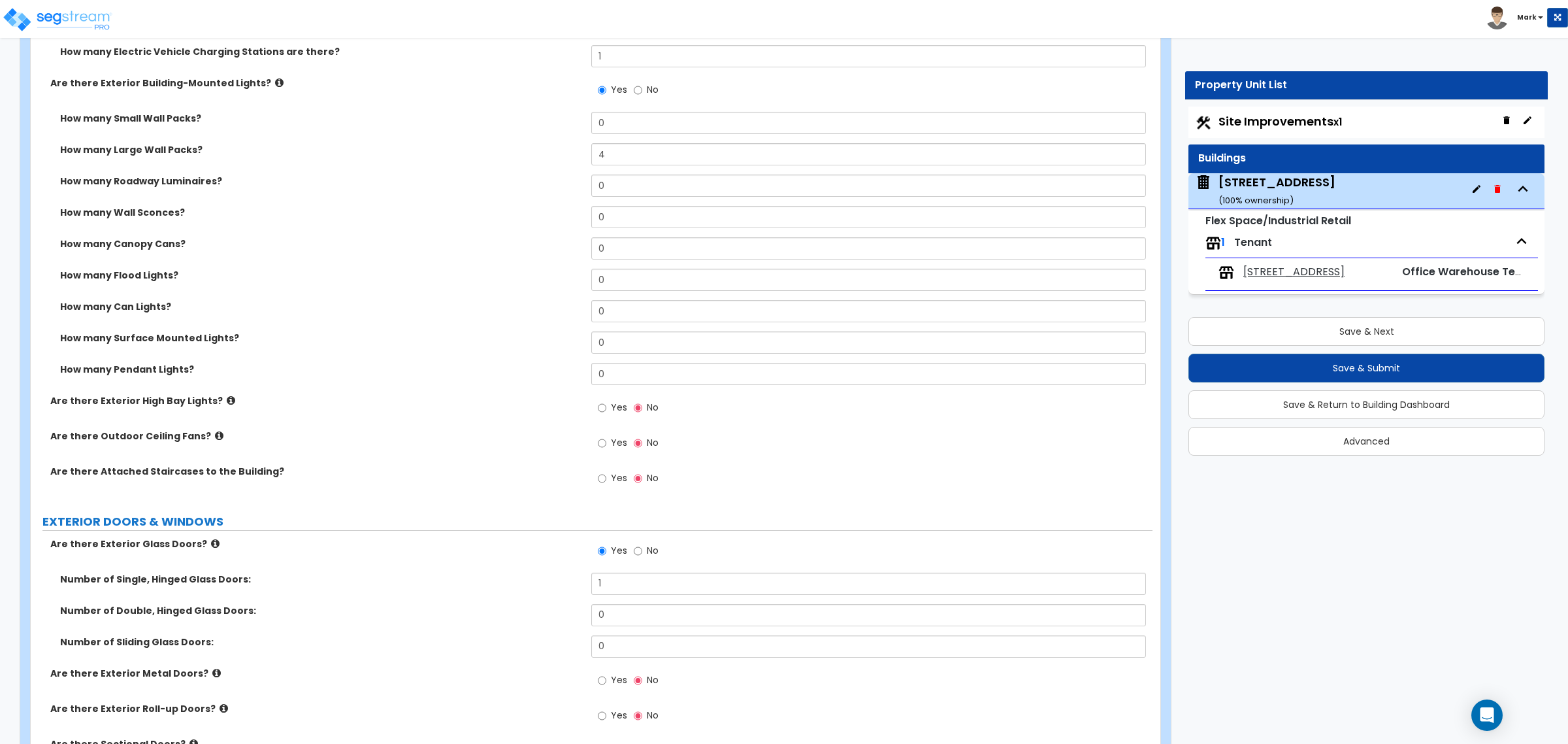
scroll to position [981, 0]
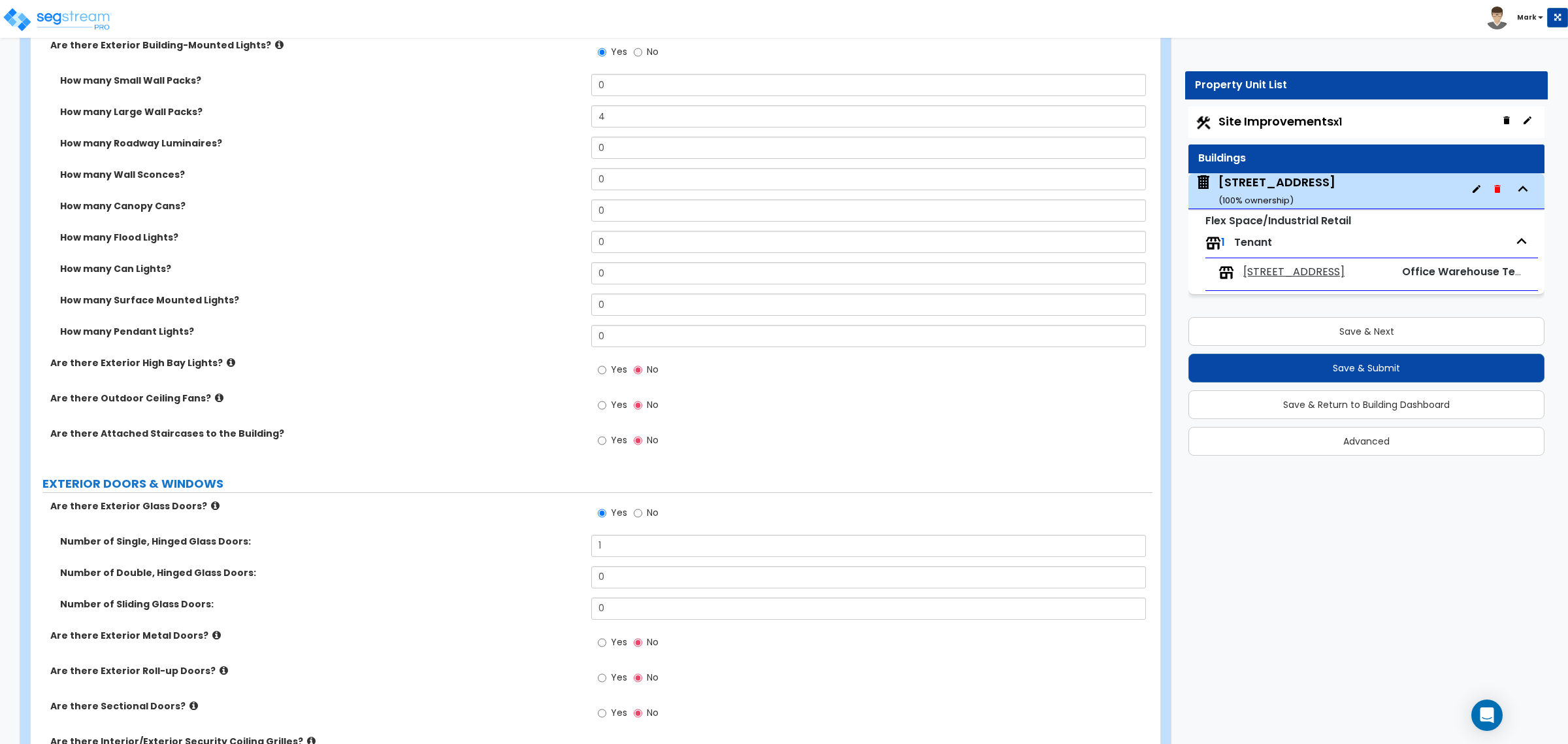
click at [612, 567] on label "Yes" at bounding box center [612, 643] width 30 height 22
click at [606, 567] on input "Yes" at bounding box center [602, 642] width 8 height 14
radio input "true"
click at [616, 567] on input "0" at bounding box center [868, 675] width 554 height 22
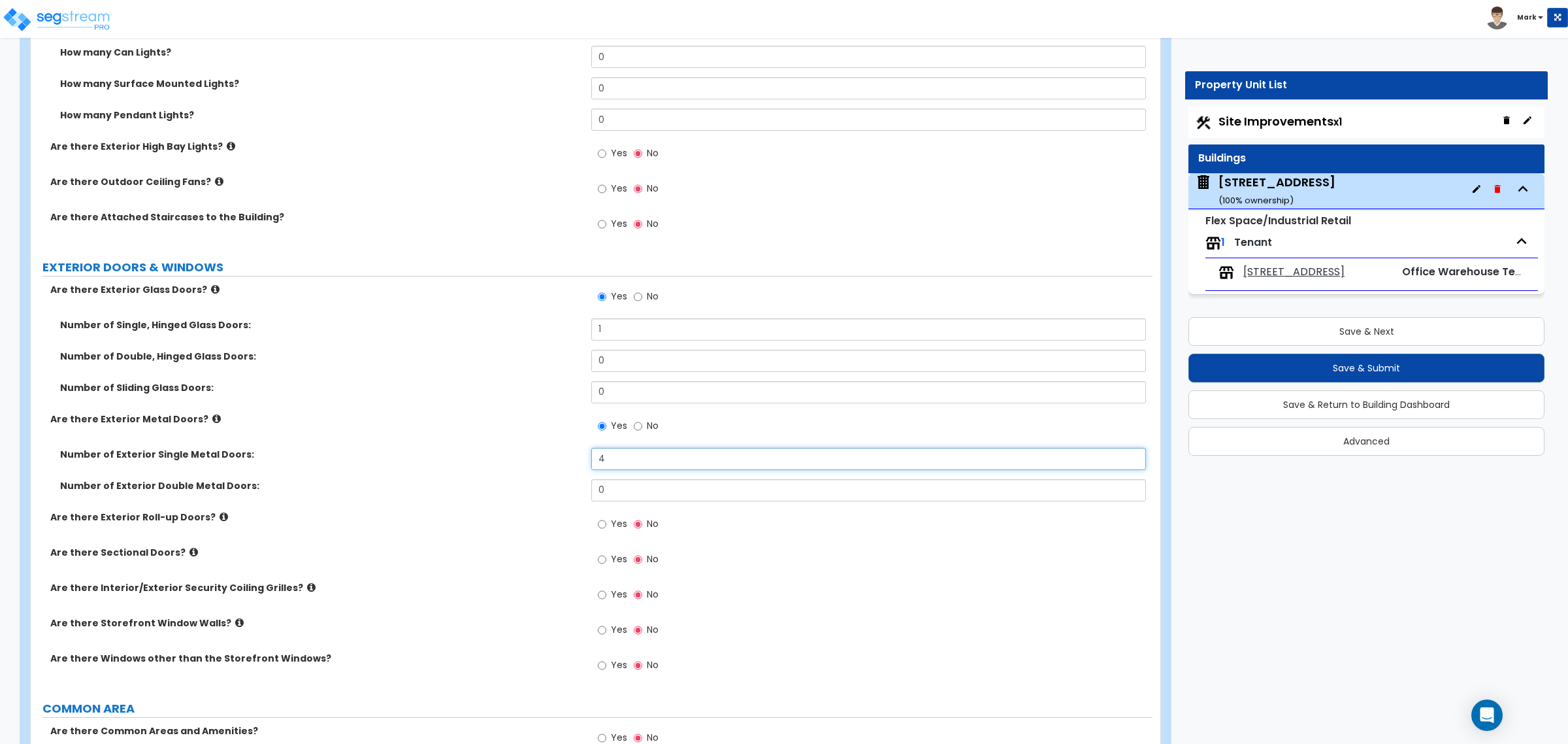
scroll to position [1225, 0]
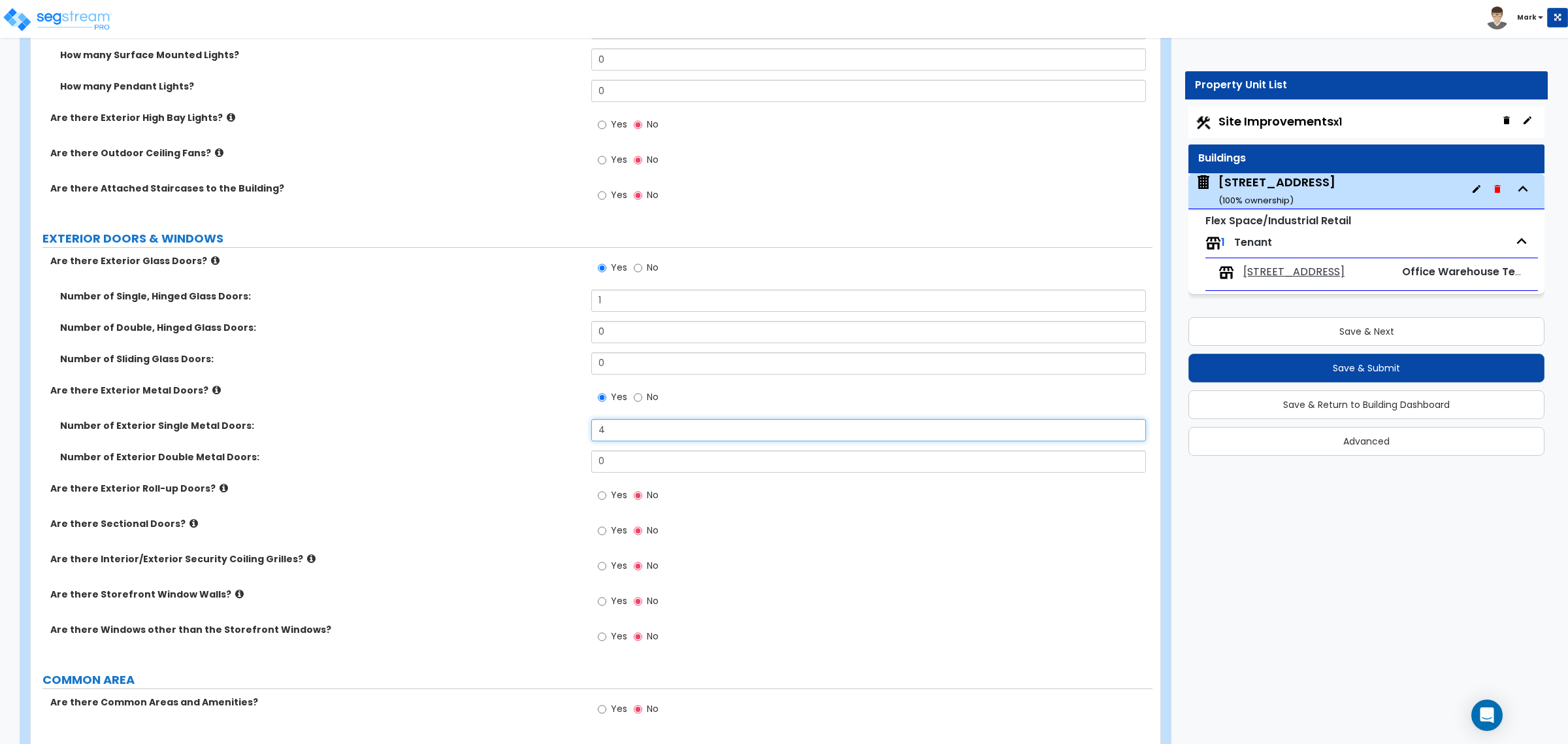
type input "4"
click at [219, 489] on icon at bounding box center [223, 487] width 8 height 10
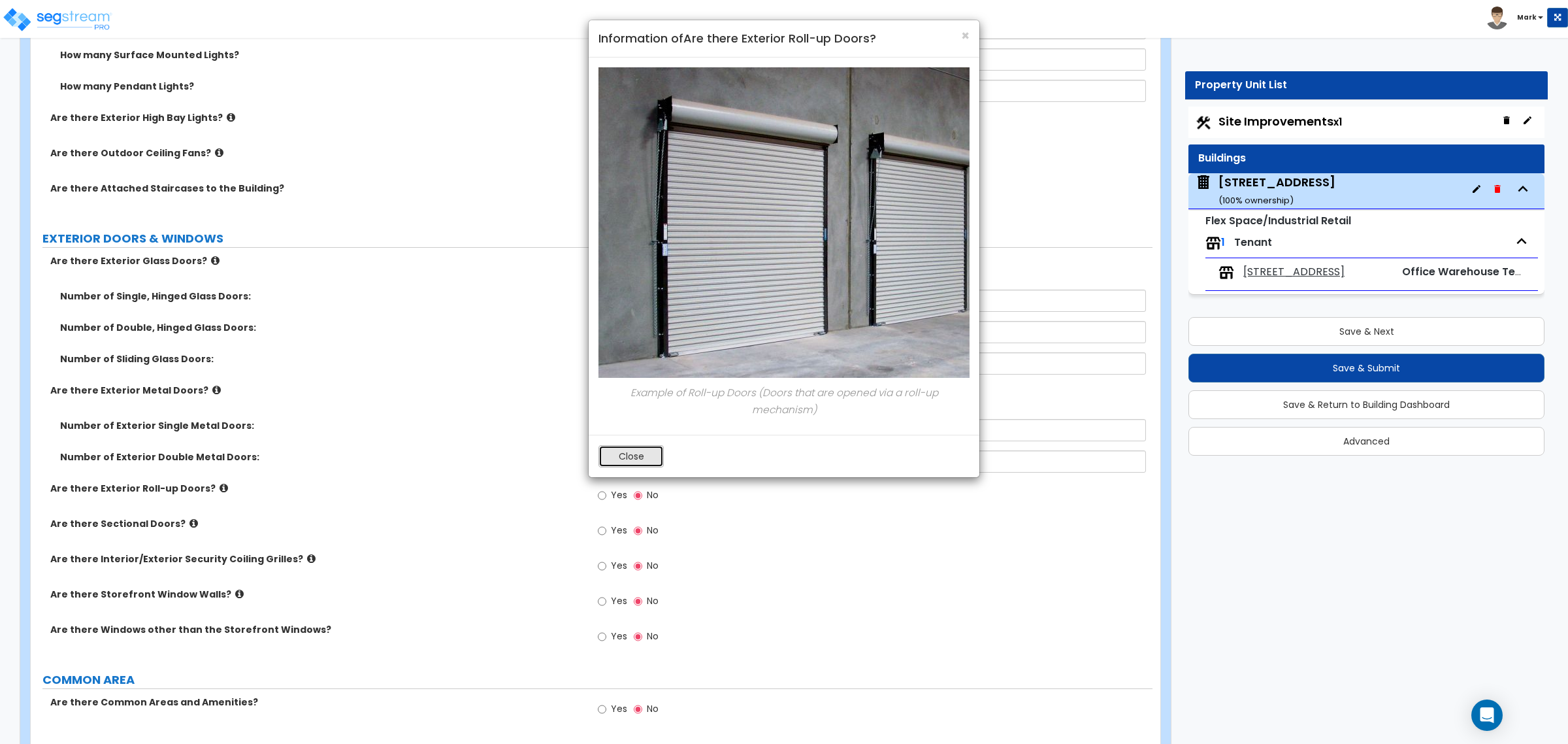
click at [619, 464] on button "Close" at bounding box center [631, 456] width 65 height 22
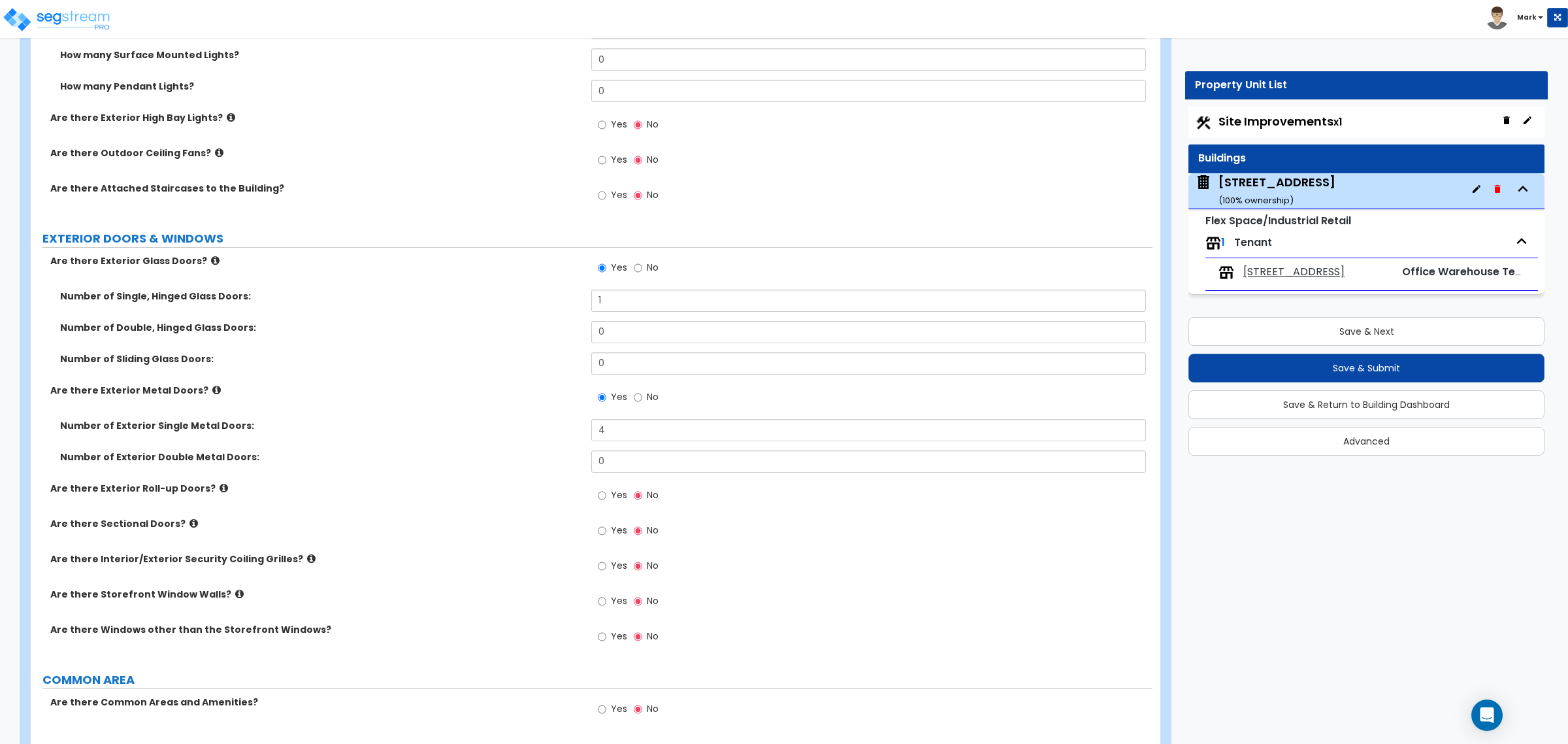
click at [190, 523] on icon at bounding box center [194, 523] width 8 height 10
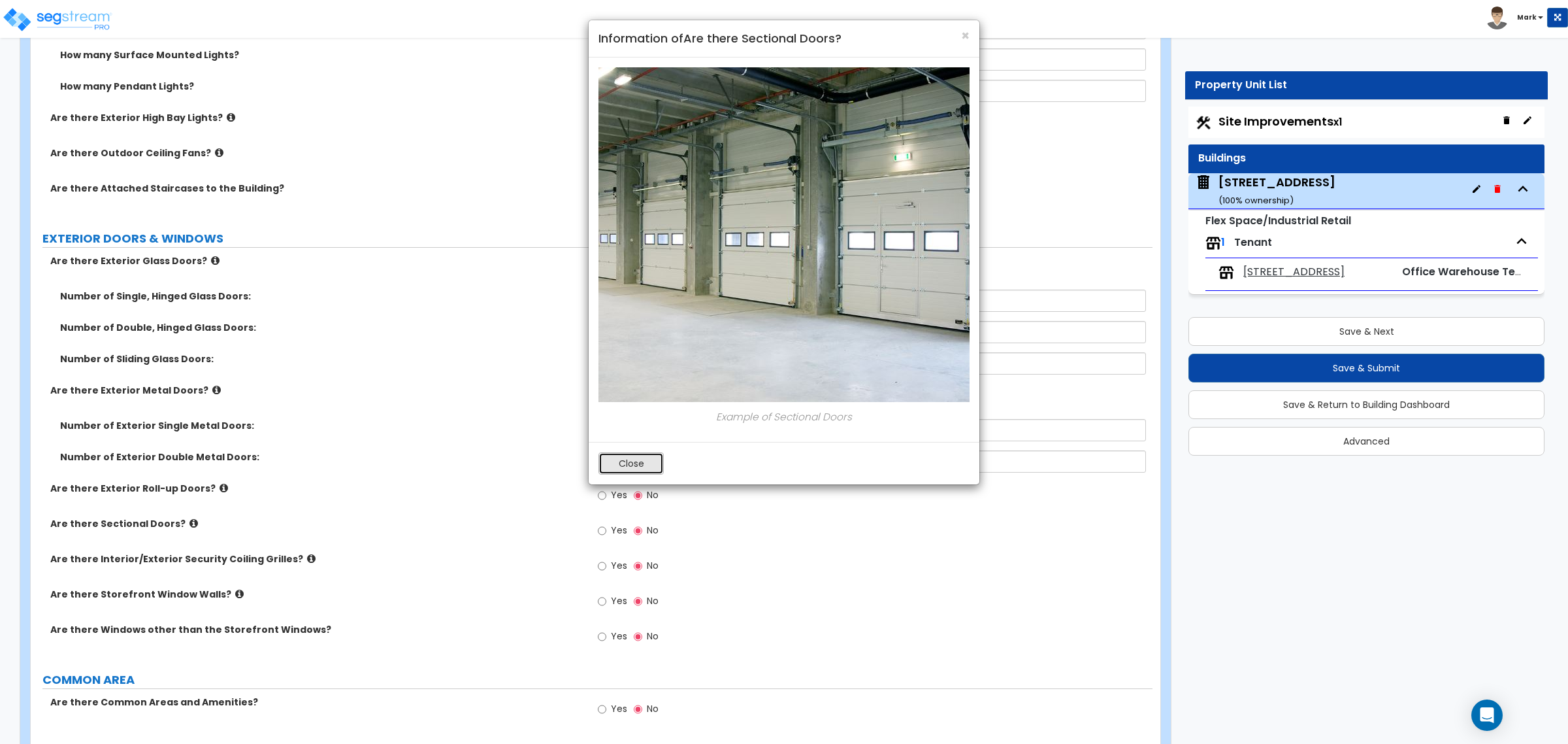
click at [616, 474] on button "Close" at bounding box center [631, 463] width 65 height 22
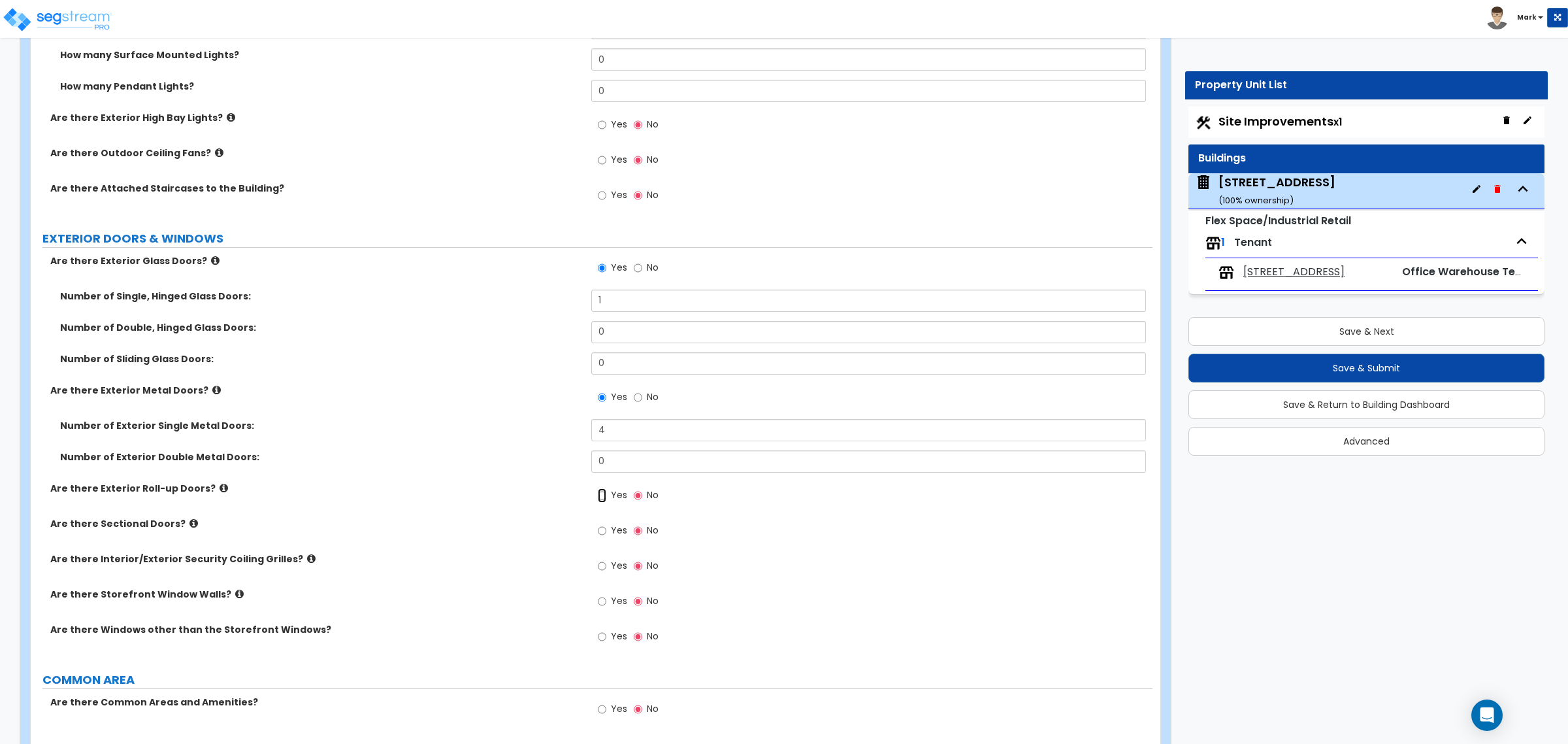
click at [599, 498] on input "Yes" at bounding box center [602, 495] width 8 height 14
radio input "true"
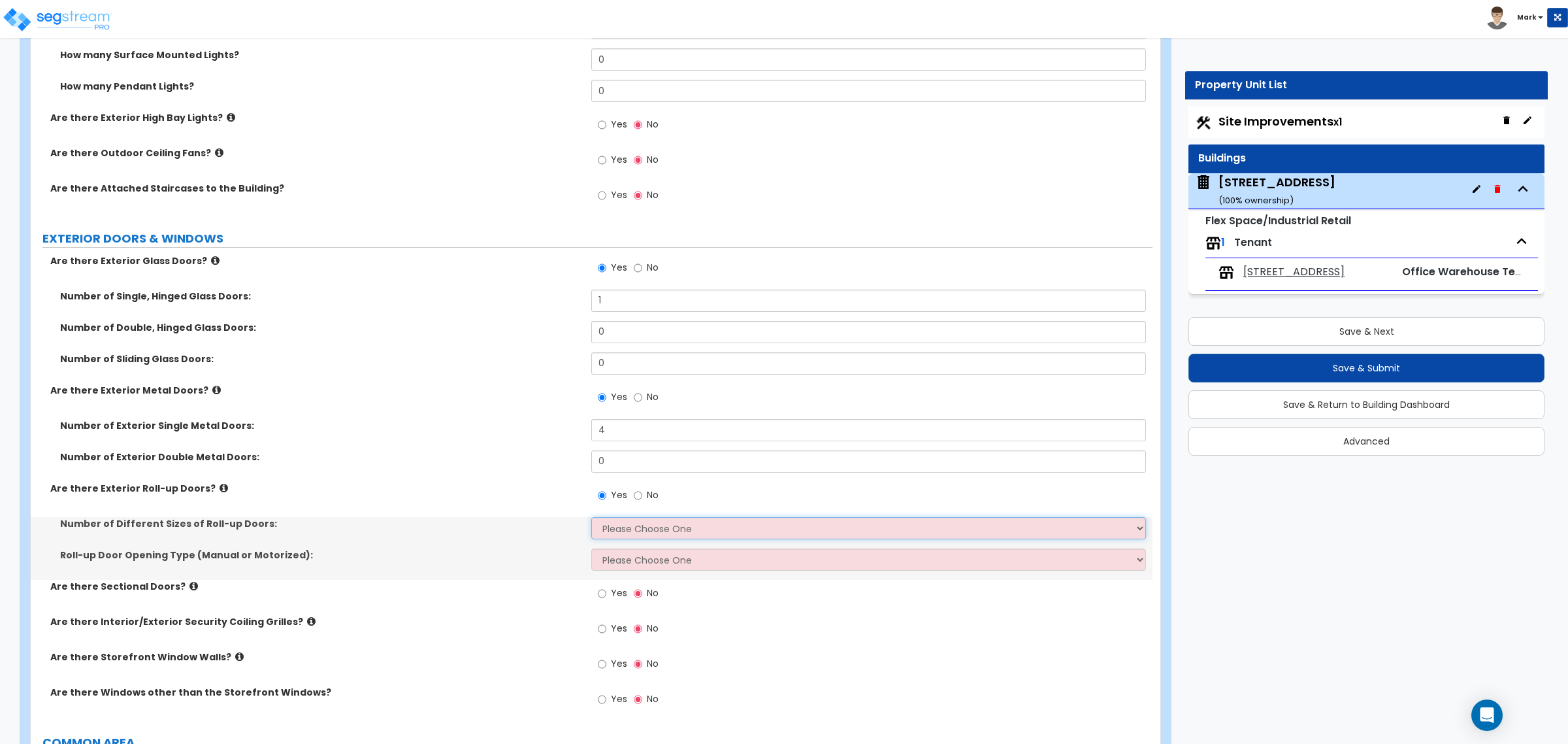
click at [622, 531] on select "Please Choose One 1 2 3" at bounding box center [868, 528] width 554 height 22
select select "1"
click at [591, 519] on select "Please Choose One 1 2 3" at bounding box center [868, 528] width 554 height 22
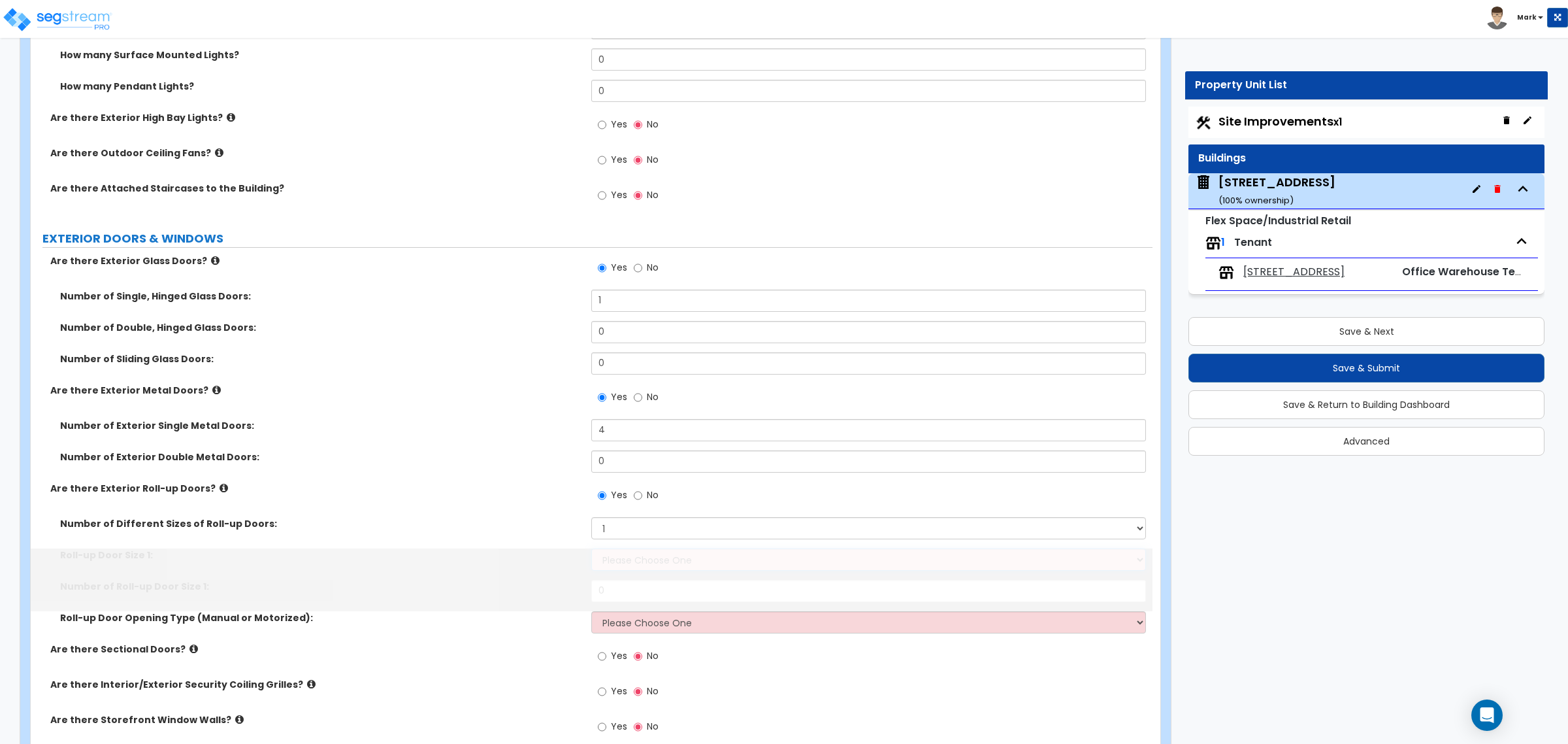
click at [628, 560] on select "Please Choose One 8' x 8' 10' x 10' 12' x 12' 14' x 14' 20' x 12' 20' x 16'" at bounding box center [868, 559] width 554 height 22
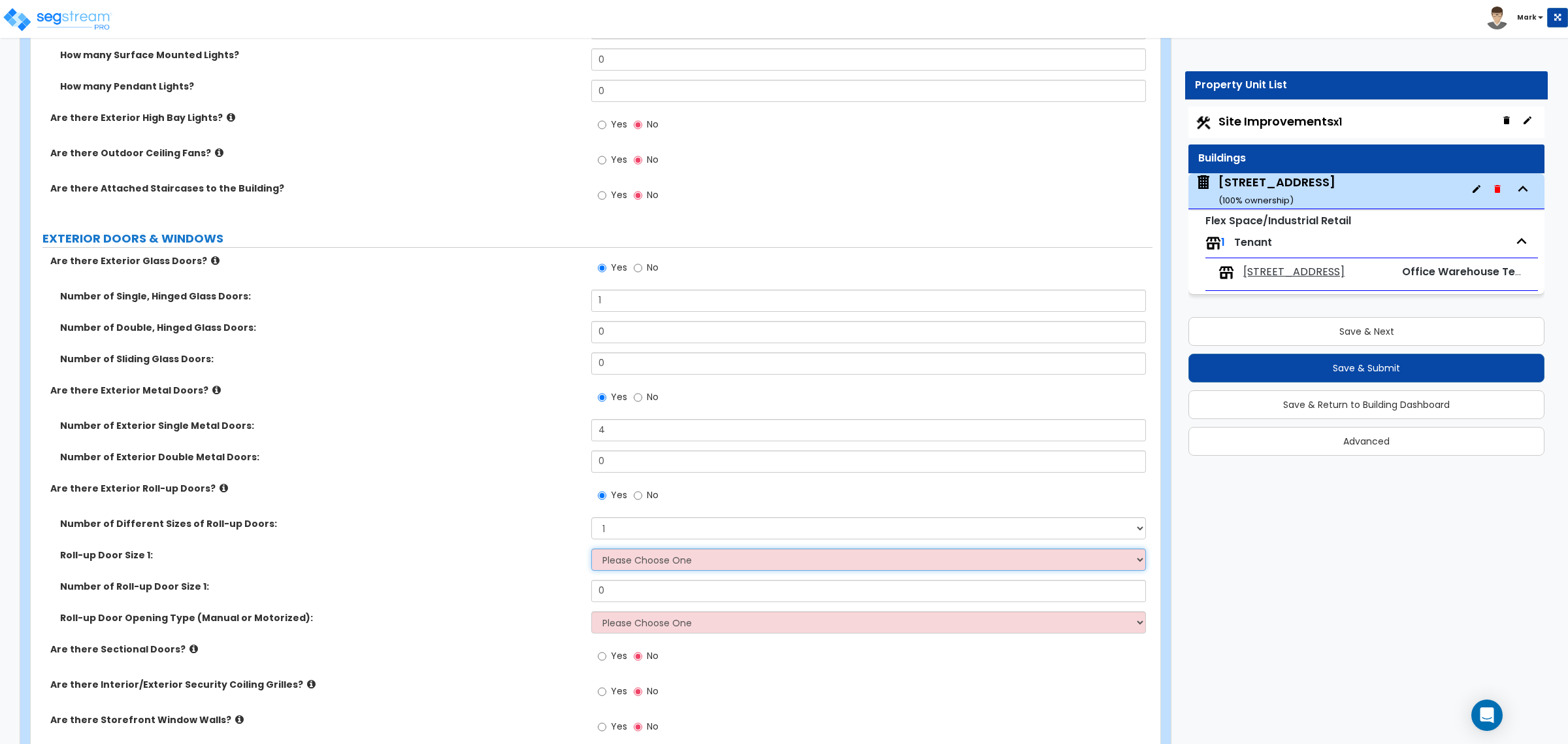
select select "1"
click at [591, 550] on select "Please Choose One 8' x 8' 10' x 10' 12' x 12' 14' x 14' 20' x 12' 20' x 16'" at bounding box center [868, 559] width 554 height 22
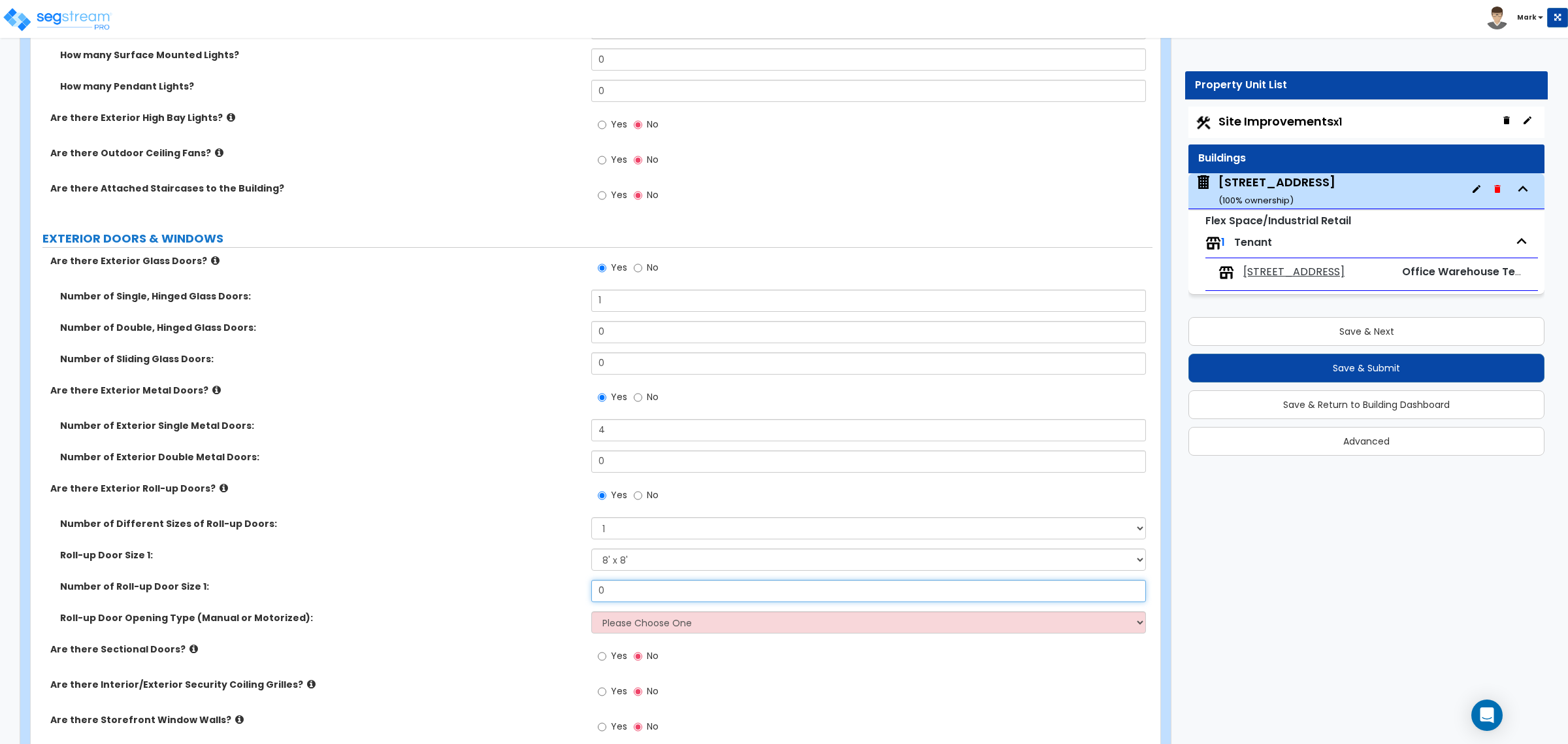
click at [623, 567] on input "0" at bounding box center [868, 591] width 554 height 22
type input "1"
click at [711, 567] on select "Please Choose One All Manual All Motorized Some are Motorized" at bounding box center [868, 622] width 554 height 22
select select "2"
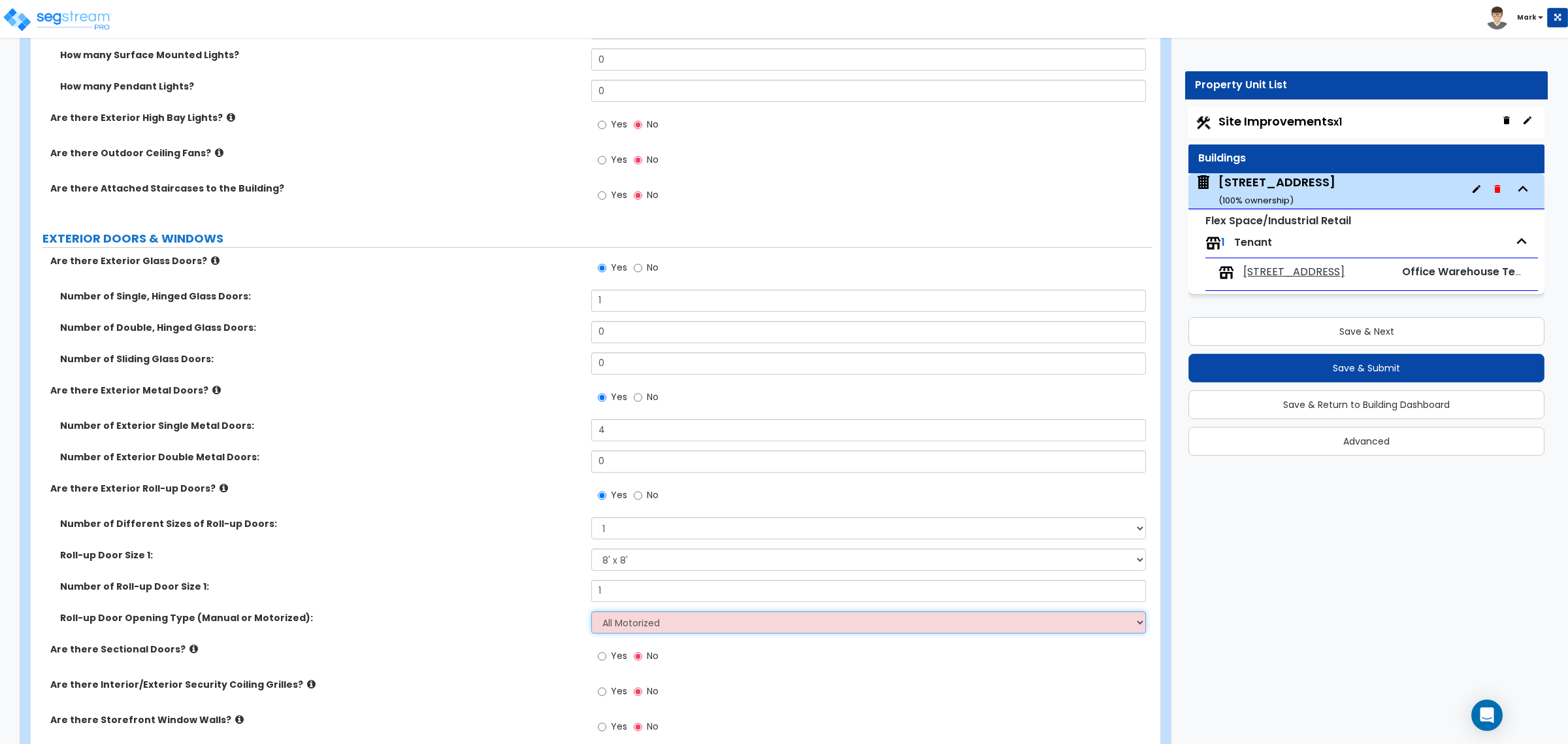
click at [591, 567] on select "Please Choose One All Manual All Motorized Some are Motorized" at bounding box center [868, 622] width 554 height 22
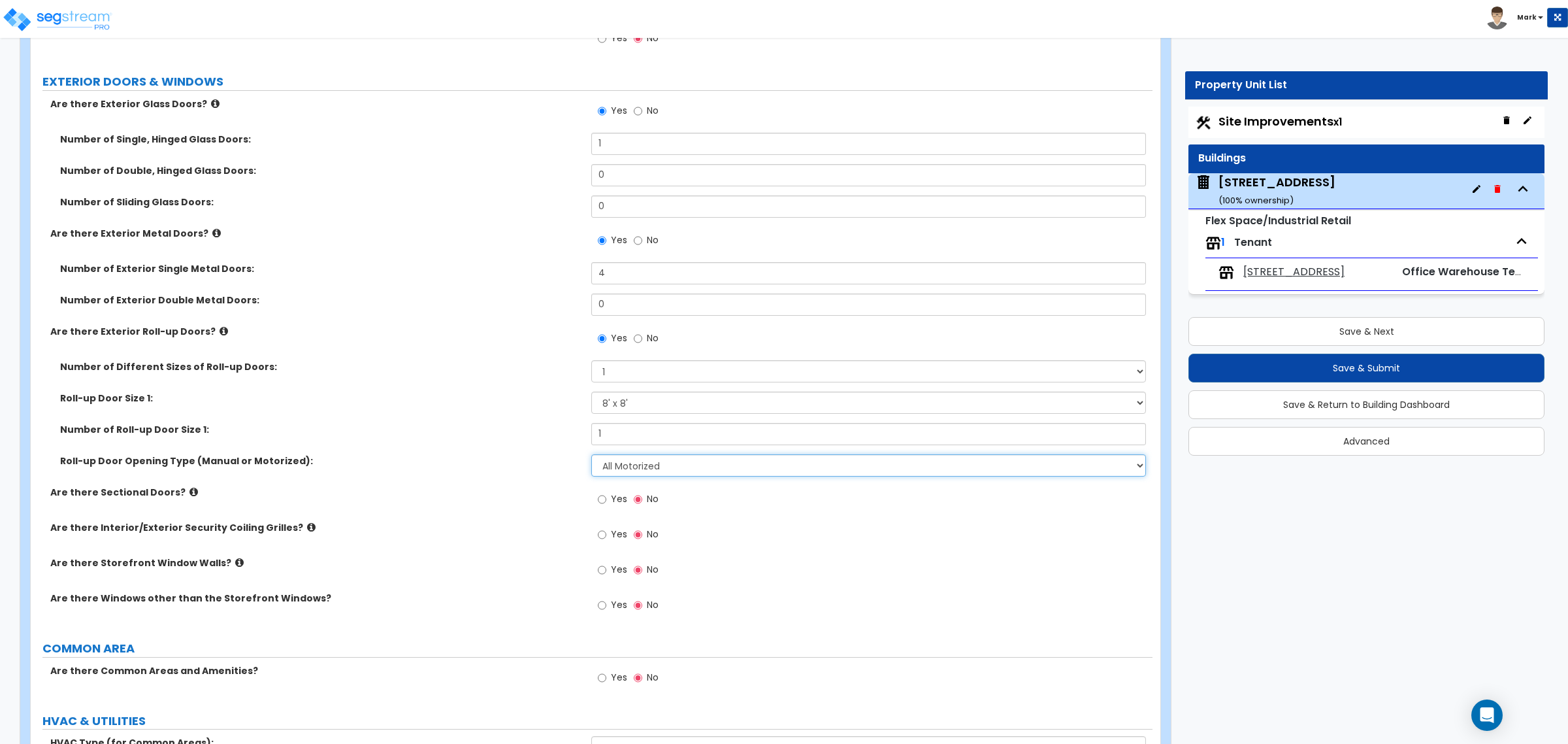
scroll to position [1389, 0]
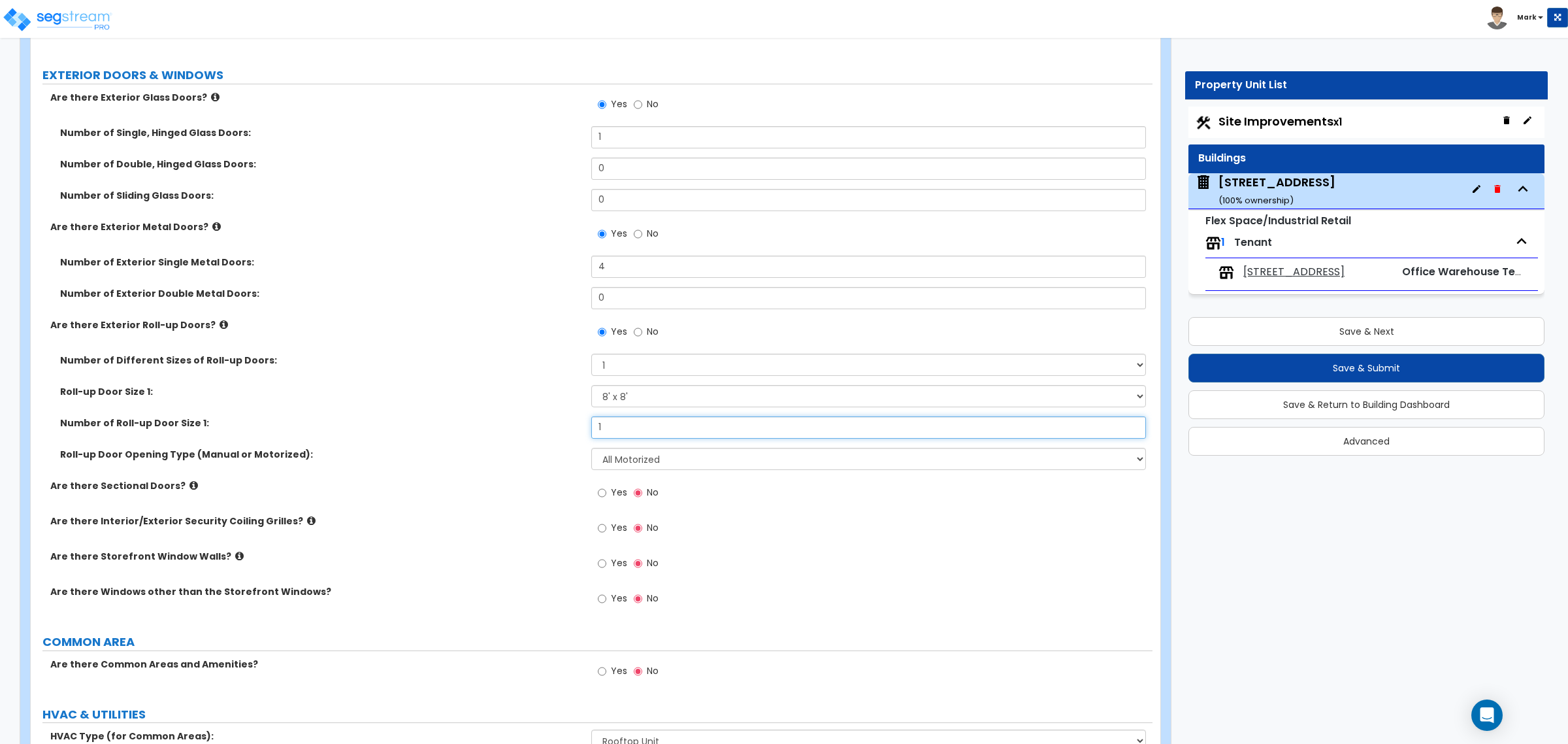
click at [624, 435] on input "1" at bounding box center [868, 427] width 554 height 22
type input "2"
click at [594, 561] on div "Yes No" at bounding box center [628, 565] width 74 height 30
click at [600, 564] on input "Yes" at bounding box center [602, 563] width 8 height 14
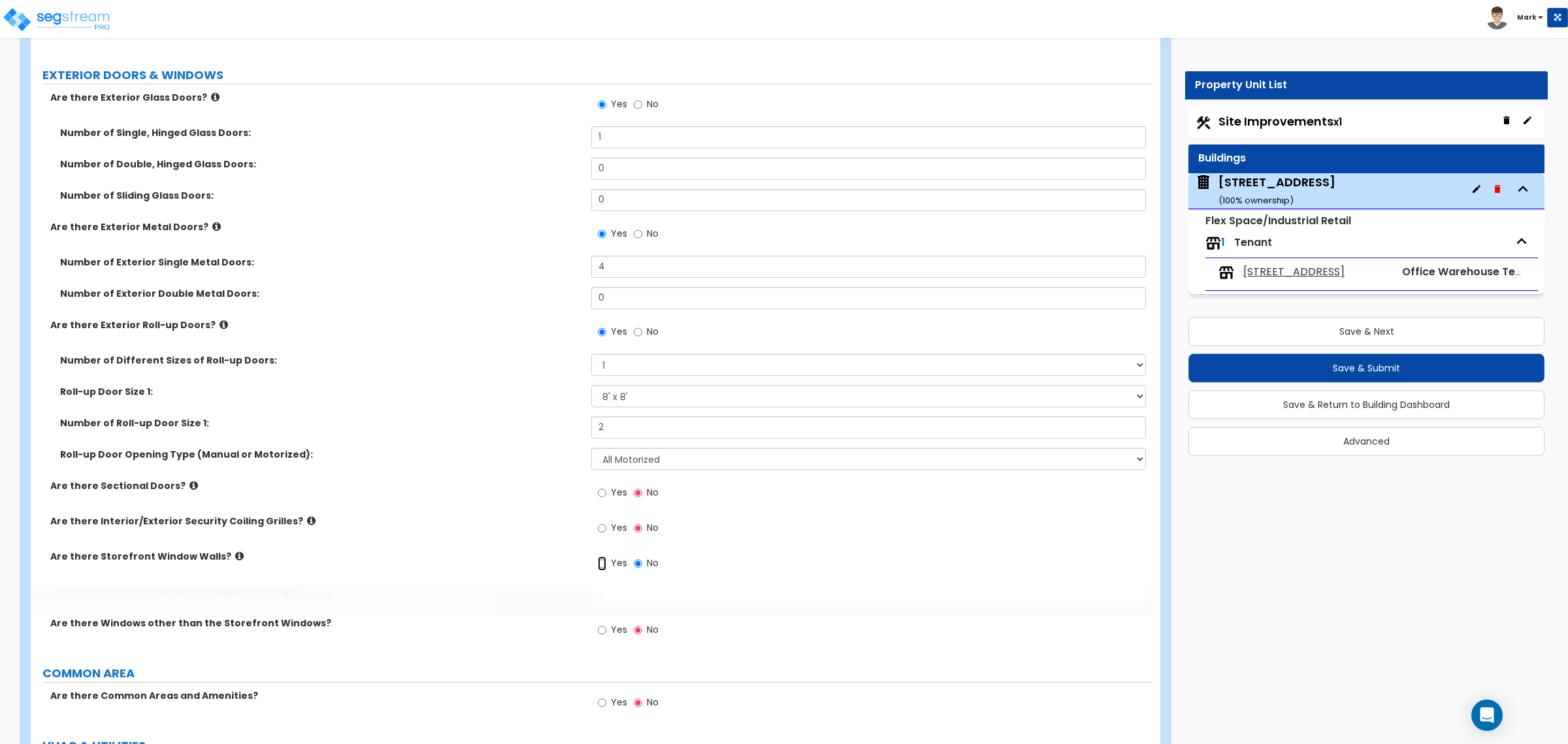
radio input "true"
click at [619, 567] on input "0" at bounding box center [868, 596] width 554 height 22
type input "30"
click at [619, 567] on span "Yes" at bounding box center [619, 629] width 17 height 13
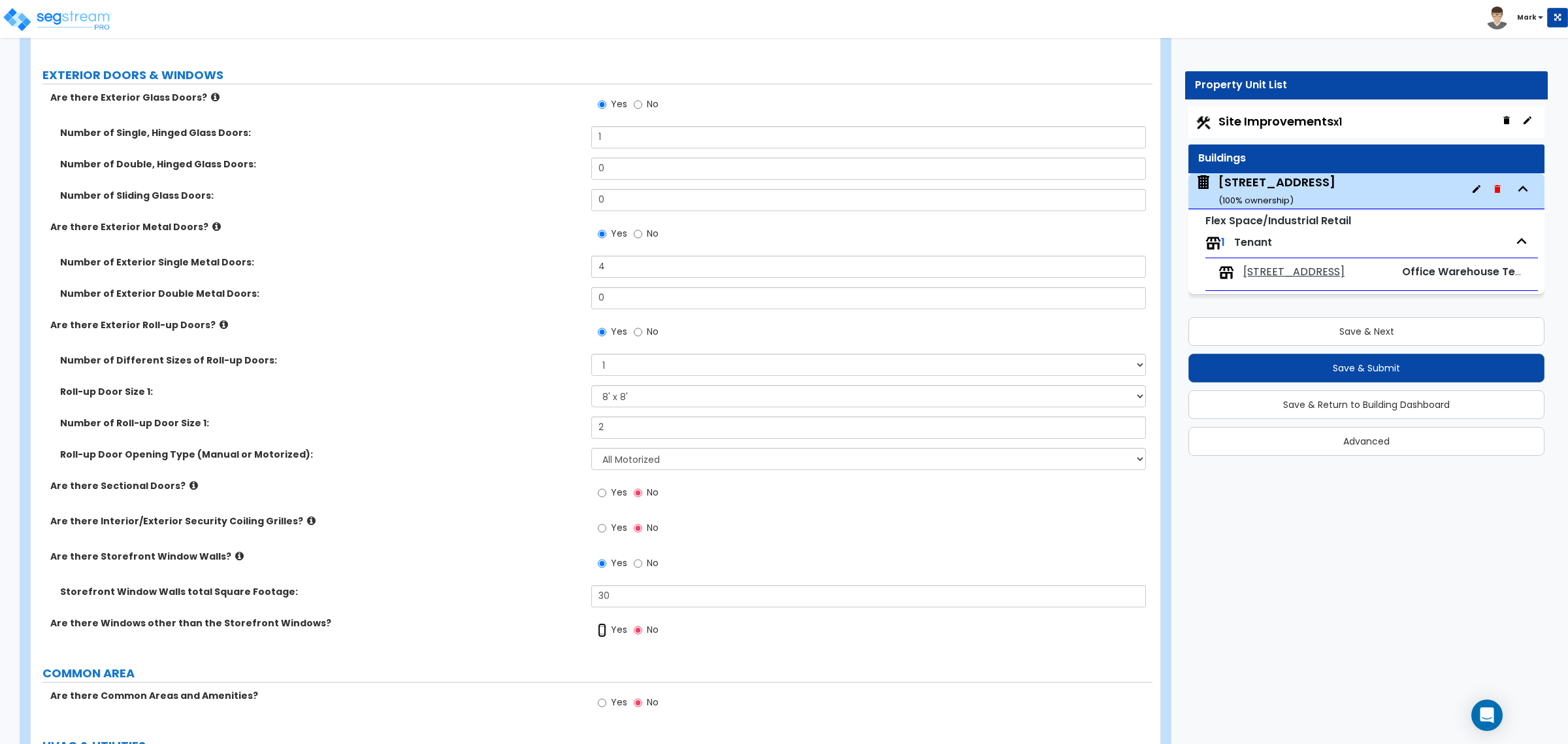
click at [606, 567] on input "Yes" at bounding box center [602, 630] width 8 height 14
radio input "true"
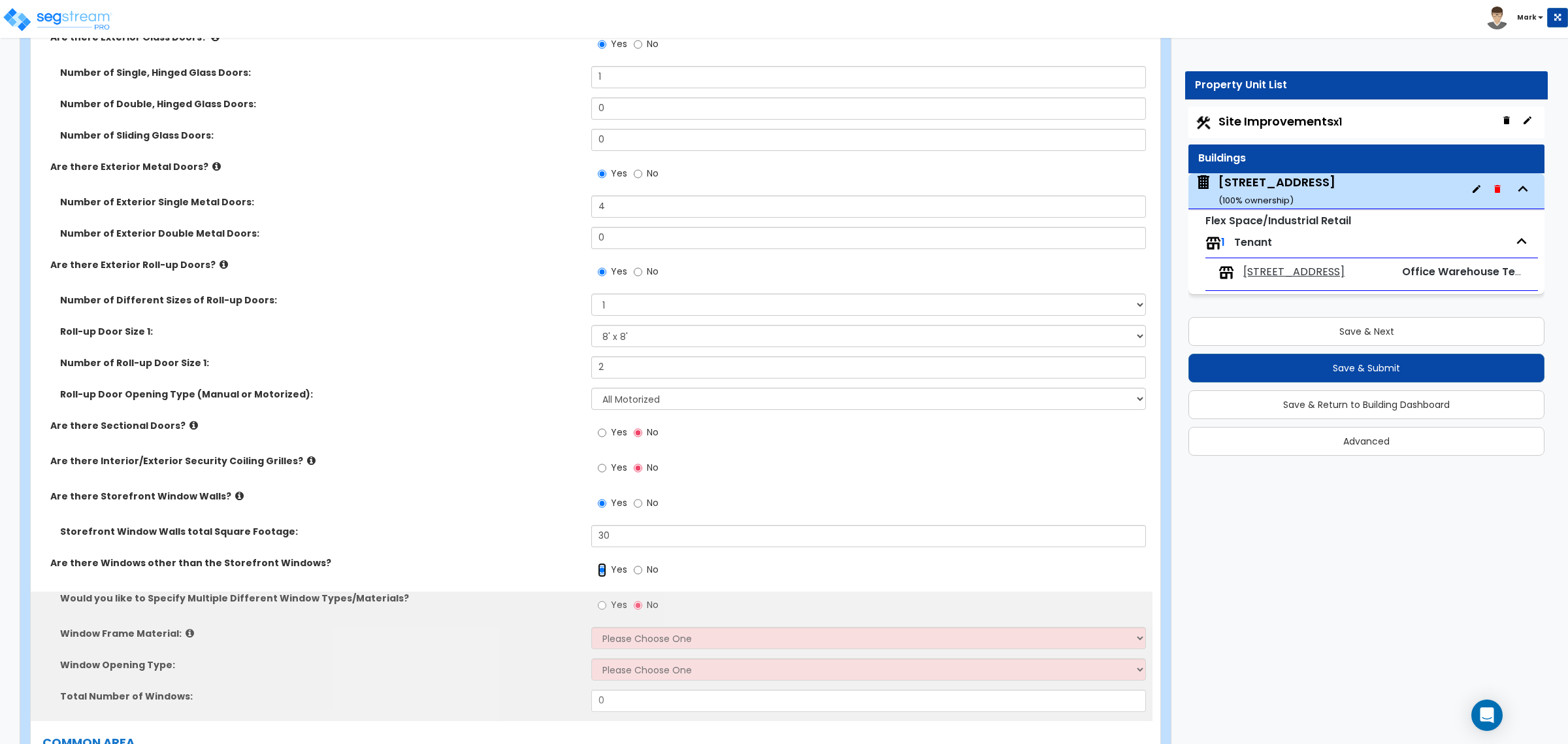
scroll to position [1553, 0]
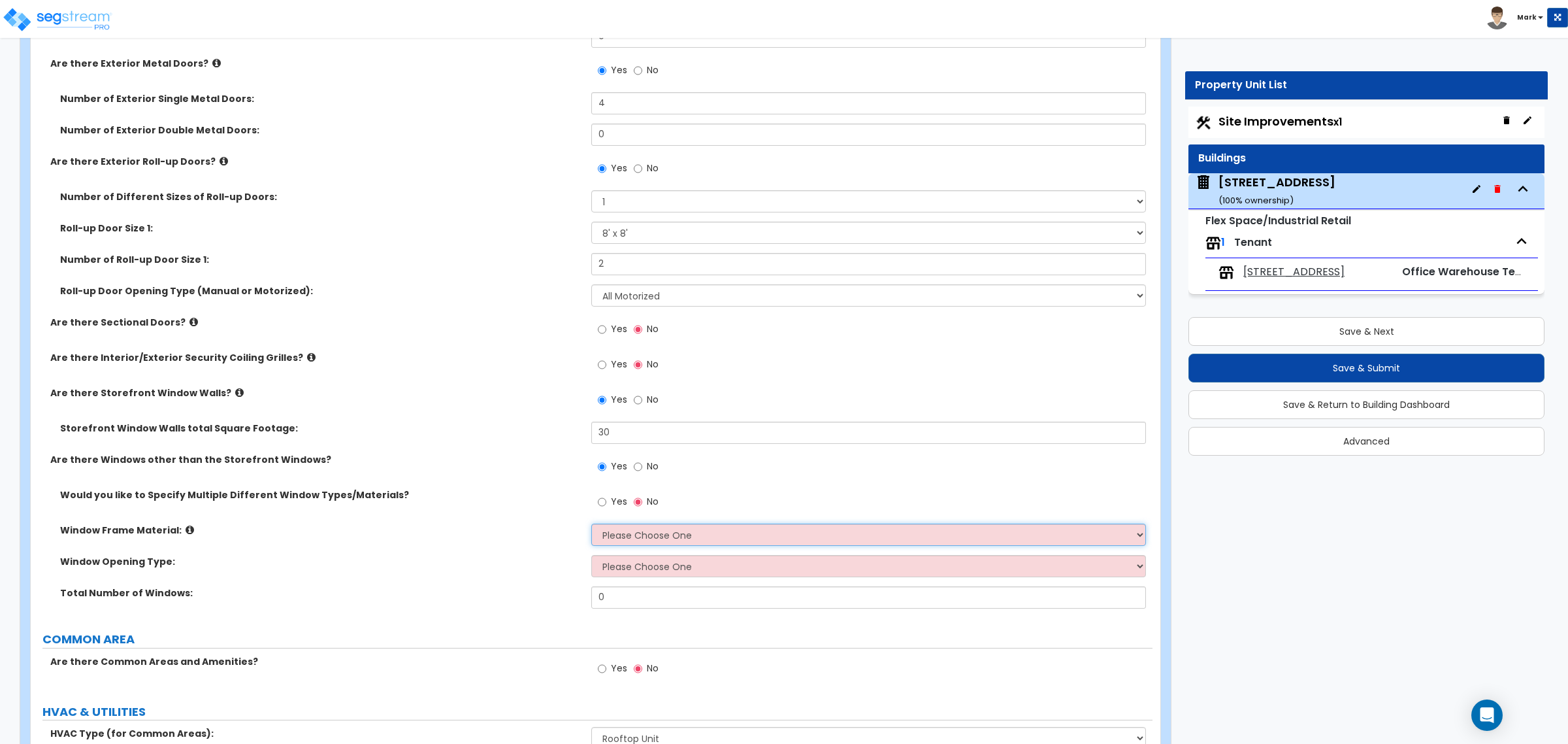
click at [631, 539] on select "Please Choose One Vinyl Aluminum Wood" at bounding box center [868, 534] width 554 height 22
select select "1"
click at [591, 525] on select "Please Choose One Vinyl Aluminum Wood" at bounding box center [868, 534] width 554 height 22
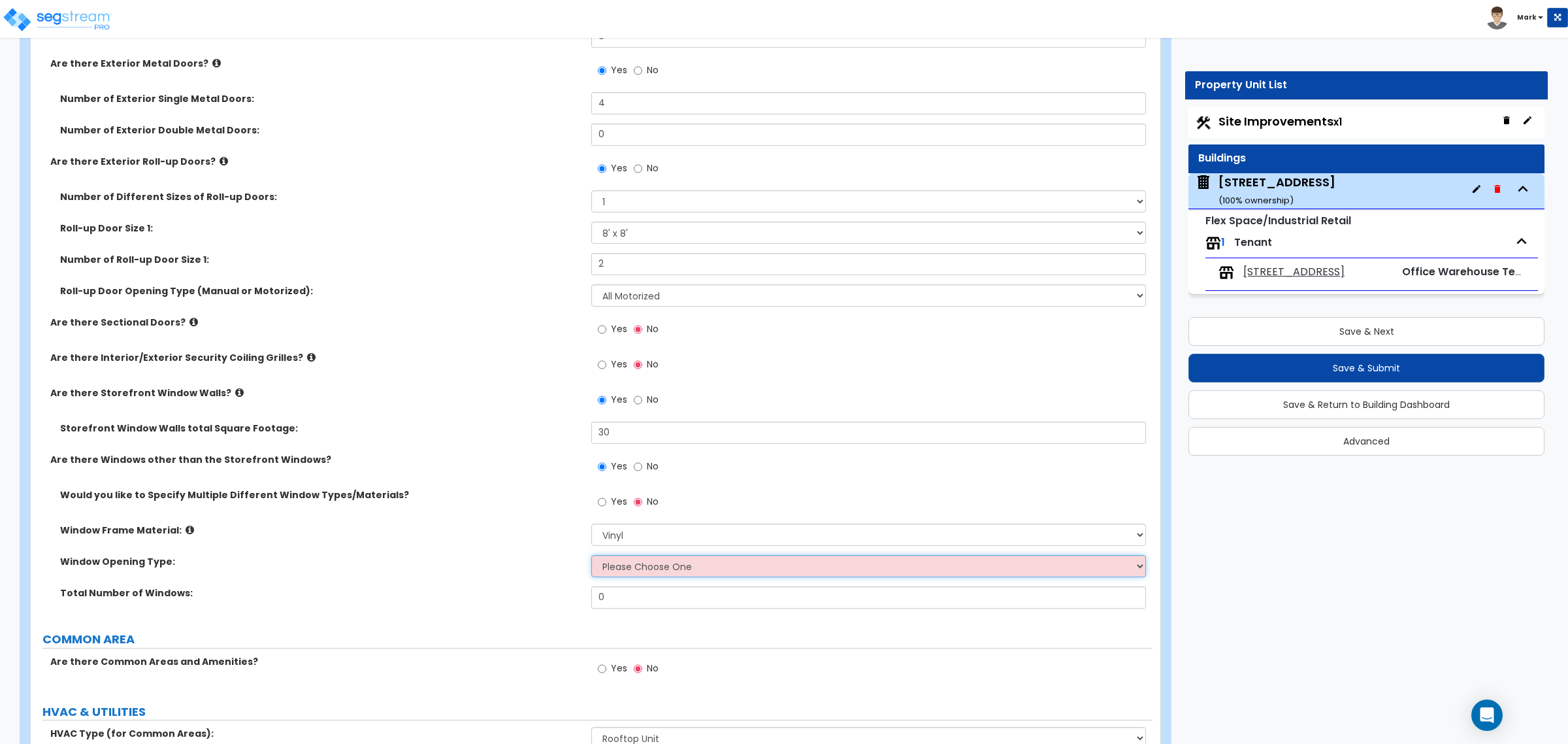
click at [638, 567] on select "Please Choose One Sliding Window Fixed/Picture Window Awning Window Swing/Casem…" at bounding box center [868, 566] width 554 height 22
select select "2"
click at [591, 556] on select "Please Choose One Sliding Window Fixed/Picture Window Awning Window Swing/Casem…" at bounding box center [868, 566] width 554 height 22
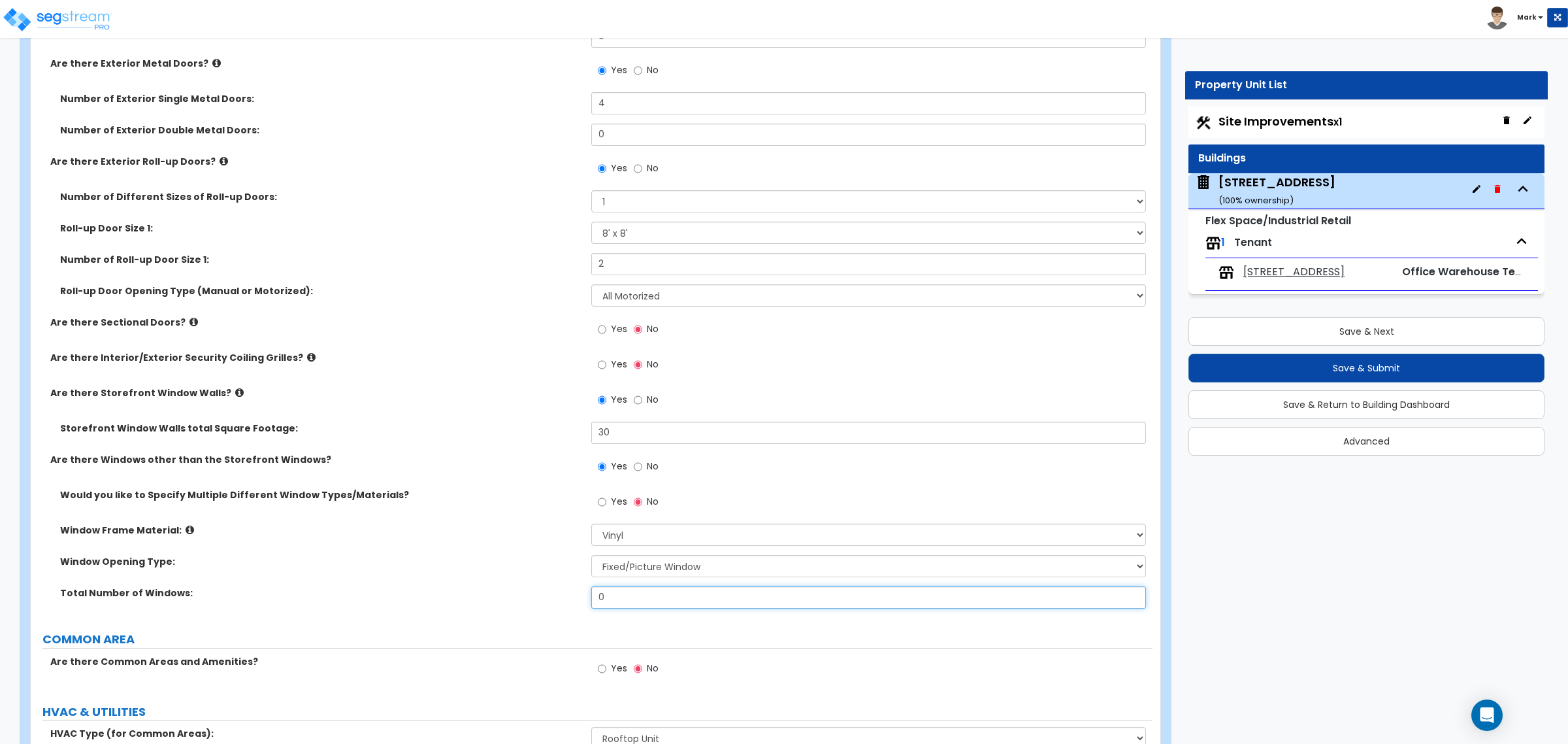
click at [613, 567] on input "0" at bounding box center [868, 597] width 554 height 22
click at [674, 567] on input "0" at bounding box center [868, 597] width 554 height 22
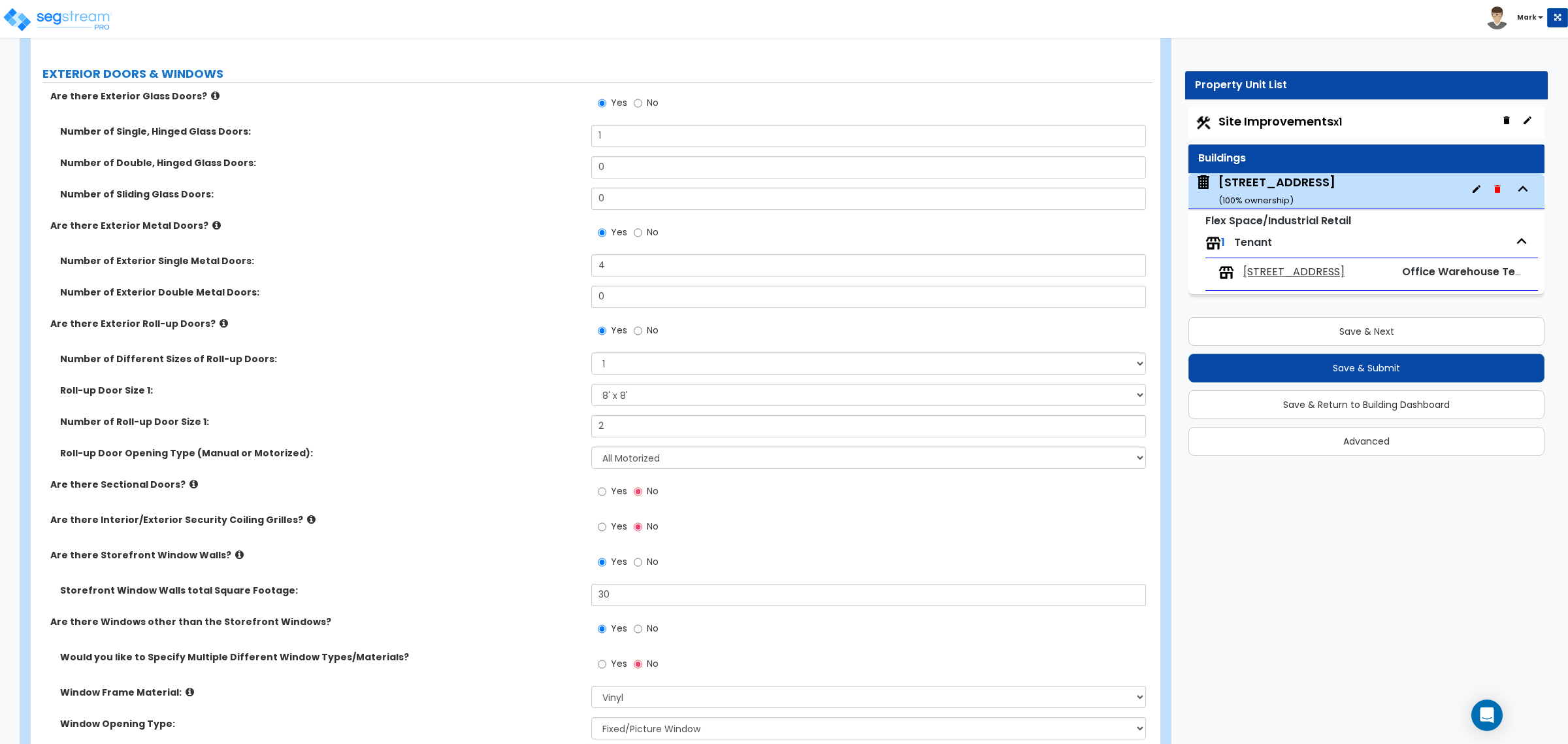
scroll to position [1389, 0]
type input "3"
click at [605, 278] on input "4" at bounding box center [868, 266] width 554 height 22
click at [605, 280] on div "Number of Exterior Single Metal Doors: 4" at bounding box center [591, 271] width 1122 height 31
click at [625, 266] on input "4" at bounding box center [868, 266] width 554 height 22
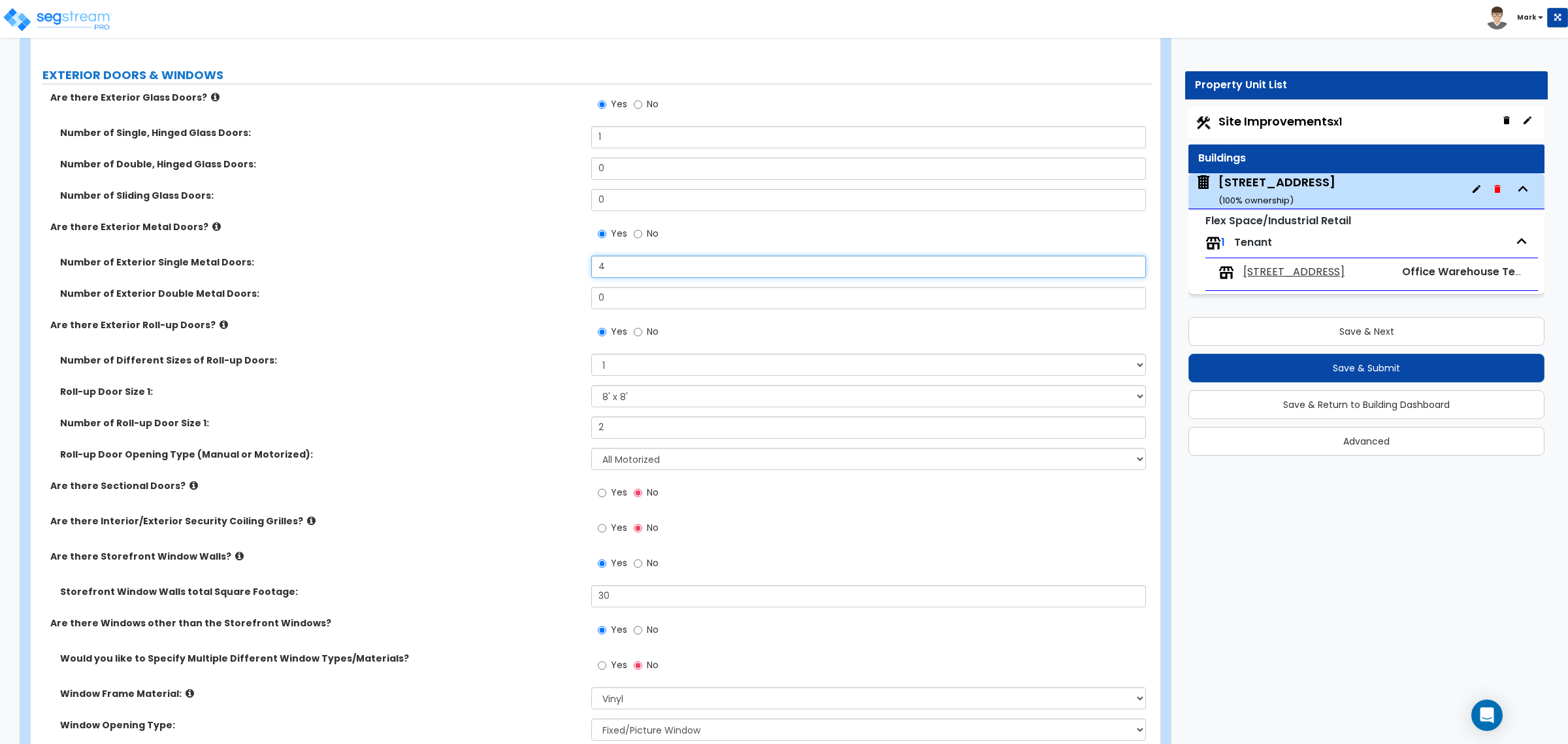
click at [625, 266] on input "4" at bounding box center [868, 266] width 554 height 22
type input "3"
click at [631, 183] on div "Number of Double, Hinged Glass Doors: 0" at bounding box center [591, 173] width 1122 height 31
click at [636, 175] on input "0" at bounding box center [868, 169] width 554 height 22
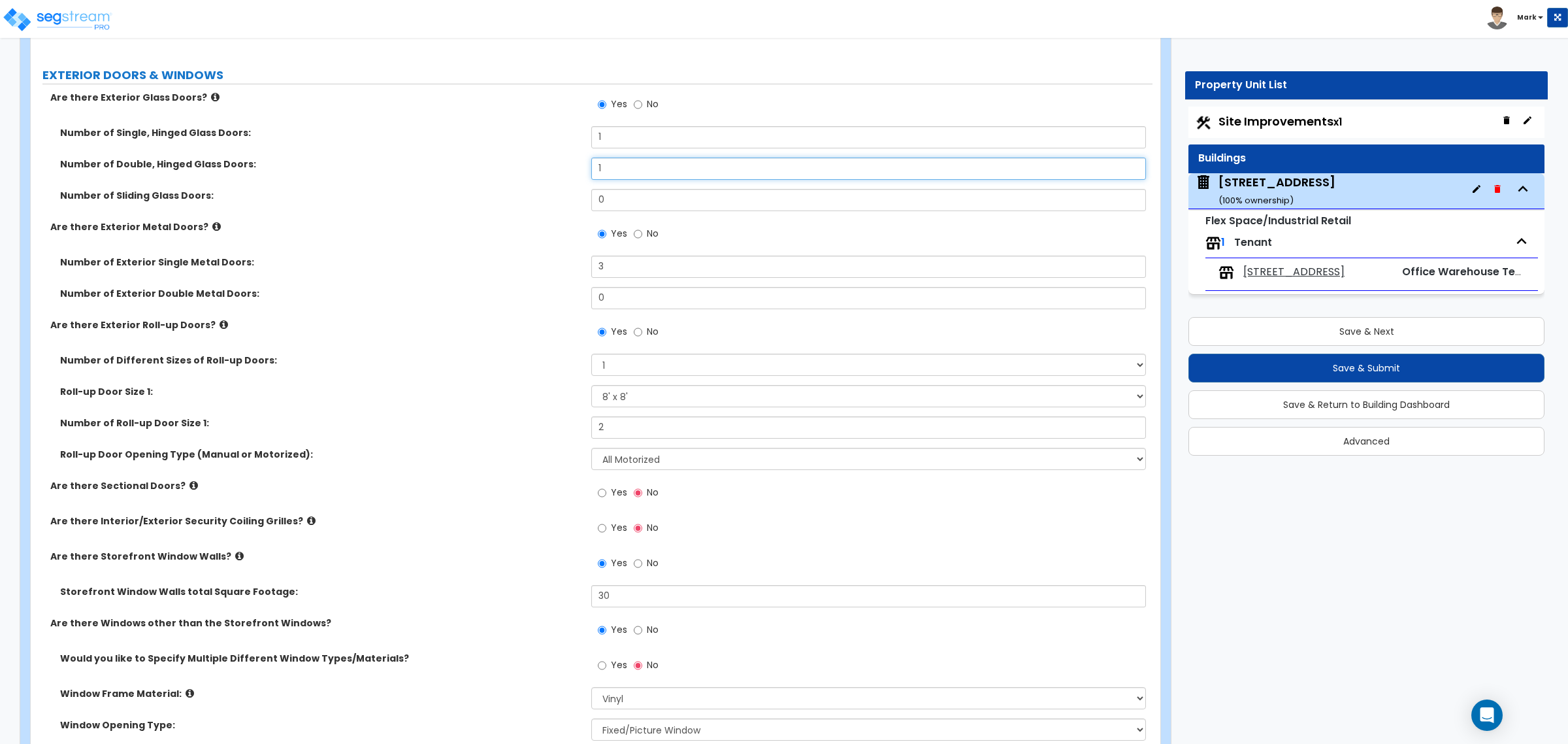
type input "1"
click at [510, 239] on div "Are there Exterior Metal Doors? Yes No" at bounding box center [591, 238] width 1122 height 35
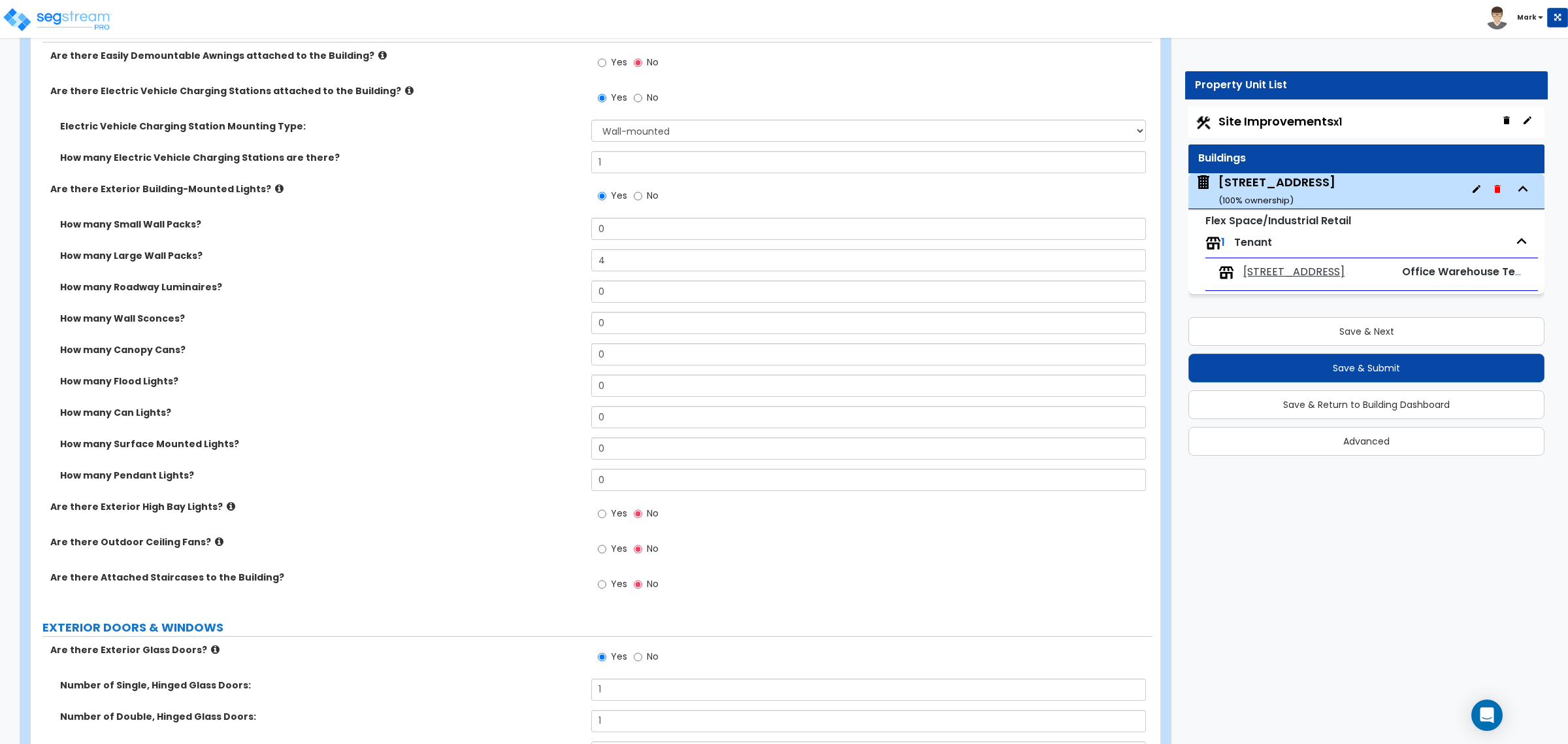
scroll to position [835, 0]
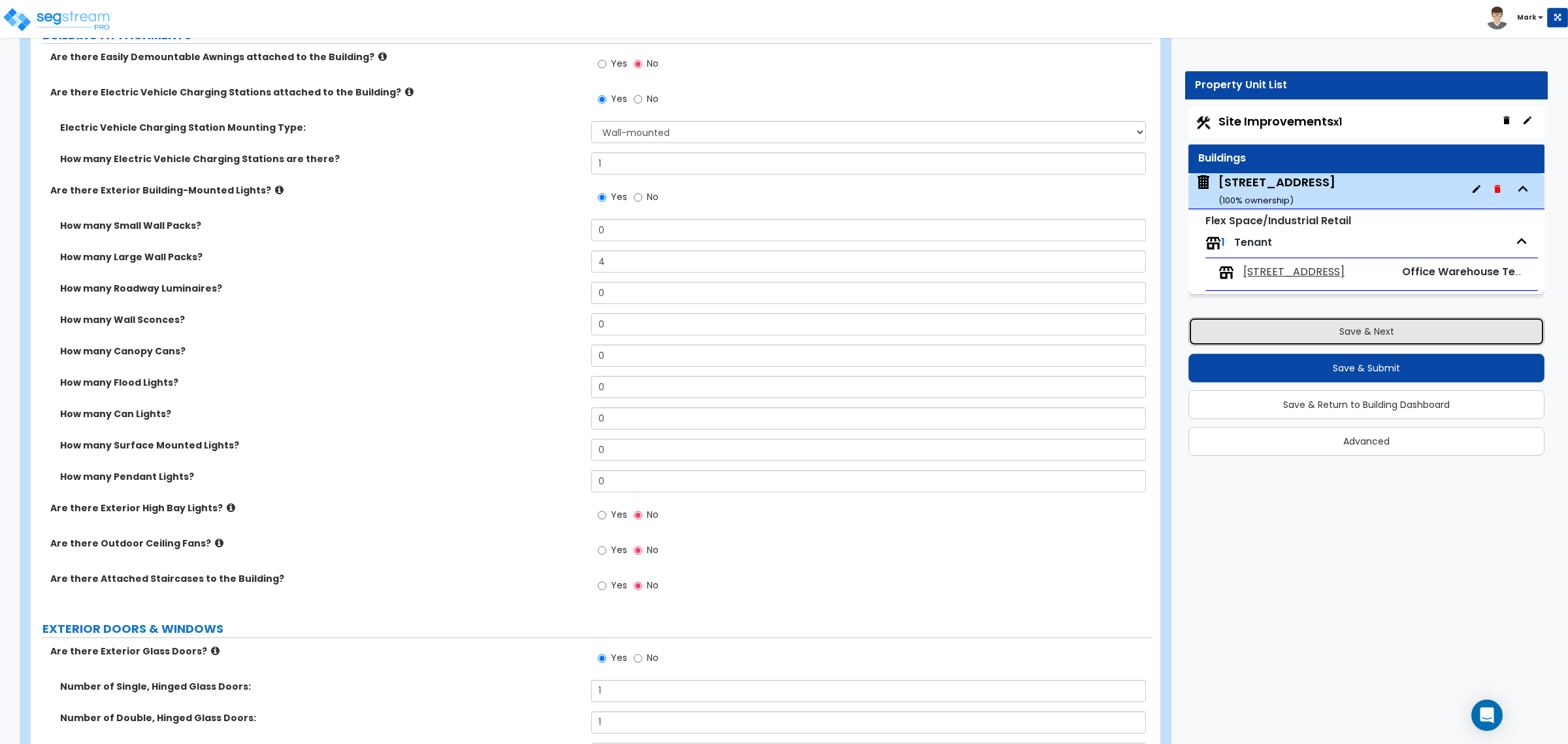
click at [1254, 336] on button "Save & Next" at bounding box center [1366, 332] width 356 height 29
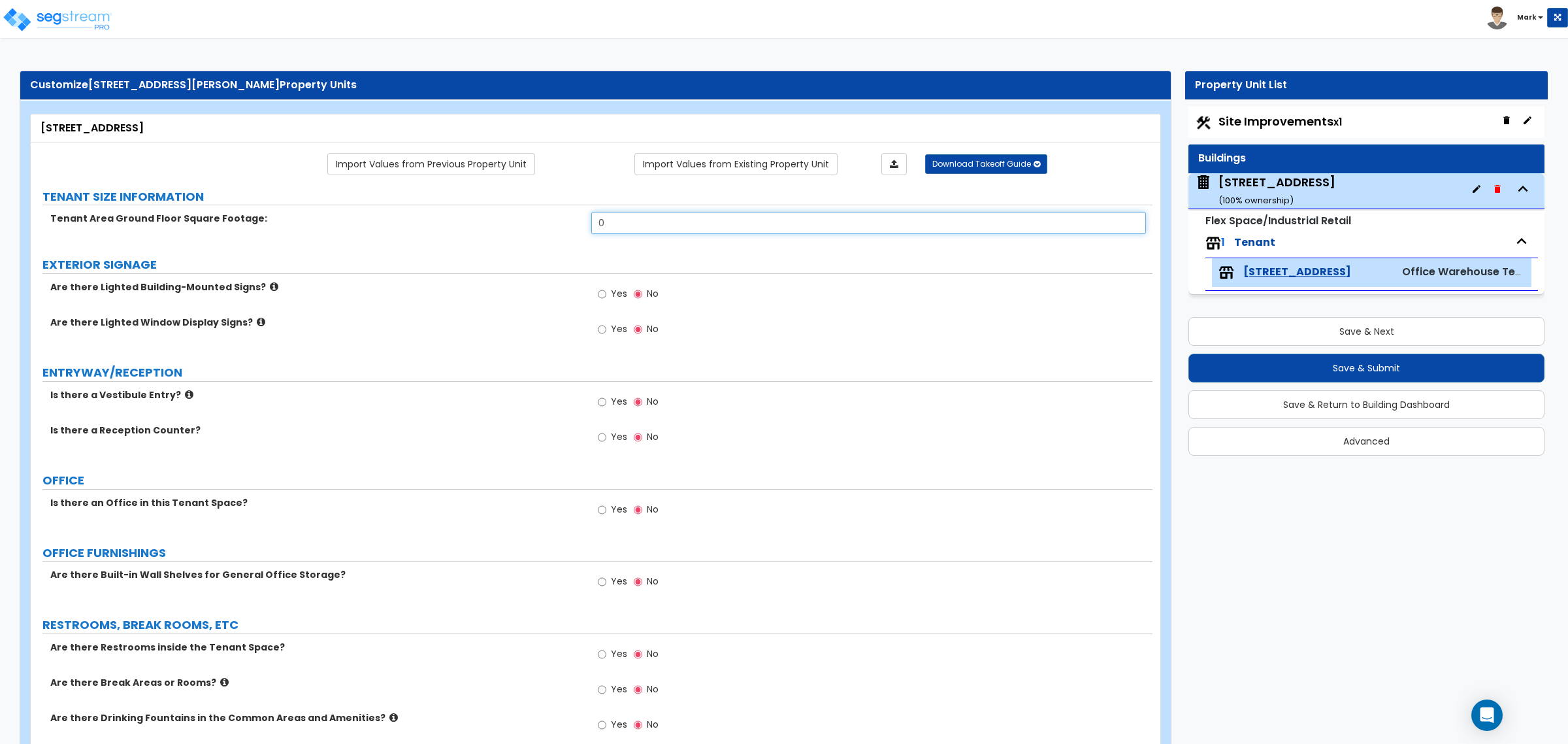
click at [644, 227] on input "0" at bounding box center [868, 222] width 554 height 22
click at [644, 228] on input "0" at bounding box center [868, 222] width 554 height 22
type input "7,527"
click at [1252, 131] on div "Site Improvements x1" at bounding box center [1366, 121] width 356 height 31
click at [1254, 118] on span "Site Improvements x1" at bounding box center [1280, 121] width 124 height 17
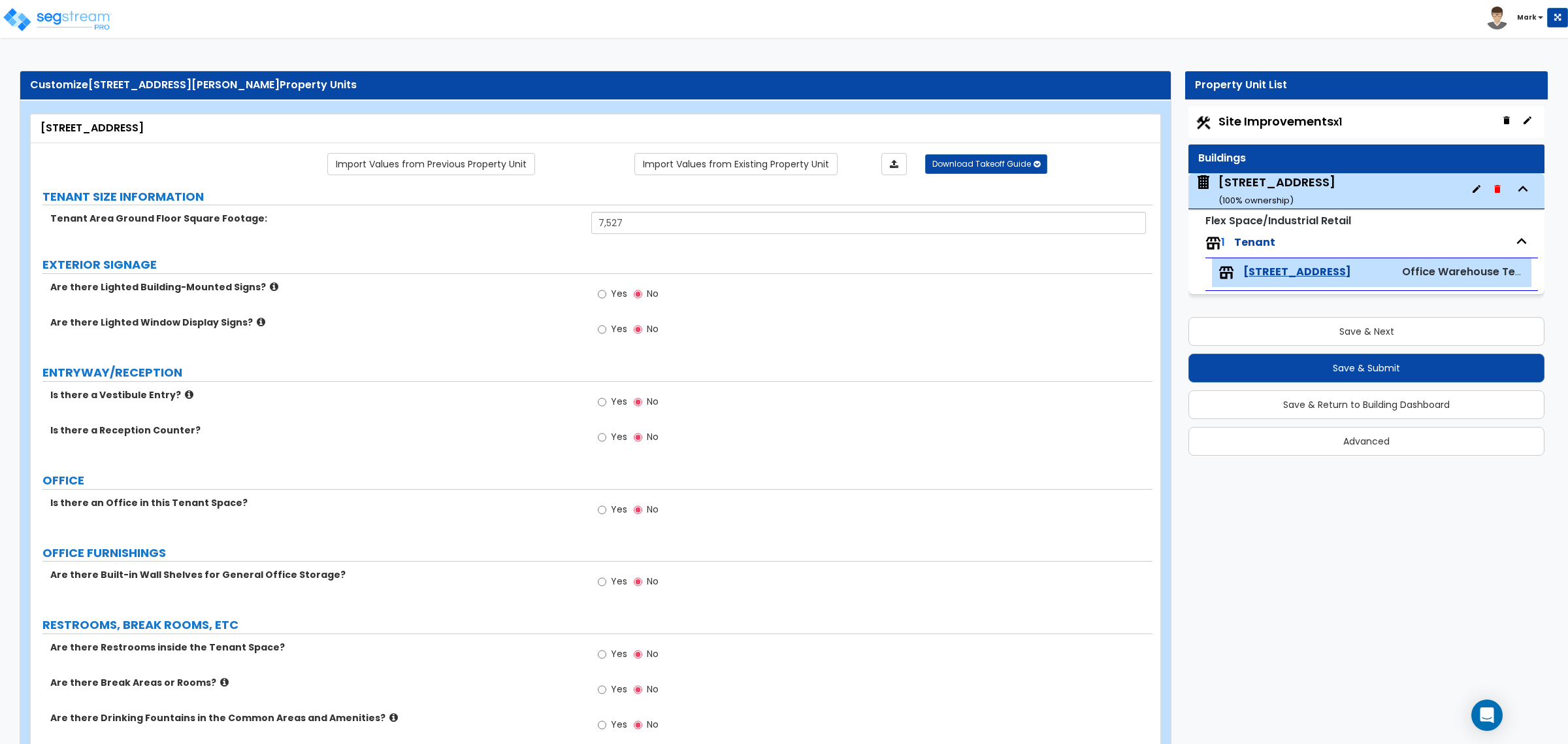
select select "2"
select select "1"
select select "2"
select select "1"
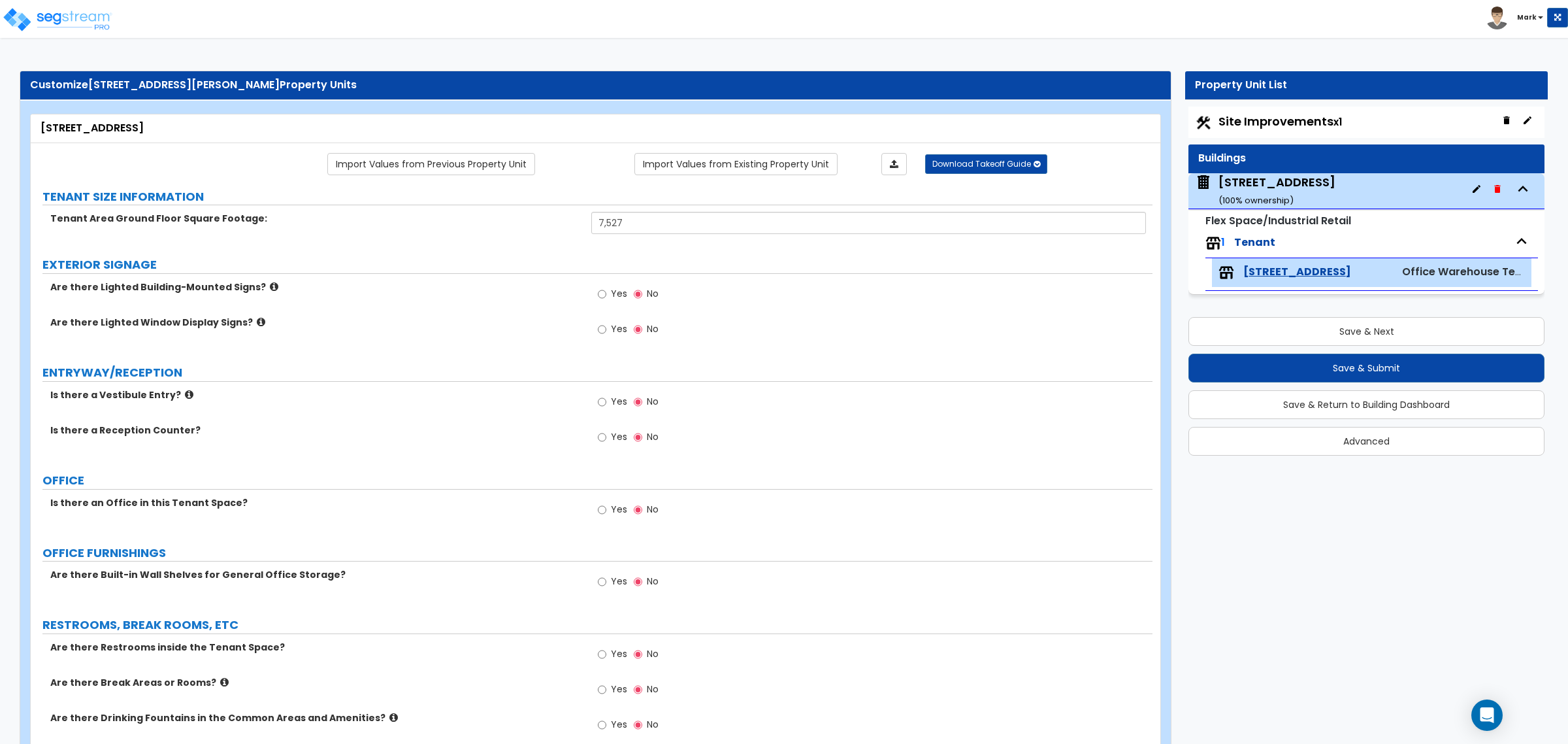
select select "1"
select select "4"
select select "1"
select select "2"
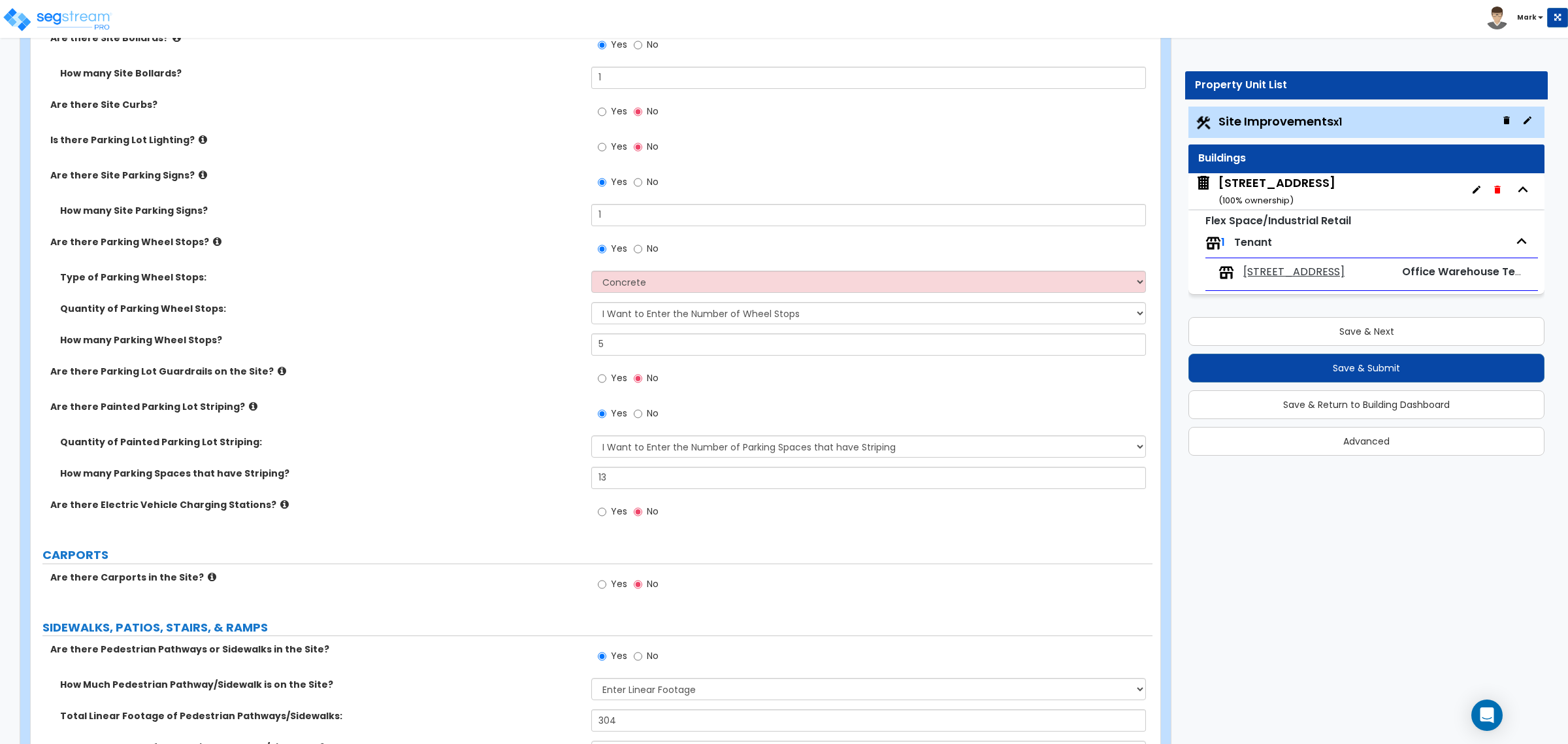
scroll to position [1263, 0]
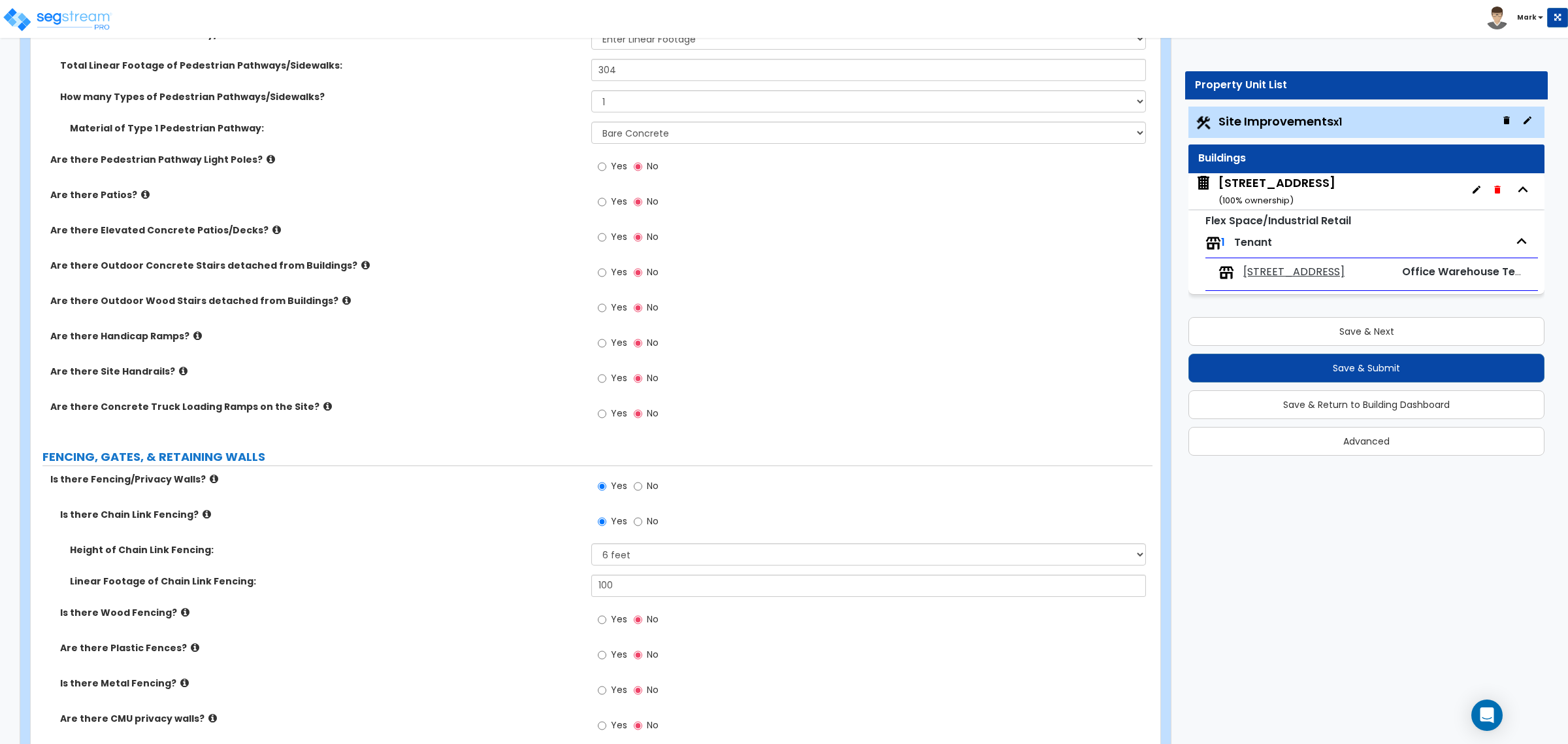
click at [611, 380] on span "Yes" at bounding box center [619, 377] width 17 height 13
click at [606, 380] on input "Yes" at bounding box center [602, 378] width 8 height 14
radio input "true"
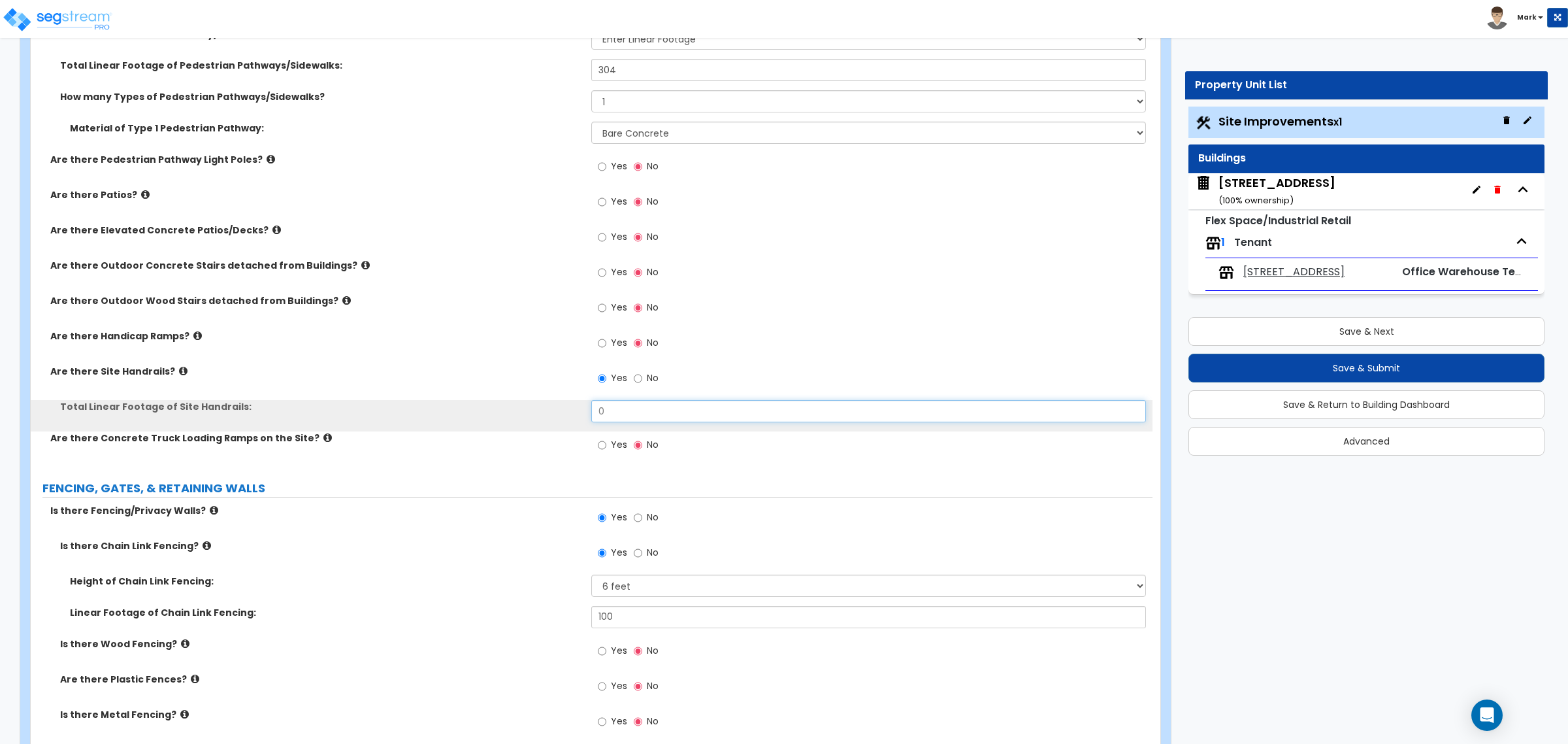
click at [619, 406] on input "0" at bounding box center [868, 411] width 554 height 22
type input "65"
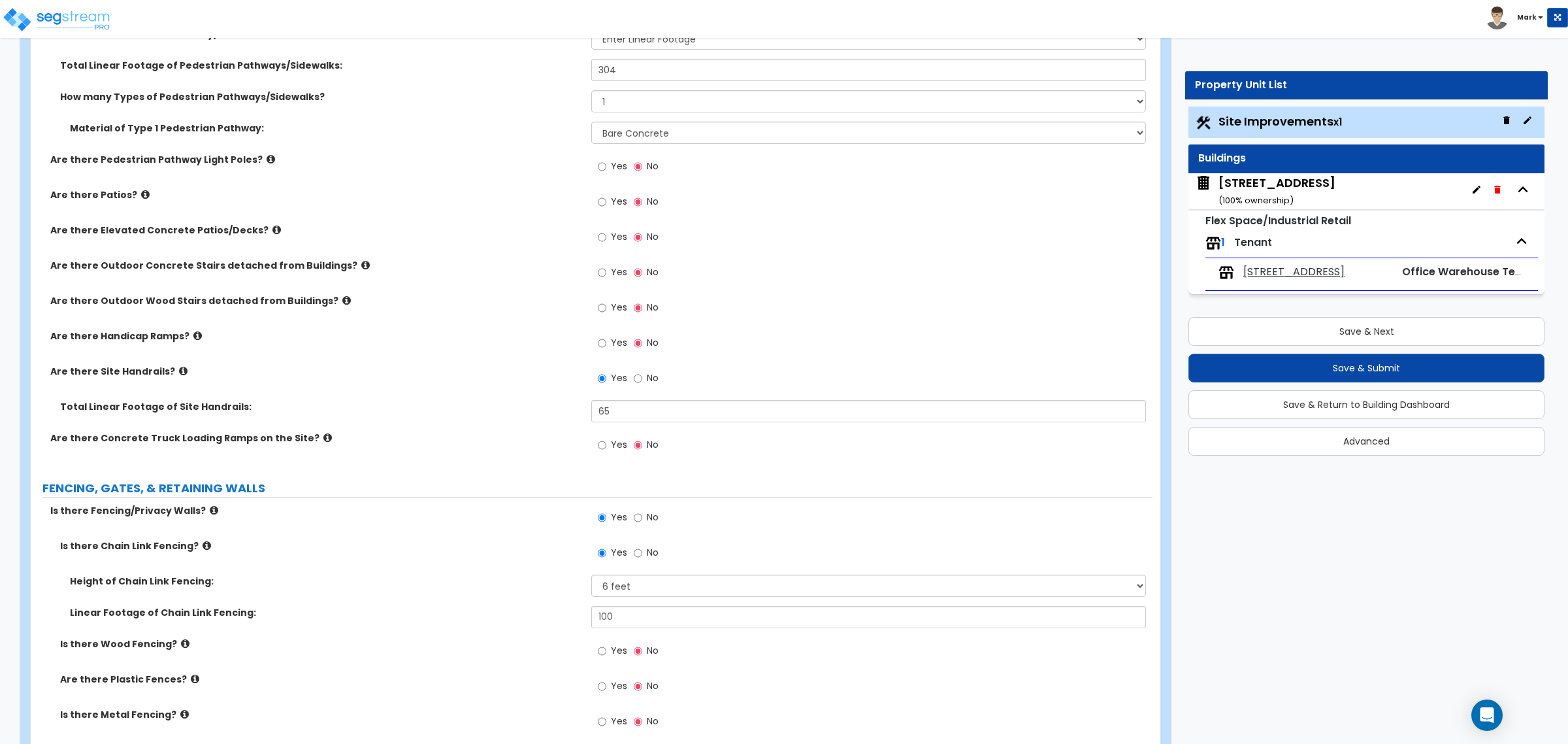
click at [1230, 228] on div "Flex Space/Industrial Retail 1 Tenant [STREET_ADDRESS][GEOGRAPHIC_DATA] Warehou…" at bounding box center [1366, 252] width 356 height 84
click at [1254, 233] on div "1 Tenant" at bounding box center [1372, 243] width 332 height 29
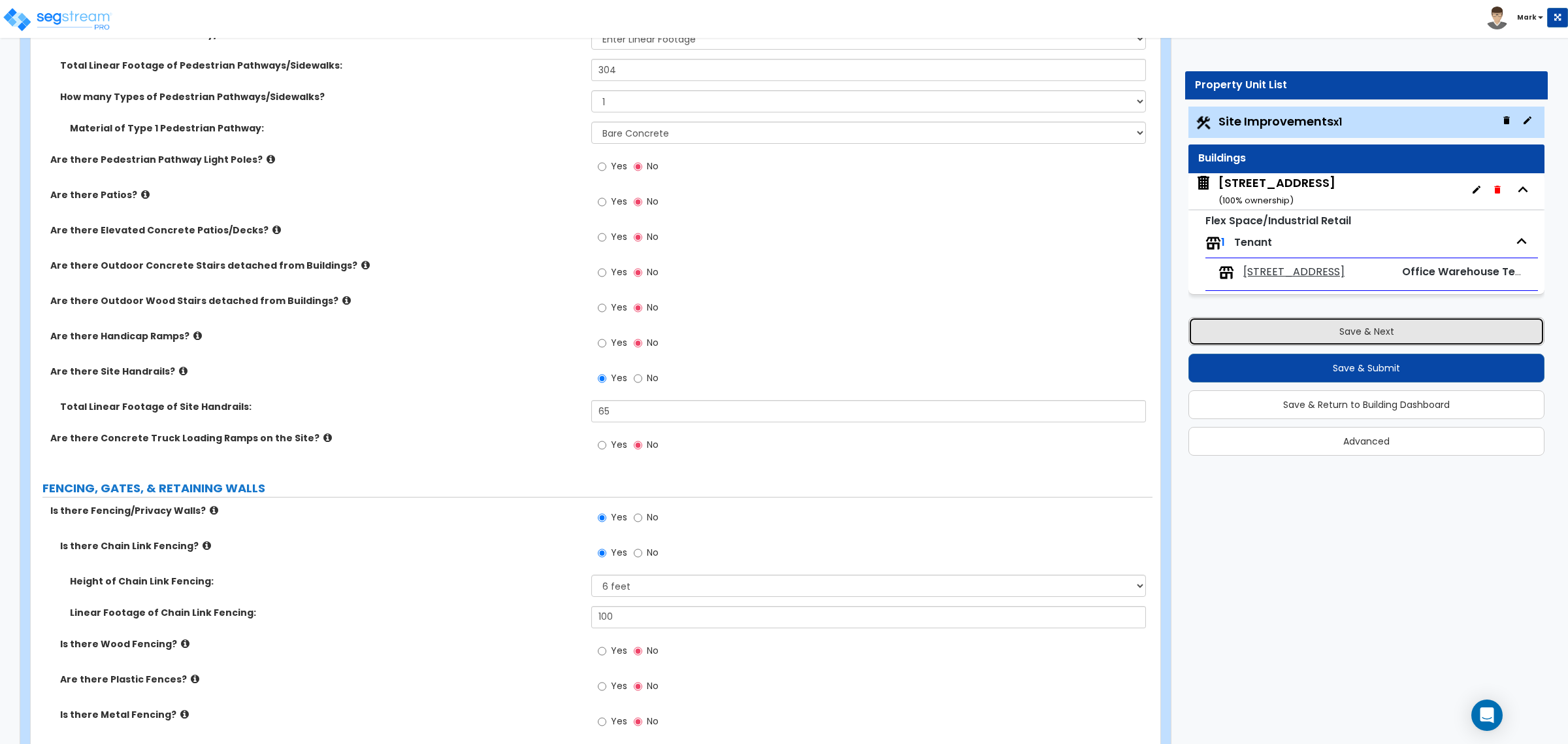
click at [1254, 322] on button "Save & Next" at bounding box center [1366, 332] width 356 height 29
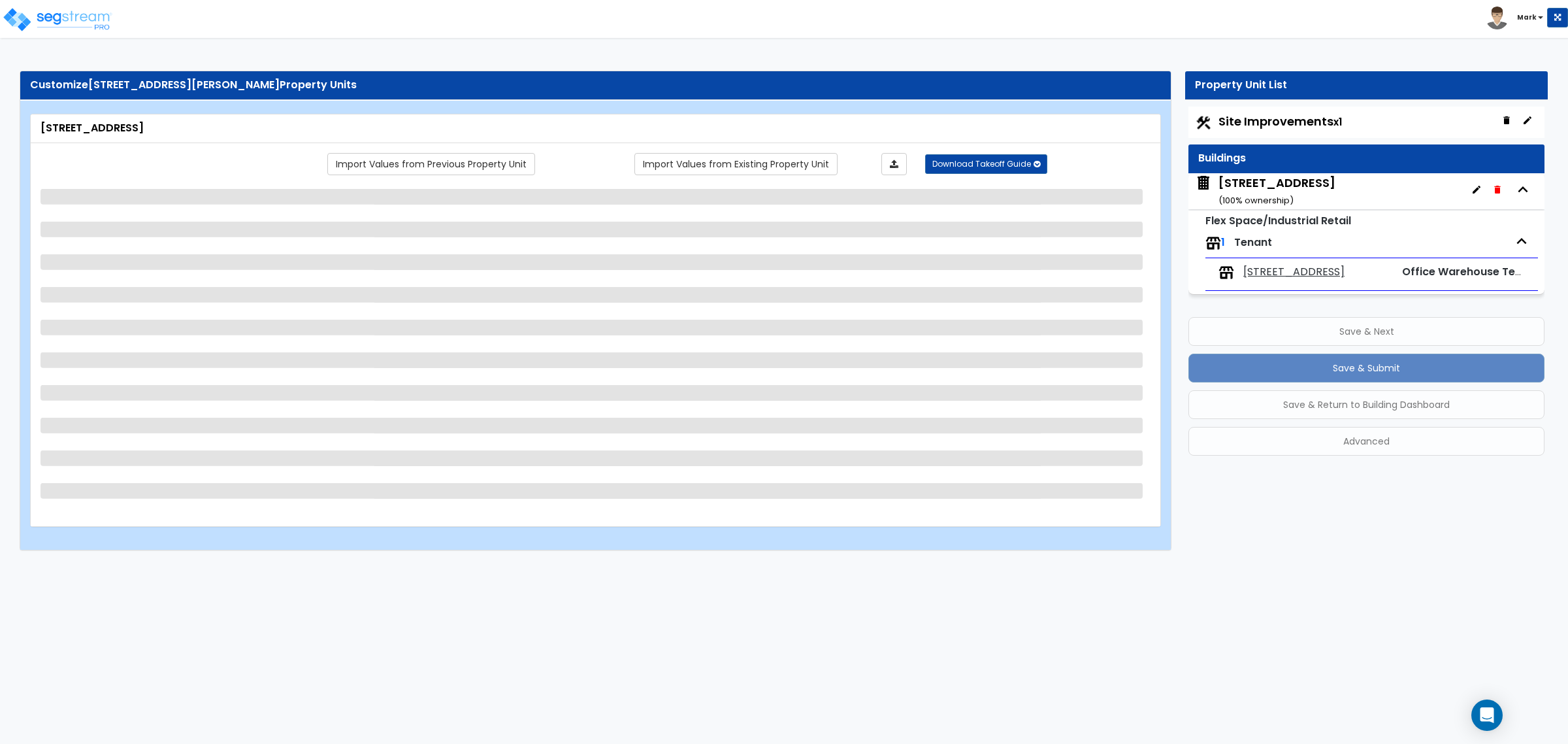
scroll to position [0, 0]
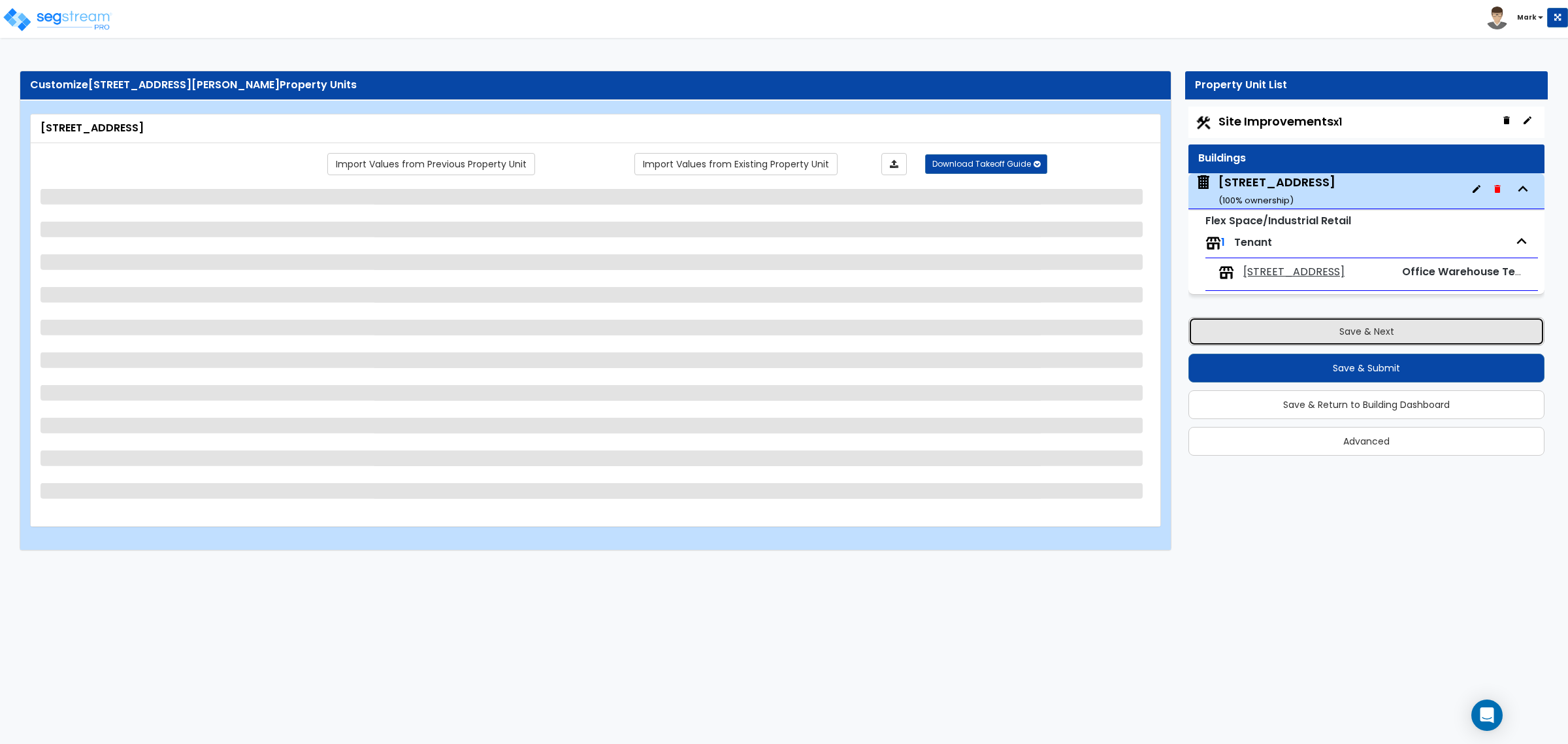
click at [1254, 332] on button "Save & Next" at bounding box center [1366, 332] width 356 height 29
select select "5"
select select "1"
select select "2"
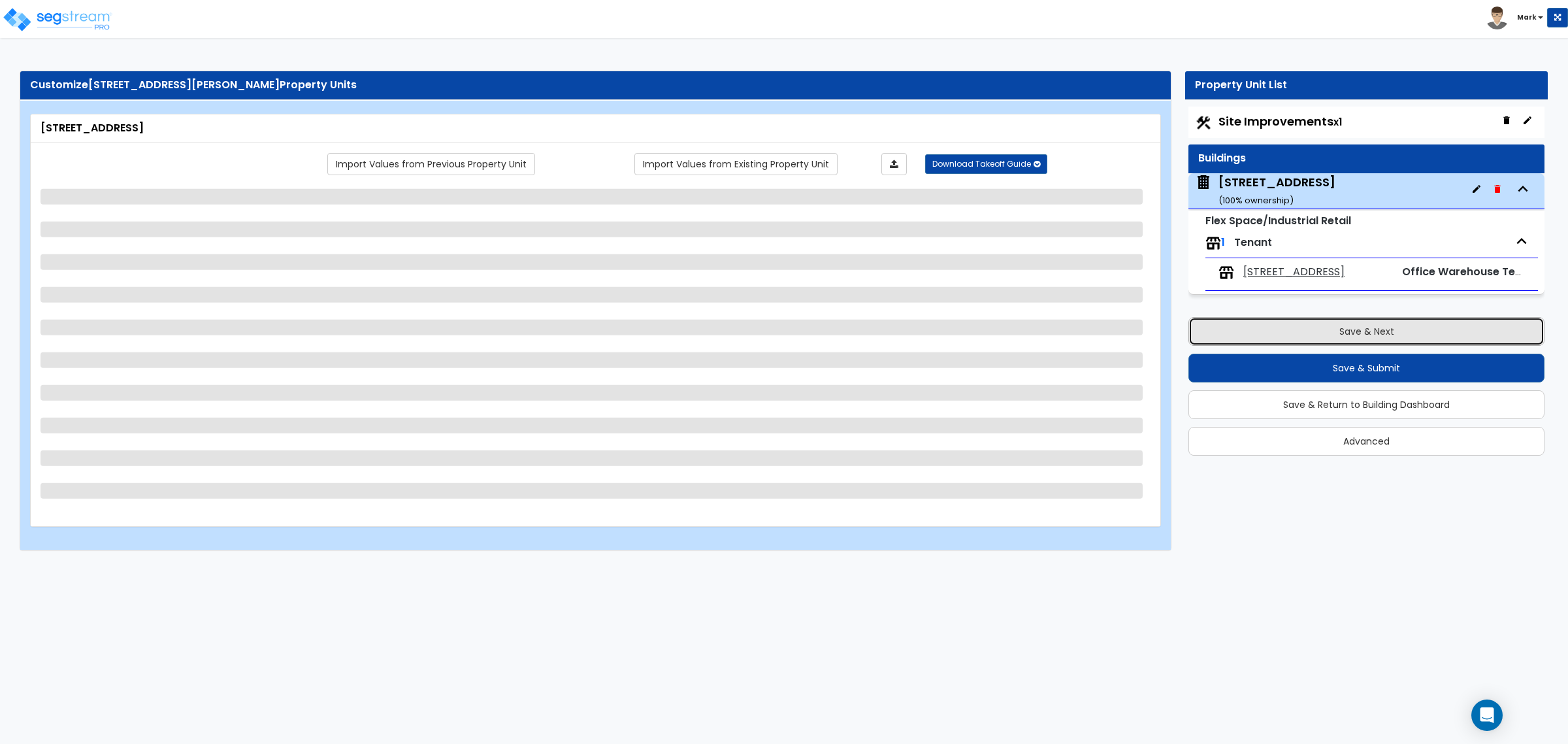
select select "1"
select select "3"
select select "2"
select select "1"
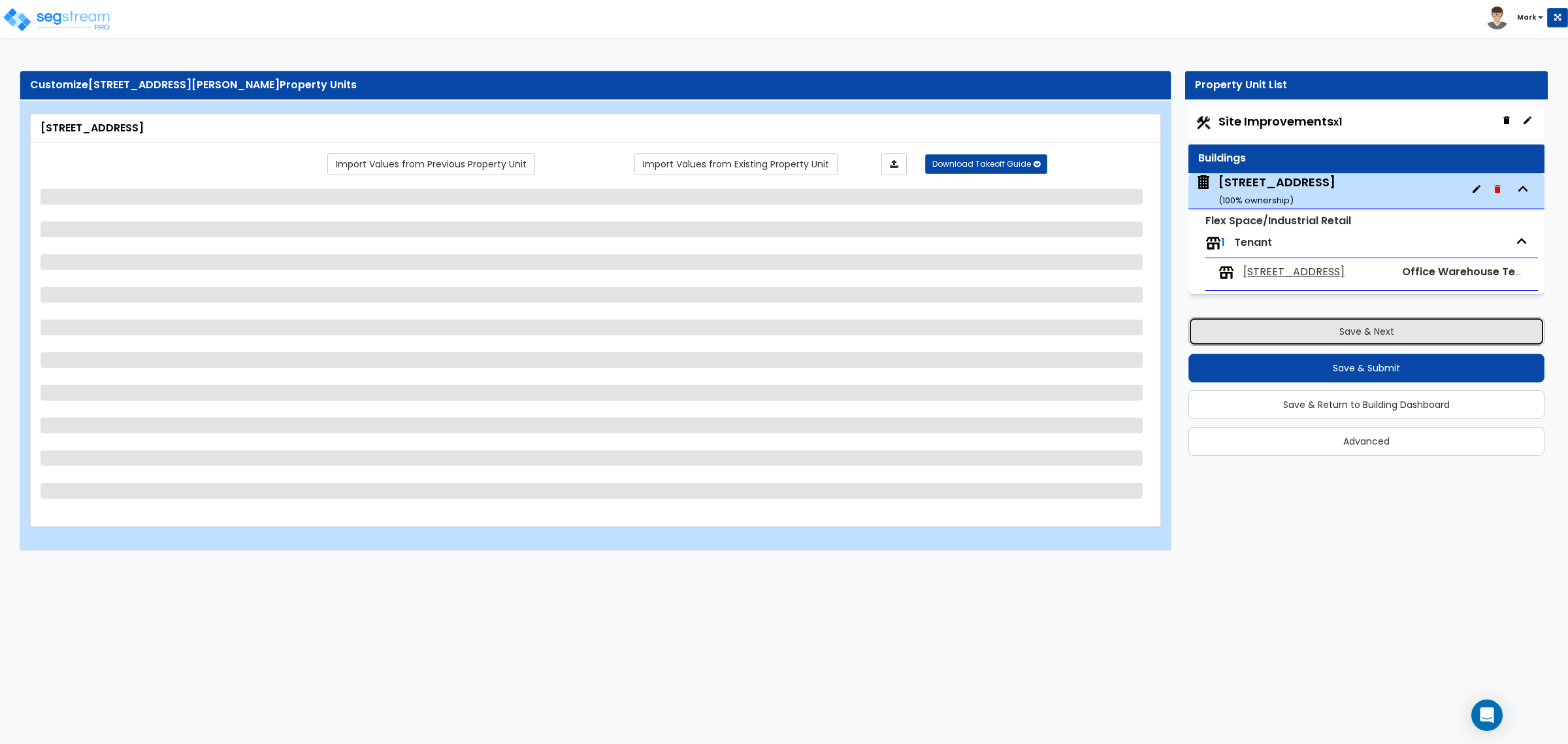
select select "2"
select select "1"
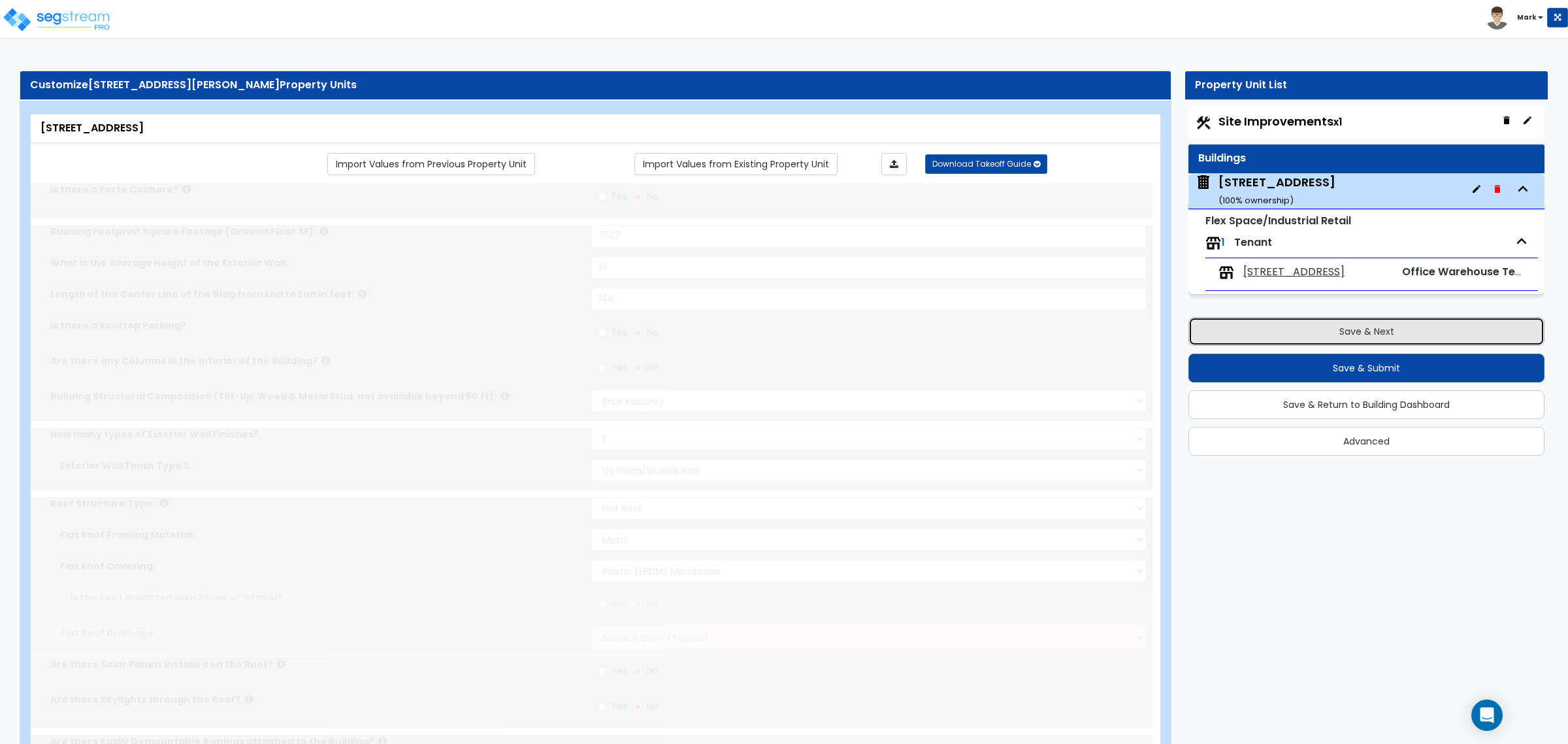
select select "2"
radio input "true"
select select "1"
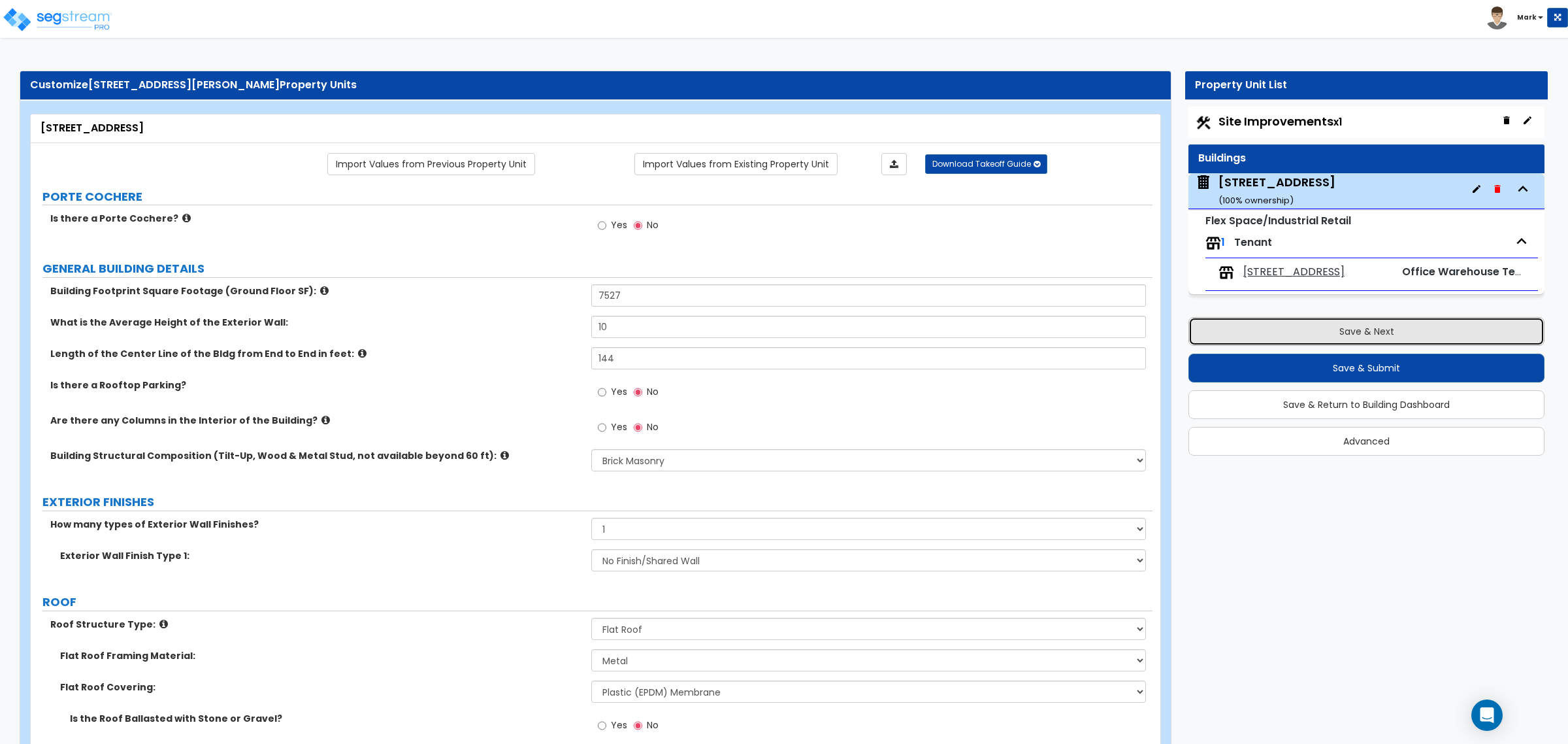
click at [1254, 334] on button "Save & Next" at bounding box center [1366, 332] width 356 height 29
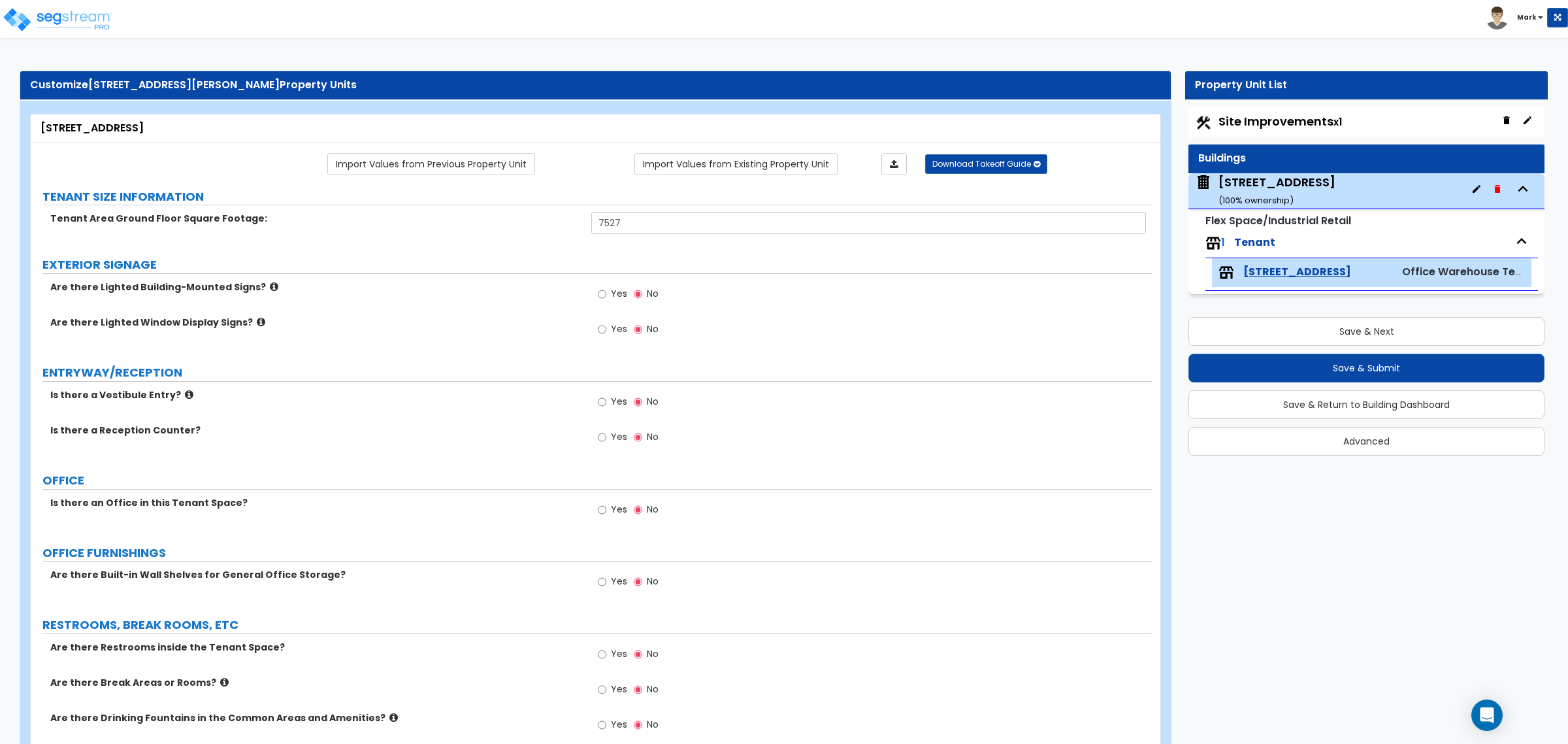
drag, startPoint x: 262, startPoint y: 276, endPoint x: 260, endPoint y: 289, distance: 13.2
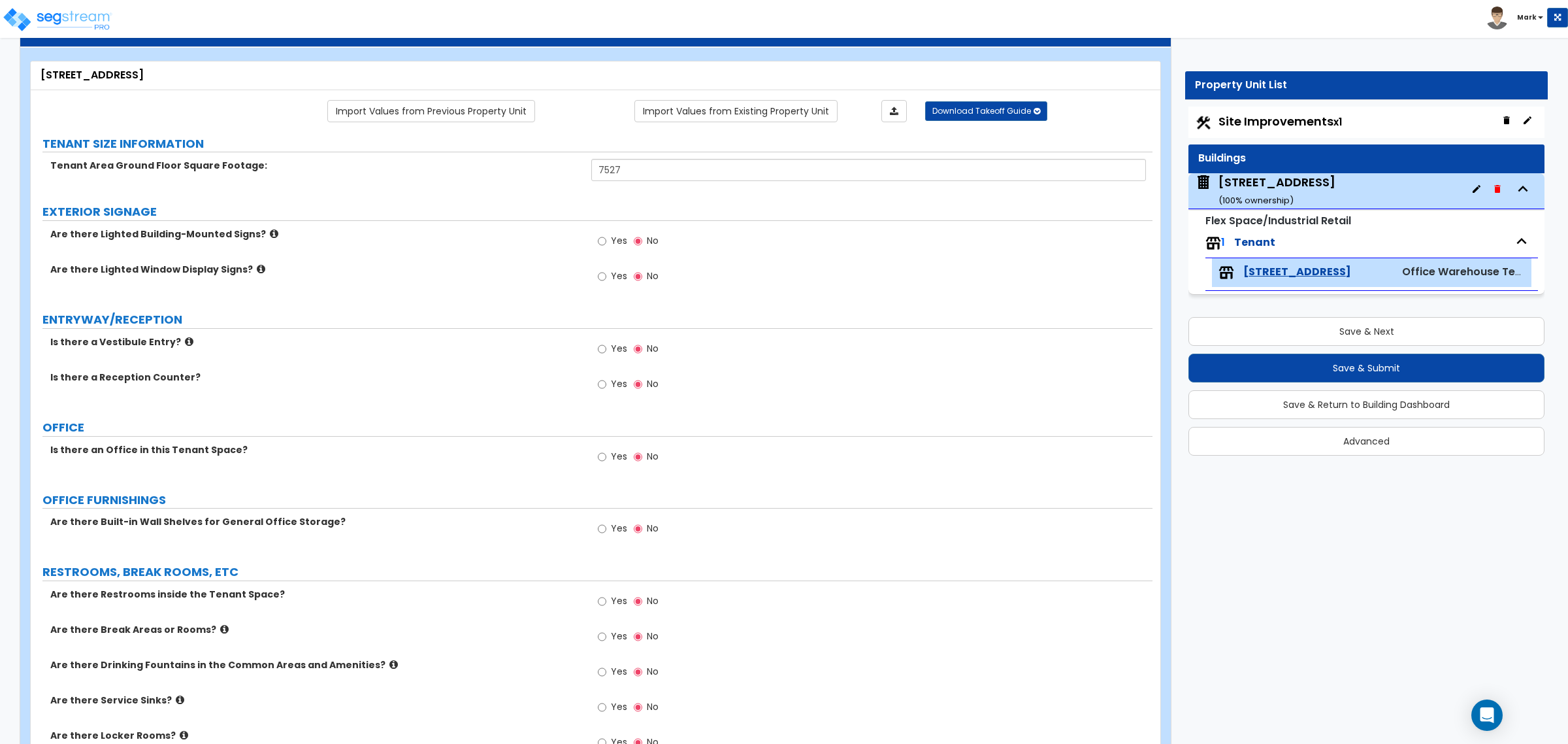
scroll to position [82, 0]
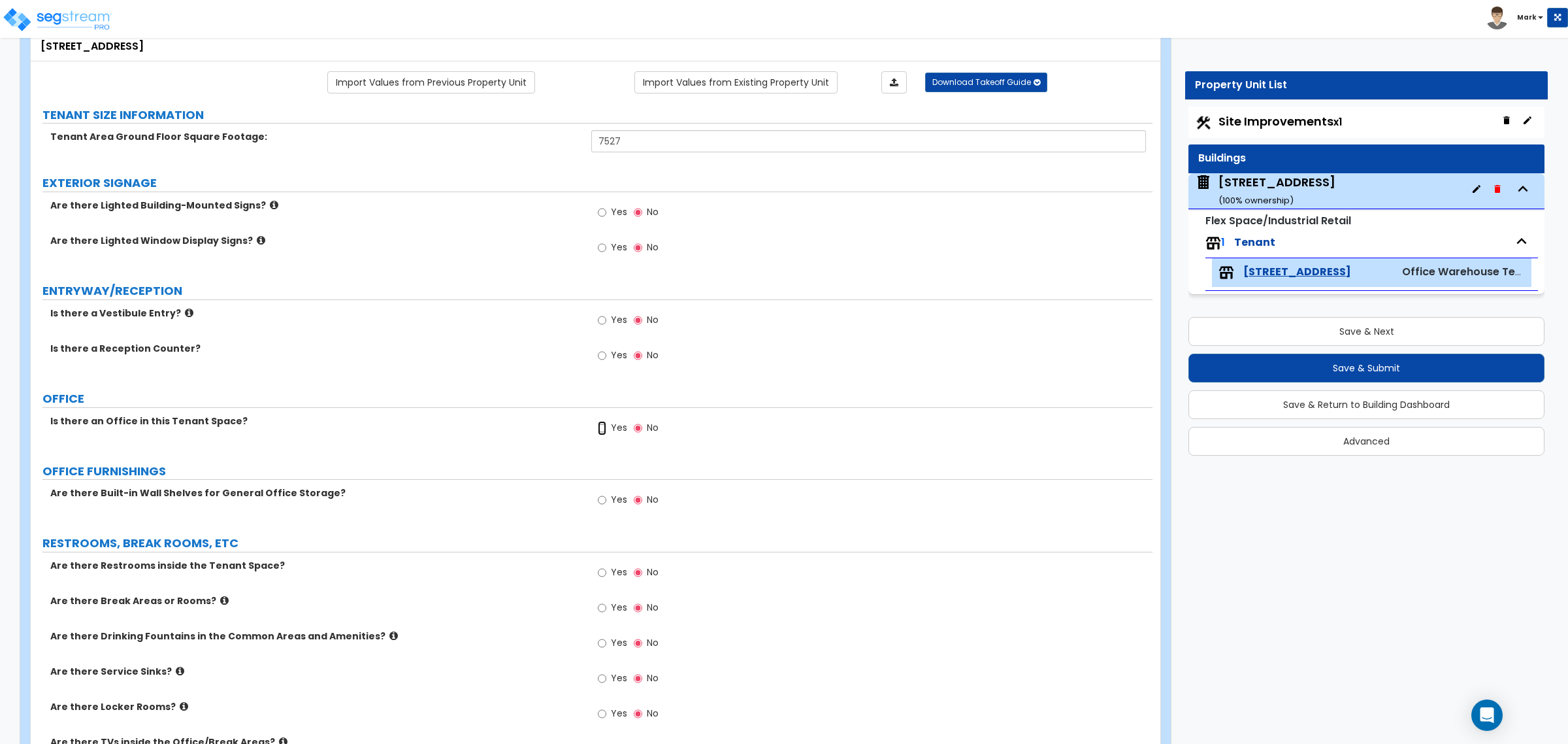
click at [598, 432] on input "Yes" at bounding box center [602, 428] width 8 height 14
radio input "true"
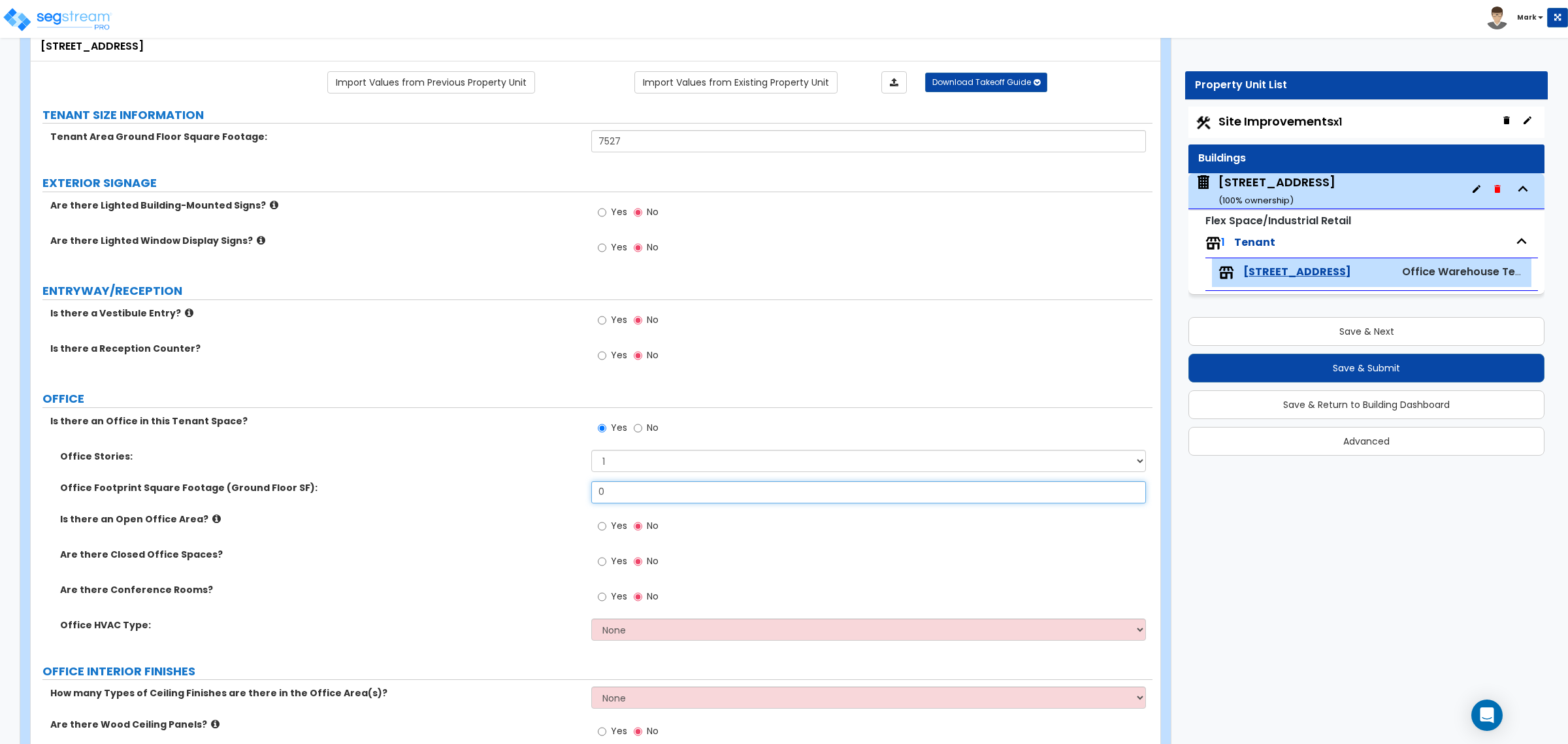
click at [626, 500] on input "0" at bounding box center [868, 492] width 554 height 22
type input "1"
type input "2,500"
click at [197, 520] on label "Is there an Open Office Area?" at bounding box center [320, 519] width 521 height 13
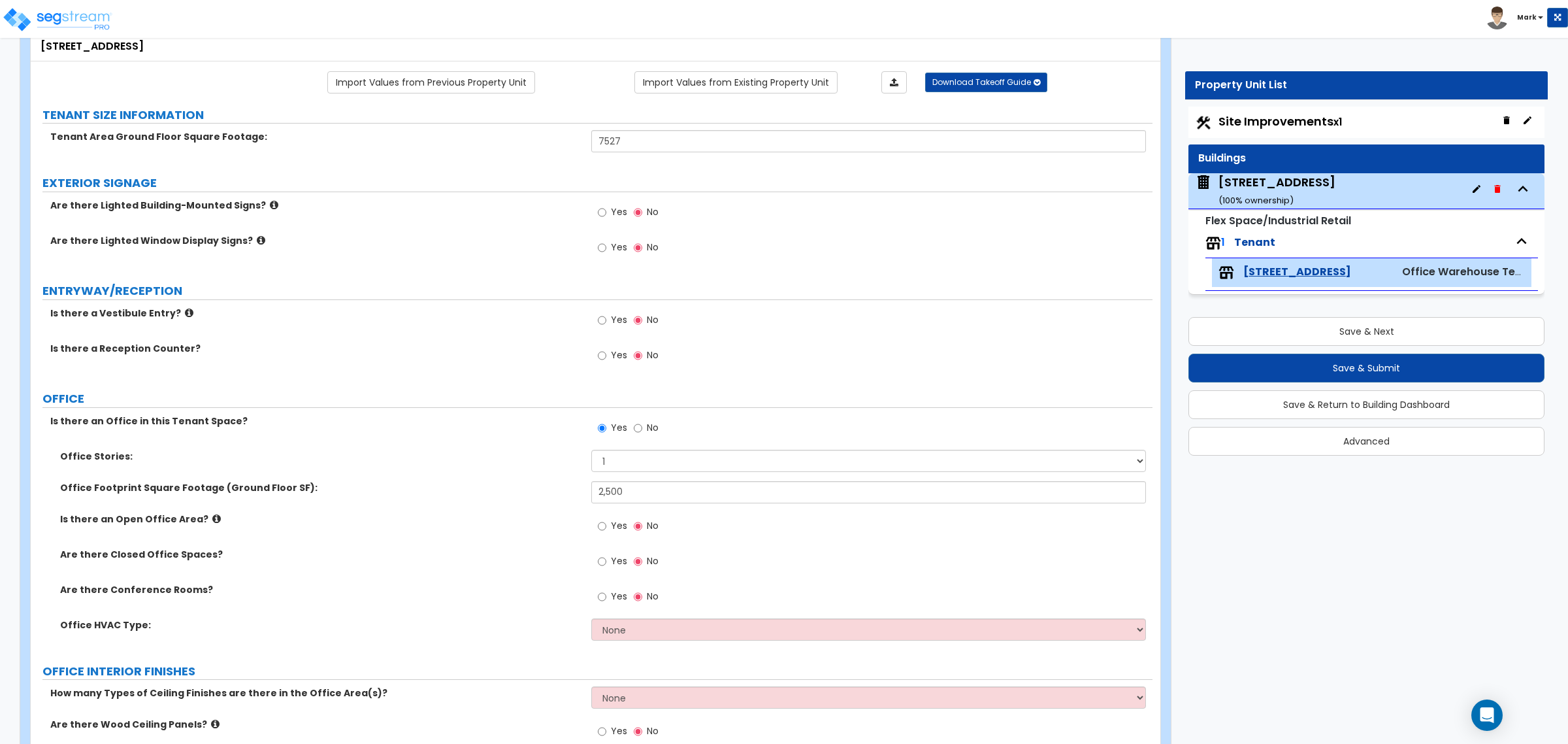
click at [608, 567] on label "Yes" at bounding box center [612, 597] width 30 height 22
click at [606, 567] on input "Yes" at bounding box center [602, 597] width 8 height 14
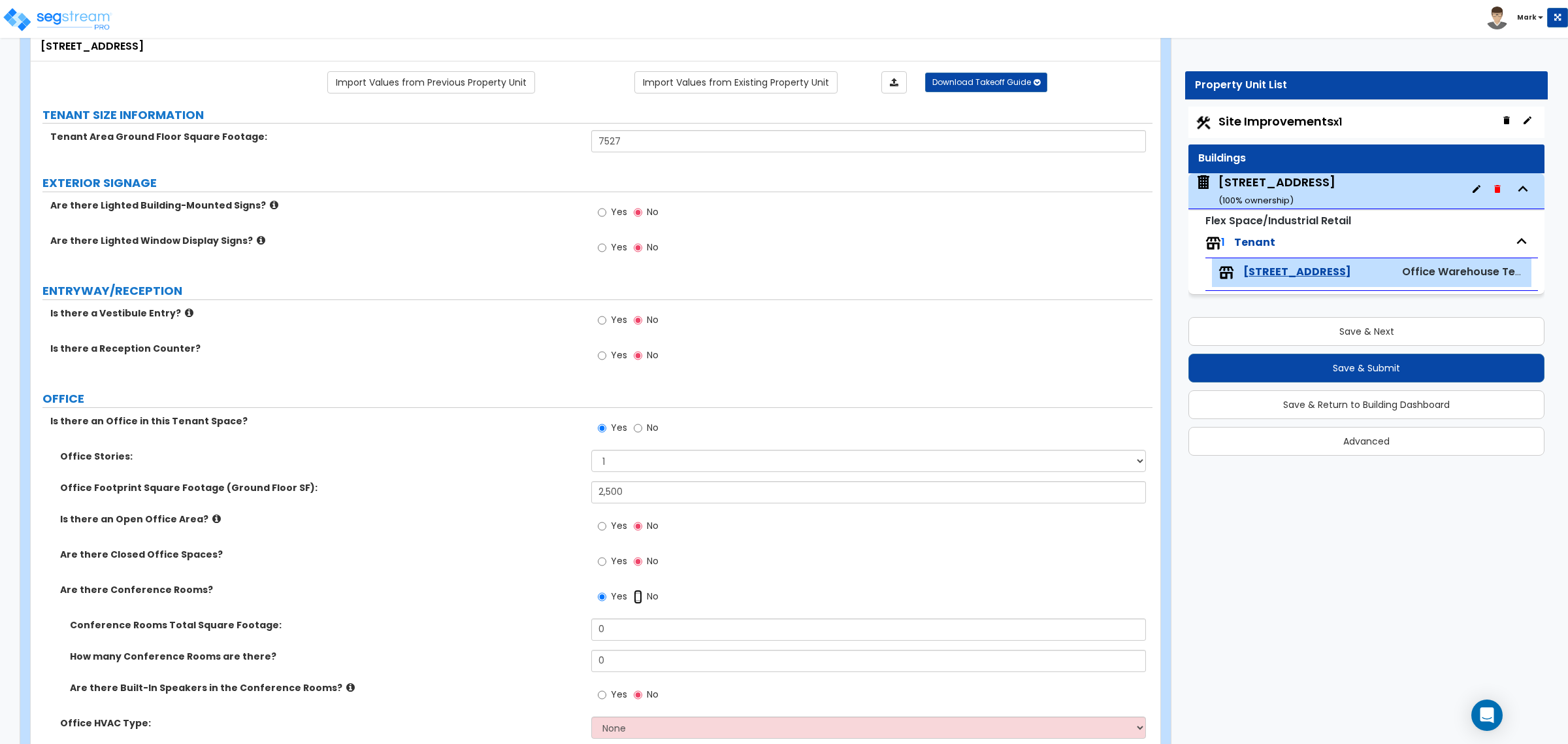
click at [638, 567] on input "No" at bounding box center [638, 597] width 8 height 14
radio input "false"
radio input "true"
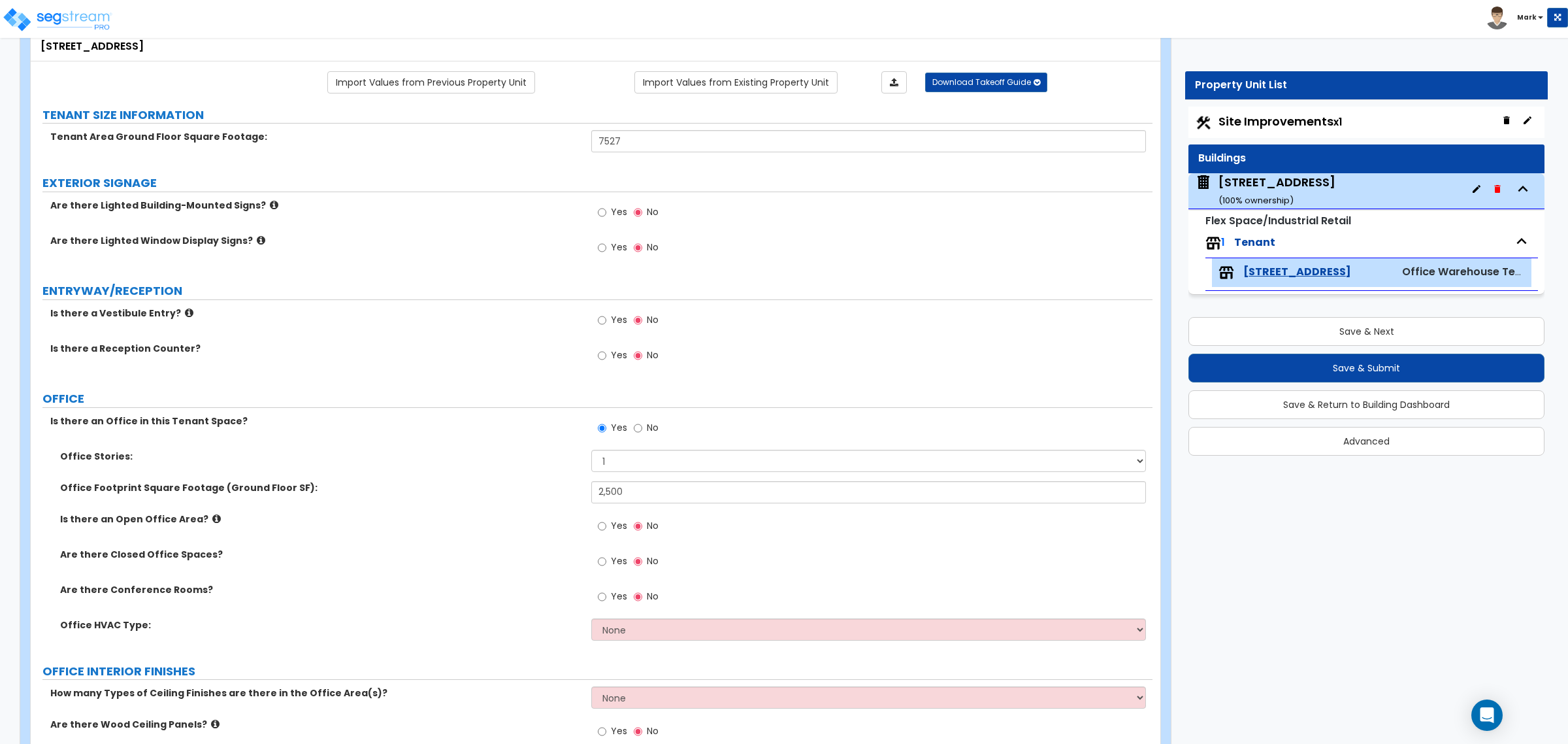
click at [200, 511] on div "Office Footprint Square Footage (Ground Floor SF): 2,500" at bounding box center [591, 497] width 1122 height 31
click at [213, 518] on icon at bounding box center [216, 519] width 8 height 10
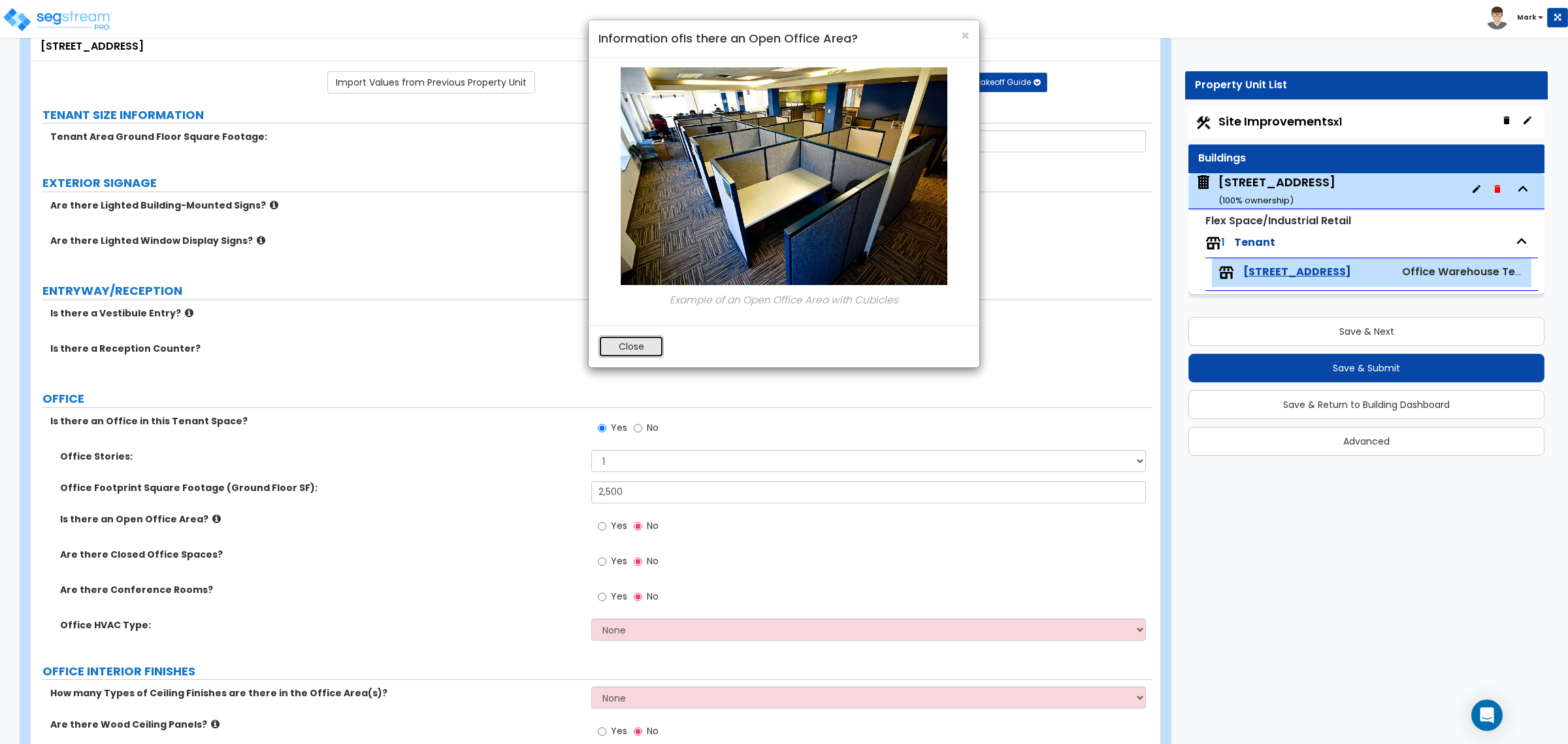
click at [629, 355] on button "Close" at bounding box center [631, 346] width 65 height 22
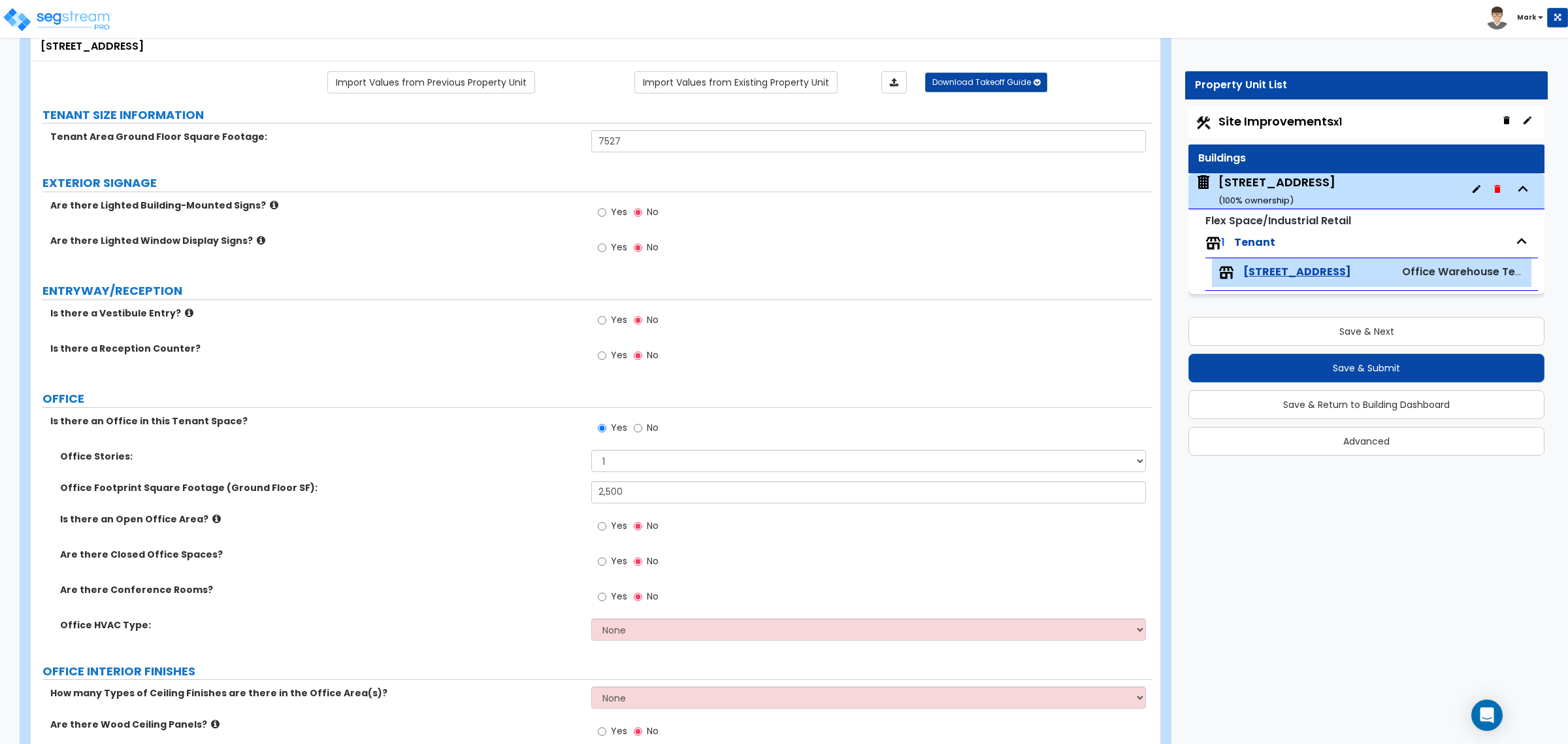
scroll to position [163, 0]
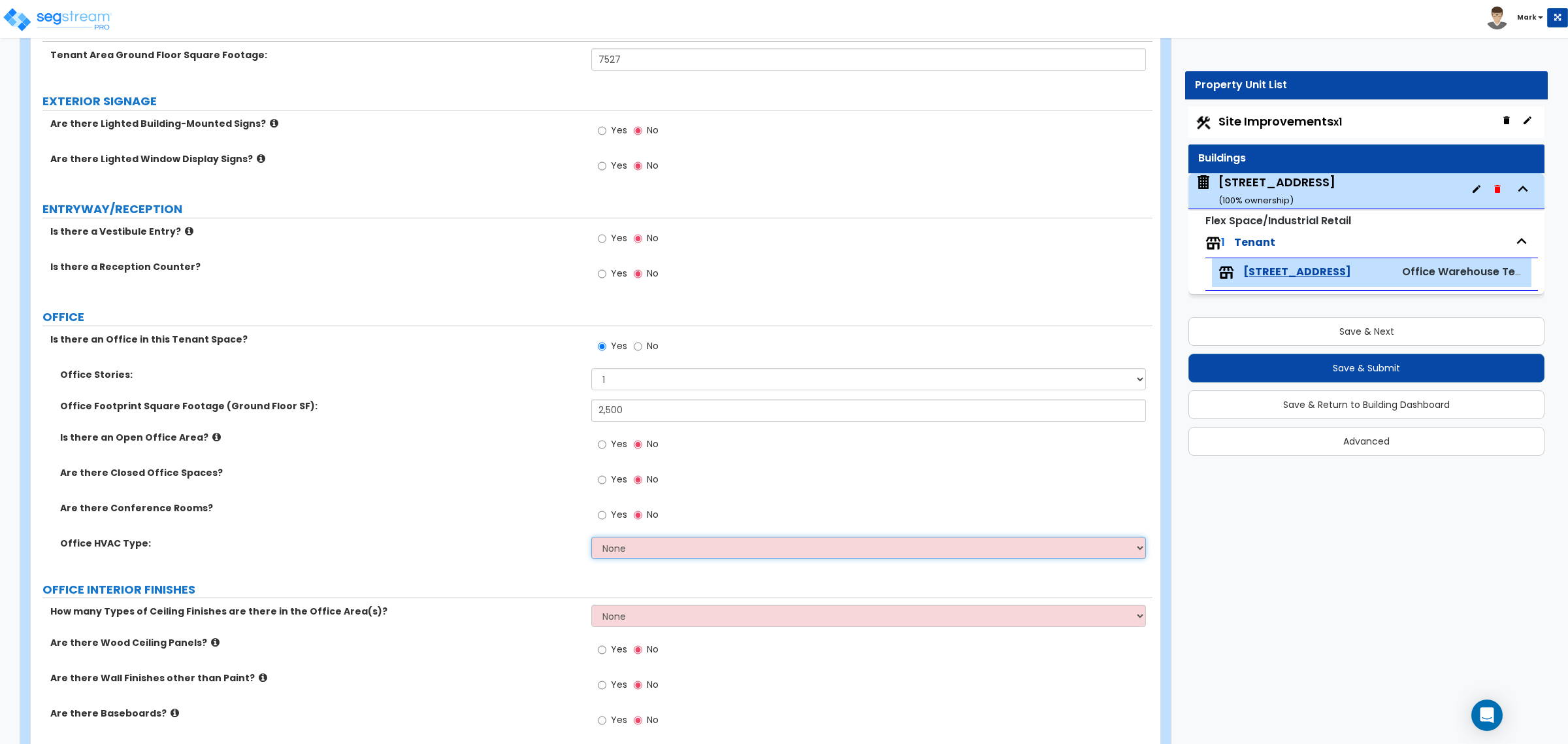
click at [628, 543] on select "None Rooftop Unit Furnace-Condenser Forced Air Split Heating/Cooling Systems He…" at bounding box center [868, 547] width 554 height 22
click at [625, 553] on select "None Rooftop Unit Furnace-Condenser Forced Air Split Heating/Cooling Systems He…" at bounding box center [868, 547] width 554 height 22
select select "1"
click at [591, 538] on select "None Rooftop Unit Furnace-Condenser Forced Air Split Heating/Cooling Systems He…" at bounding box center [868, 547] width 554 height 22
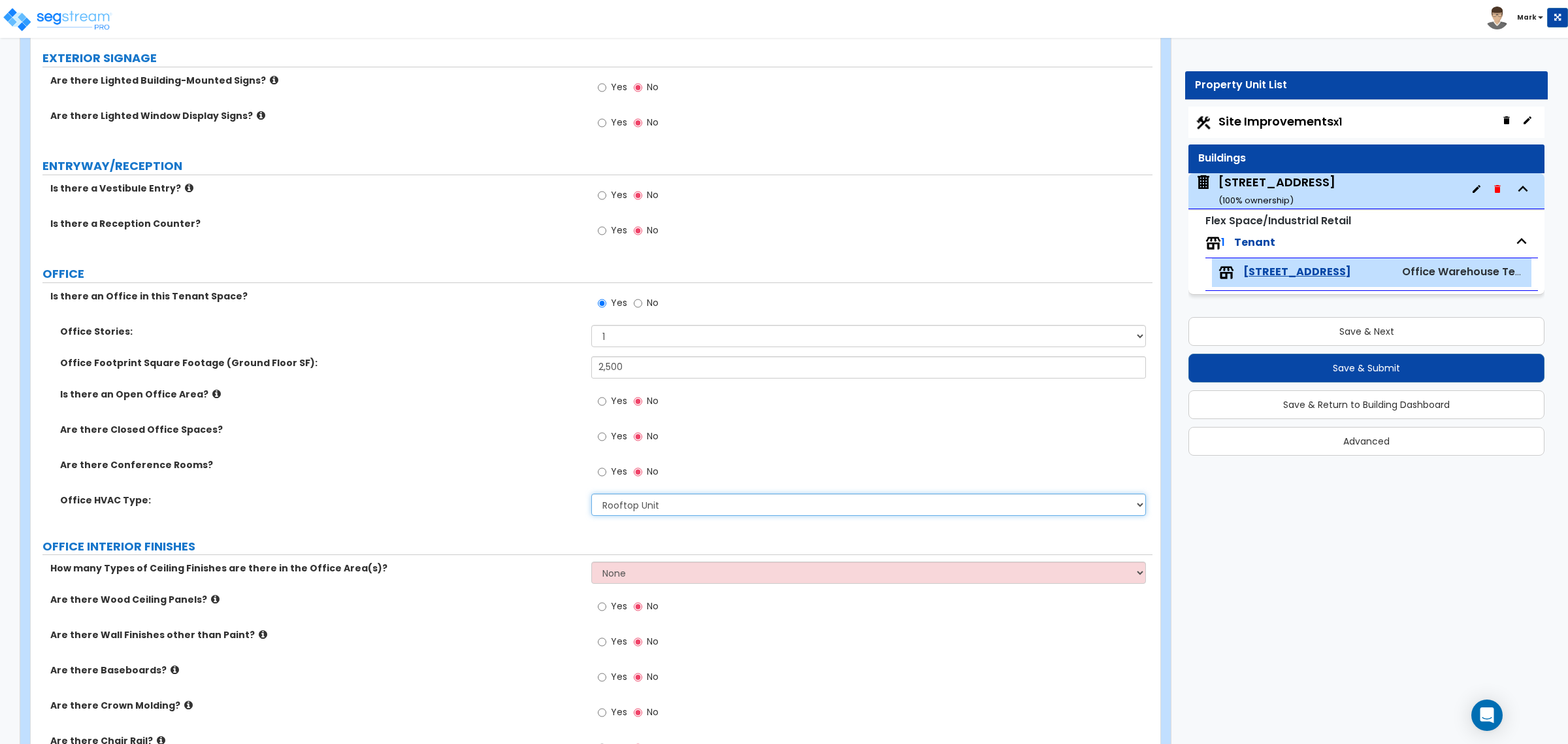
scroll to position [245, 0]
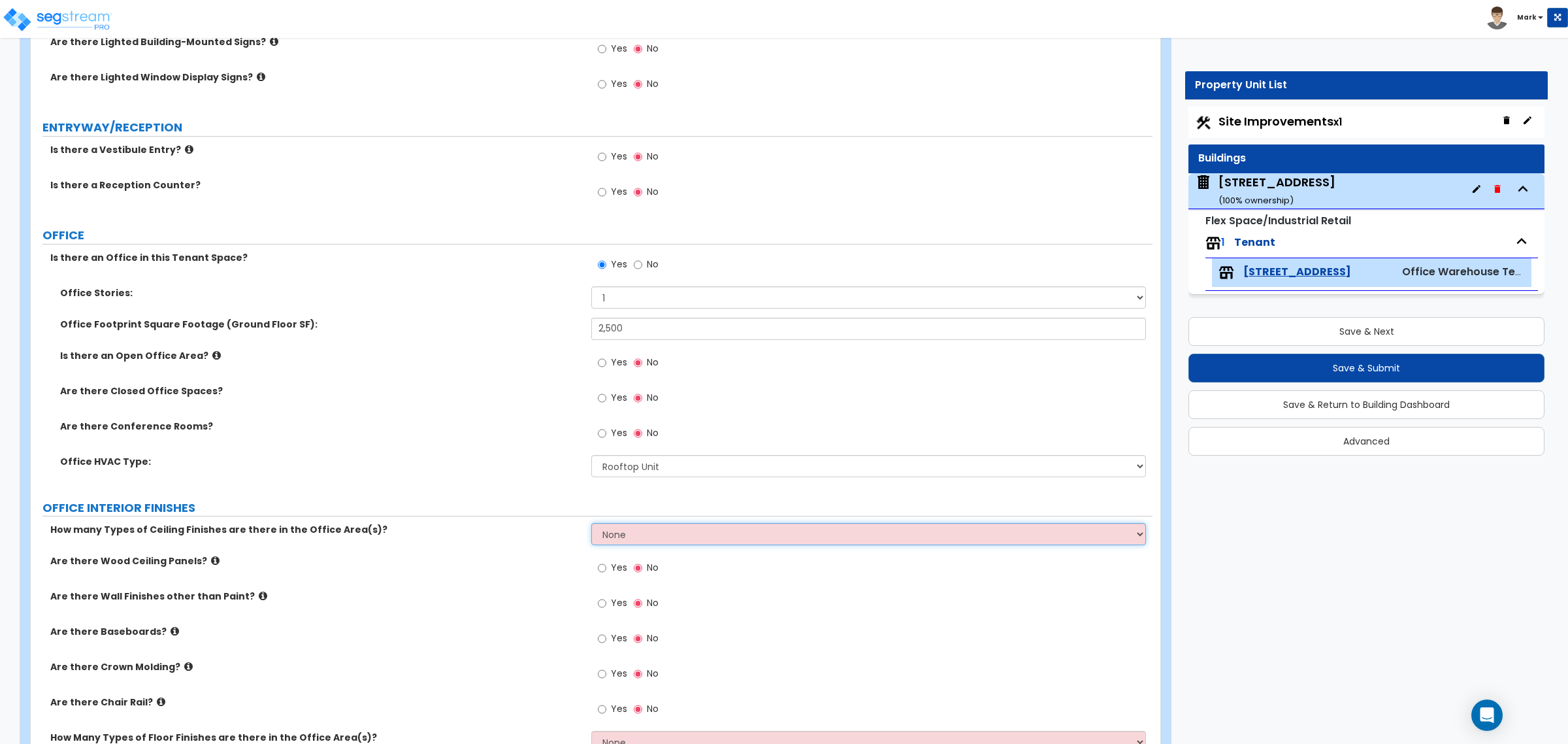
click at [634, 534] on select "None 1 2 3" at bounding box center [868, 534] width 554 height 22
click at [704, 538] on select "None 1 2 3" at bounding box center [868, 534] width 554 height 22
select select "1"
click at [591, 525] on select "None 1 2 3" at bounding box center [868, 534] width 554 height 22
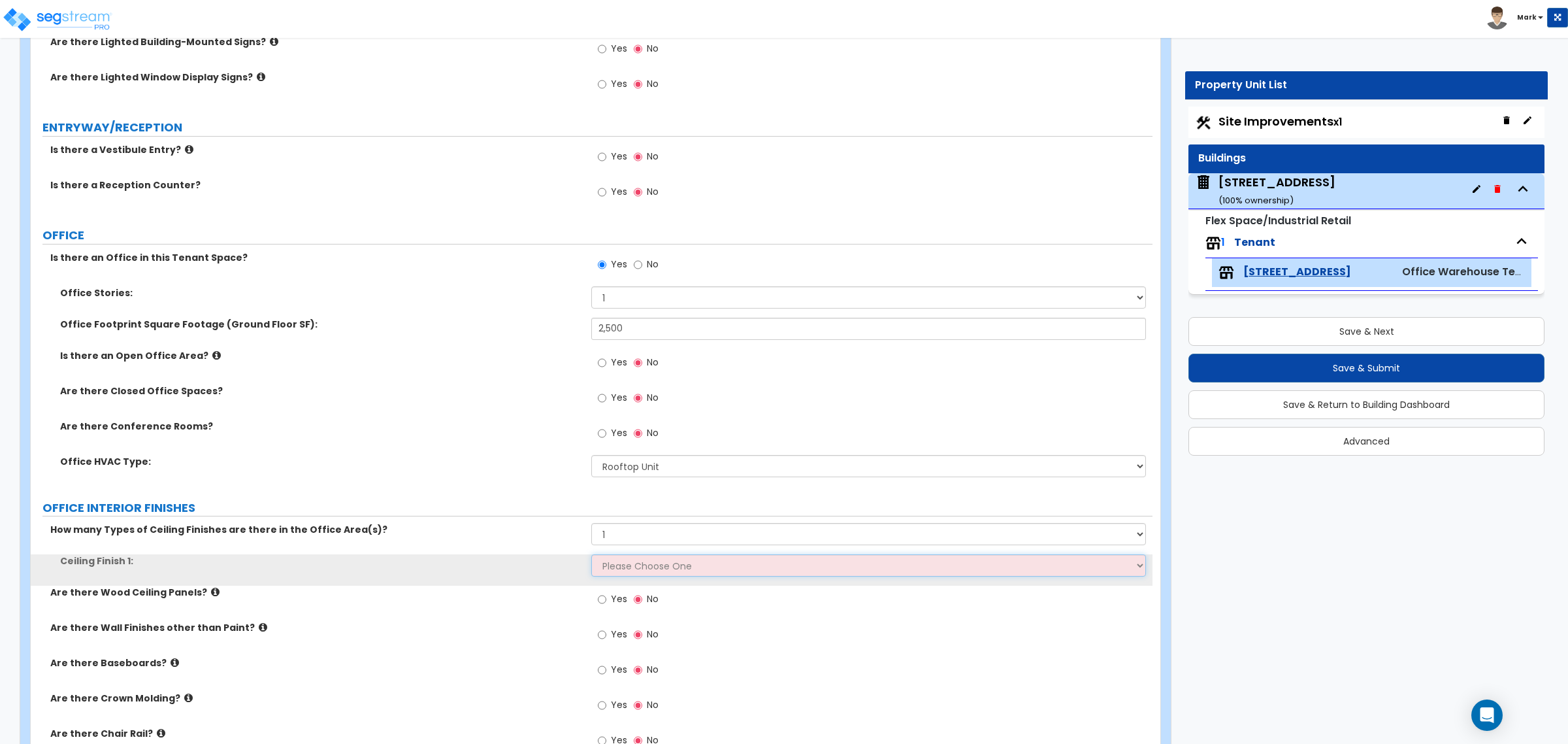
click at [675, 567] on select "Please Choose One Drop Ceiling Open Ceiling Drywall Ceiling" at bounding box center [868, 565] width 554 height 22
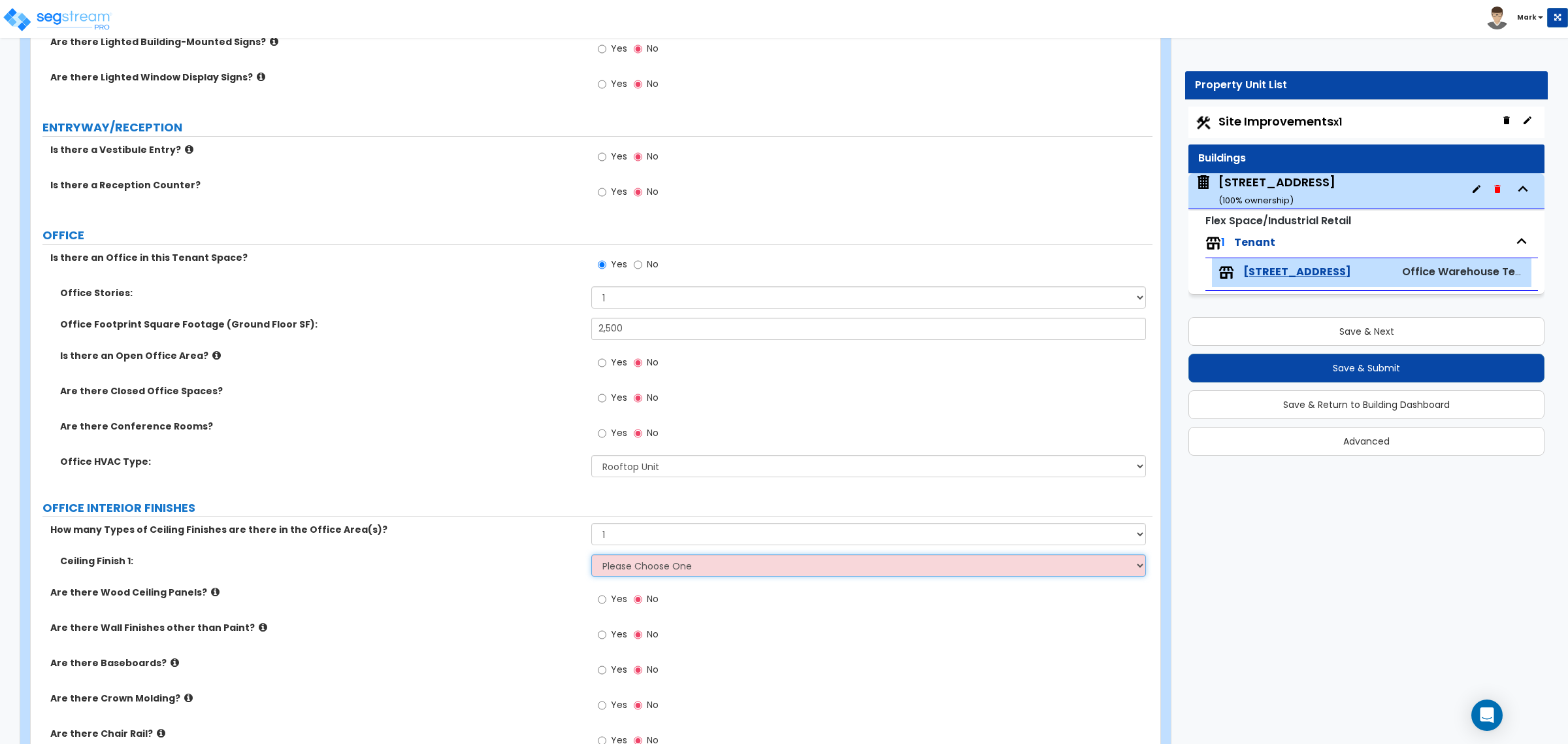
select select "1"
click at [591, 556] on select "Please Choose One Drop Ceiling Open Ceiling Drywall Ceiling" at bounding box center [868, 565] width 554 height 22
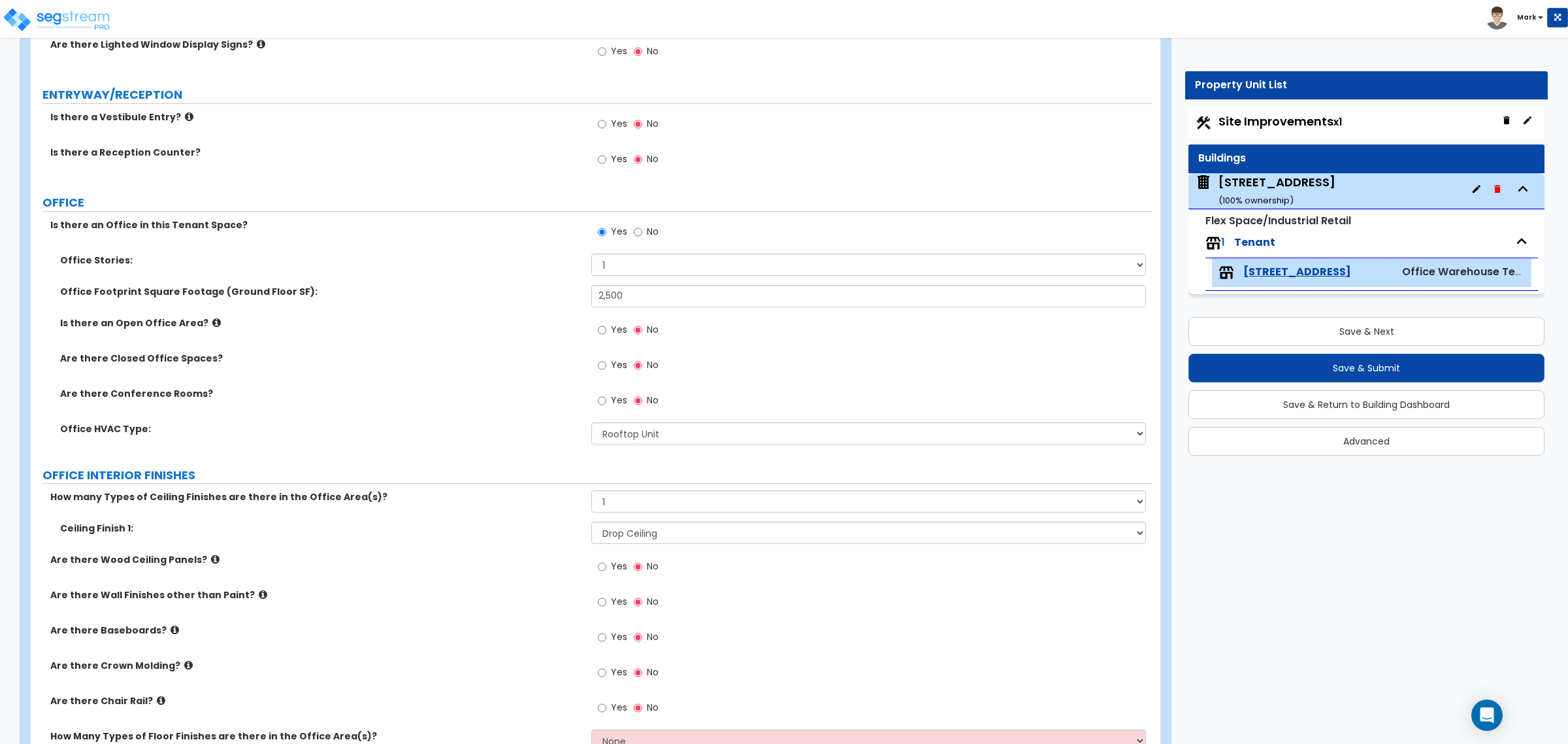
scroll to position [327, 0]
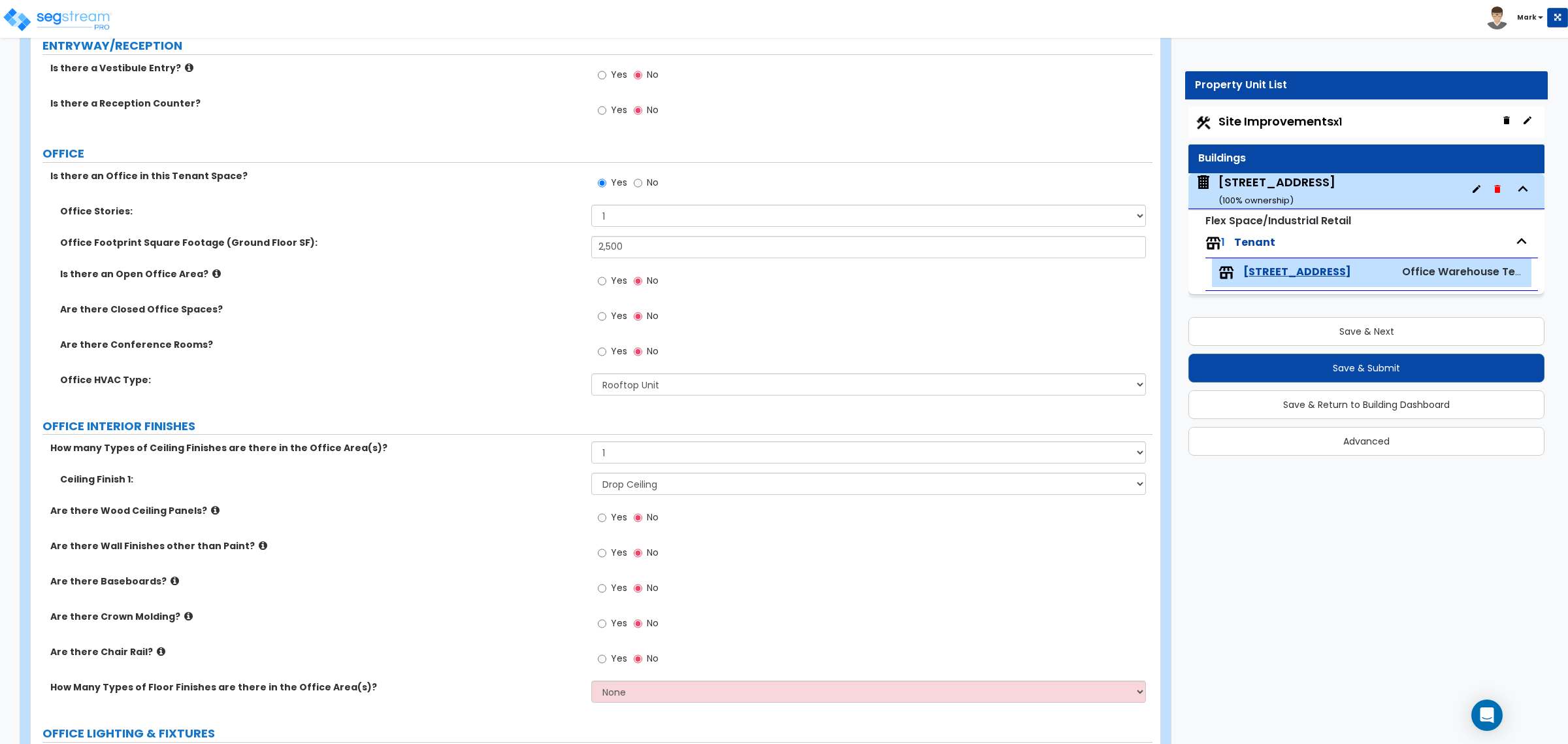
click at [606, 567] on label "Yes" at bounding box center [612, 589] width 30 height 22
click at [606, 567] on input "Yes" at bounding box center [602, 588] width 8 height 14
radio input "true"
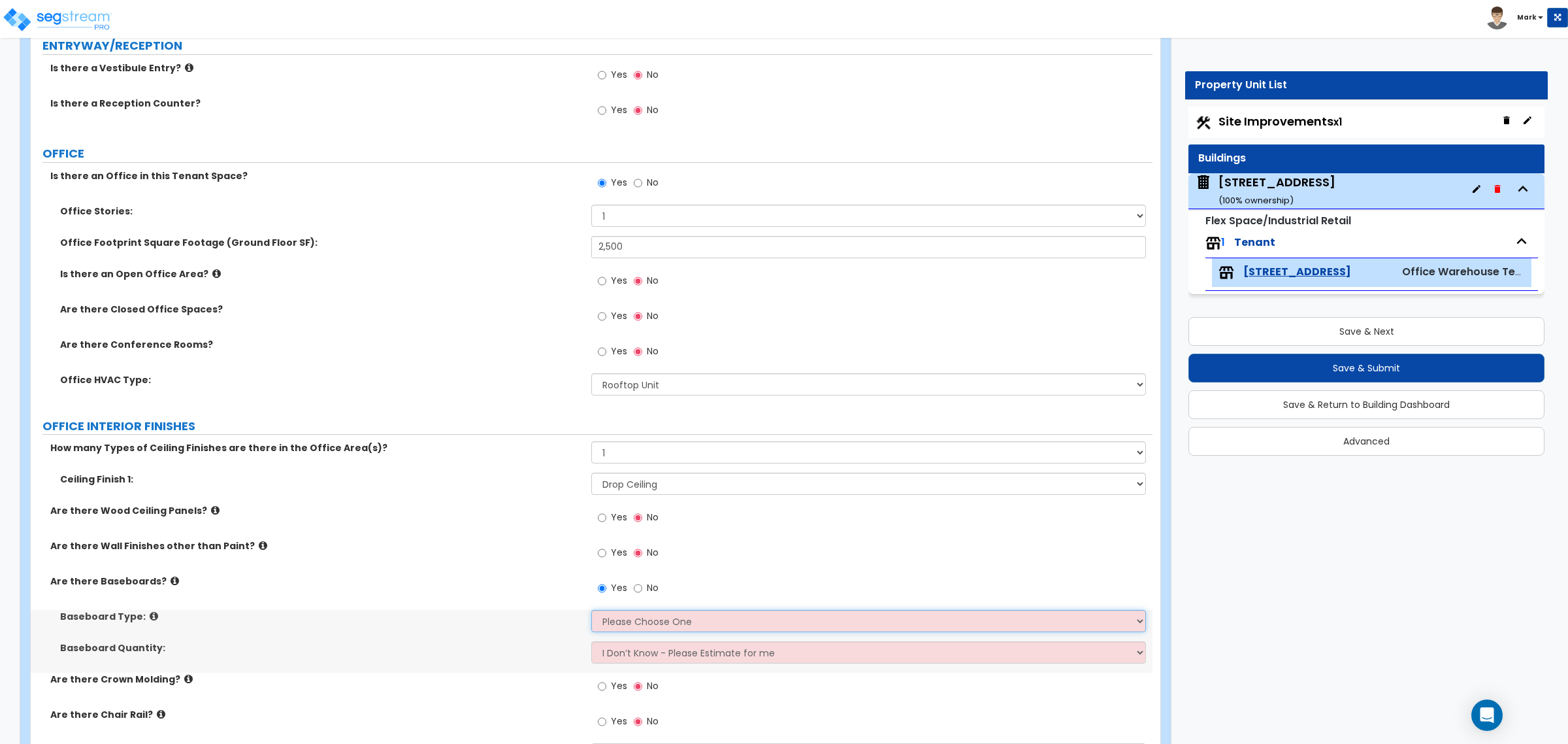
click at [622, 567] on select "Please Choose One Wood Vinyl Carpet Tile" at bounding box center [868, 620] width 554 height 22
select select "1"
click at [591, 567] on select "Please Choose One Wood Vinyl Carpet Tile" at bounding box center [868, 620] width 554 height 22
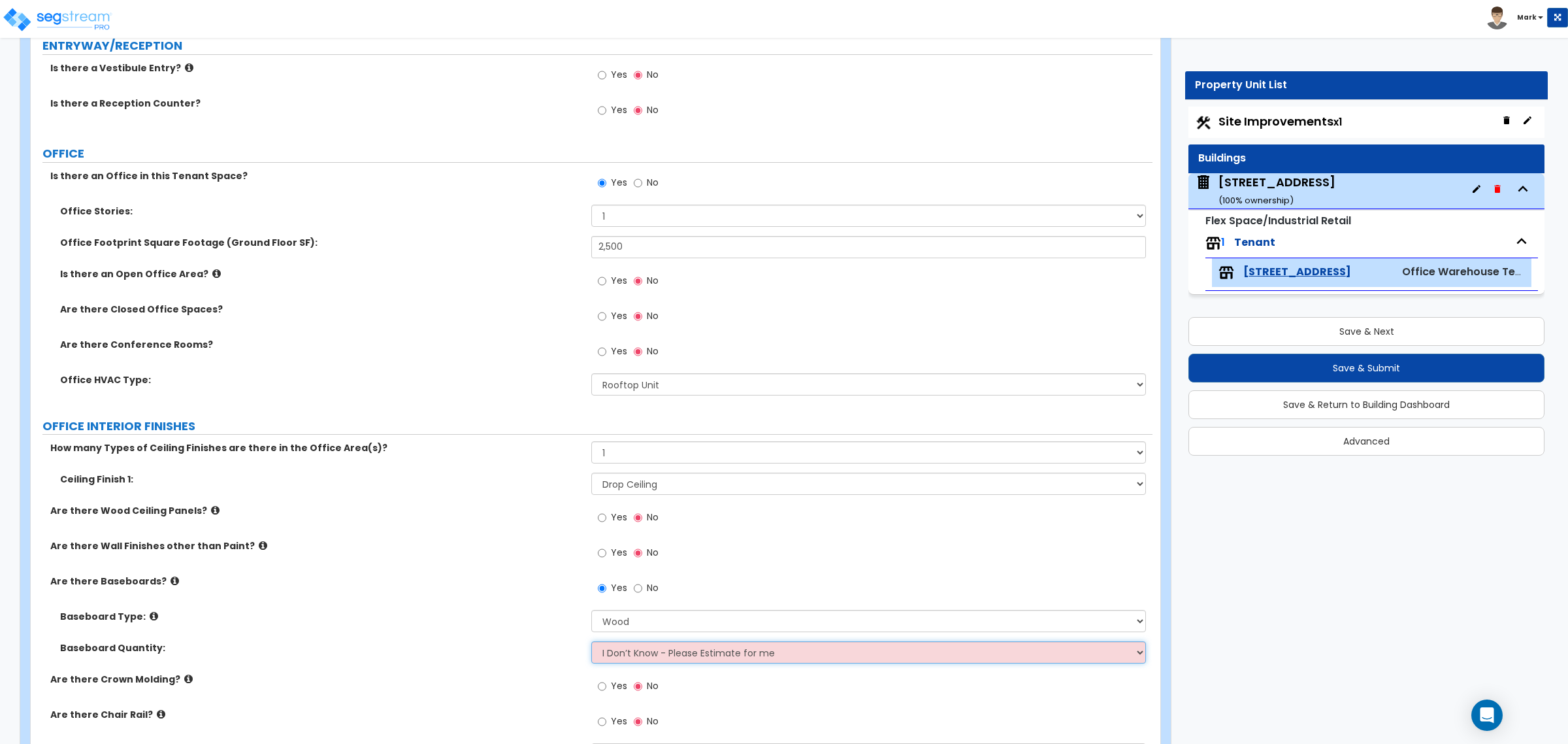
click at [638, 567] on select "I Don’t Know - Please Estimate for me I want to Enter the Linear Footage" at bounding box center [868, 652] width 554 height 22
click at [505, 567] on div "Baseboard Type: Please Choose One Wood Vinyl Carpet Tile" at bounding box center [591, 625] width 1122 height 31
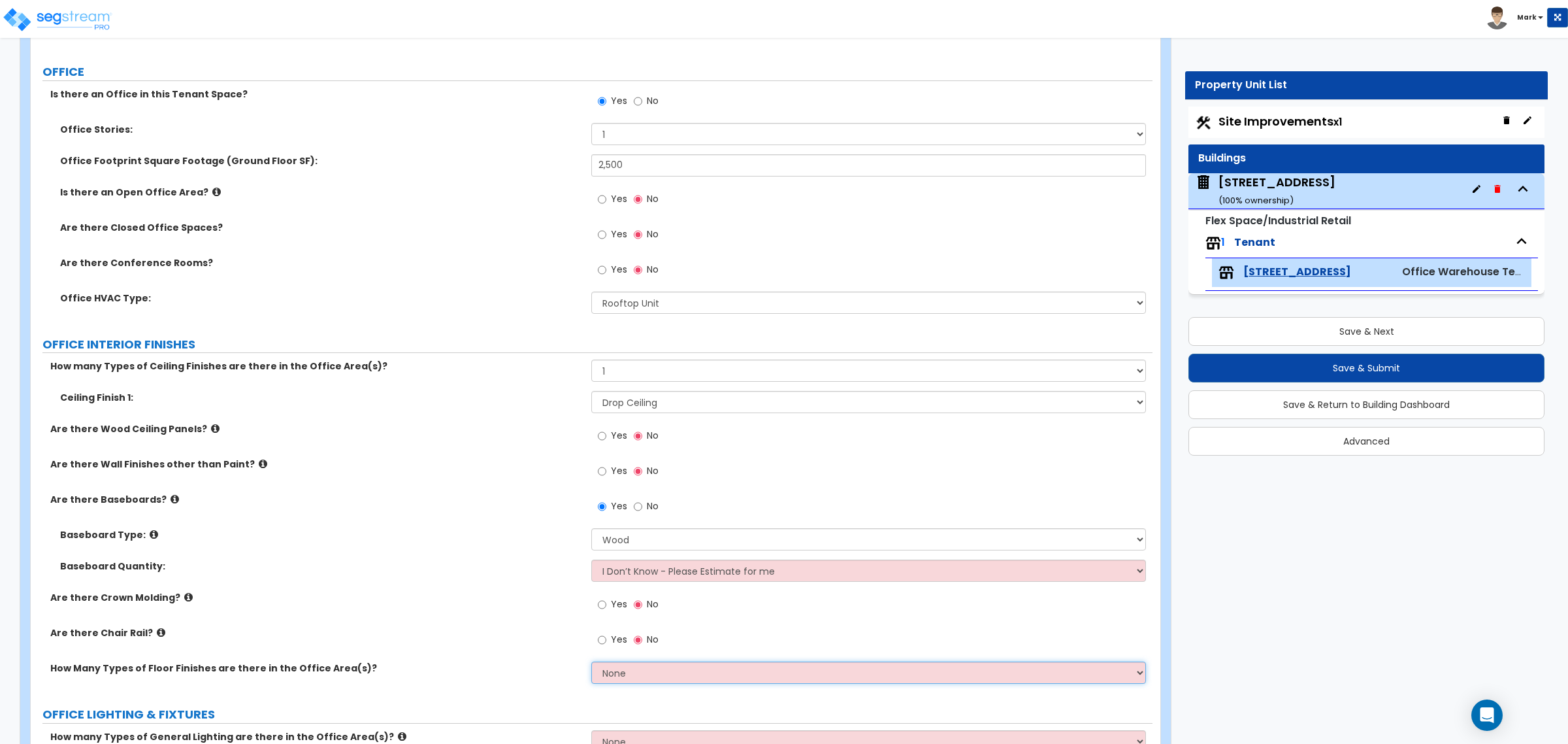
click at [606, 567] on select "None 1 2 3" at bounding box center [868, 672] width 554 height 22
click at [591, 567] on select "None 1 2 3" at bounding box center [868, 672] width 554 height 22
click at [628, 567] on select "None 1 2 3" at bounding box center [868, 672] width 554 height 22
select select "1"
click at [591, 567] on select "None 1 2 3" at bounding box center [868, 672] width 554 height 22
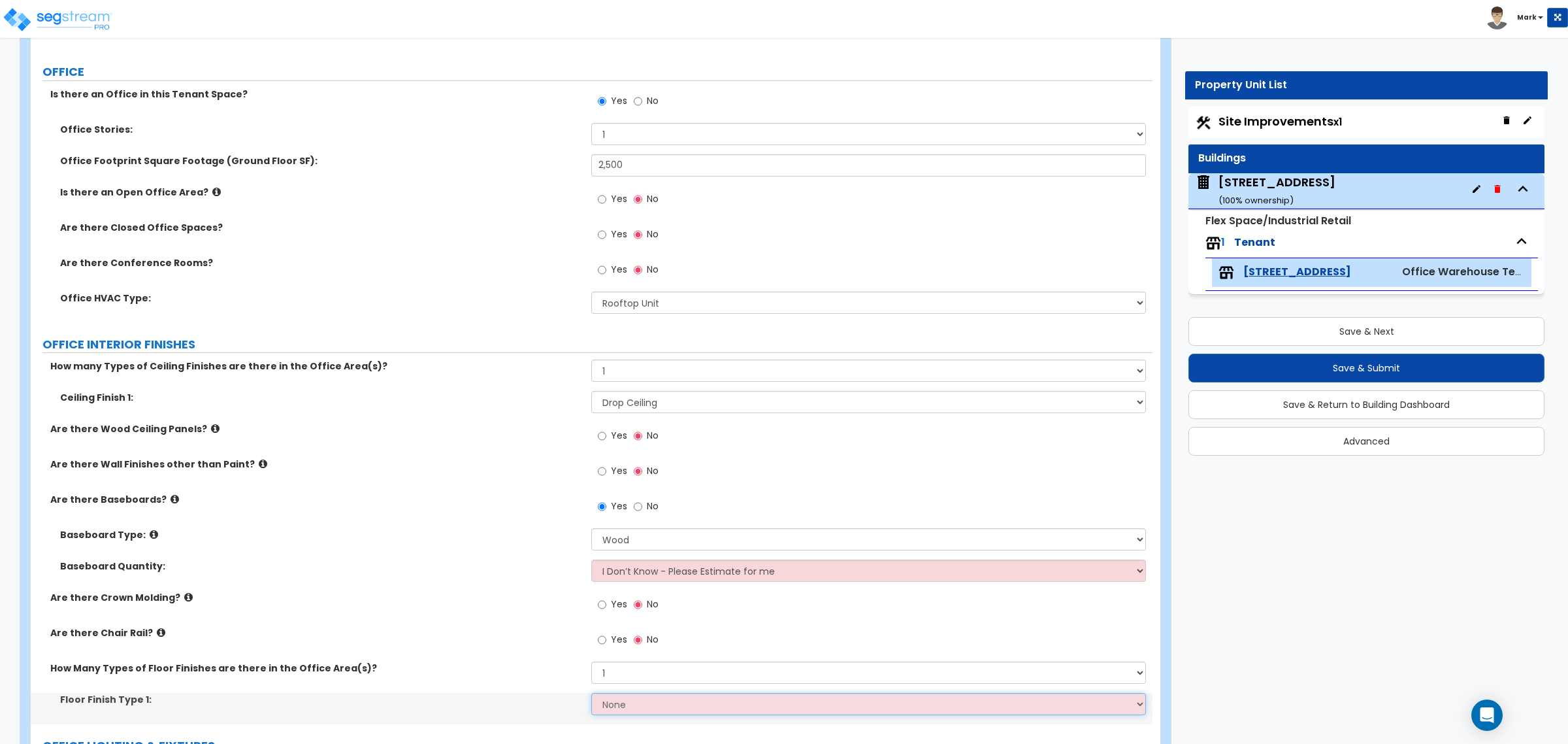
click at [628, 567] on select "None Tile Flooring Hardwood Flooring Resilient Laminate Flooring VCT Flooring S…" at bounding box center [868, 704] width 554 height 22
select select "3"
click at [591, 567] on select "None Tile Flooring Hardwood Flooring Resilient Laminate Flooring VCT Flooring S…" at bounding box center [868, 704] width 554 height 22
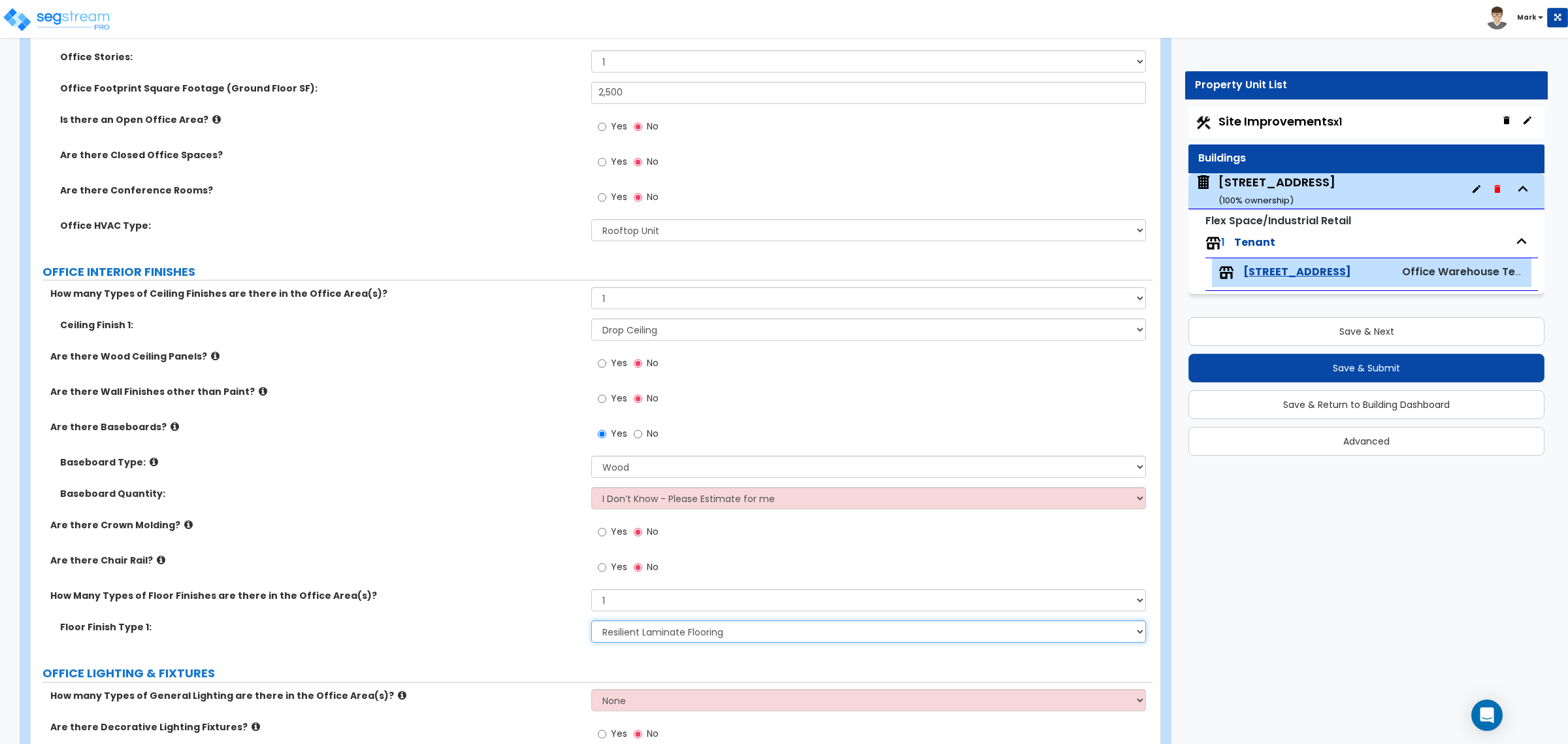
scroll to position [572, 0]
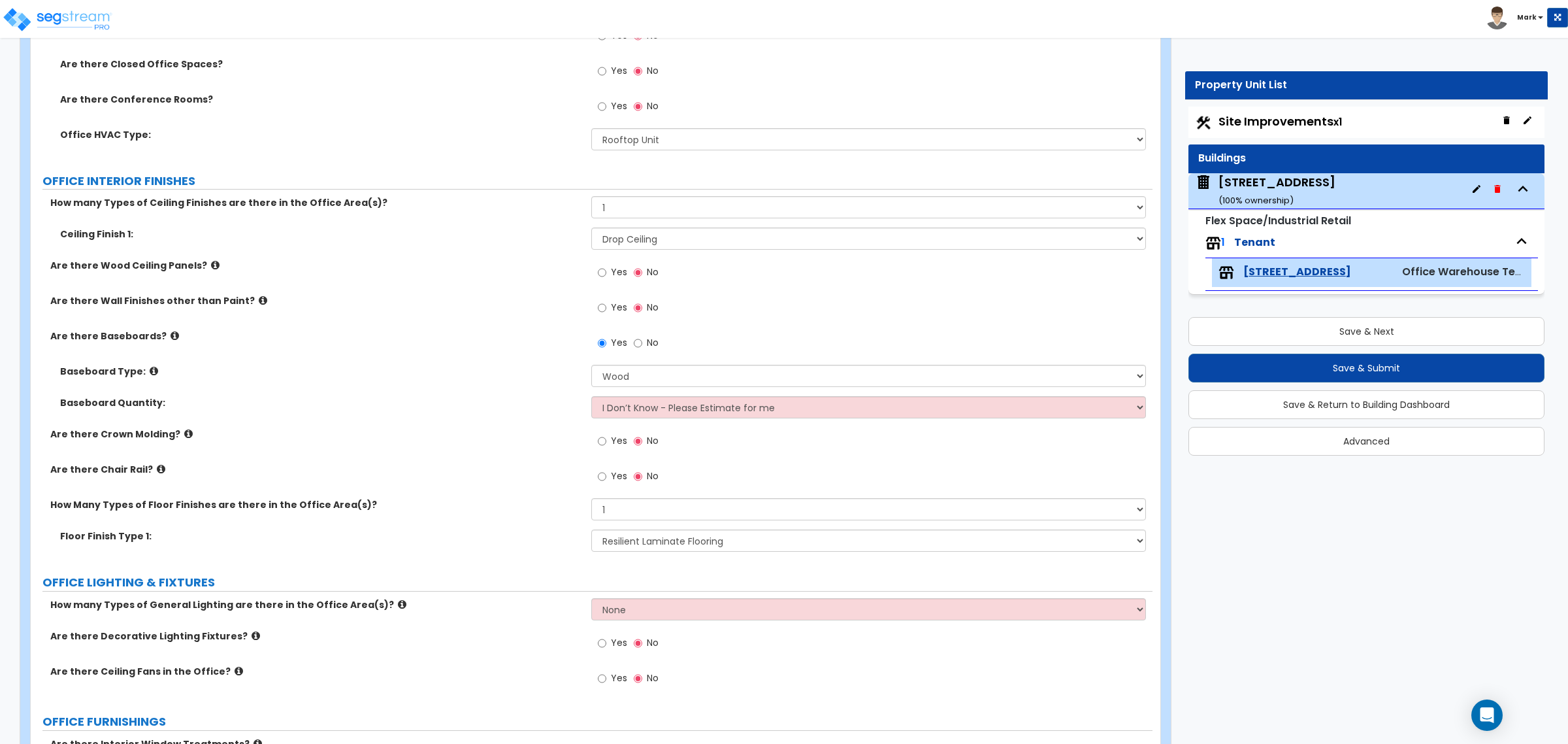
click at [619, 522] on div "How Many Types of Floor Finishes are there in the Office Area(s)? None 1 2 3" at bounding box center [591, 513] width 1122 height 31
drag, startPoint x: 629, startPoint y: 509, endPoint x: 626, endPoint y: 517, distance: 8.5
click at [628, 512] on select "None 1 2 3" at bounding box center [868, 509] width 554 height 22
click at [591, 500] on select "None 1 2 3" at bounding box center [868, 509] width 554 height 22
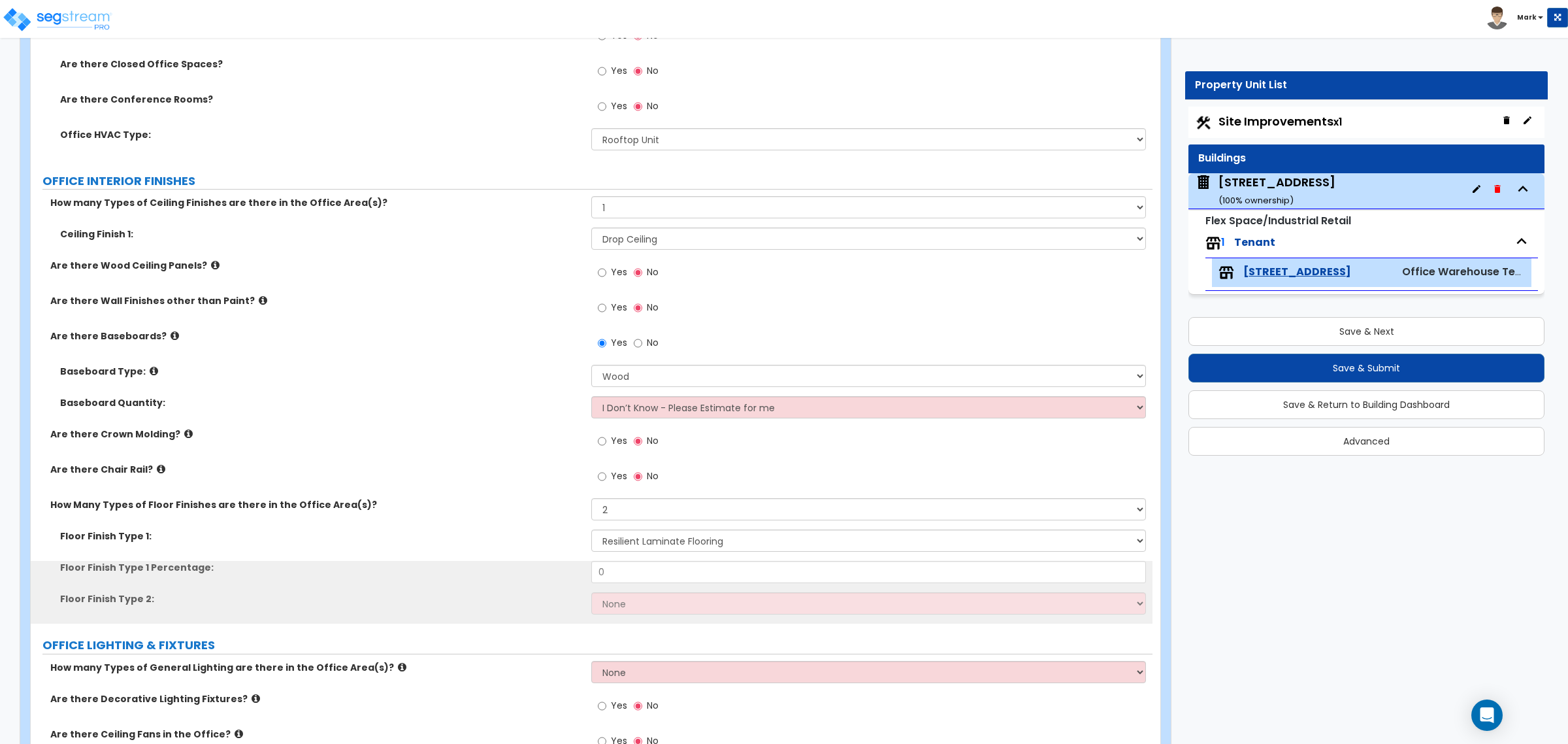
click at [634, 524] on div "How Many Types of Floor Finishes are there in the Office Area(s)? None 1 2 3" at bounding box center [591, 513] width 1122 height 31
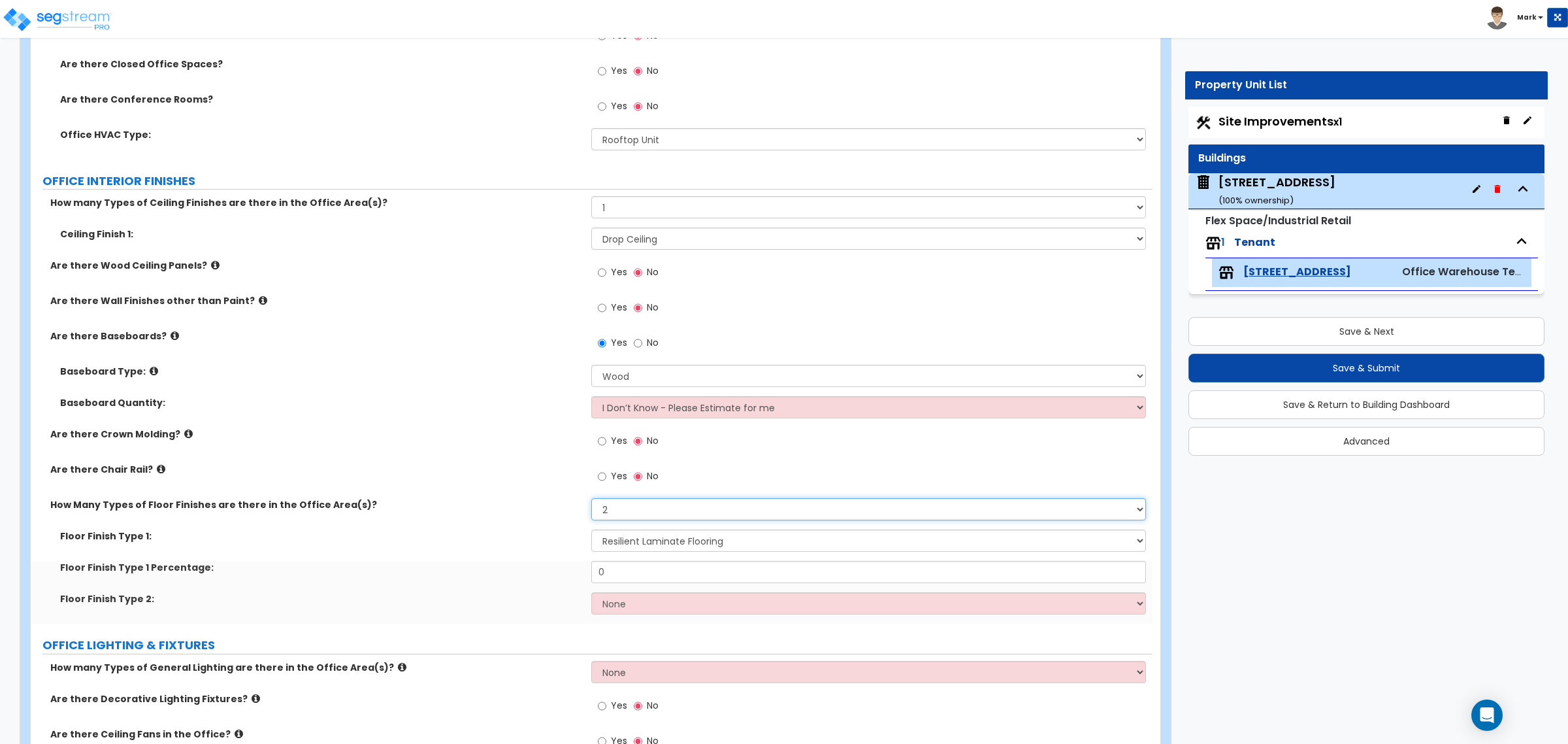
drag, startPoint x: 635, startPoint y: 513, endPoint x: 632, endPoint y: 521, distance: 8.5
click at [634, 517] on select "None 1 2 3" at bounding box center [868, 509] width 554 height 22
select select "3"
click at [591, 500] on select "None 1 2 3" at bounding box center [868, 509] width 554 height 22
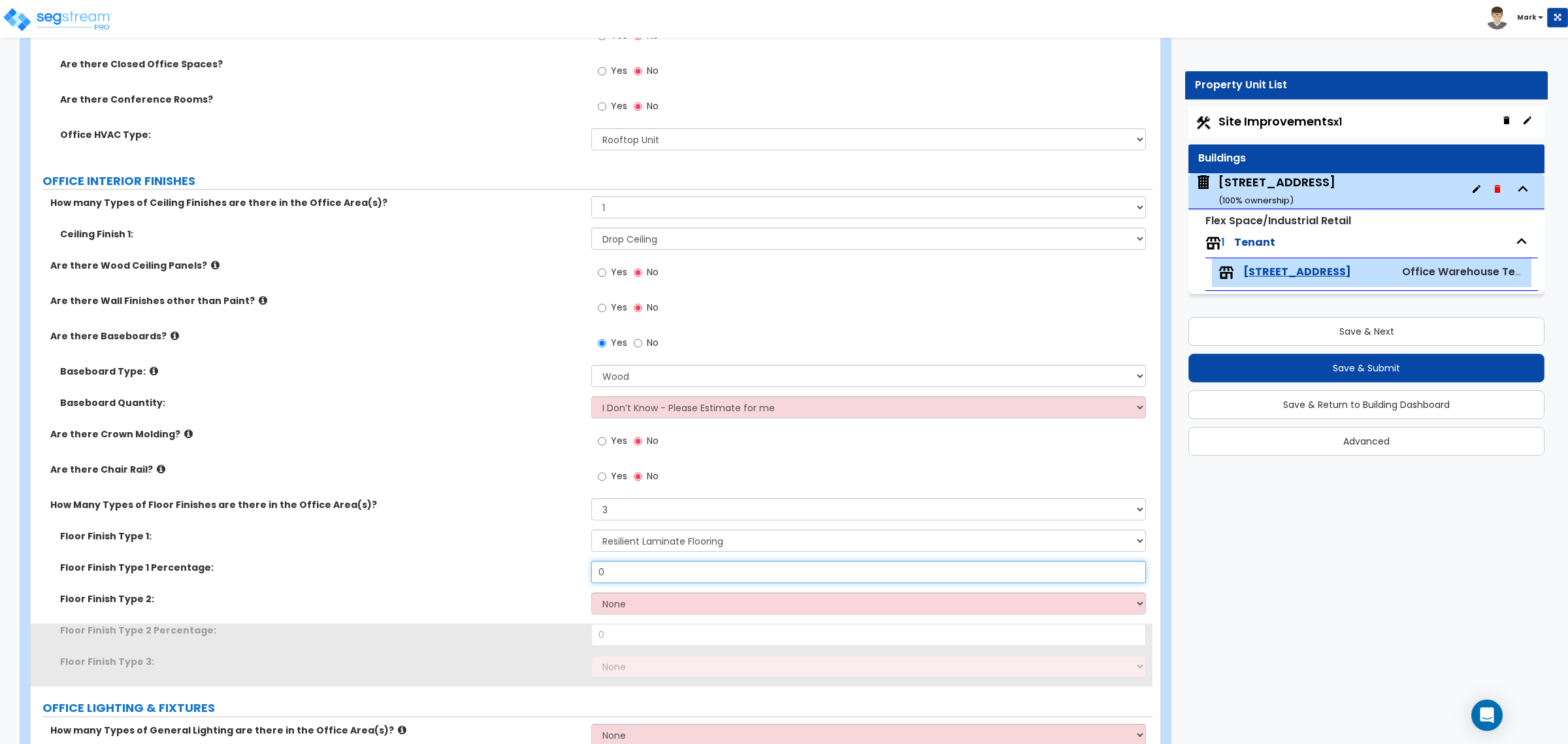
click at [621, 567] on input "0" at bounding box center [868, 572] width 554 height 22
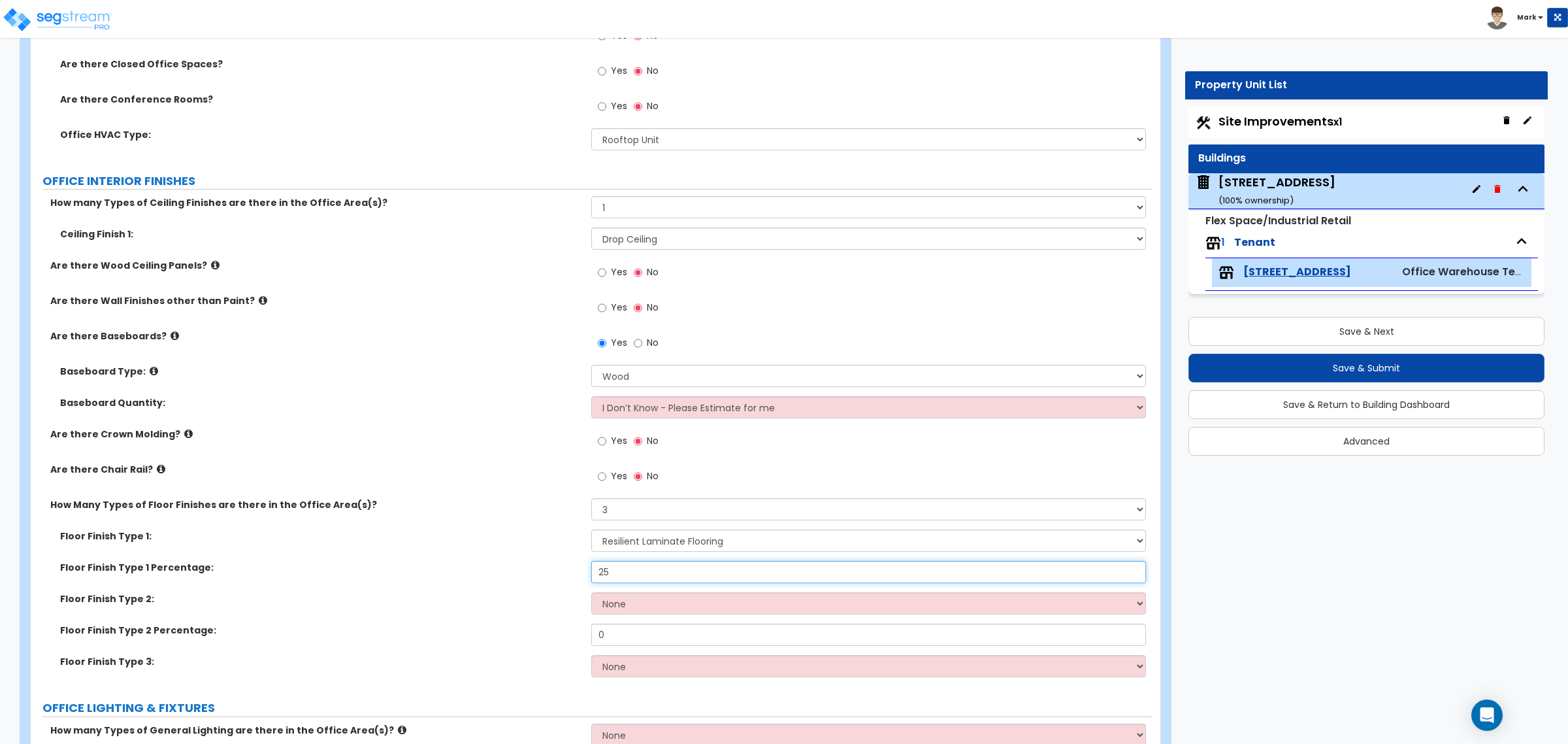
type input "25"
click at [717, 567] on select "None Tile Flooring Hardwood Flooring Resilient Laminate Flooring VCT Flooring S…" at bounding box center [868, 603] width 554 height 22
select select "7"
click at [591, 567] on select "None Tile Flooring Hardwood Flooring Resilient Laminate Flooring VCT Flooring S…" at bounding box center [868, 603] width 554 height 22
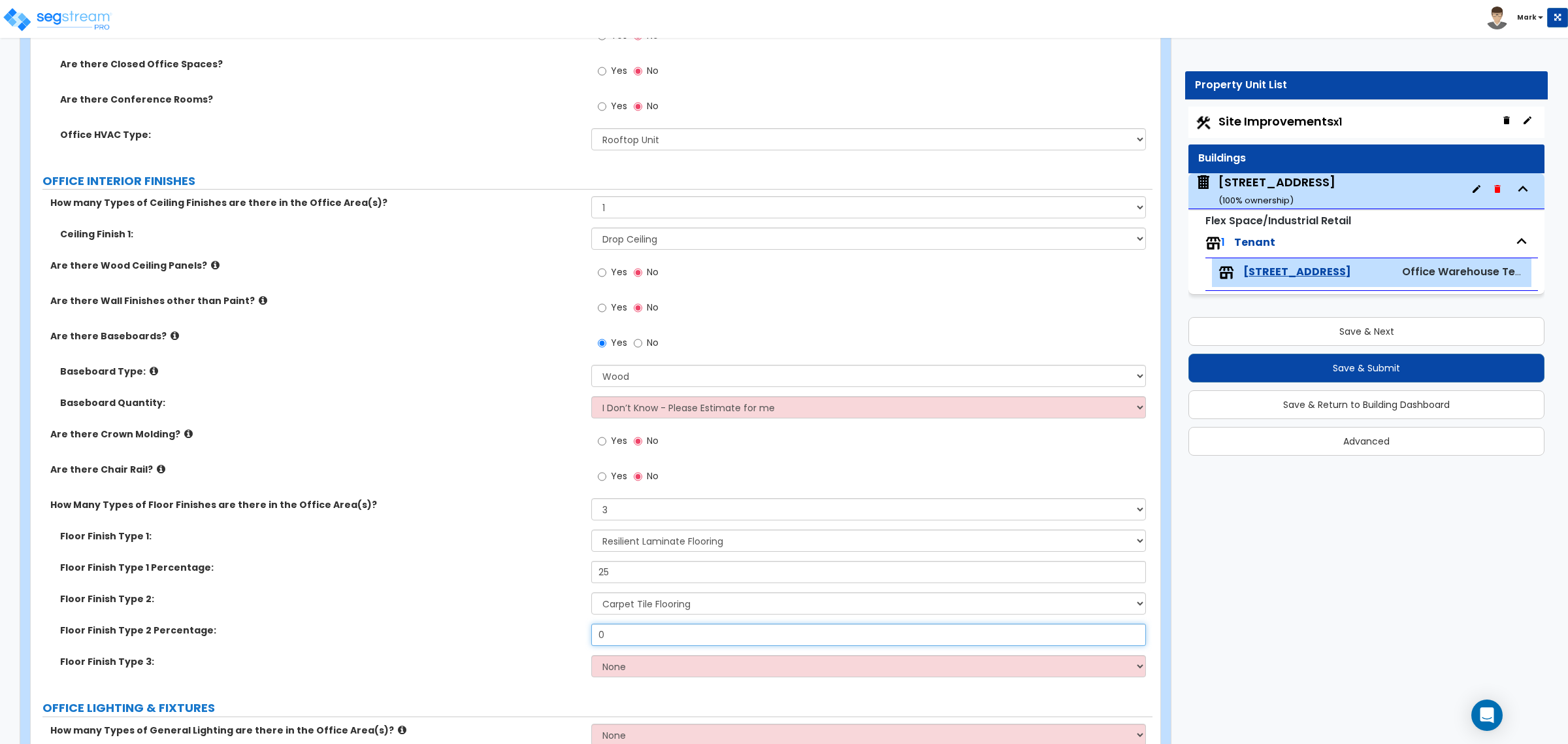
click at [642, 567] on input "0" at bounding box center [868, 634] width 554 height 22
drag, startPoint x: 642, startPoint y: 642, endPoint x: 638, endPoint y: 652, distance: 10.8
click at [642, 567] on input "0" at bounding box center [868, 634] width 554 height 22
type input "25"
click at [609, 567] on select "None Tile Flooring Hardwood Flooring Resilient Laminate Flooring VCT Flooring S…" at bounding box center [868, 666] width 554 height 22
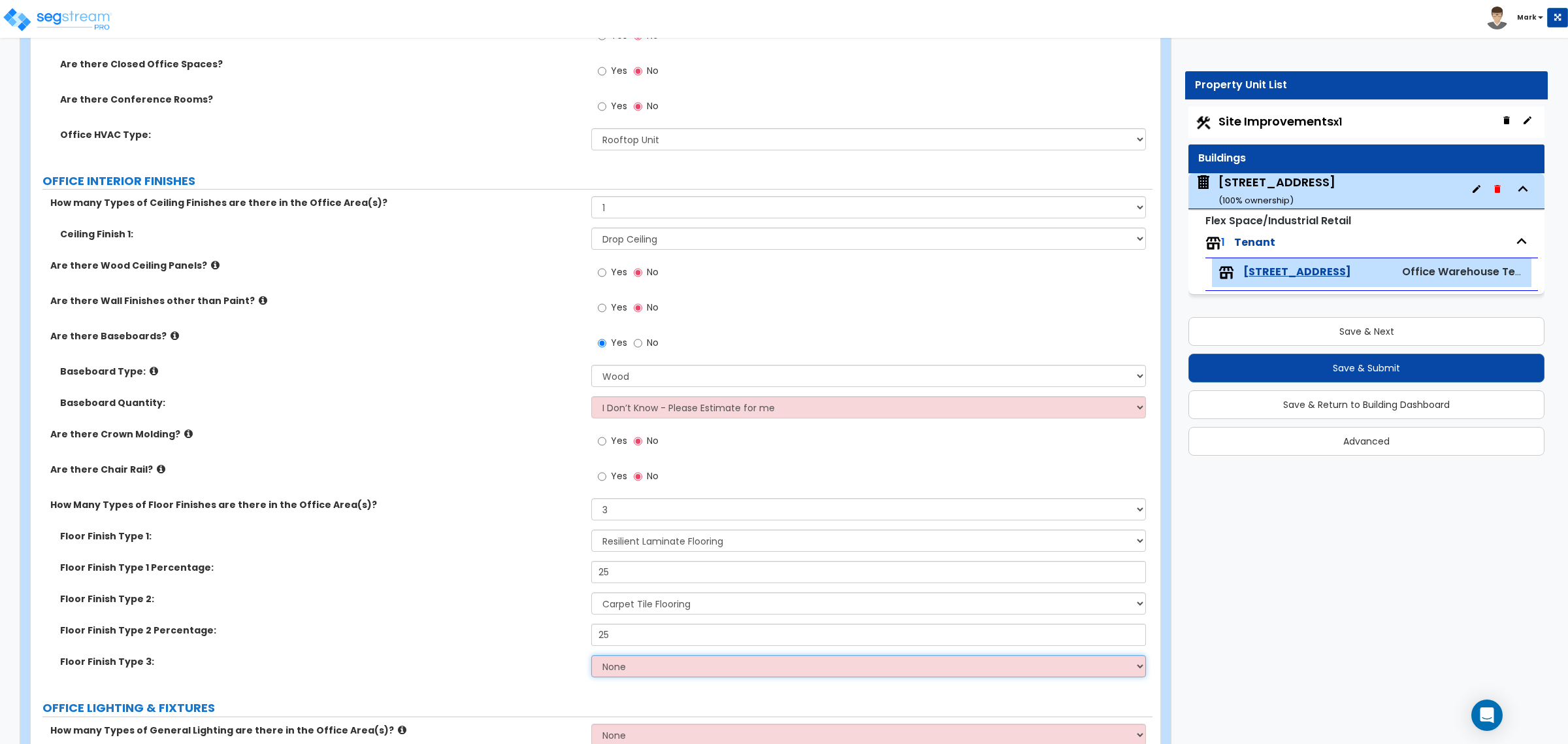
click at [591, 567] on select "None Tile Flooring Hardwood Flooring Resilient Laminate Flooring VCT Flooring S…" at bounding box center [868, 666] width 554 height 22
click at [491, 531] on label "Floor Finish Type 1:" at bounding box center [320, 535] width 521 height 13
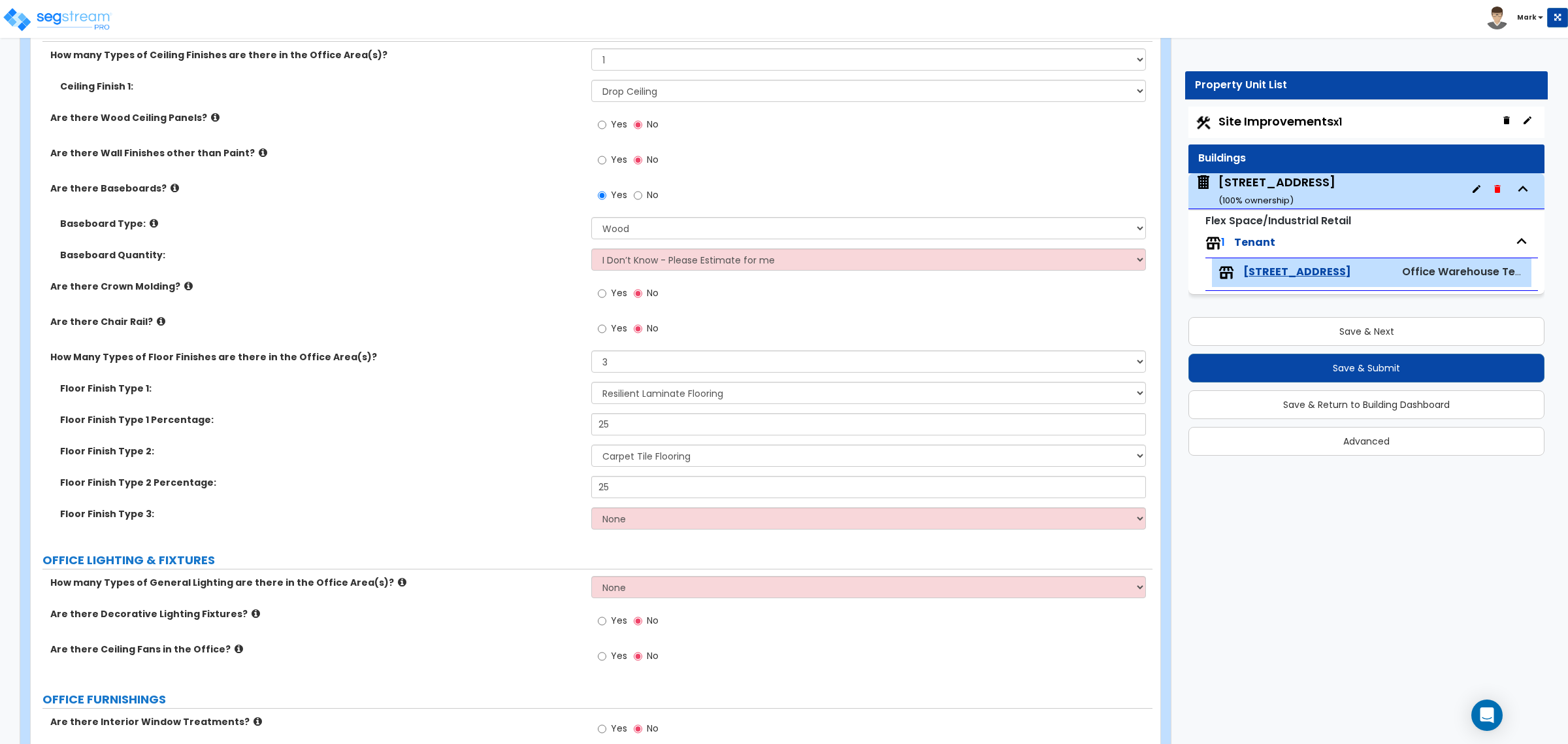
scroll to position [736, 0]
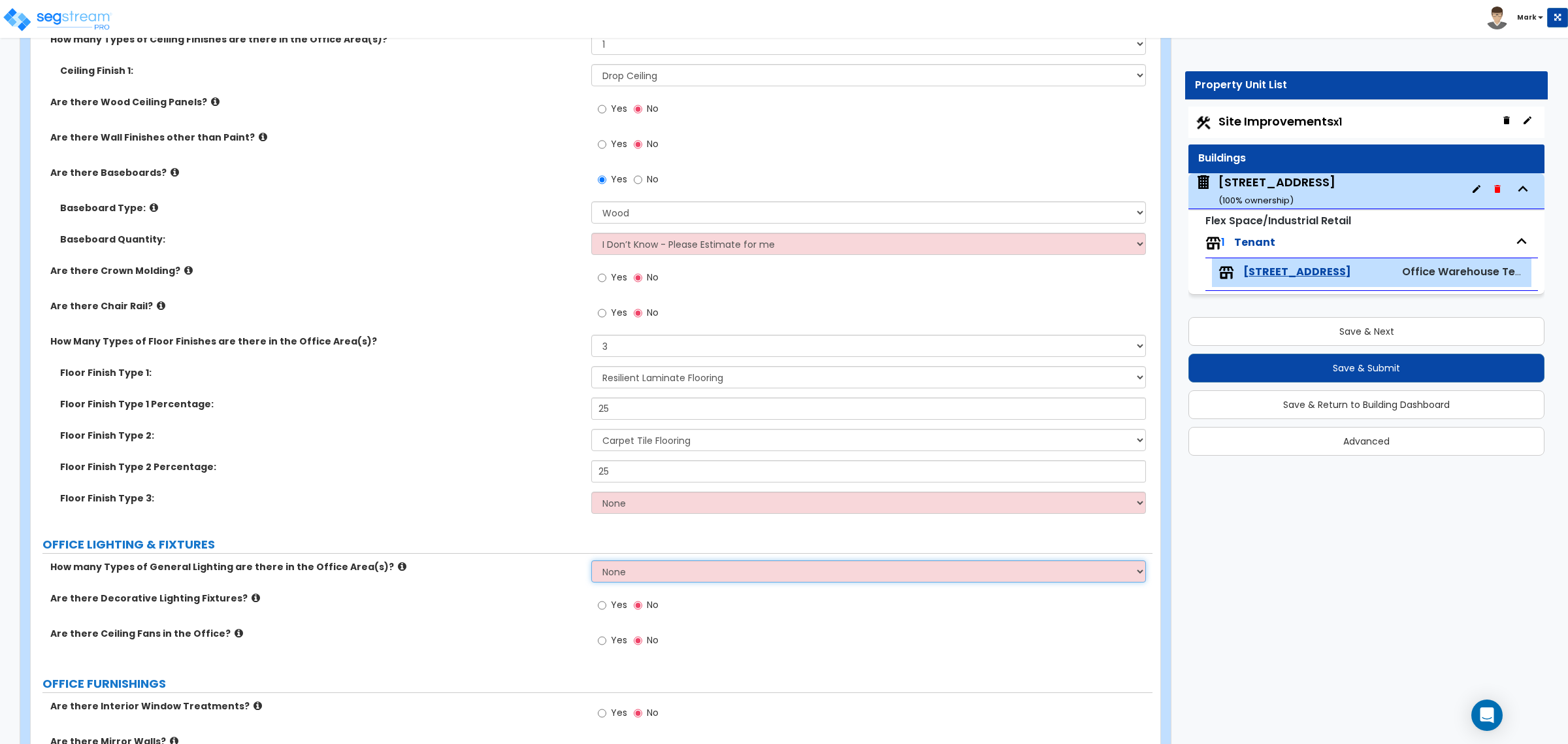
click at [634, 567] on select "None 1 2 3" at bounding box center [868, 571] width 554 height 22
select select "1"
click at [591, 562] on select "None 1 2 3" at bounding box center [868, 571] width 554 height 22
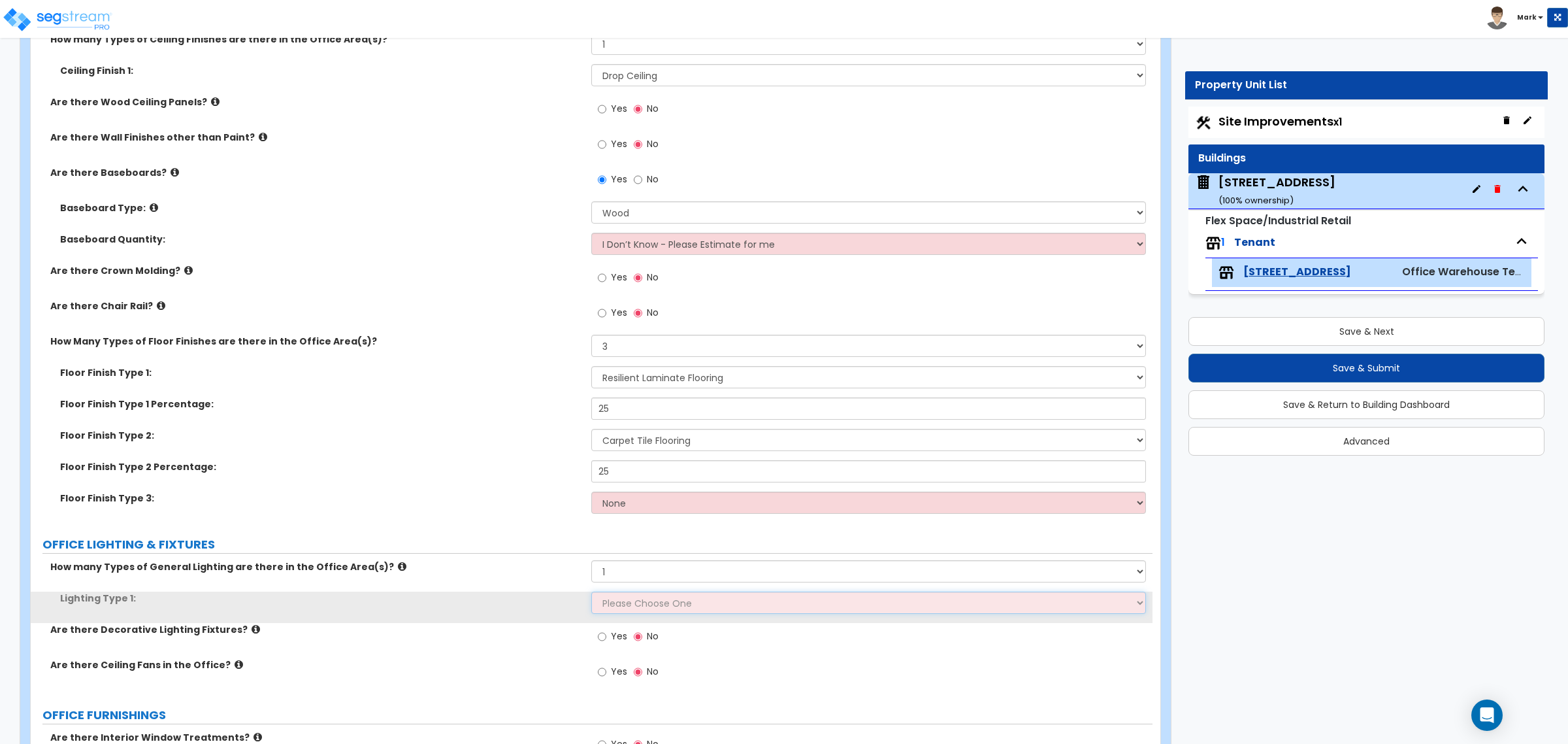
click at [644, 567] on select "Please Choose One LED Surface-Mounted LED Recessed Fluorescent Surface-Mounted …" at bounding box center [868, 602] width 554 height 22
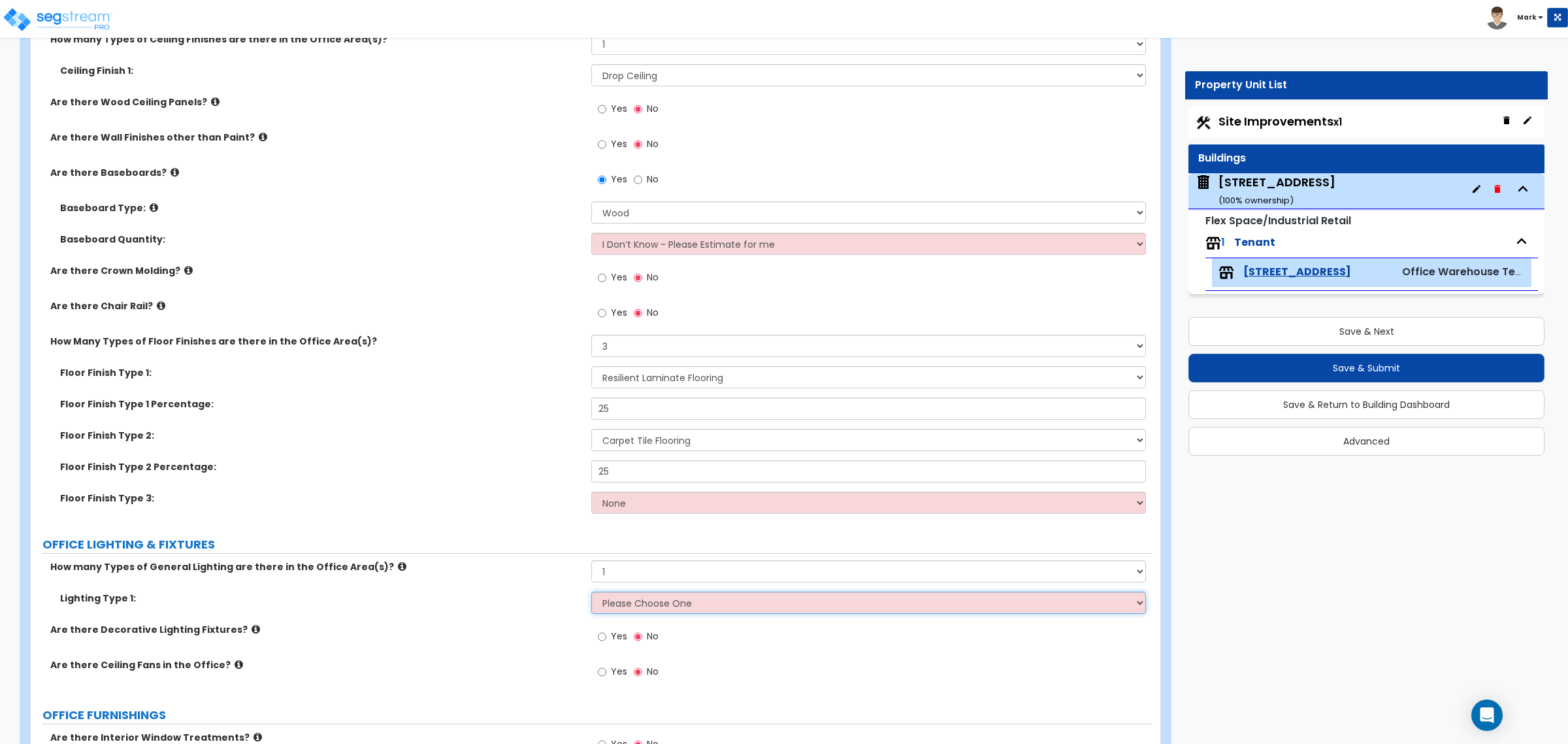
select select "1"
click at [591, 567] on select "Please Choose One LED Surface-Mounted LED Recessed Fluorescent Surface-Mounted …" at bounding box center [868, 602] width 554 height 22
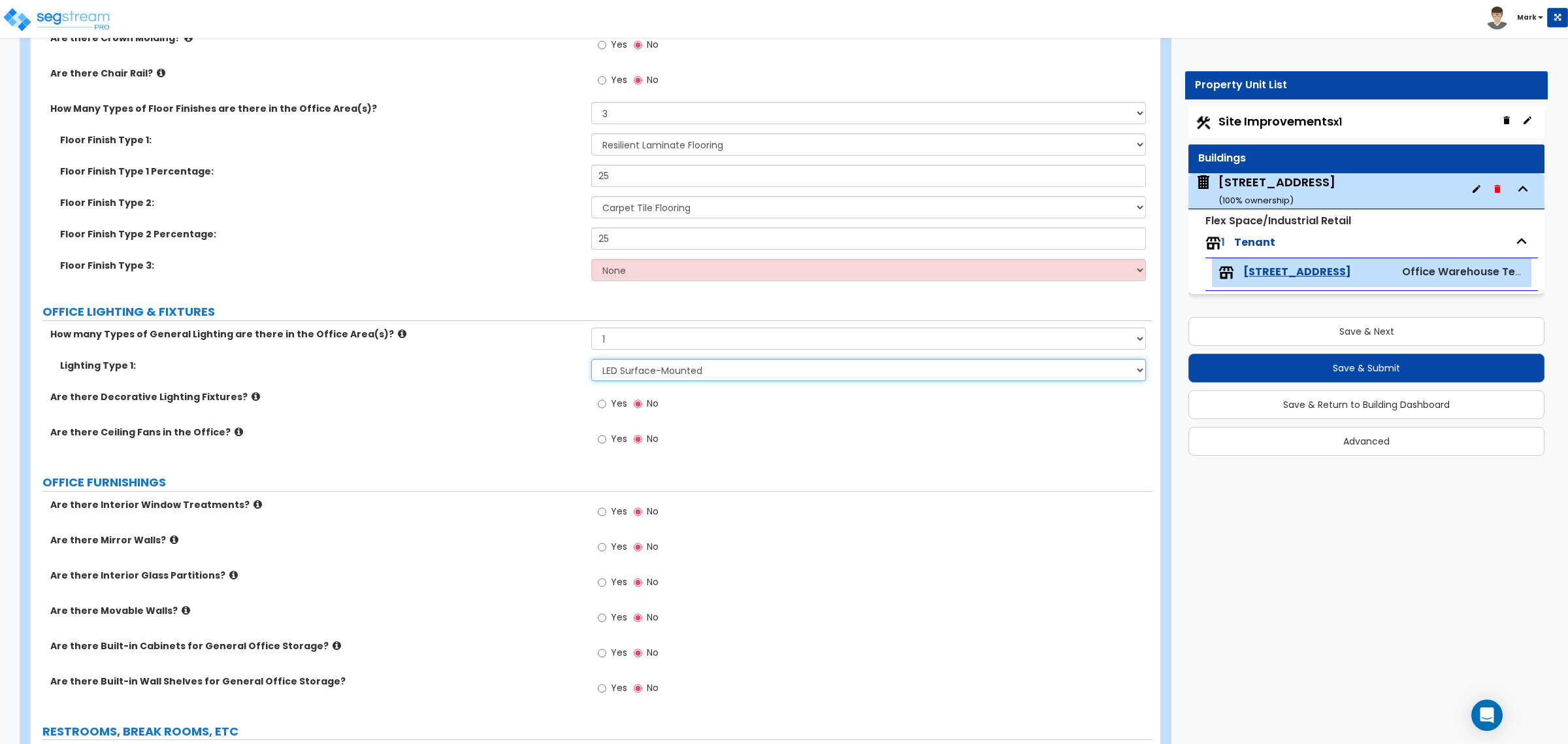
scroll to position [981, 0]
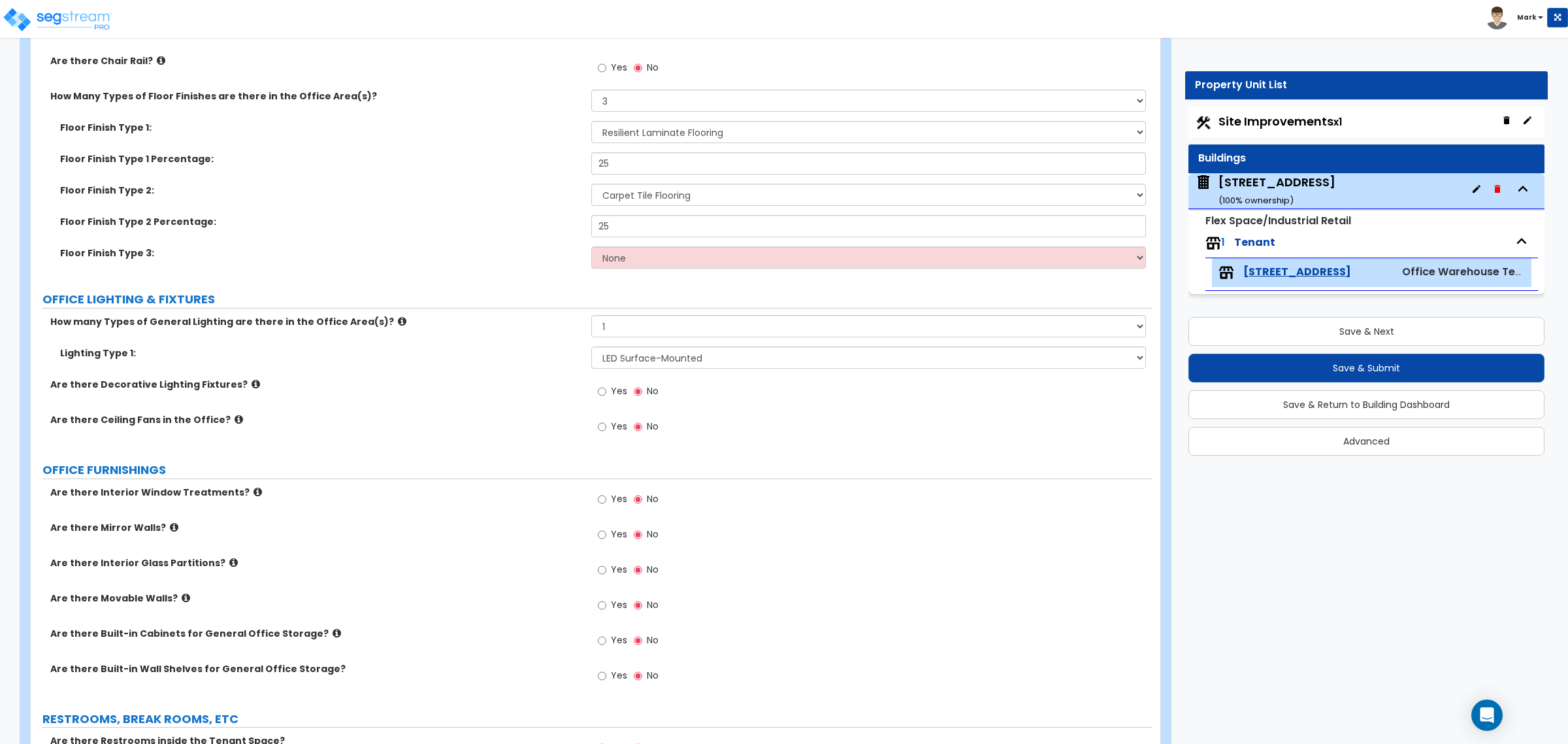
click at [614, 506] on label "Yes" at bounding box center [612, 500] width 30 height 22
click at [606, 506] on input "Yes" at bounding box center [602, 499] width 8 height 14
radio input "true"
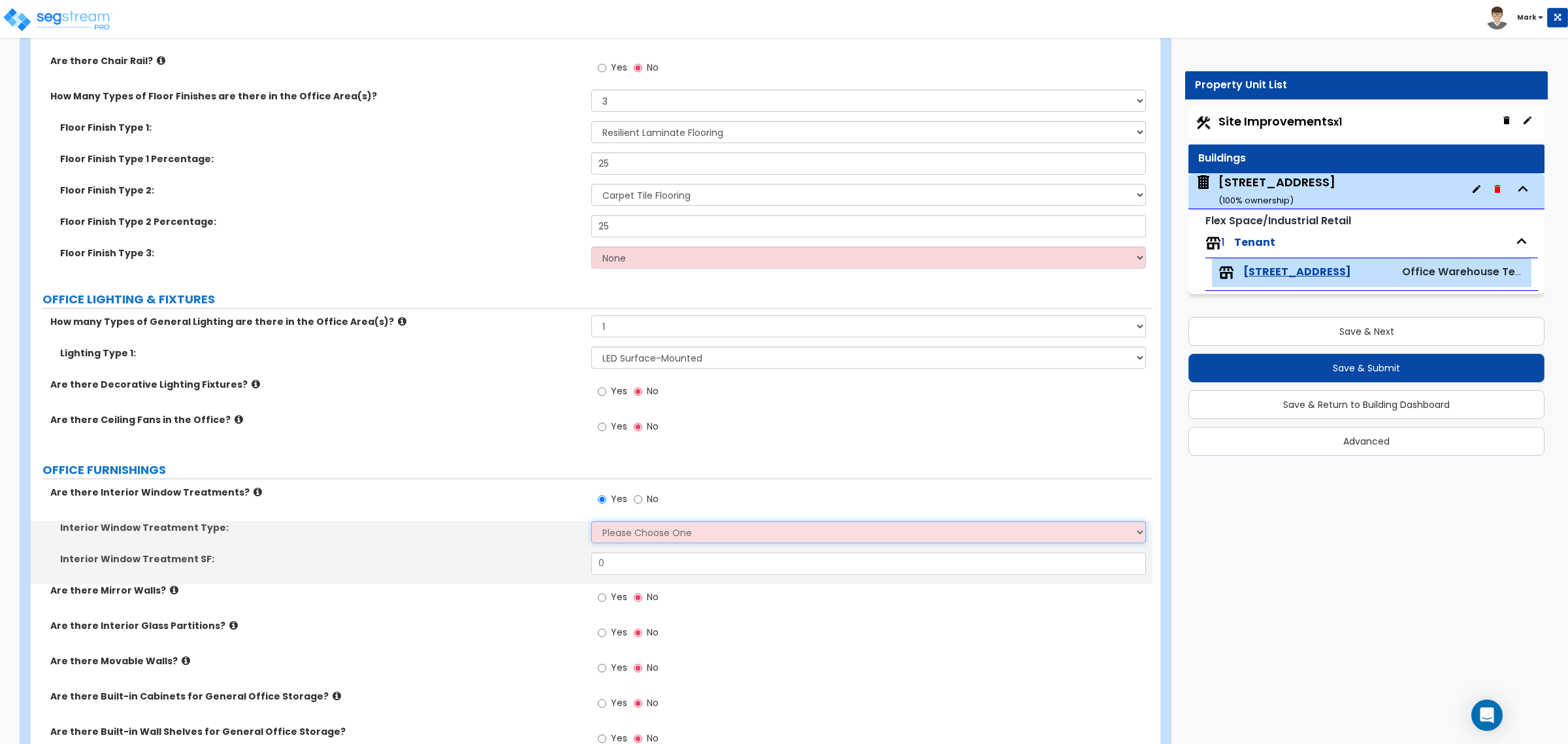
click at [612, 534] on select "Please Choose One Vertical Blinds Window Shades Venetian Blinds Wood Shutters" at bounding box center [868, 531] width 554 height 22
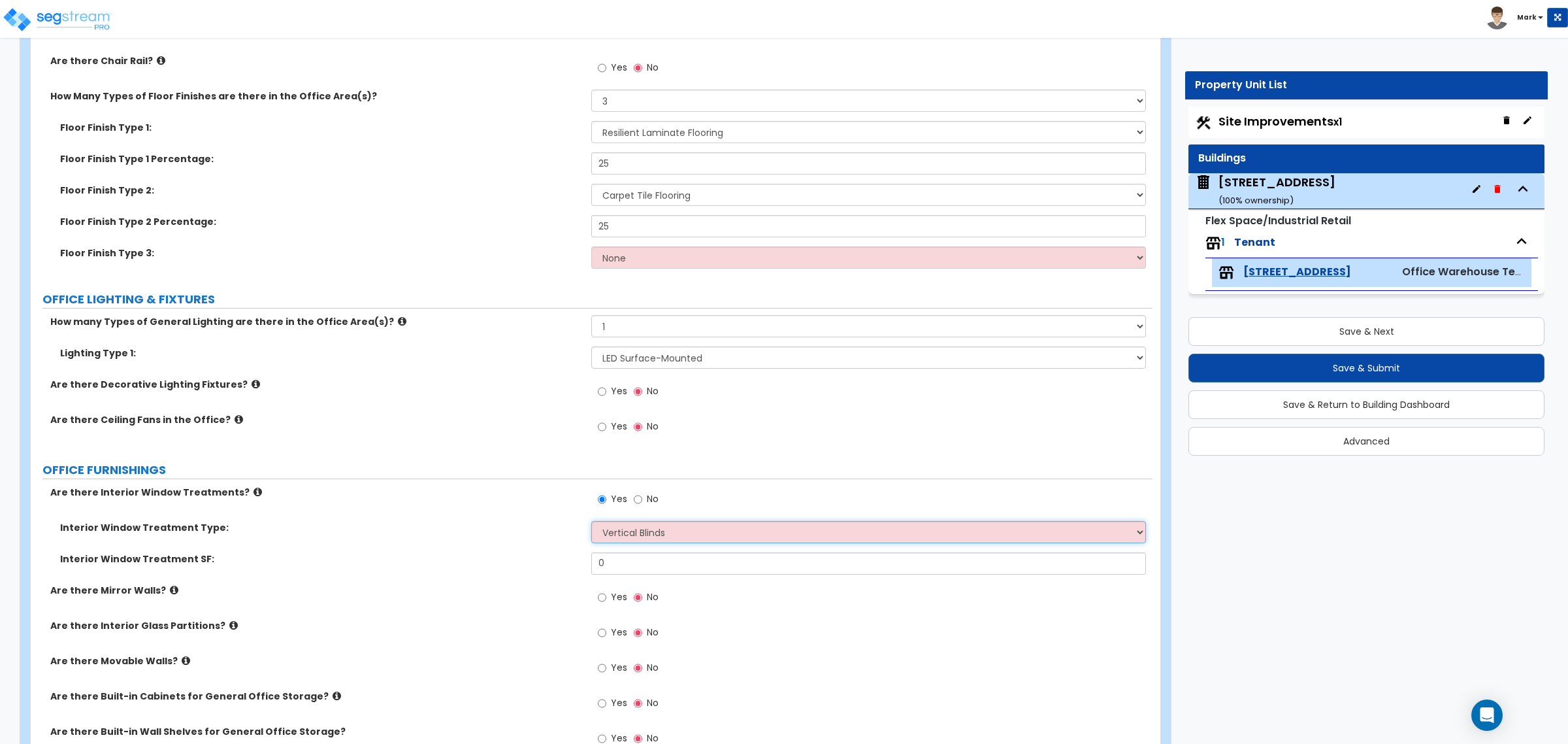
click at [591, 522] on select "Please Choose One Vertical Blinds Window Shades Venetian Blinds Wood Shutters" at bounding box center [868, 531] width 554 height 22
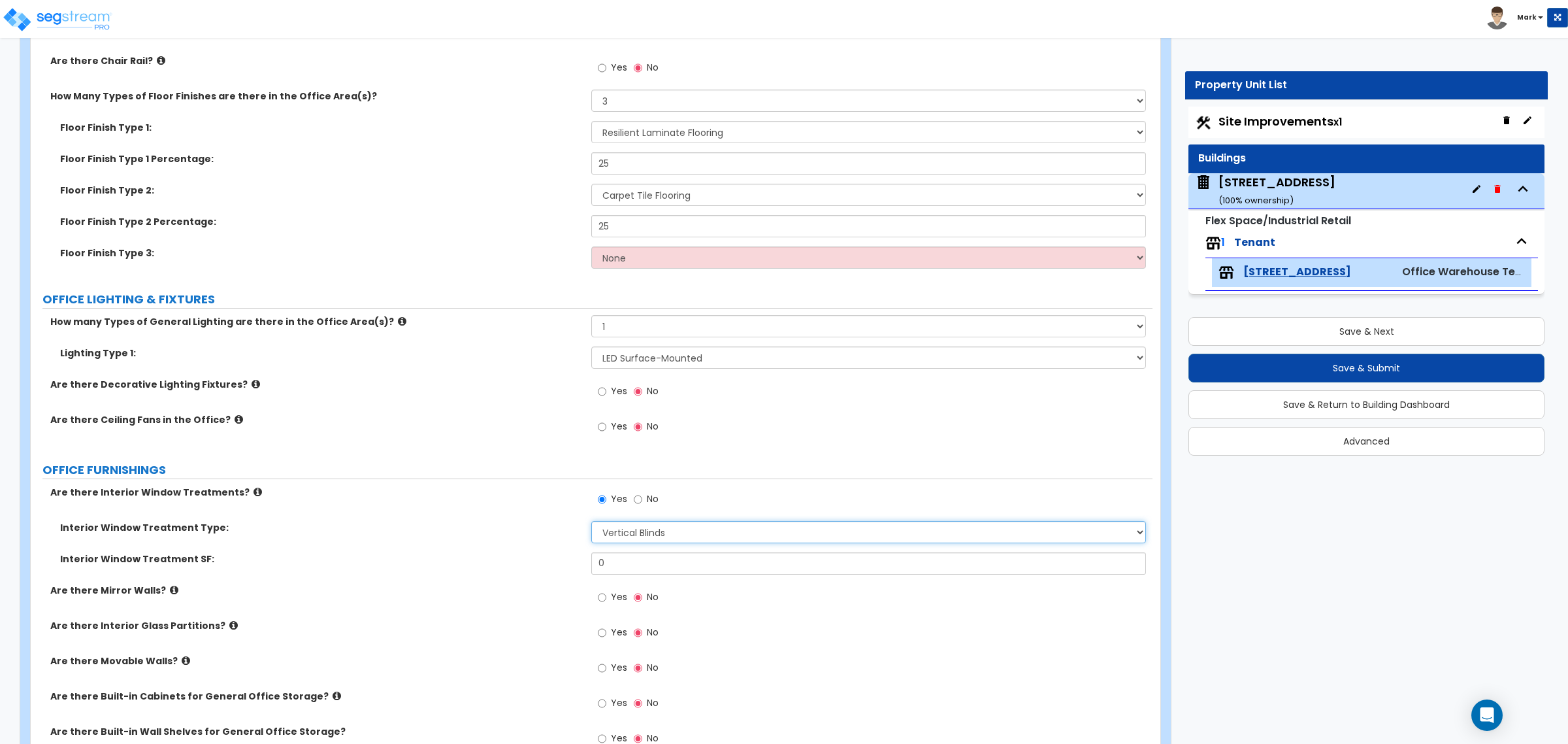
click at [652, 544] on select "Please Choose One Vertical Blinds Window Shades Venetian Blinds Wood Shutters" at bounding box center [868, 531] width 554 height 22
select select "3"
click at [591, 522] on select "Please Choose One Vertical Blinds Window Shades Venetian Blinds Wood Shutters" at bounding box center [868, 531] width 554 height 22
click at [645, 560] on input "0" at bounding box center [868, 563] width 554 height 22
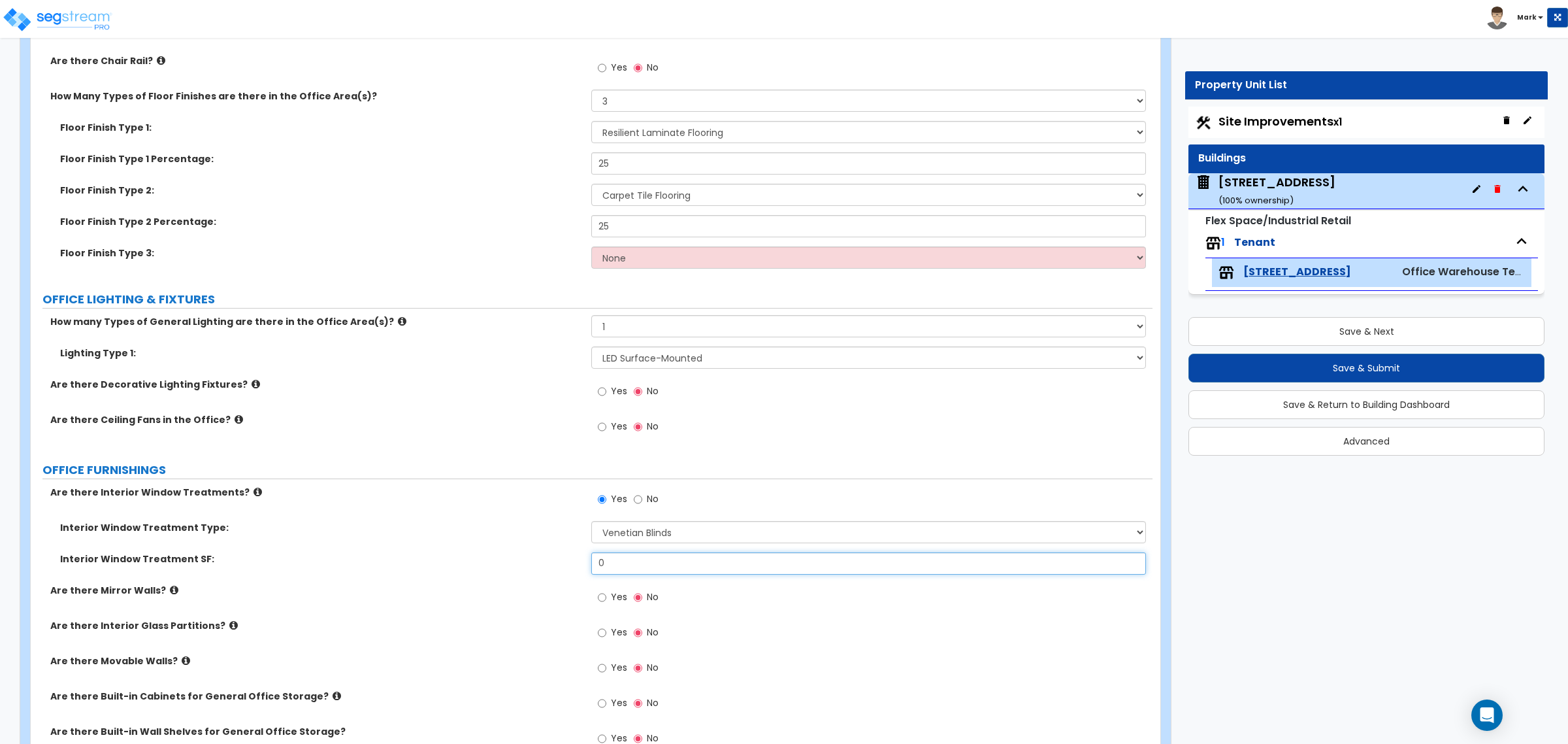
click at [600, 559] on input "0" at bounding box center [868, 563] width 554 height 22
type input "45"
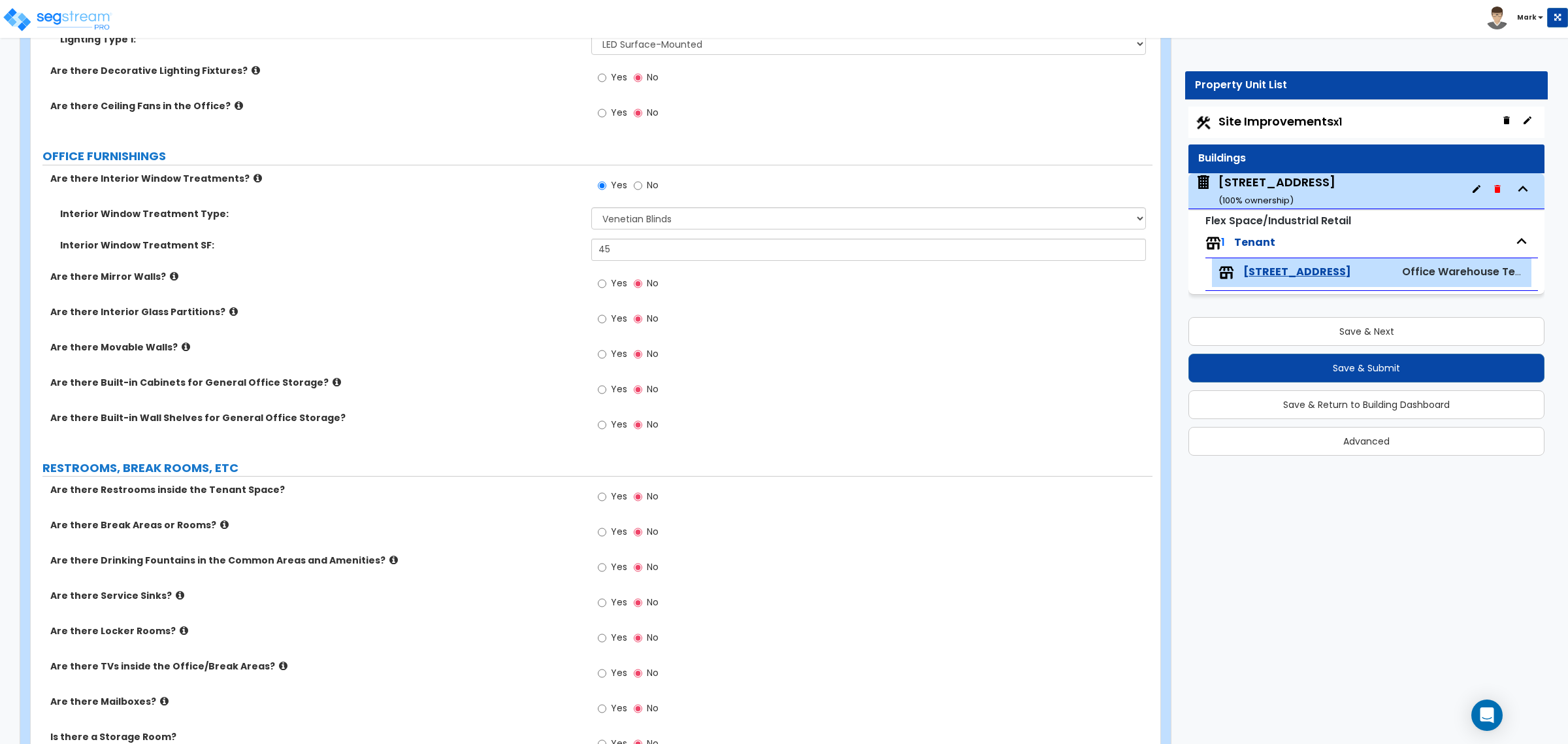
scroll to position [1307, 0]
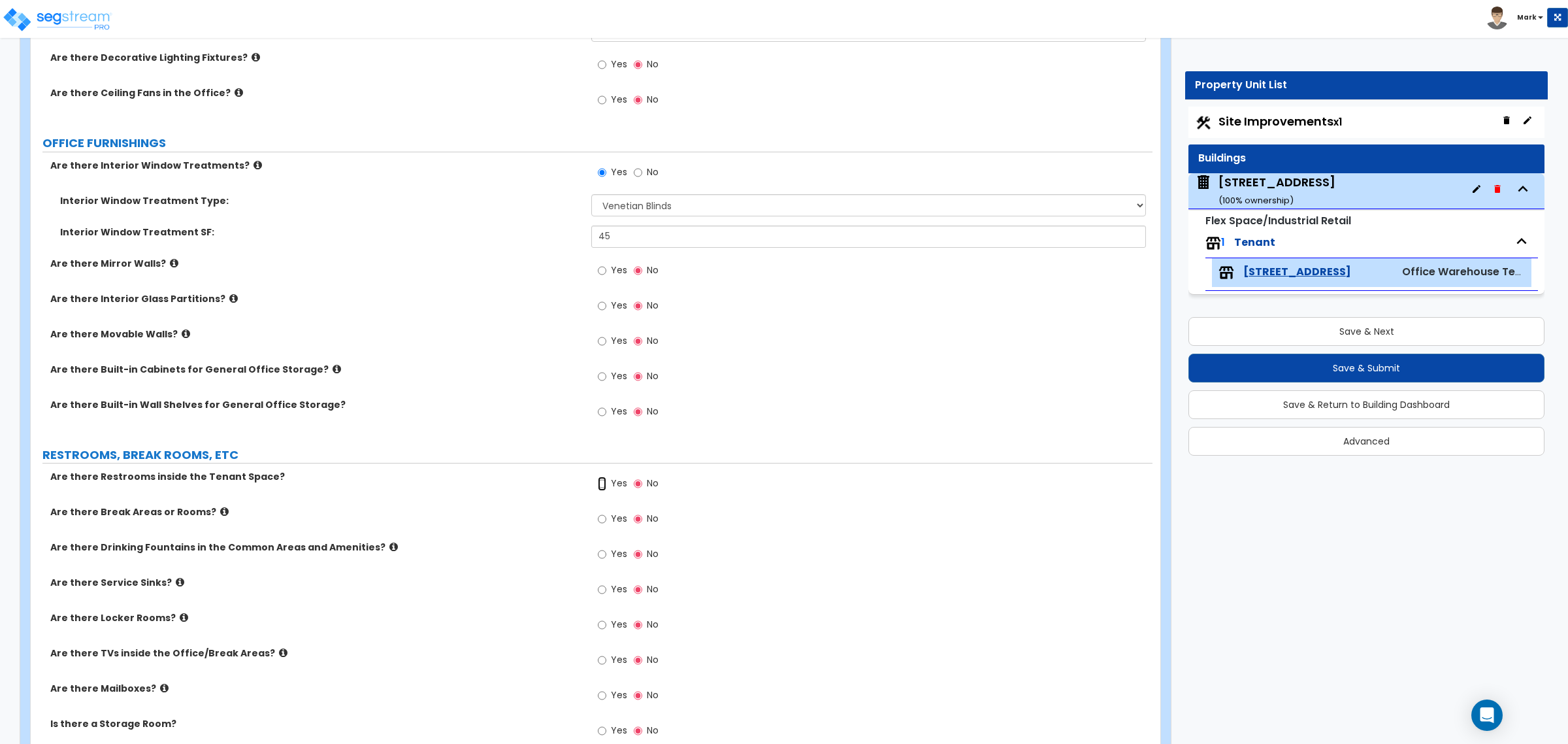
click at [601, 491] on input "Yes" at bounding box center [602, 484] width 8 height 14
radio input "true"
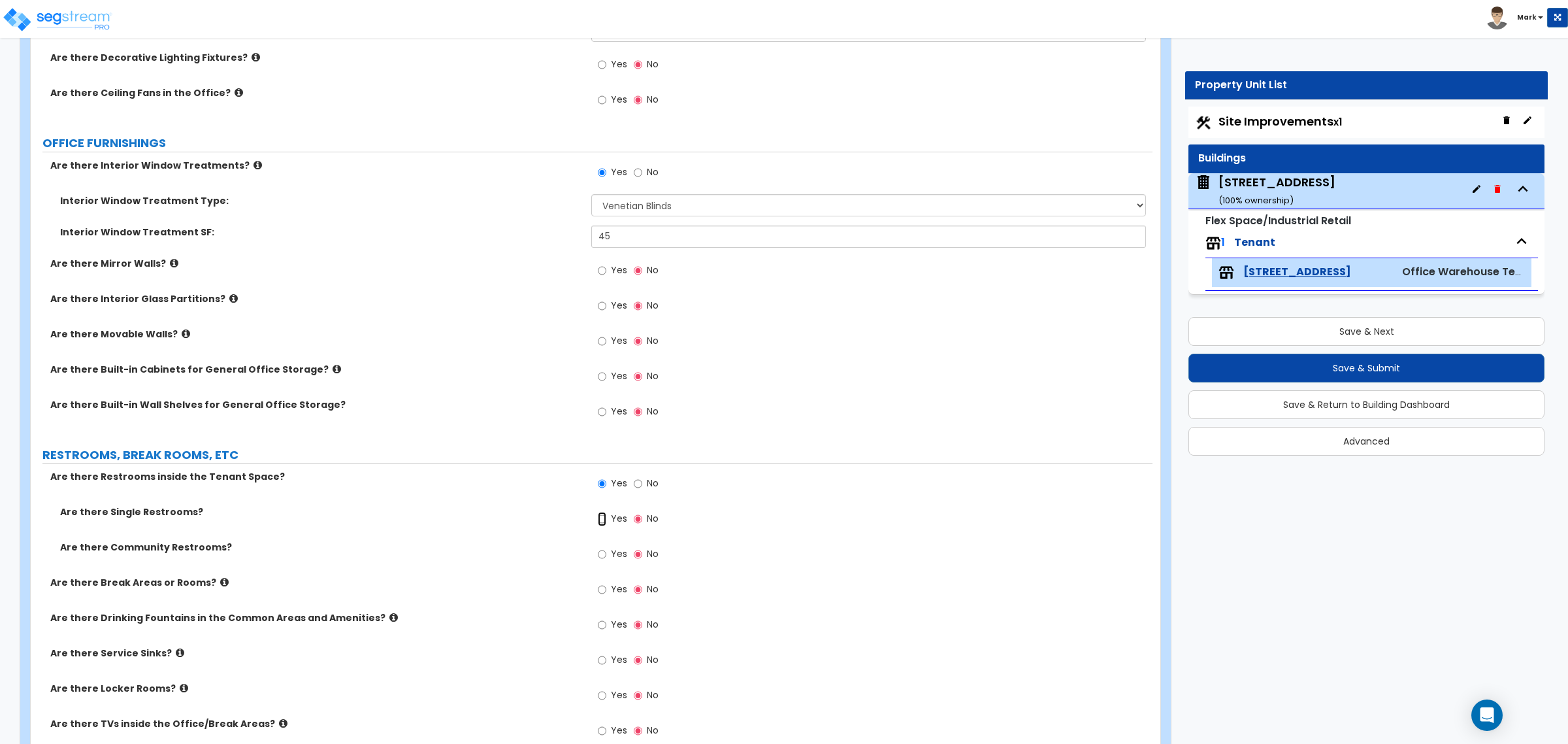
click at [603, 524] on input "Yes" at bounding box center [602, 519] width 8 height 14
radio input "true"
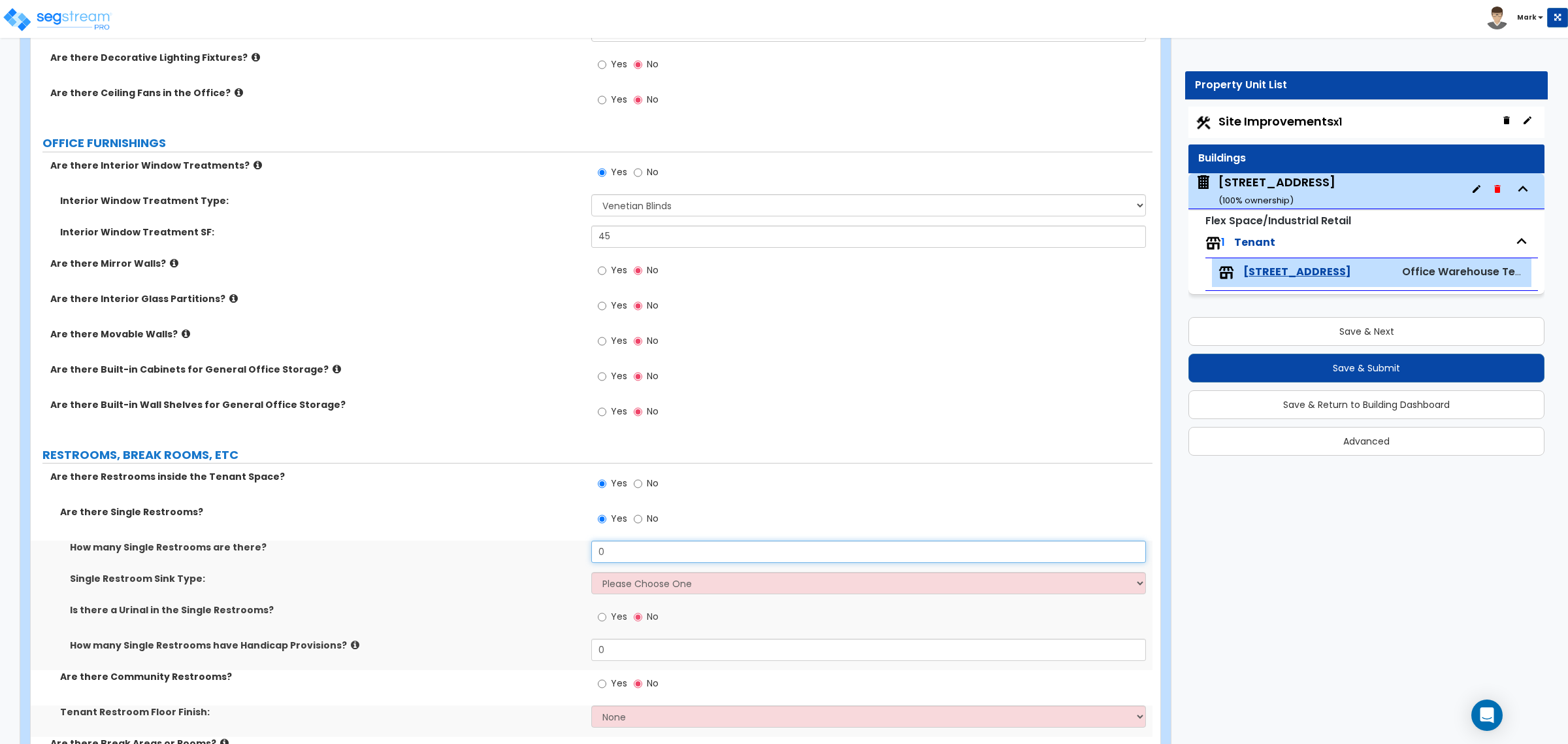
click at [604, 547] on input "0" at bounding box center [868, 551] width 554 height 22
type input "1"
click at [644, 567] on select "Please Choose One Wall-mounted Vanity-mounted" at bounding box center [868, 582] width 554 height 22
click at [591, 567] on select "Please Choose One Wall-mounted Vanity-mounted" at bounding box center [868, 582] width 554 height 22
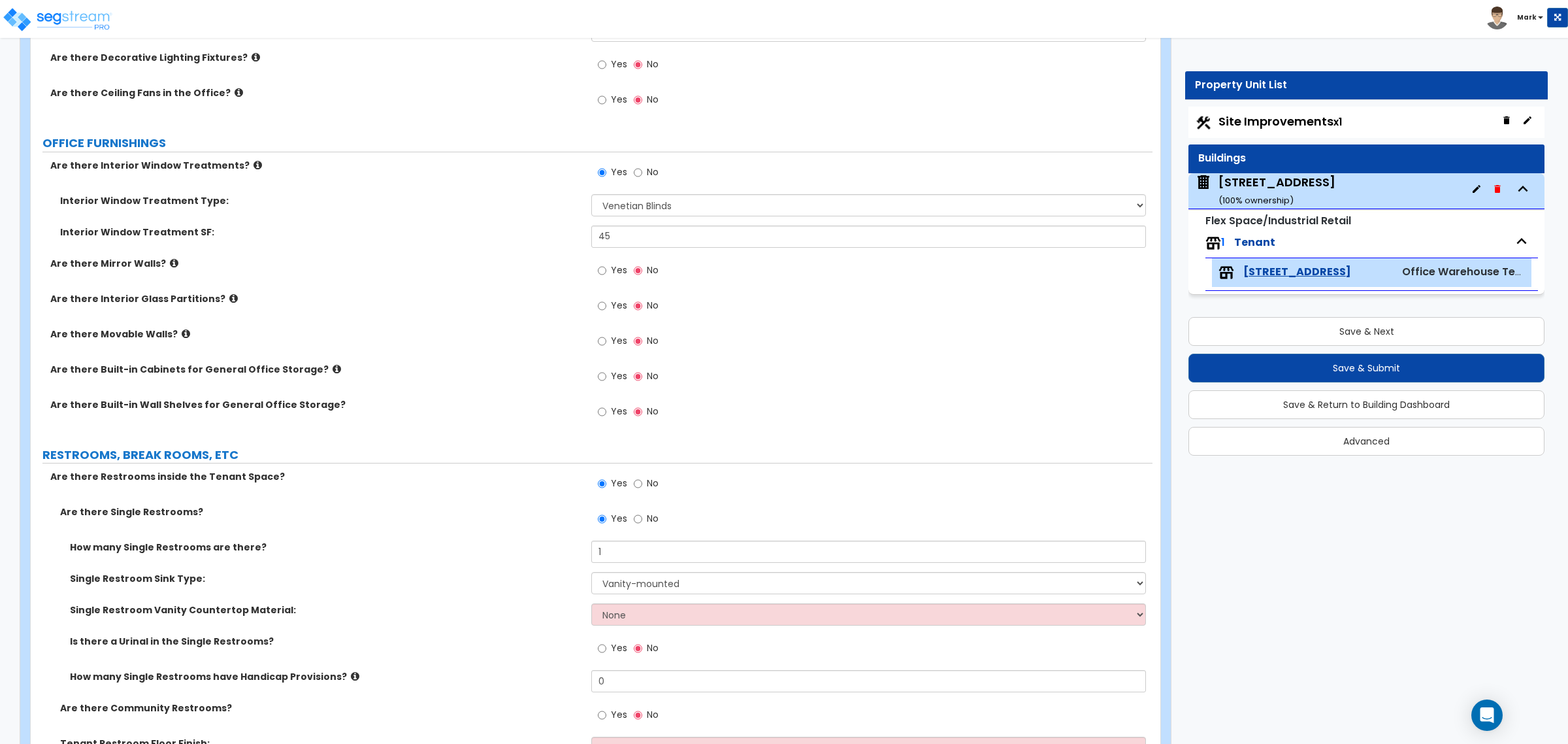
drag, startPoint x: 641, startPoint y: 598, endPoint x: 639, endPoint y: 610, distance: 12.2
click at [641, 567] on div "Single Restroom Sink Type: Please Choose One Wall-mounted Vanity-mounted" at bounding box center [591, 587] width 1122 height 31
click at [645, 567] on div "Single Restroom Sink Type: Please Choose One Wall-mounted Vanity-mounted" at bounding box center [591, 587] width 1122 height 31
select select "1"
click at [591, 567] on select "Please Choose One Wall-mounted Vanity-mounted" at bounding box center [868, 582] width 554 height 22
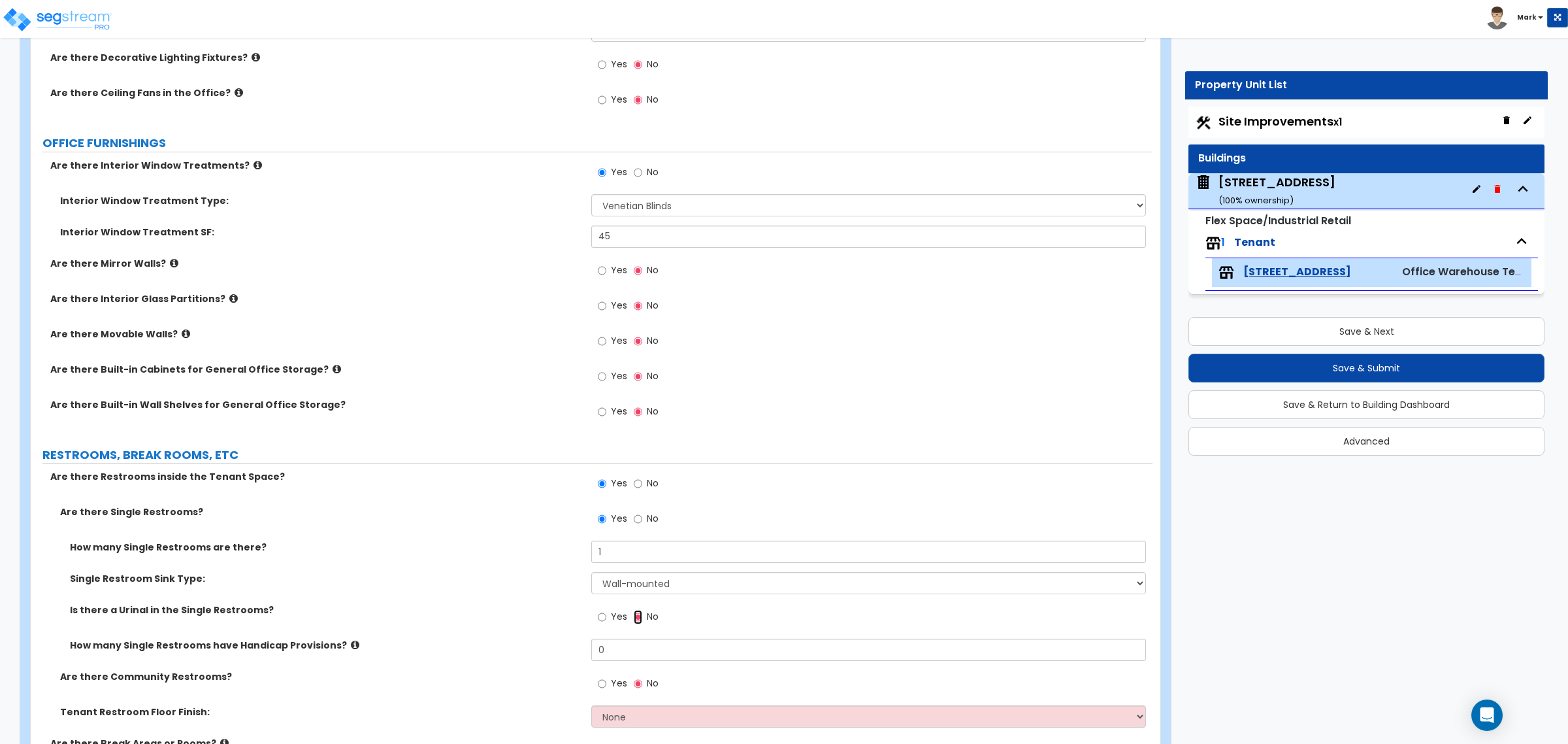
click at [638, 567] on input "No" at bounding box center [638, 616] width 8 height 14
click at [622, 567] on span "Yes" at bounding box center [619, 616] width 17 height 13
click at [606, 567] on input "Yes" at bounding box center [602, 616] width 8 height 14
radio input "true"
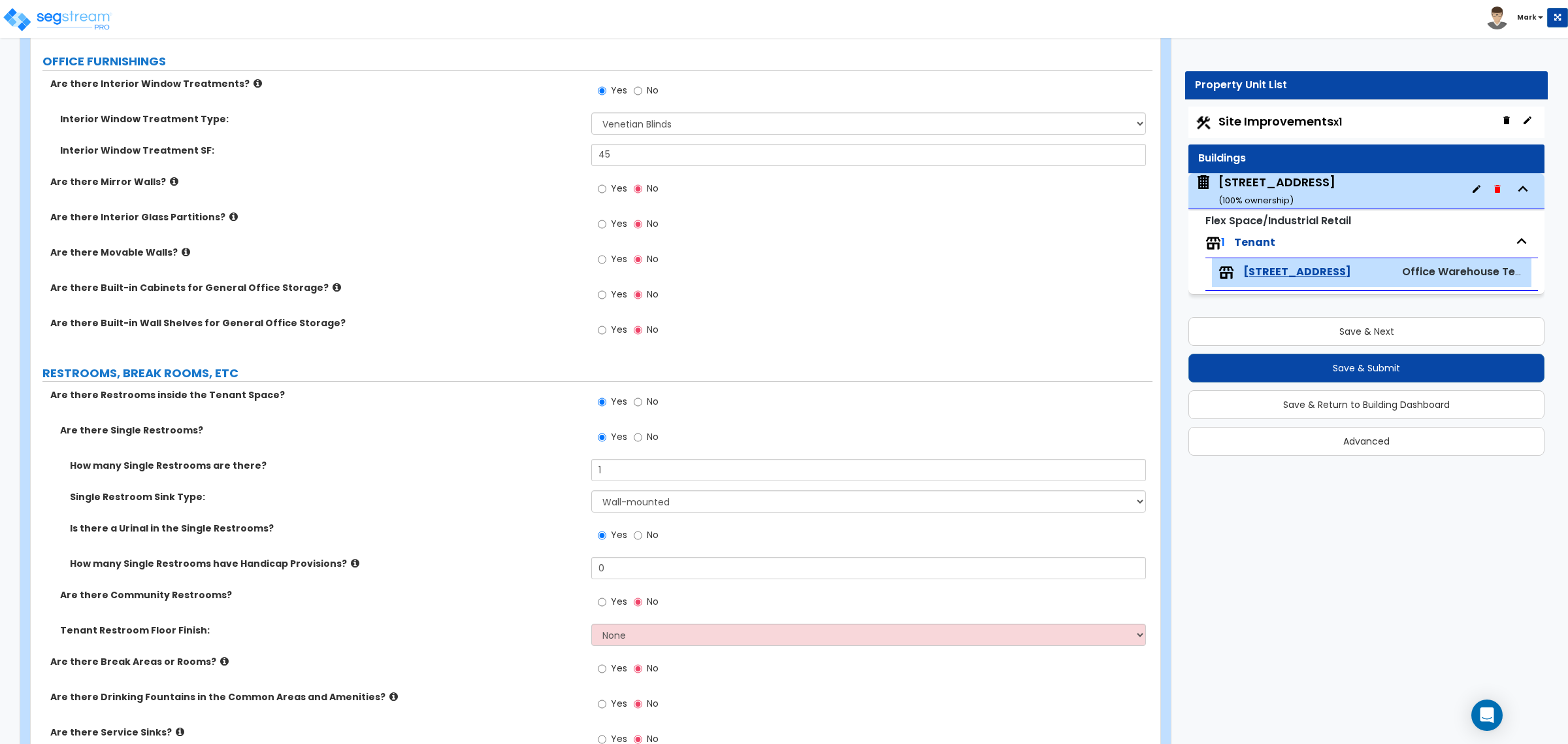
click at [628, 534] on div "Yes No" at bounding box center [628, 537] width 74 height 30
click at [611, 567] on input "0" at bounding box center [868, 568] width 554 height 22
type input "1"
click at [606, 567] on label "Yes" at bounding box center [612, 603] width 30 height 22
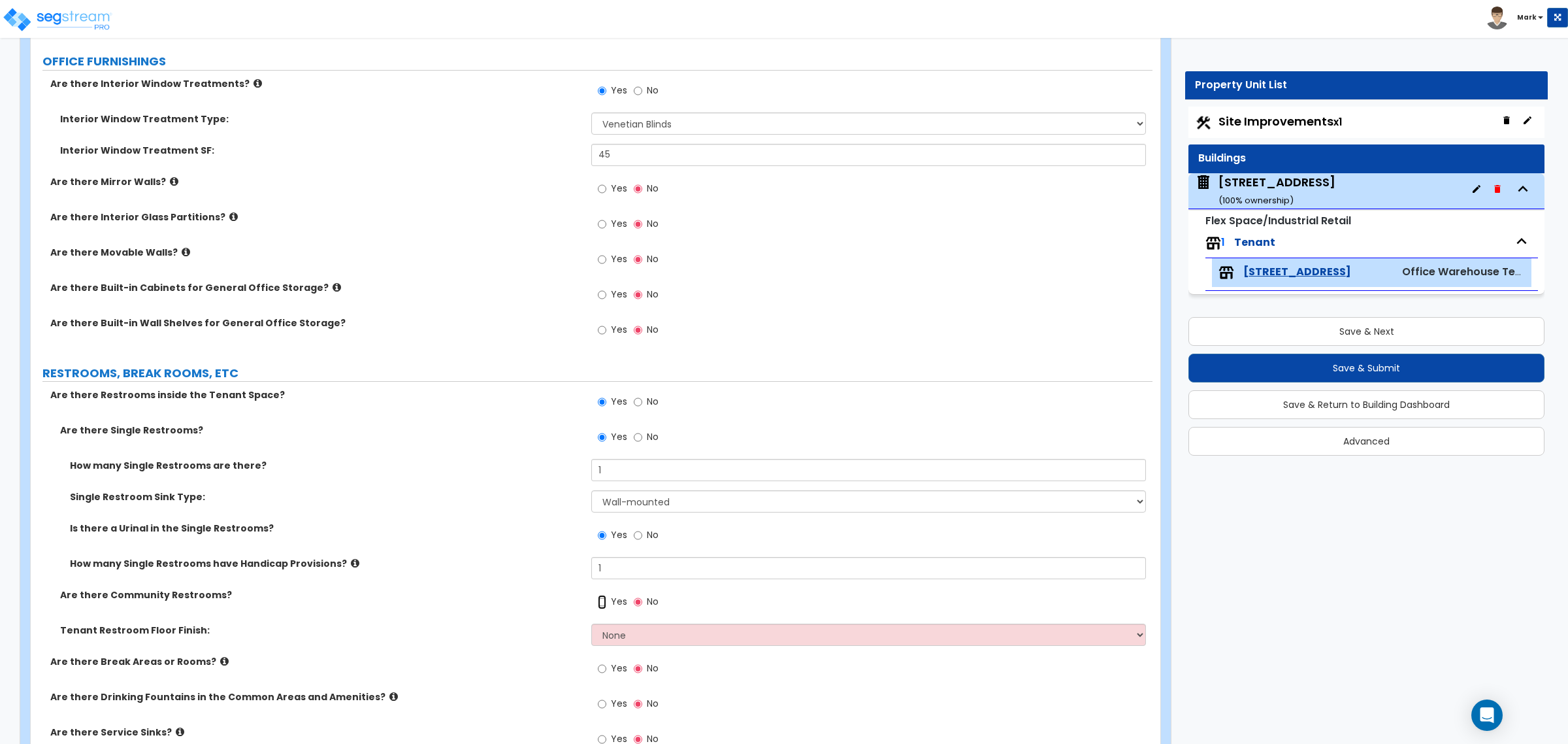
click at [606, 567] on input "Yes" at bounding box center [602, 602] width 8 height 14
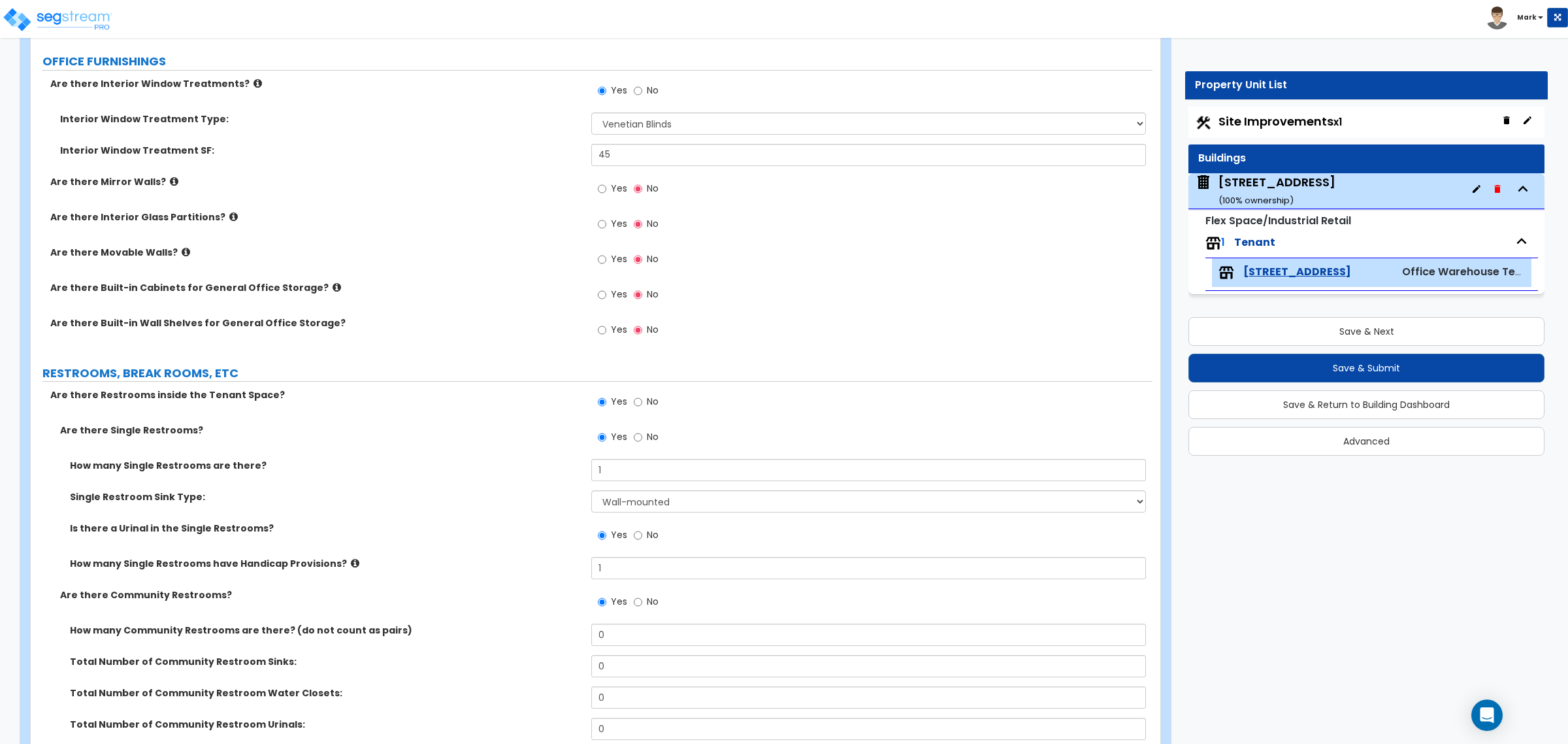
click at [631, 567] on div "Yes No" at bounding box center [628, 604] width 74 height 30
click at [638, 567] on input "No" at bounding box center [638, 602] width 8 height 14
radio input "false"
radio input "true"
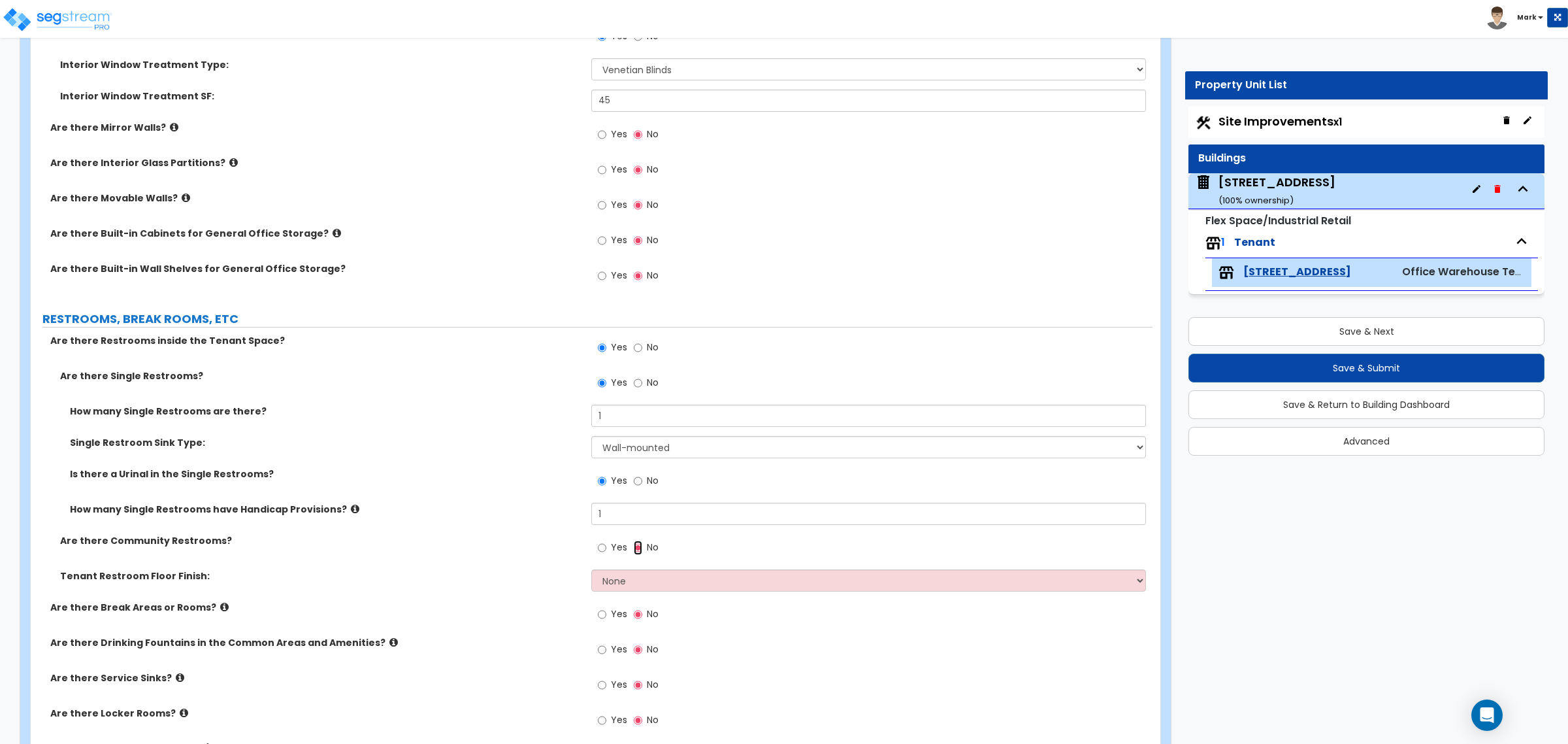
scroll to position [1471, 0]
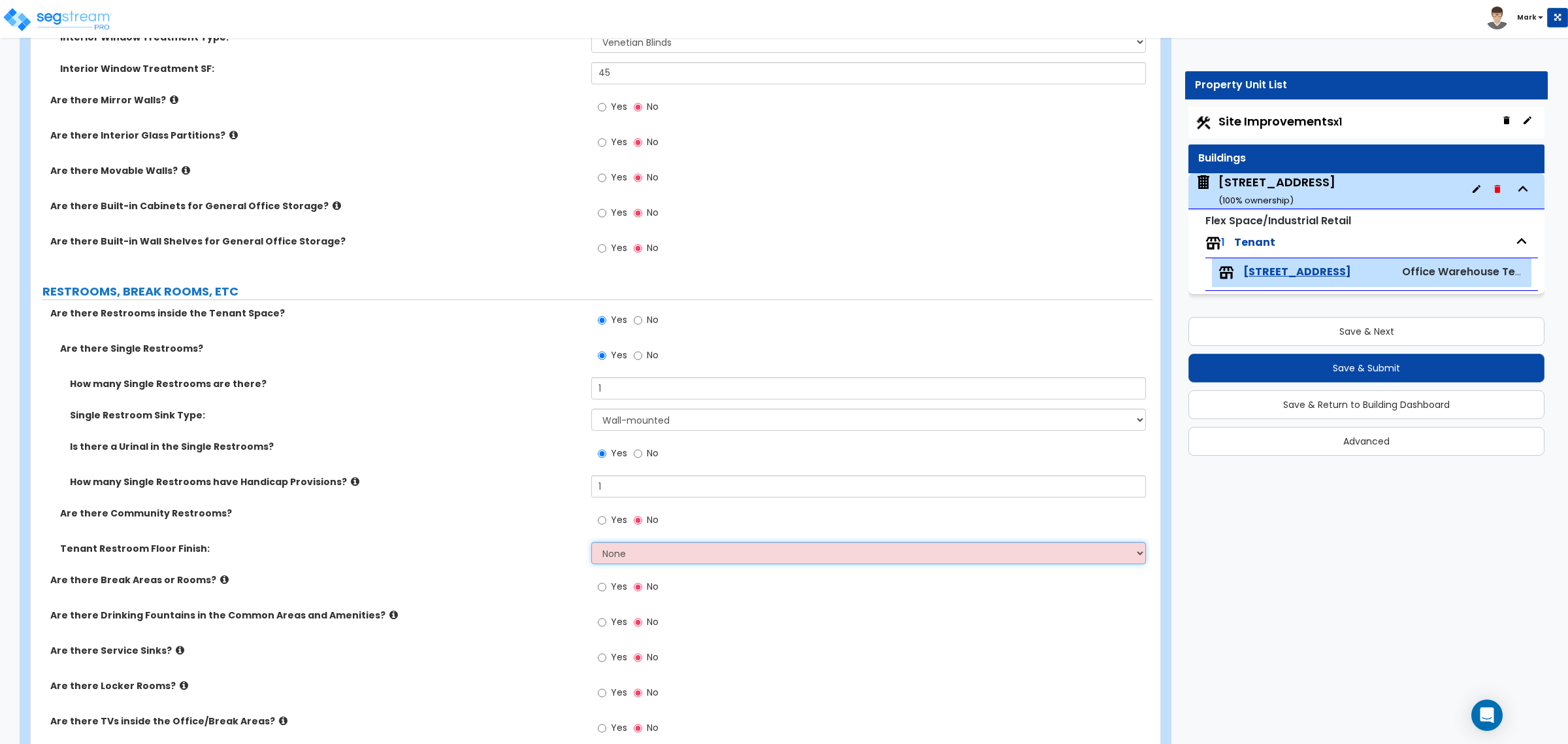
click at [629, 563] on select "None Tile Flooring Resilient Laminate Flooring VCT Flooring Sheet Vinyl Flooring" at bounding box center [868, 553] width 554 height 22
select select "1"
click at [591, 544] on select "None Tile Flooring Resilient Laminate Flooring VCT Flooring Sheet Vinyl Flooring" at bounding box center [868, 553] width 554 height 22
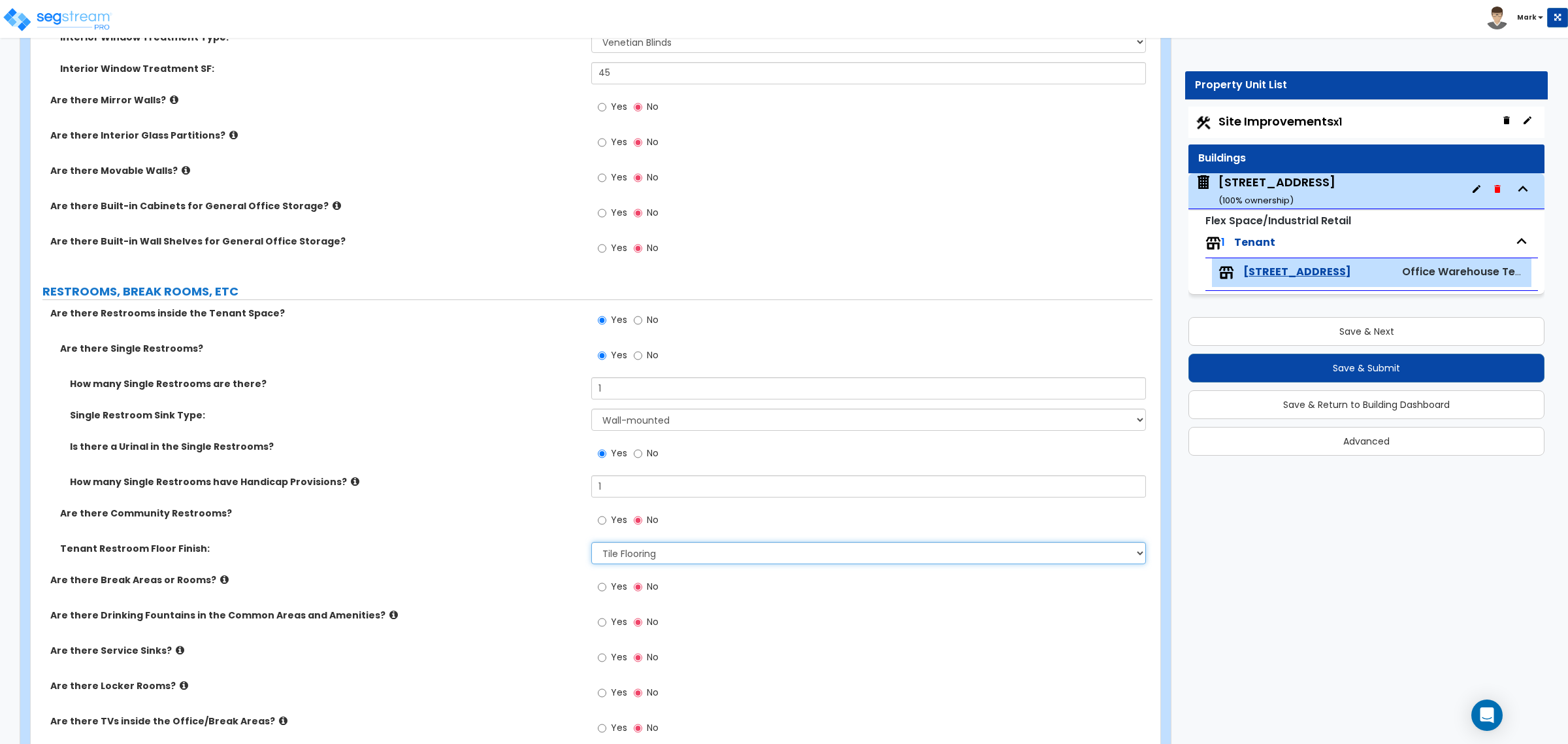
scroll to position [1553, 0]
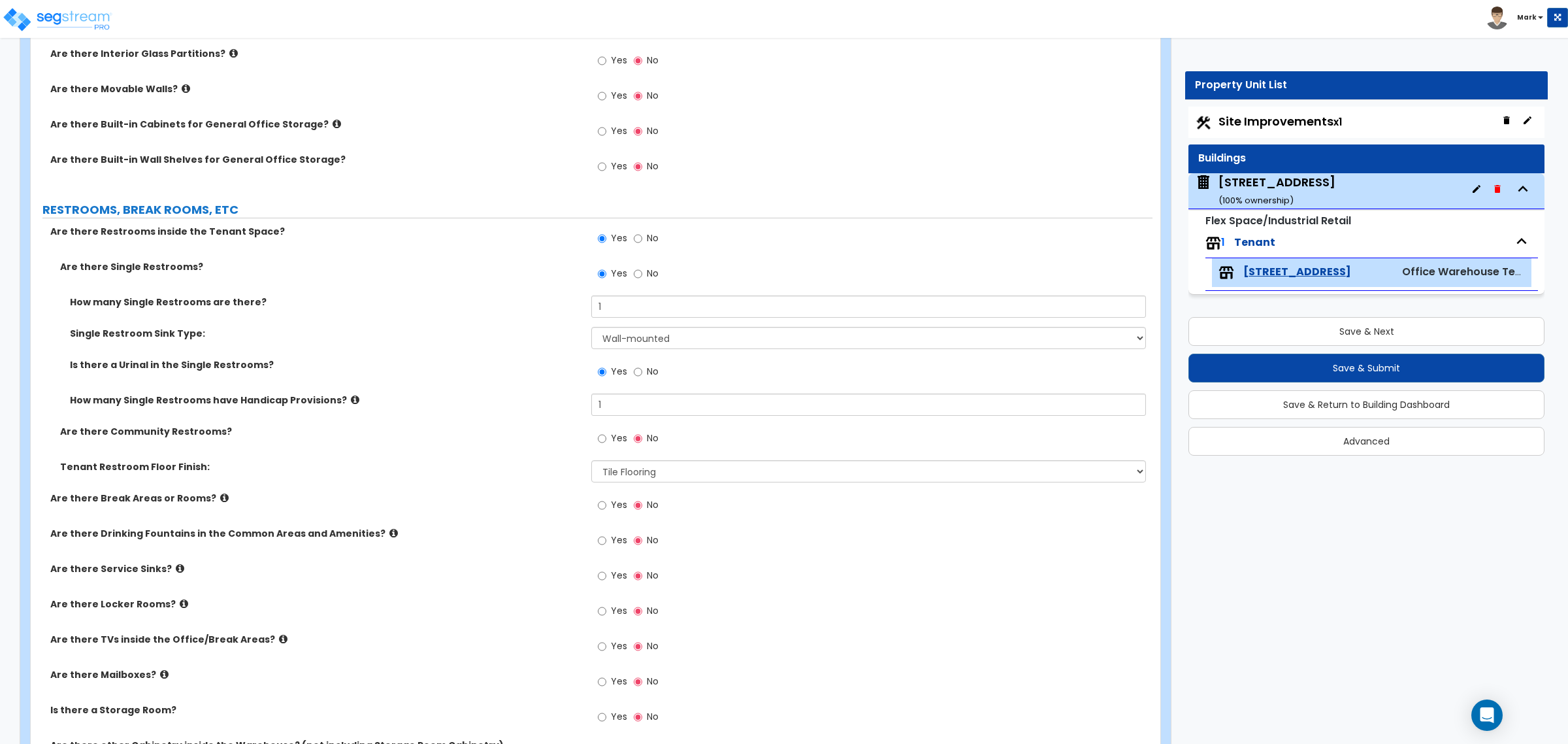
click at [604, 567] on div "Yes No" at bounding box center [628, 577] width 74 height 30
click at [611, 567] on label "Yes" at bounding box center [612, 577] width 30 height 22
click at [606, 567] on input "Yes" at bounding box center [602, 575] width 8 height 14
radio input "true"
click at [604, 550] on label "Yes" at bounding box center [612, 541] width 30 height 22
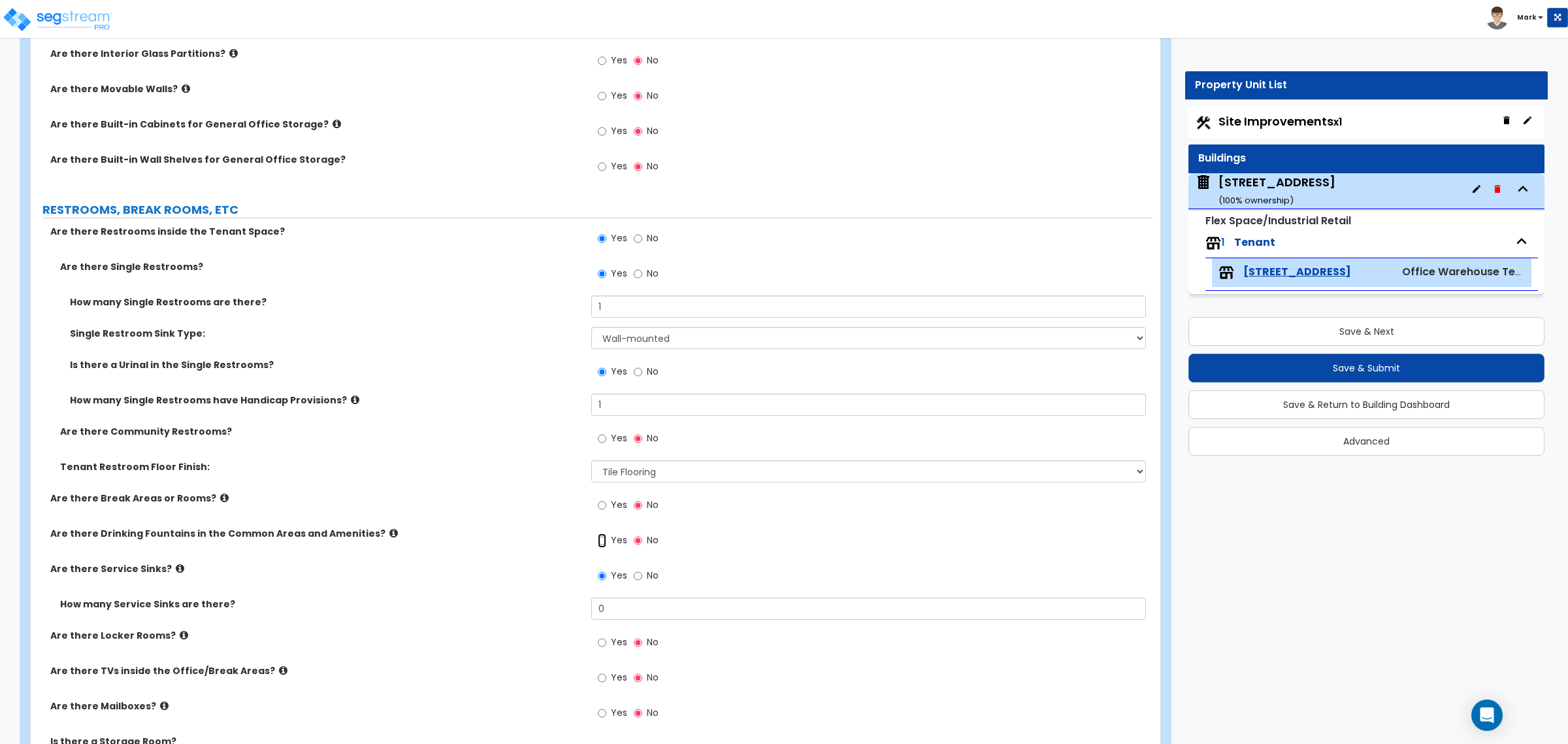
click at [604, 548] on input "Yes" at bounding box center [602, 541] width 8 height 14
radio input "true"
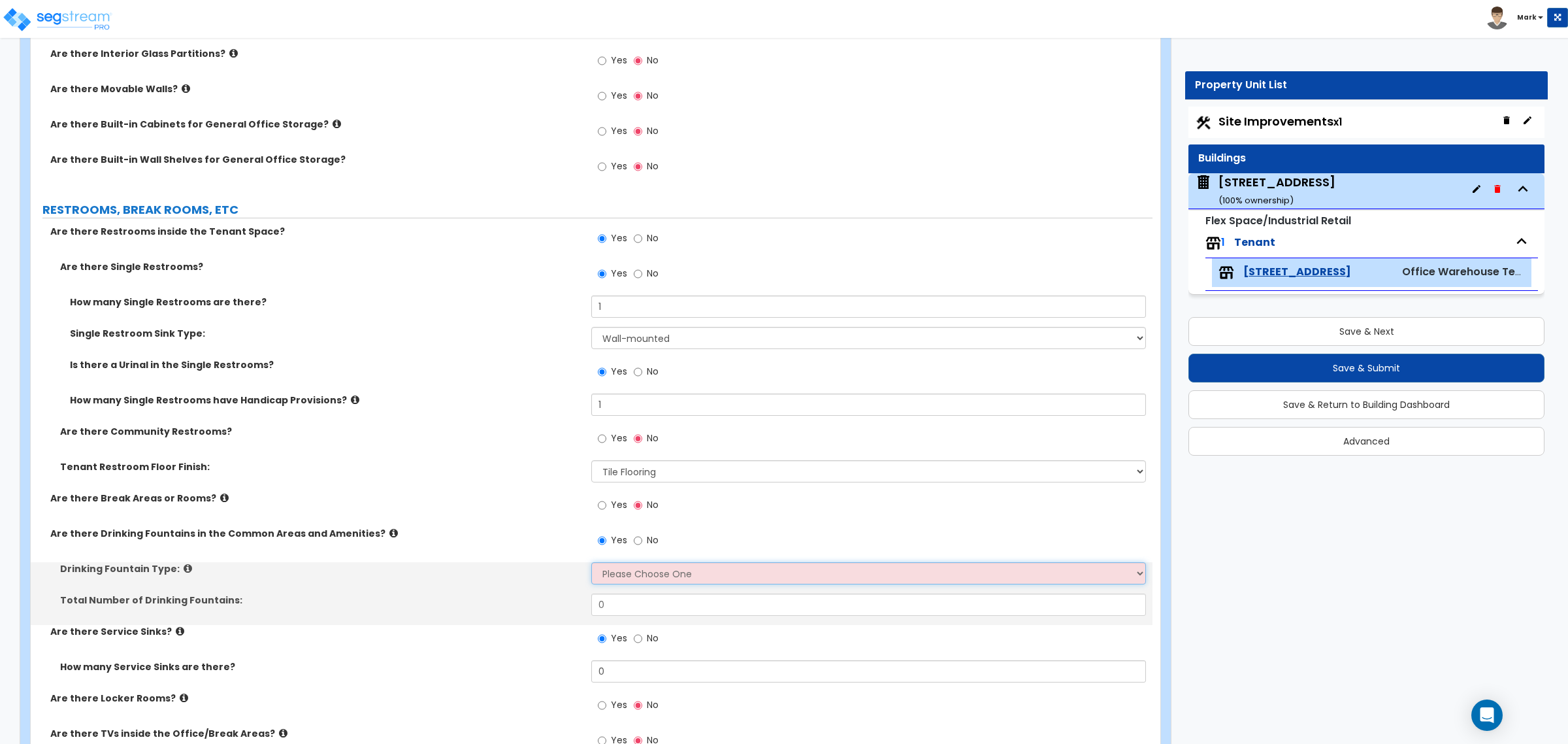
click at [606, 567] on select "Please Choose One Wall-mounted Floor-mounted" at bounding box center [868, 572] width 554 height 22
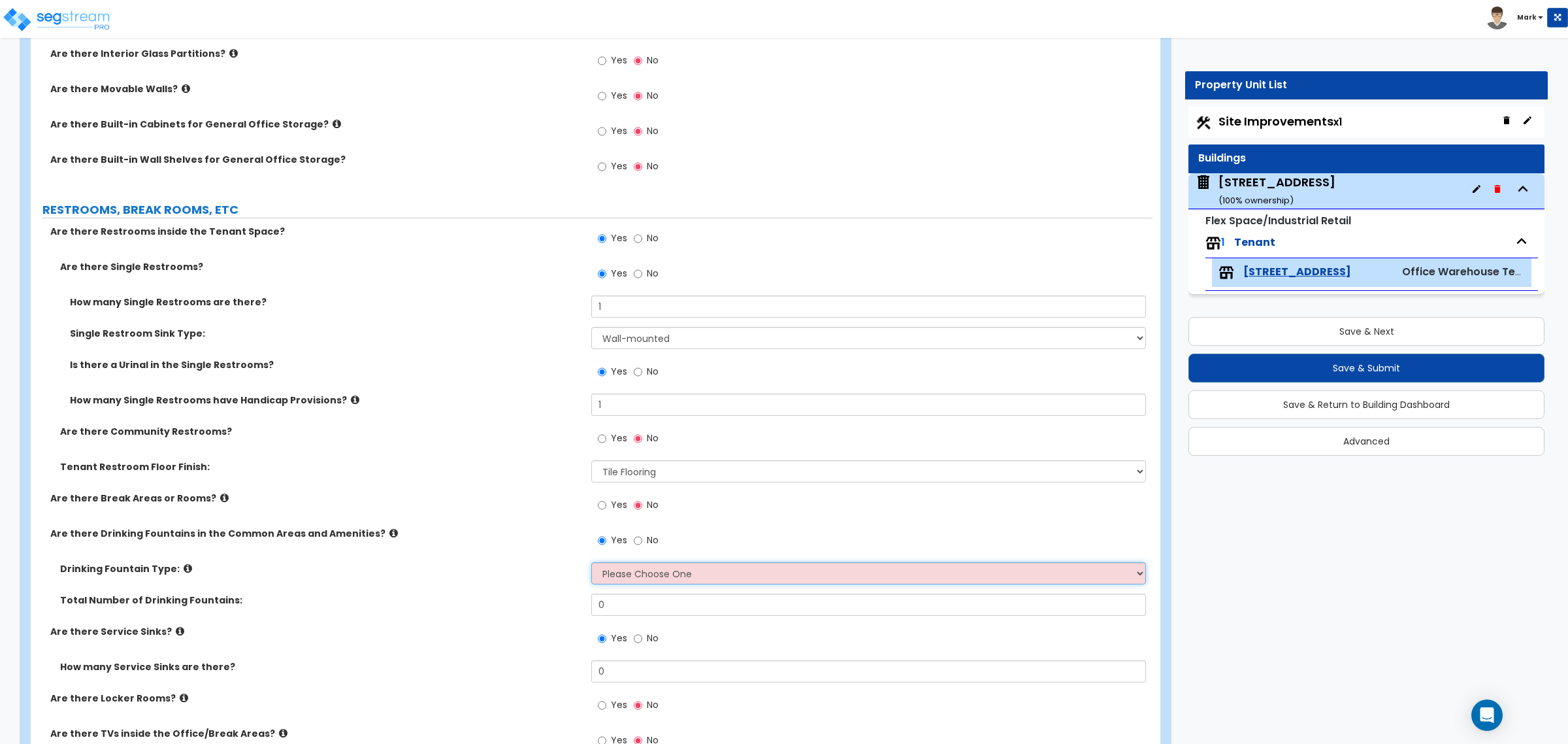
select select "1"
click at [591, 563] on select "Please Choose One Wall-mounted Floor-mounted" at bounding box center [868, 572] width 554 height 22
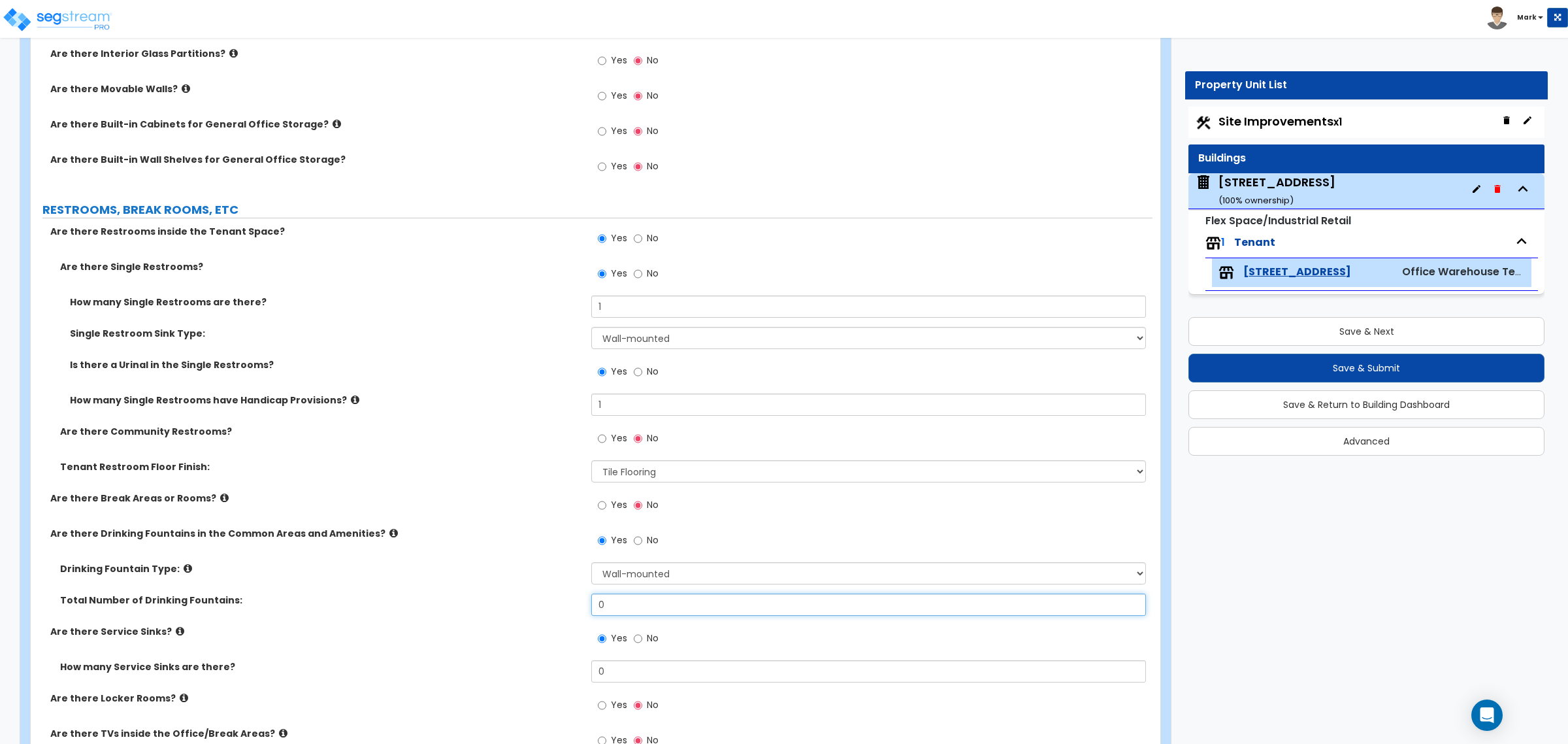
click at [667, 567] on input "0" at bounding box center [868, 604] width 554 height 22
type input "1"
click at [635, 567] on div "Yes No" at bounding box center [628, 640] width 74 height 30
click at [631, 567] on input "0" at bounding box center [868, 671] width 554 height 22
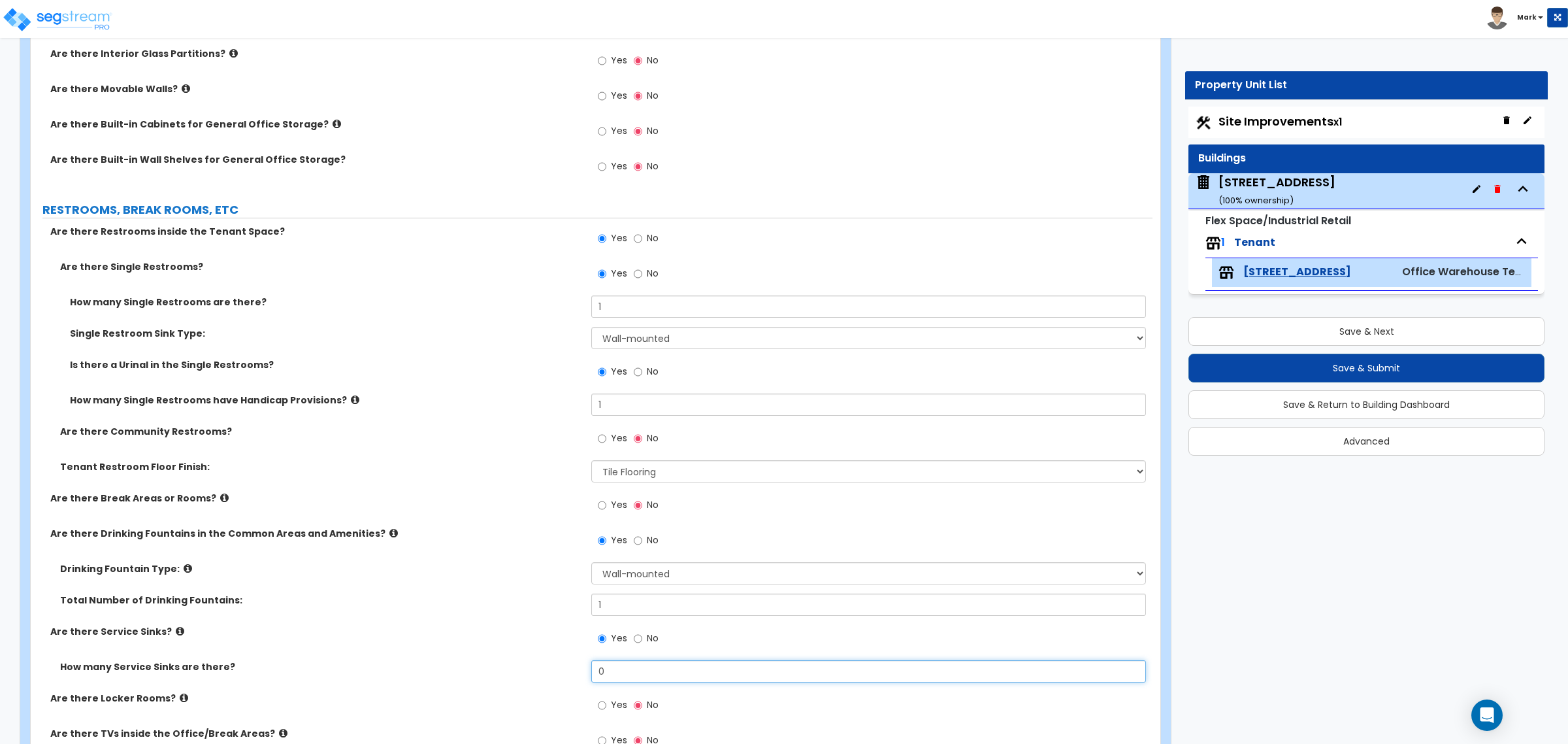
click at [631, 567] on input "0" at bounding box center [868, 671] width 554 height 22
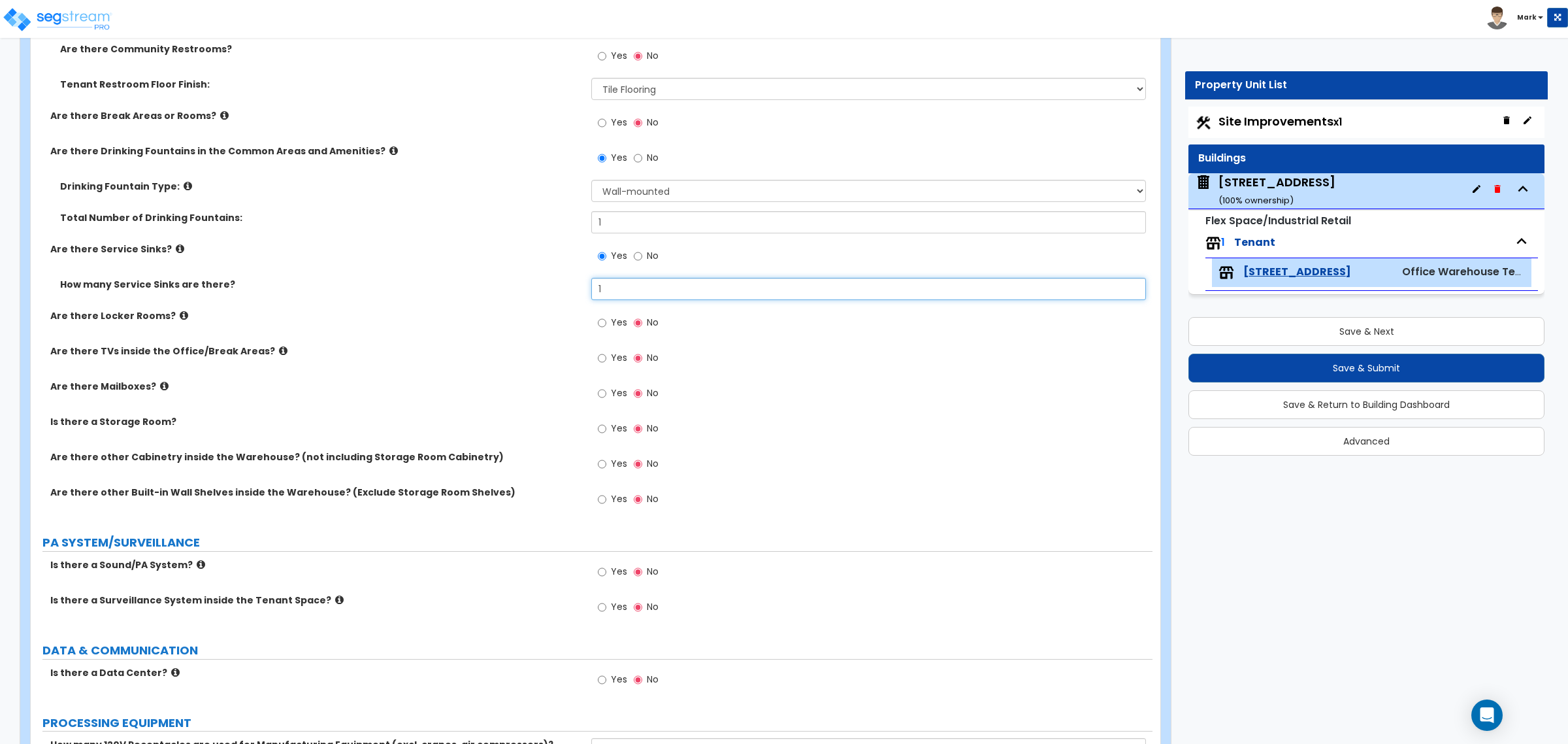
scroll to position [2043, 0]
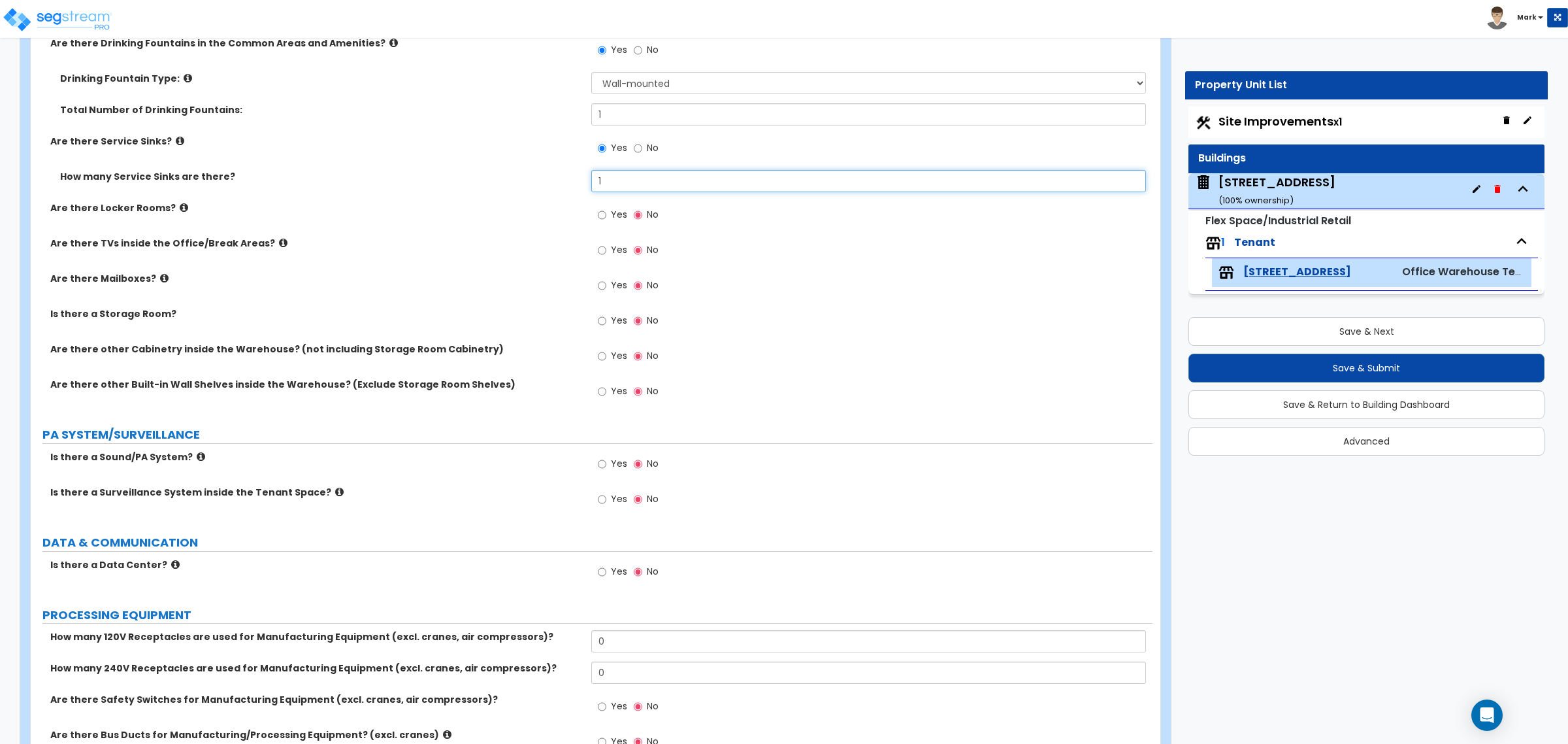
type input "1"
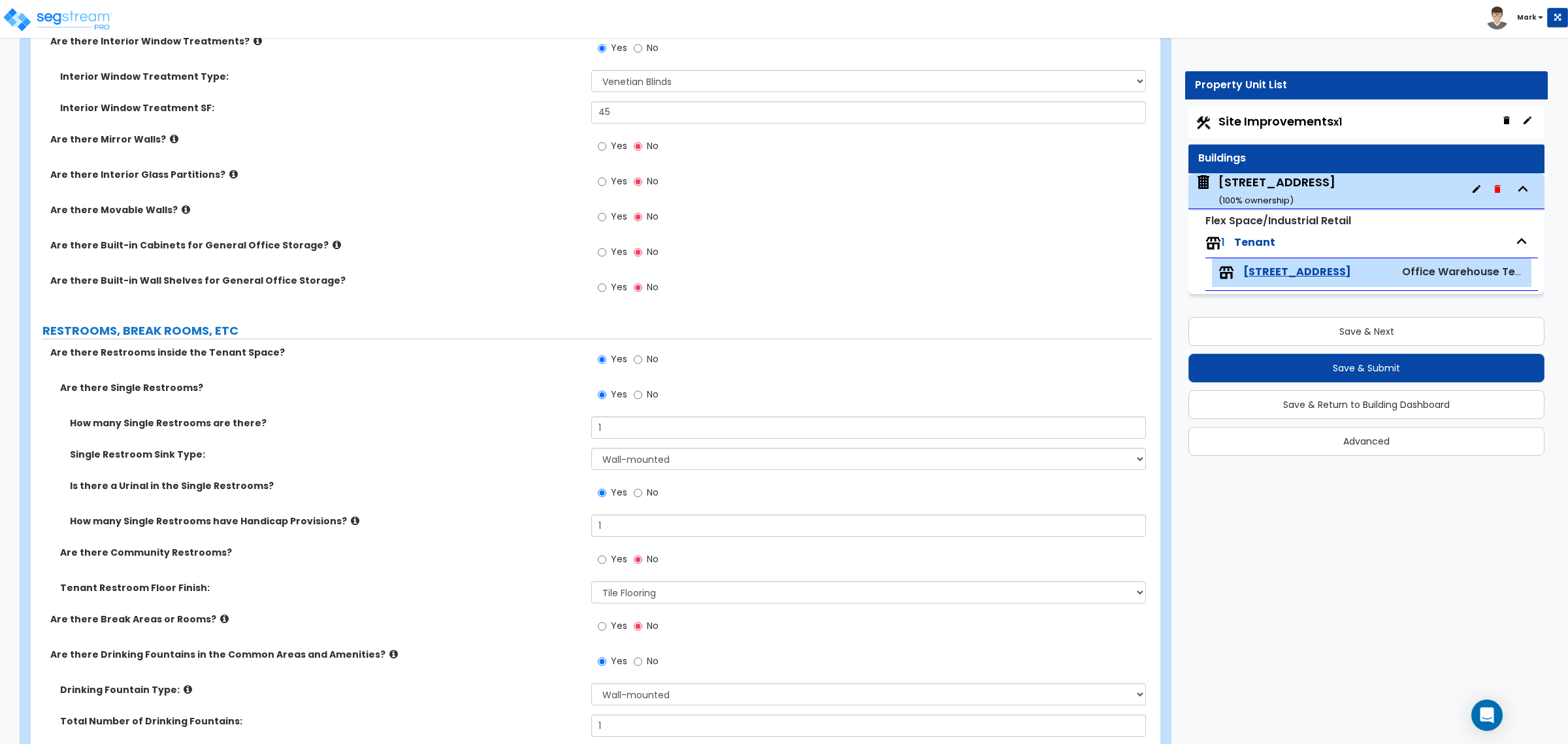
scroll to position [1471, 0]
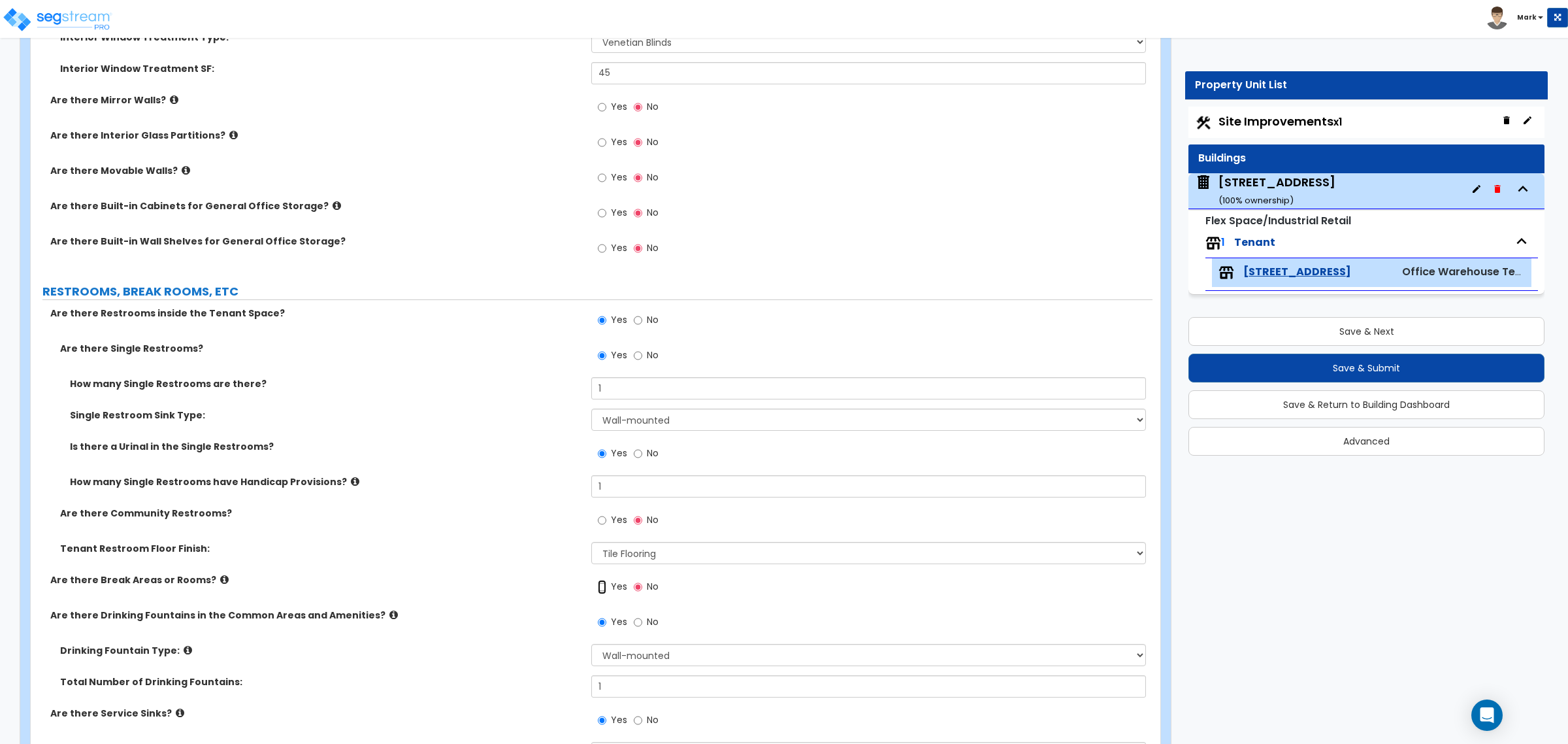
click at [606, 567] on input "Yes" at bounding box center [602, 587] width 8 height 14
radio input "true"
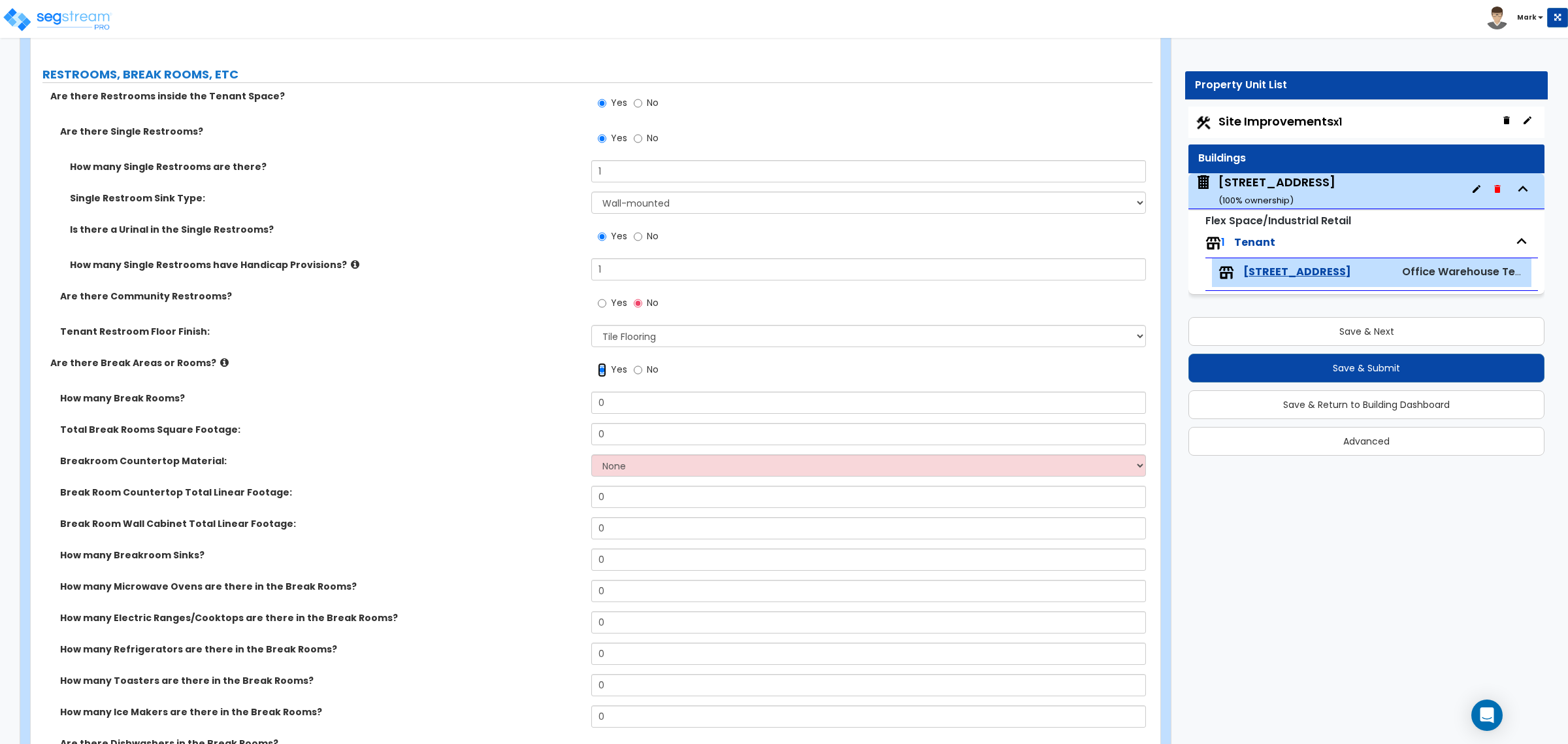
scroll to position [1716, 0]
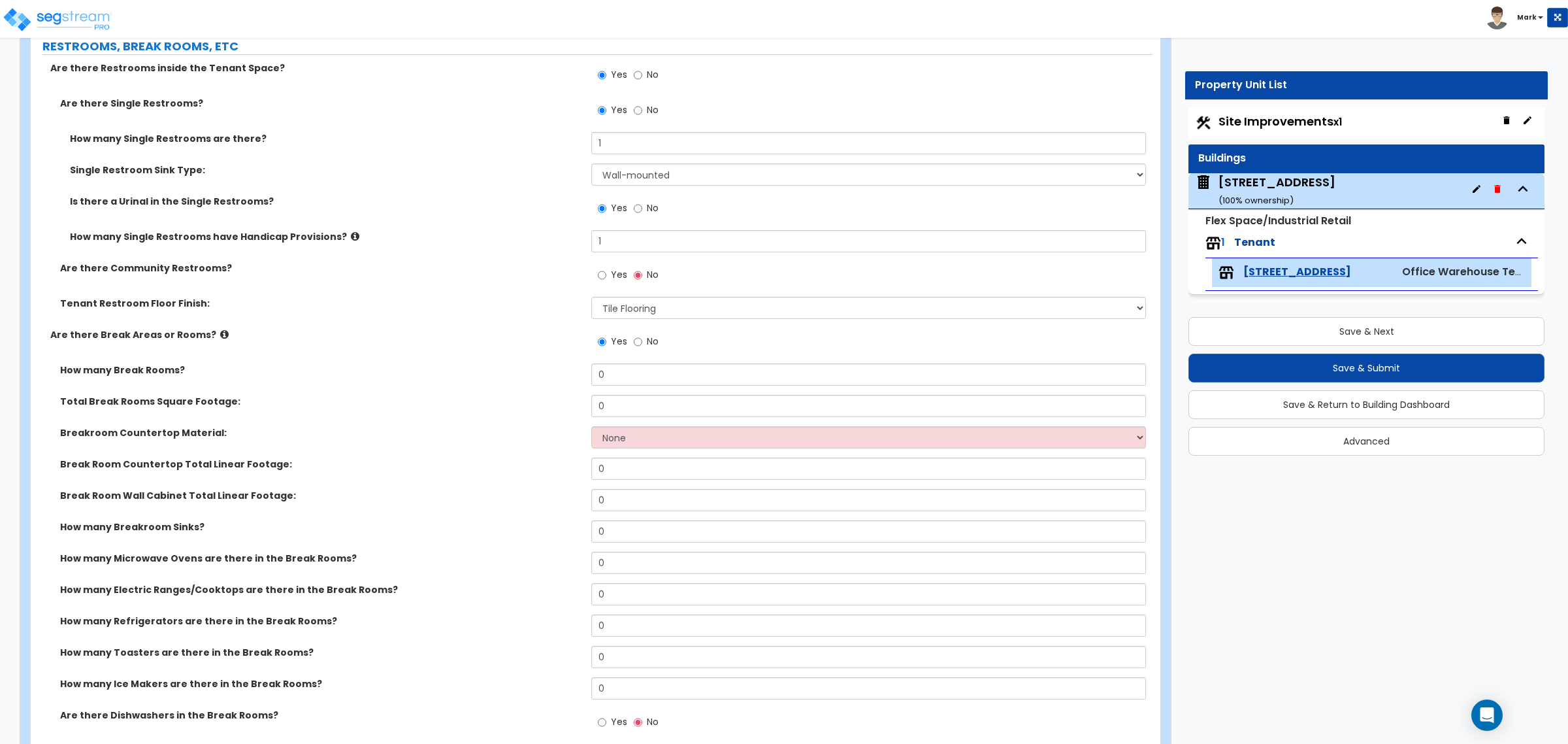
click at [609, 273] on label "Yes" at bounding box center [612, 276] width 30 height 22
click at [606, 273] on input "Yes" at bounding box center [602, 275] width 8 height 14
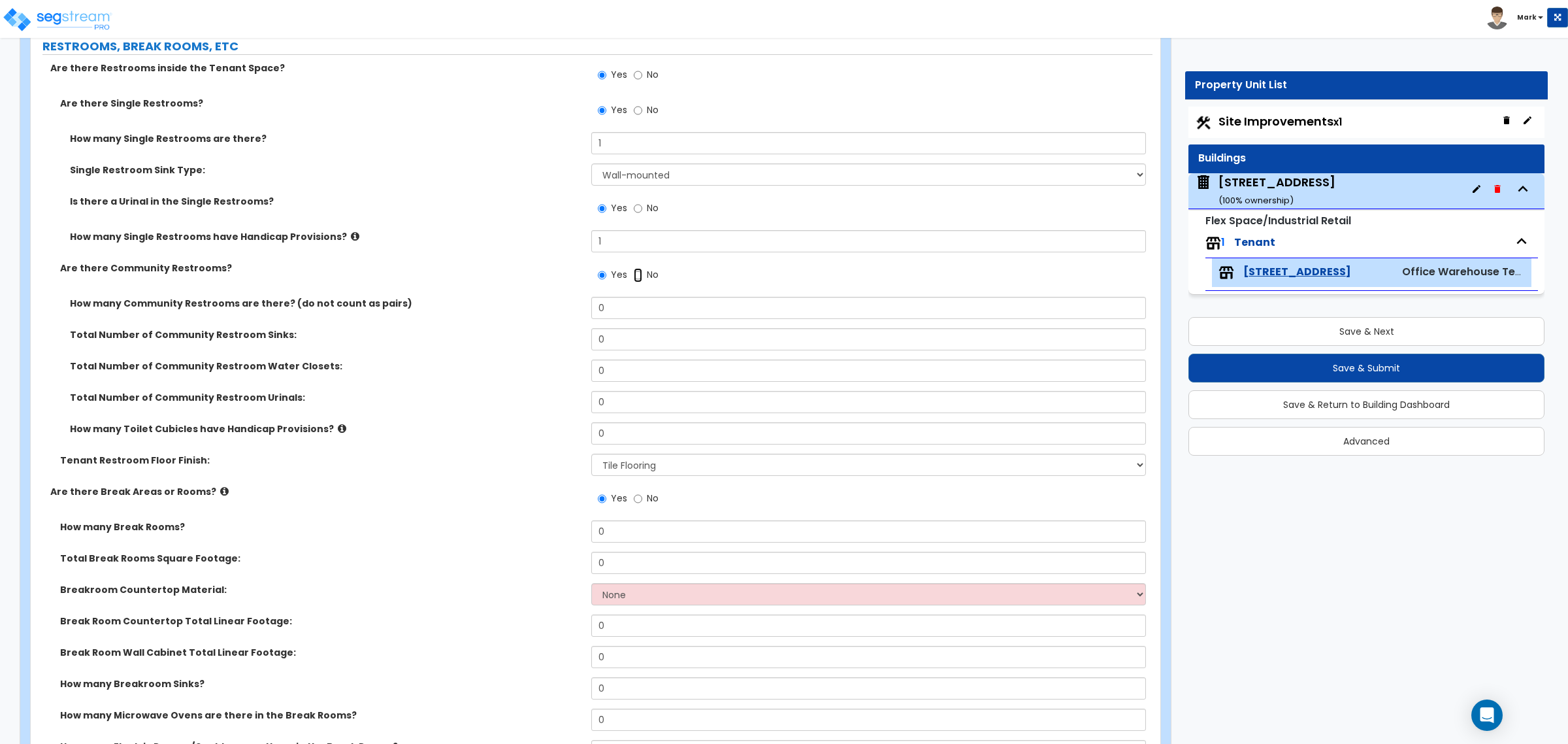
drag, startPoint x: 635, startPoint y: 273, endPoint x: 623, endPoint y: 276, distance: 12.4
click at [634, 275] on input "No" at bounding box center [638, 275] width 8 height 14
radio input "false"
radio input "true"
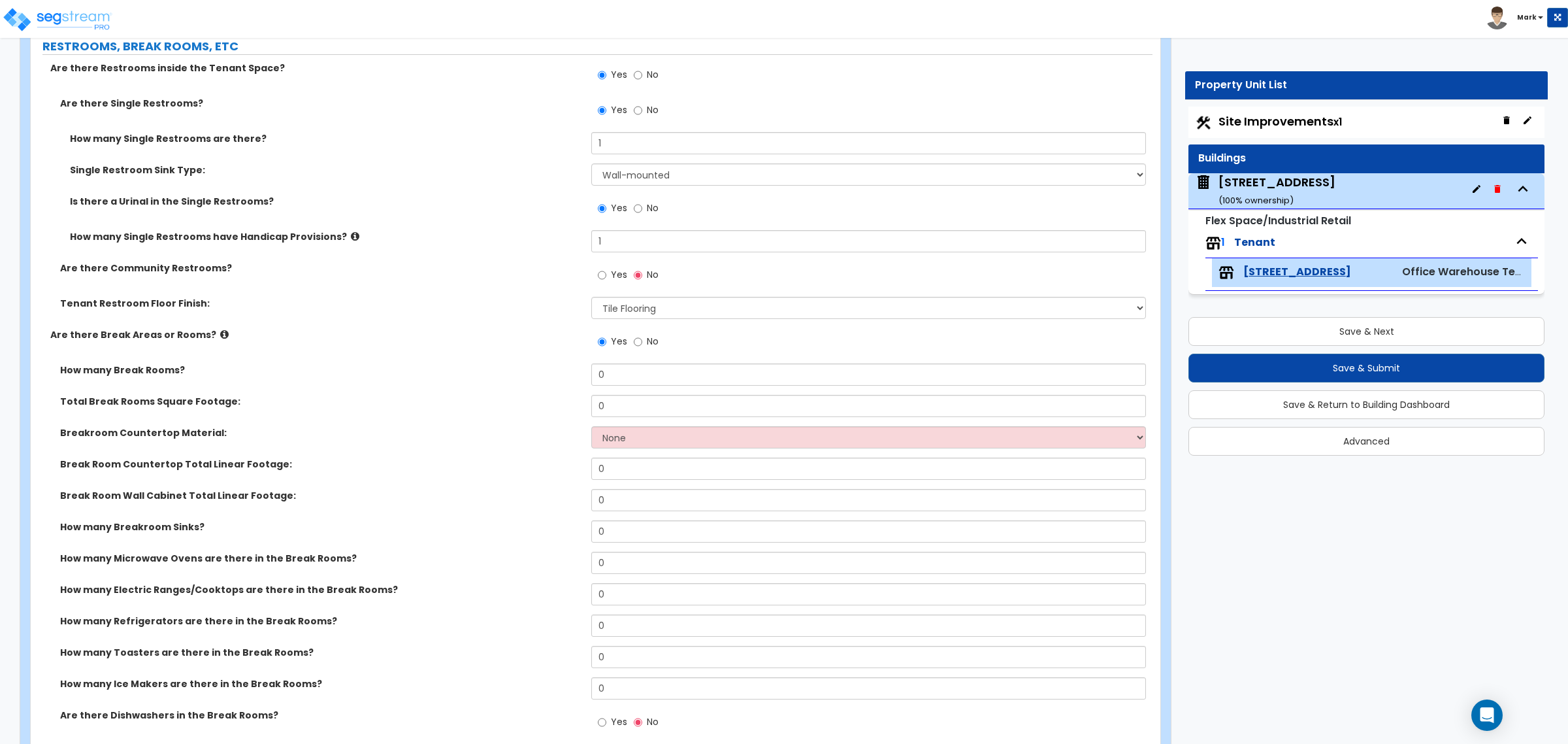
click at [606, 280] on label "Yes" at bounding box center [612, 276] width 30 height 22
click at [606, 280] on input "Yes" at bounding box center [602, 275] width 8 height 14
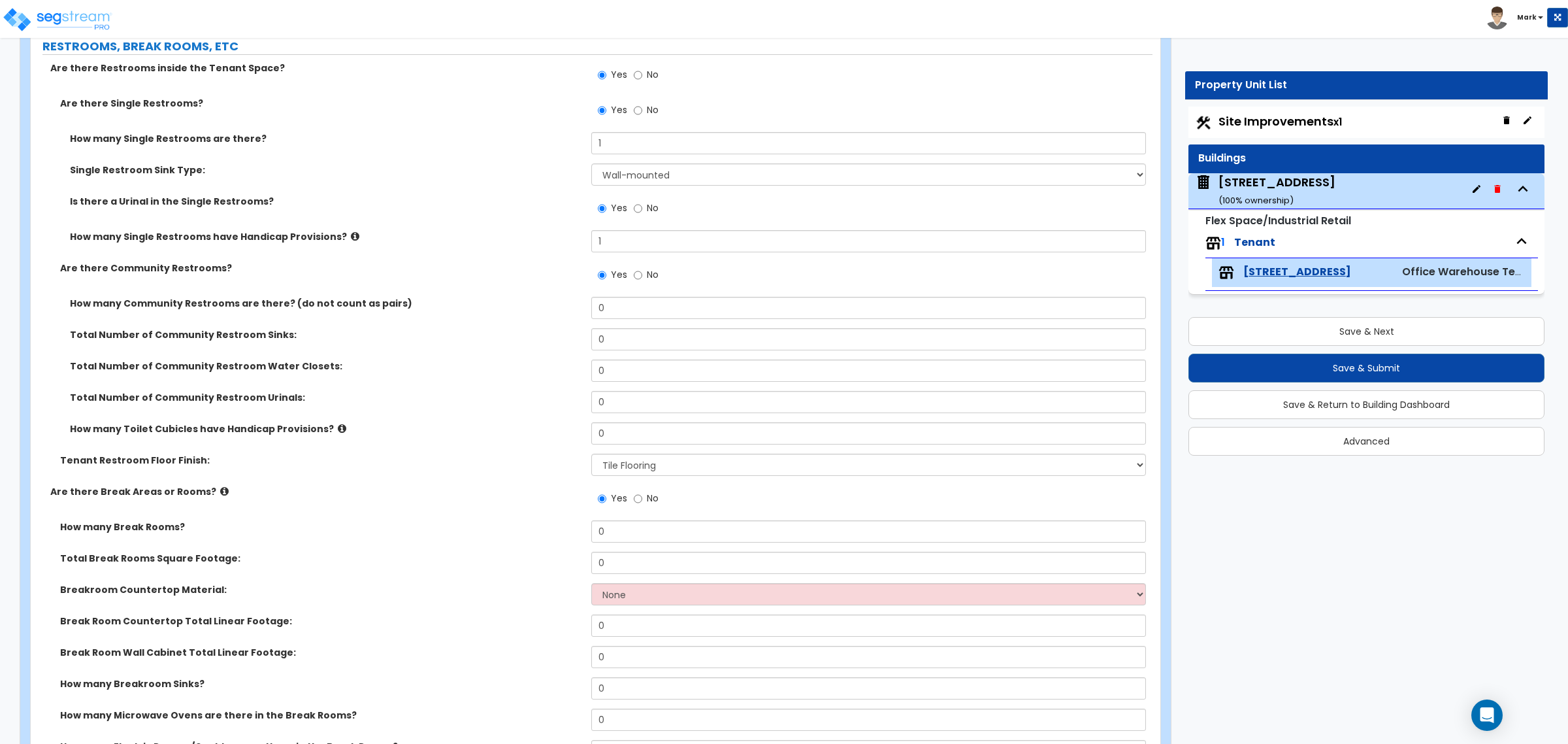
click at [629, 282] on div "Yes No" at bounding box center [628, 276] width 74 height 30
click at [632, 275] on div "Yes No" at bounding box center [628, 276] width 74 height 30
click at [632, 279] on div "Yes No" at bounding box center [628, 276] width 74 height 30
click at [639, 276] on input "No" at bounding box center [638, 275] width 8 height 14
radio input "false"
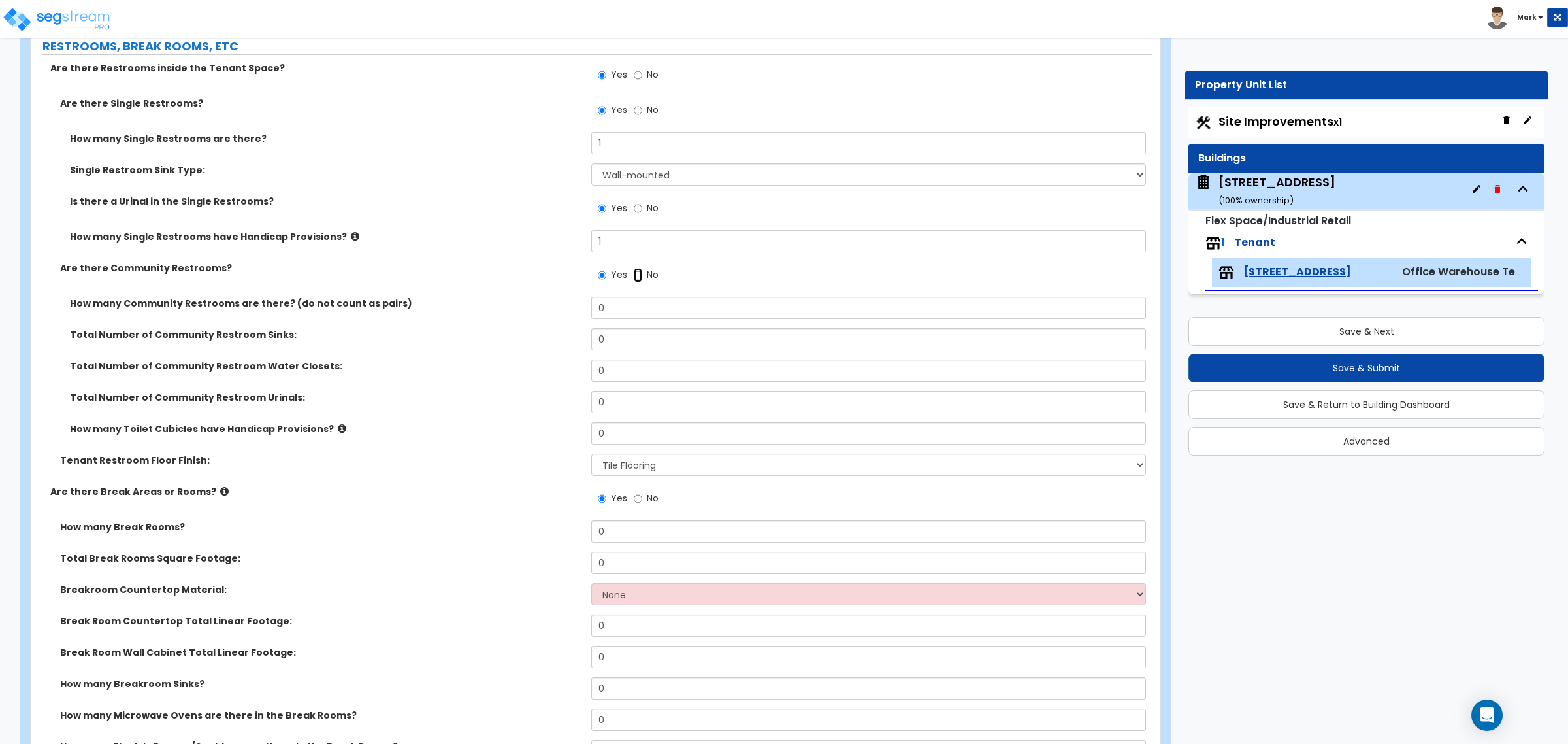
radio input "true"
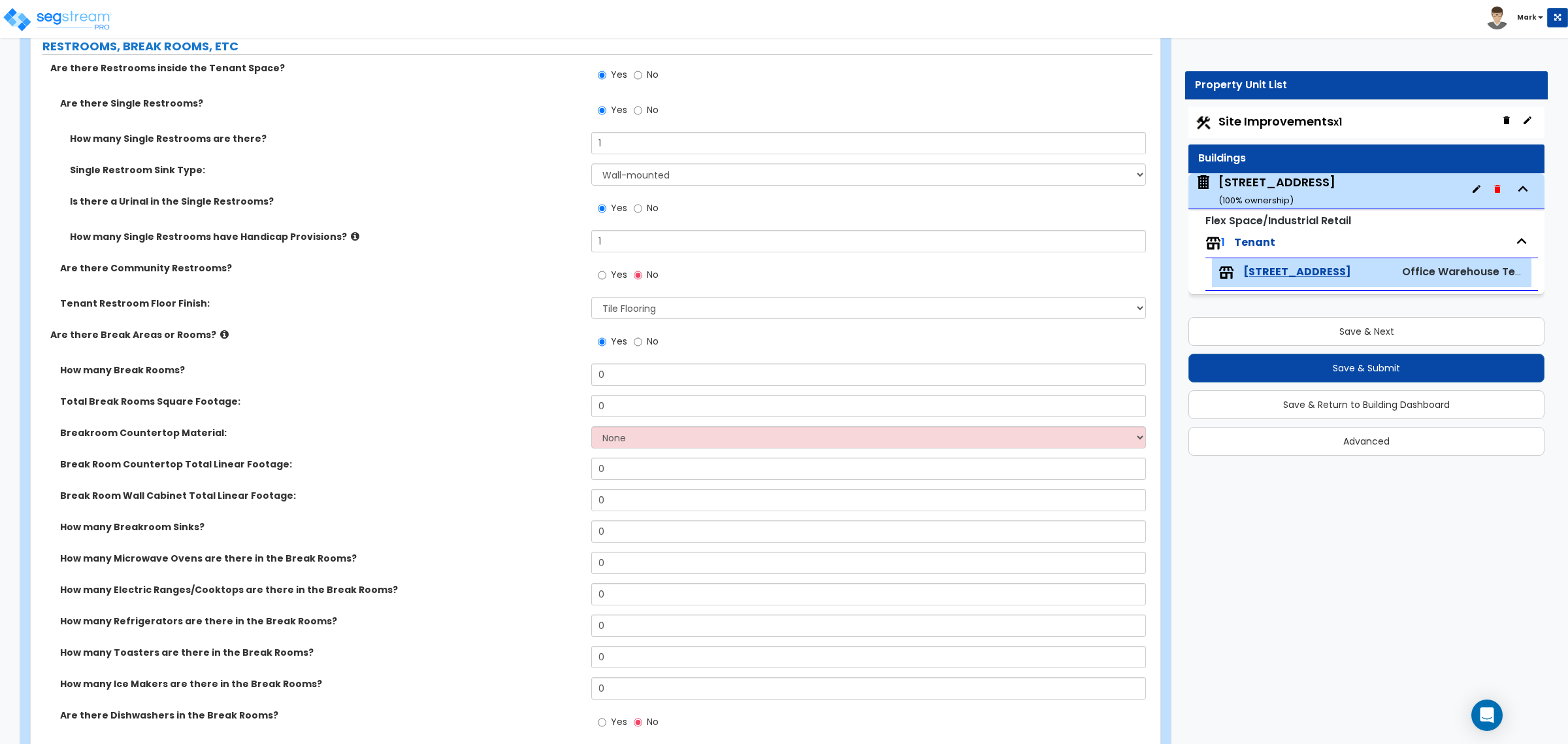
click at [646, 341] on label "No" at bounding box center [646, 342] width 25 height 22
click at [642, 341] on input "No" at bounding box center [638, 342] width 8 height 14
radio input "false"
radio input "true"
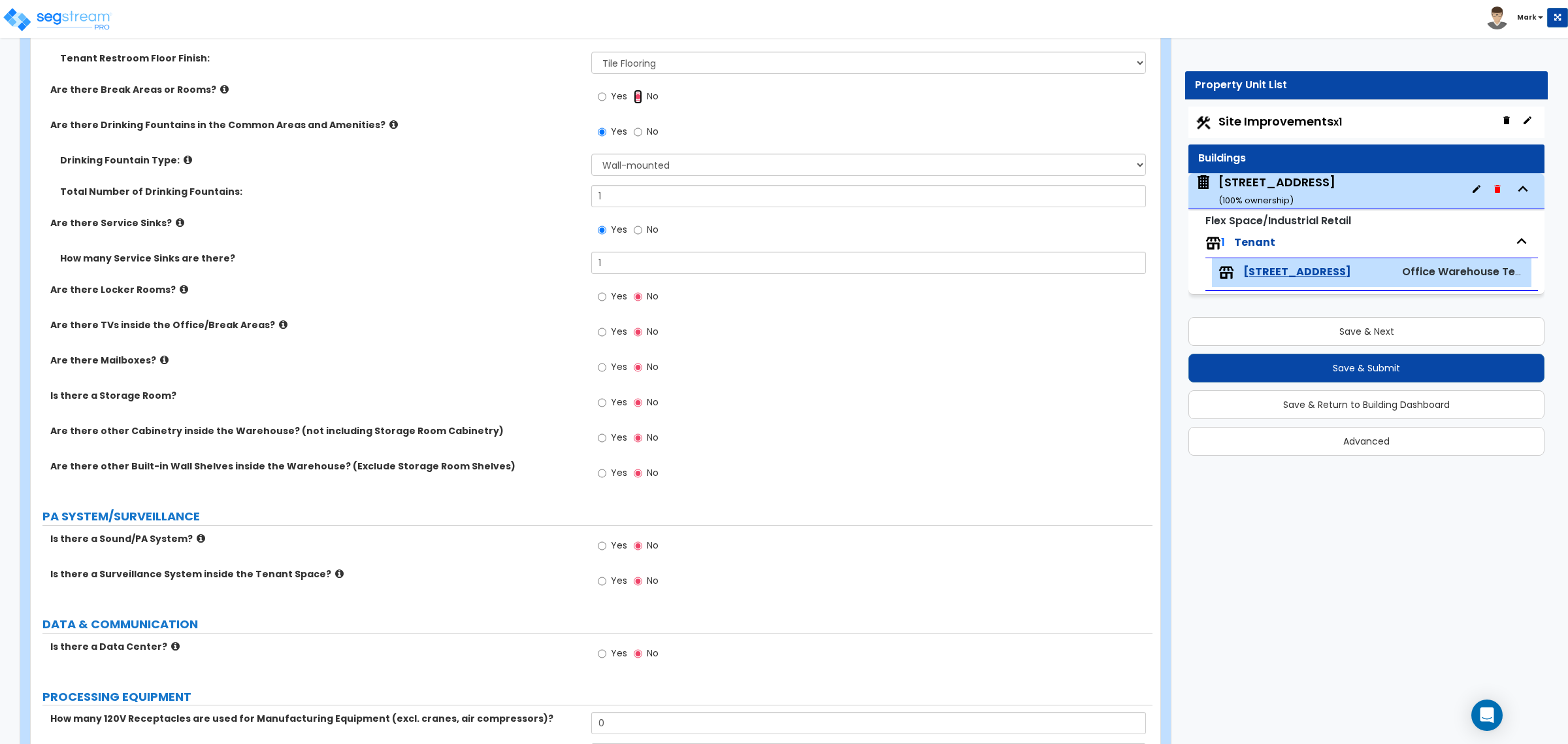
scroll to position [2043, 0]
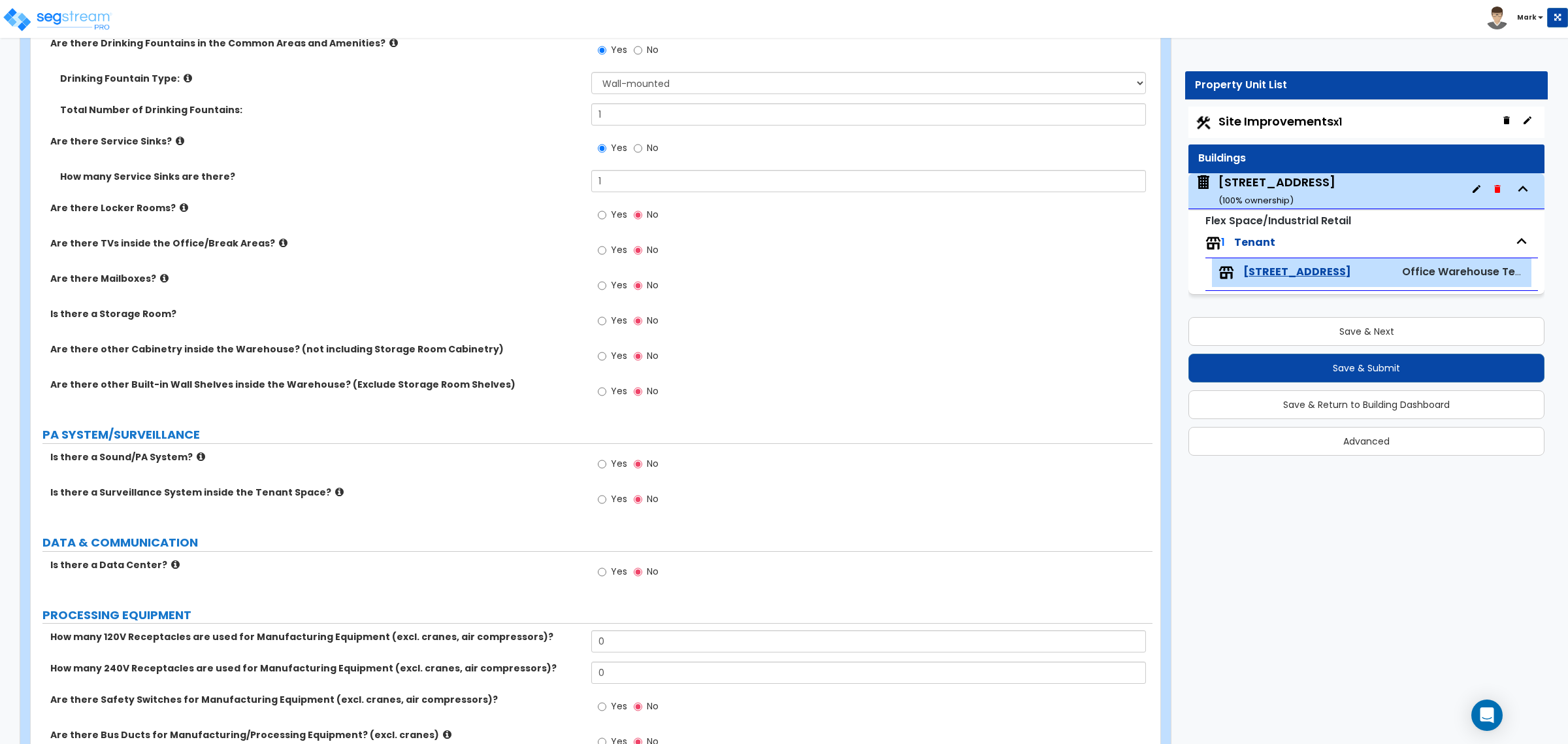
click at [611, 515] on div "Yes No" at bounding box center [628, 501] width 74 height 30
click at [606, 510] on label "Yes" at bounding box center [612, 500] width 30 height 22
click at [606, 506] on input "Yes" at bounding box center [602, 499] width 8 height 14
radio input "true"
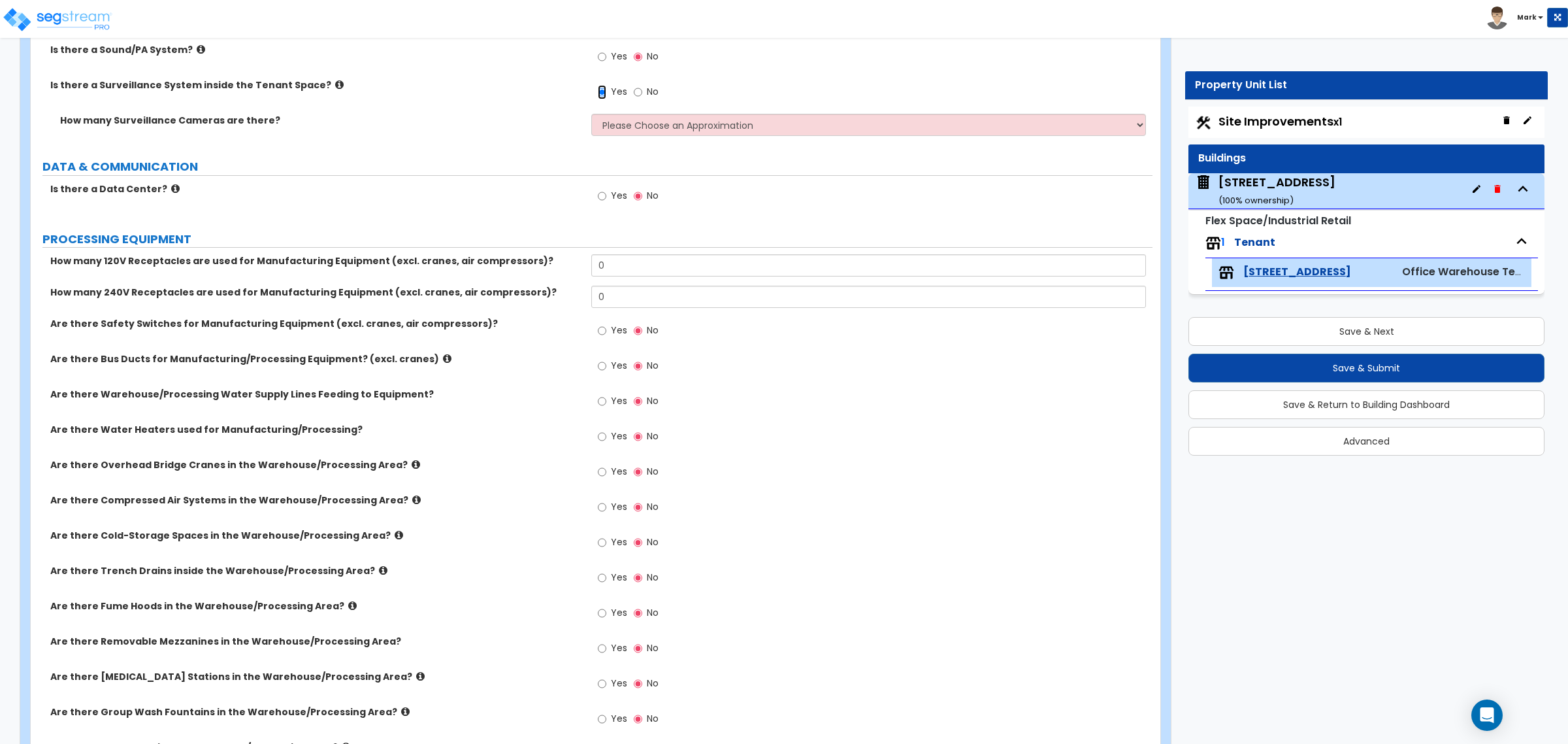
scroll to position [2451, 0]
